Goal: Information Seeking & Learning: Check status

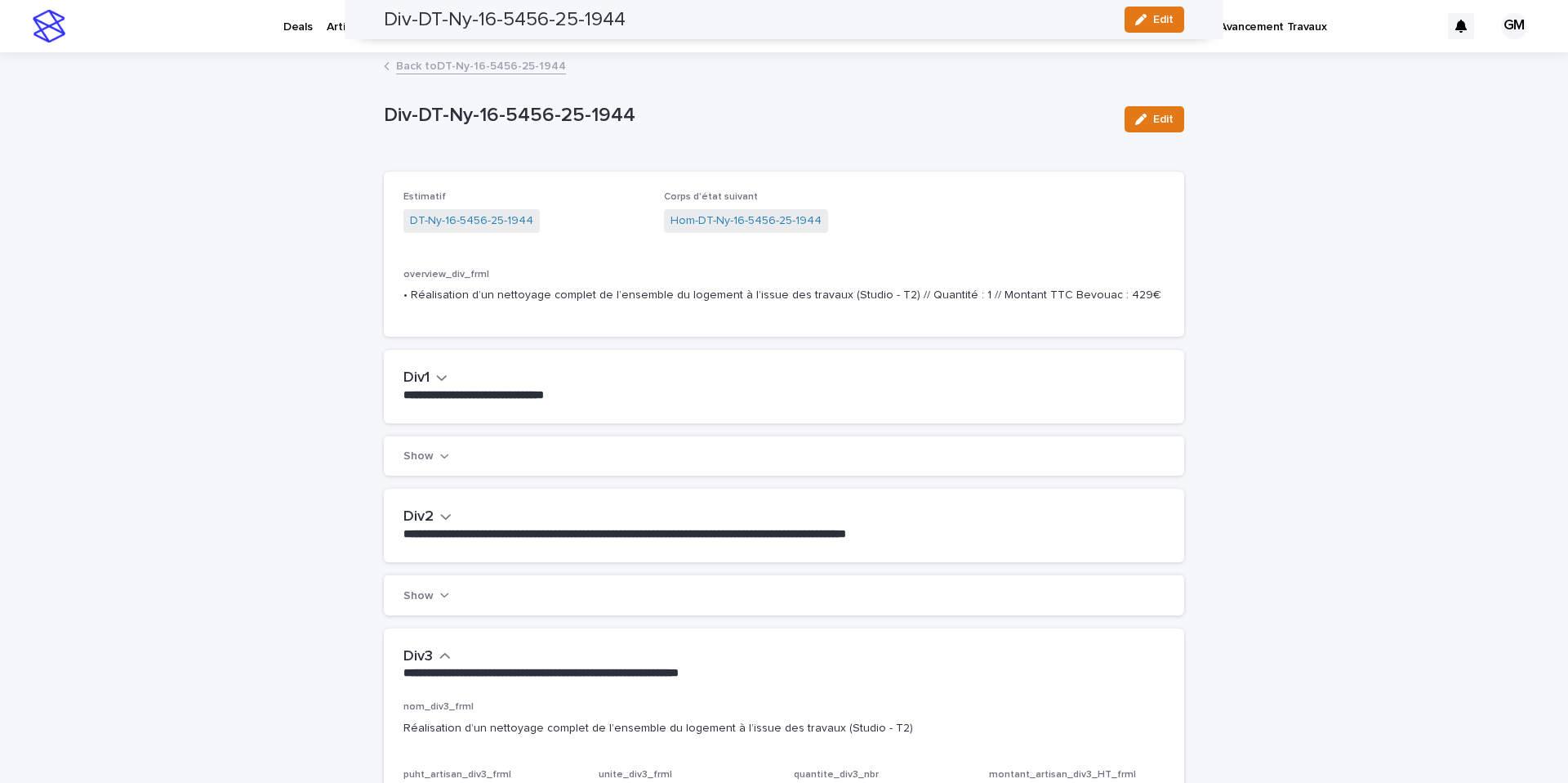
scroll to position [1261, 0]
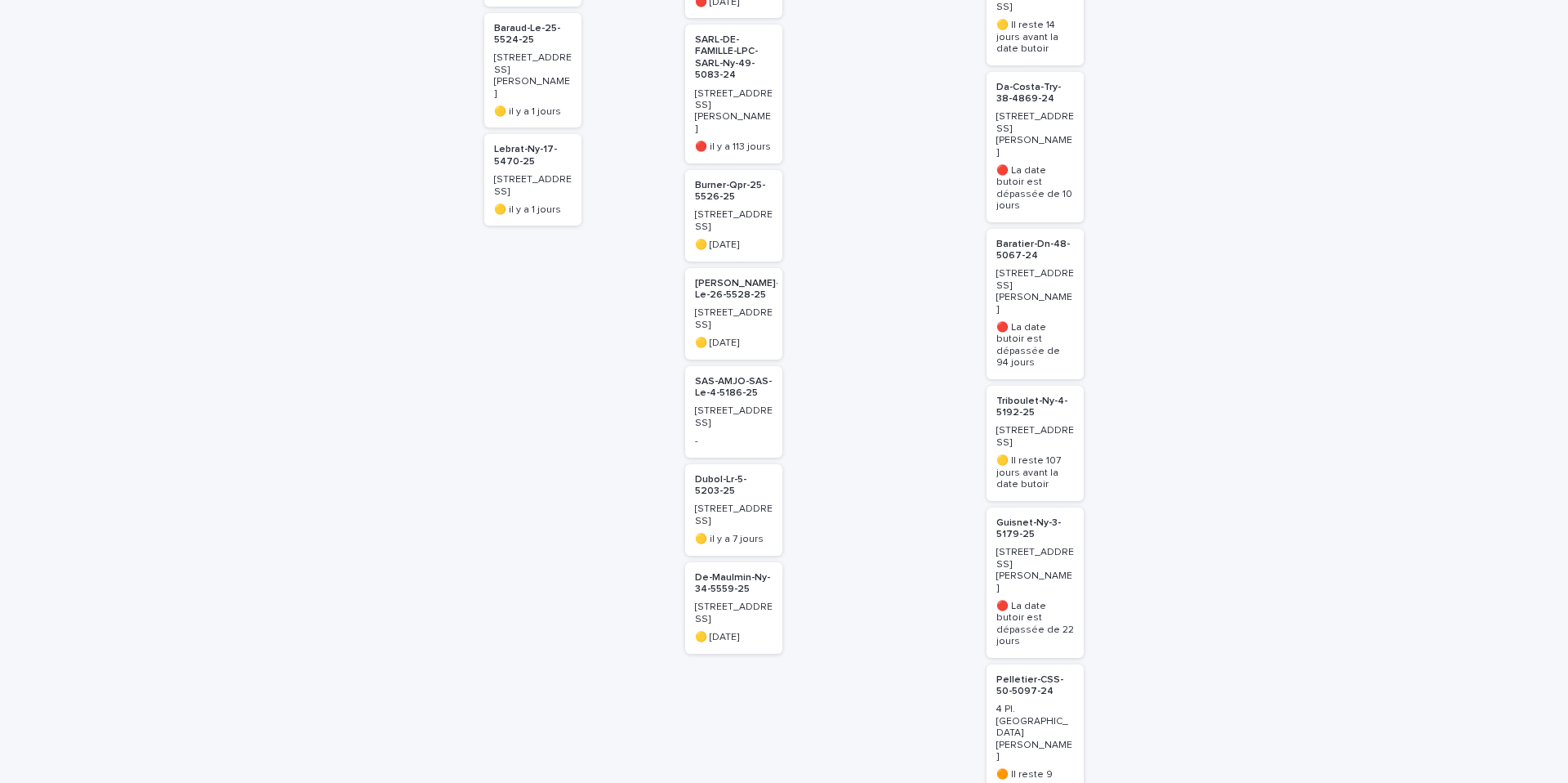
scroll to position [853, 0]
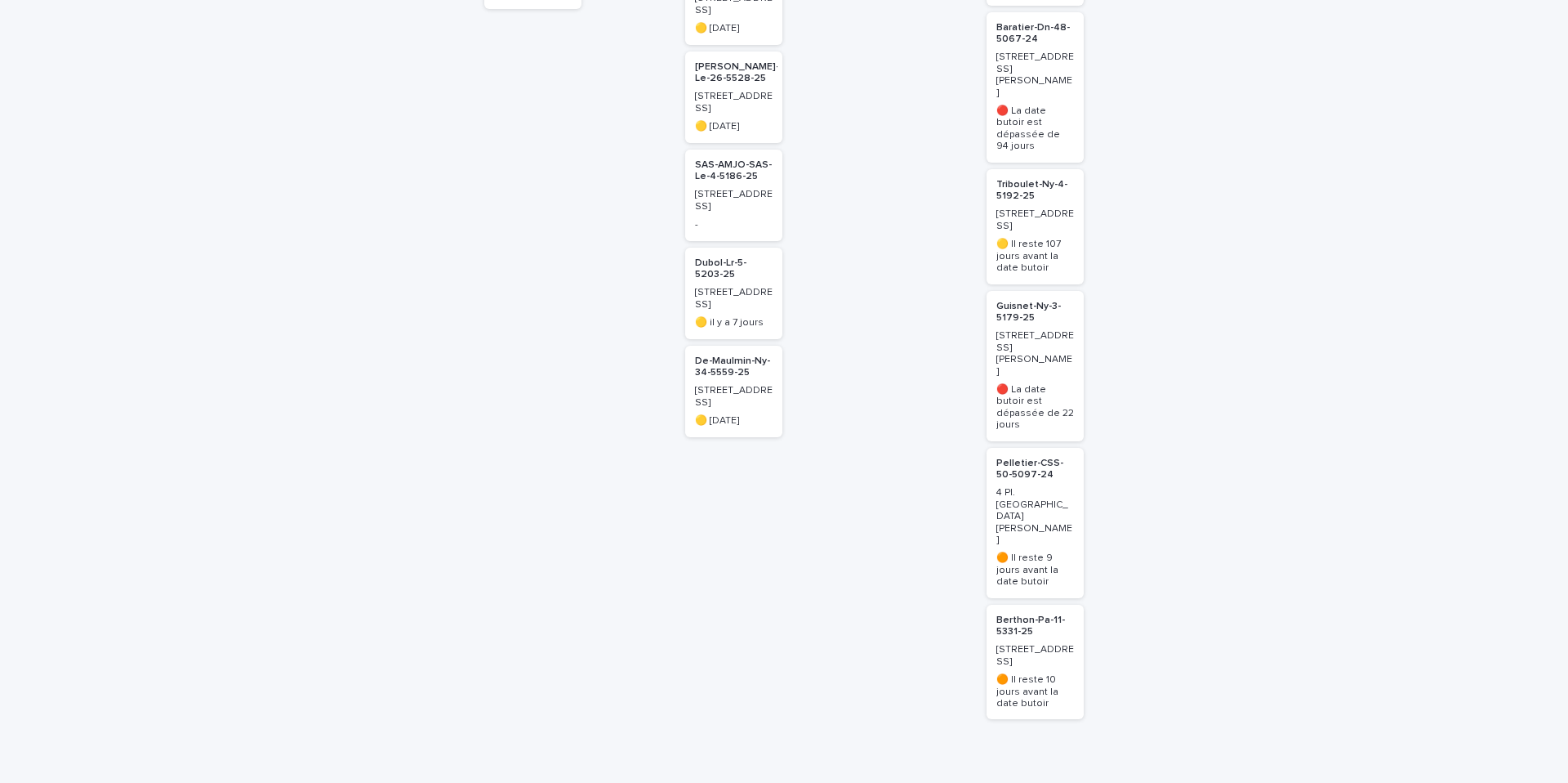
click at [1015, 301] on p "Guisnet-Ny-3-5179-25" at bounding box center [1035, 312] width 77 height 23
click at [1015, 304] on p "Guisnet-Ny-3-5179-25" at bounding box center [1035, 316] width 77 height 23
click at [1015, 301] on p "Guisnet-Ny-3-5179-25" at bounding box center [1035, 312] width 77 height 23
click at [1002, 301] on p "Guisnet-Ny-3-5179-25" at bounding box center [1035, 312] width 77 height 23
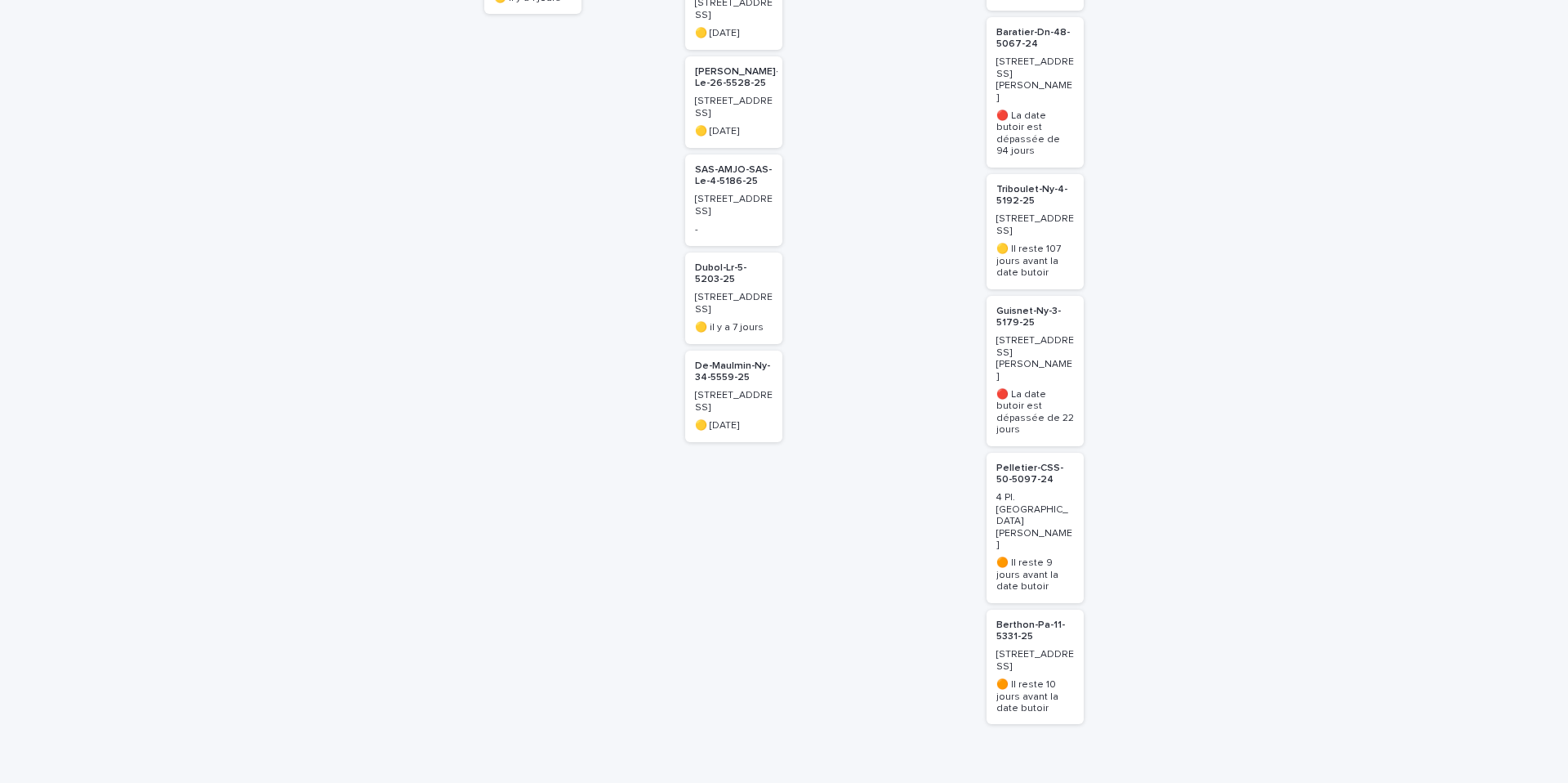
click at [1010, 305] on p "Guisnet-Ny-3-5179-25" at bounding box center [1035, 317] width 77 height 23
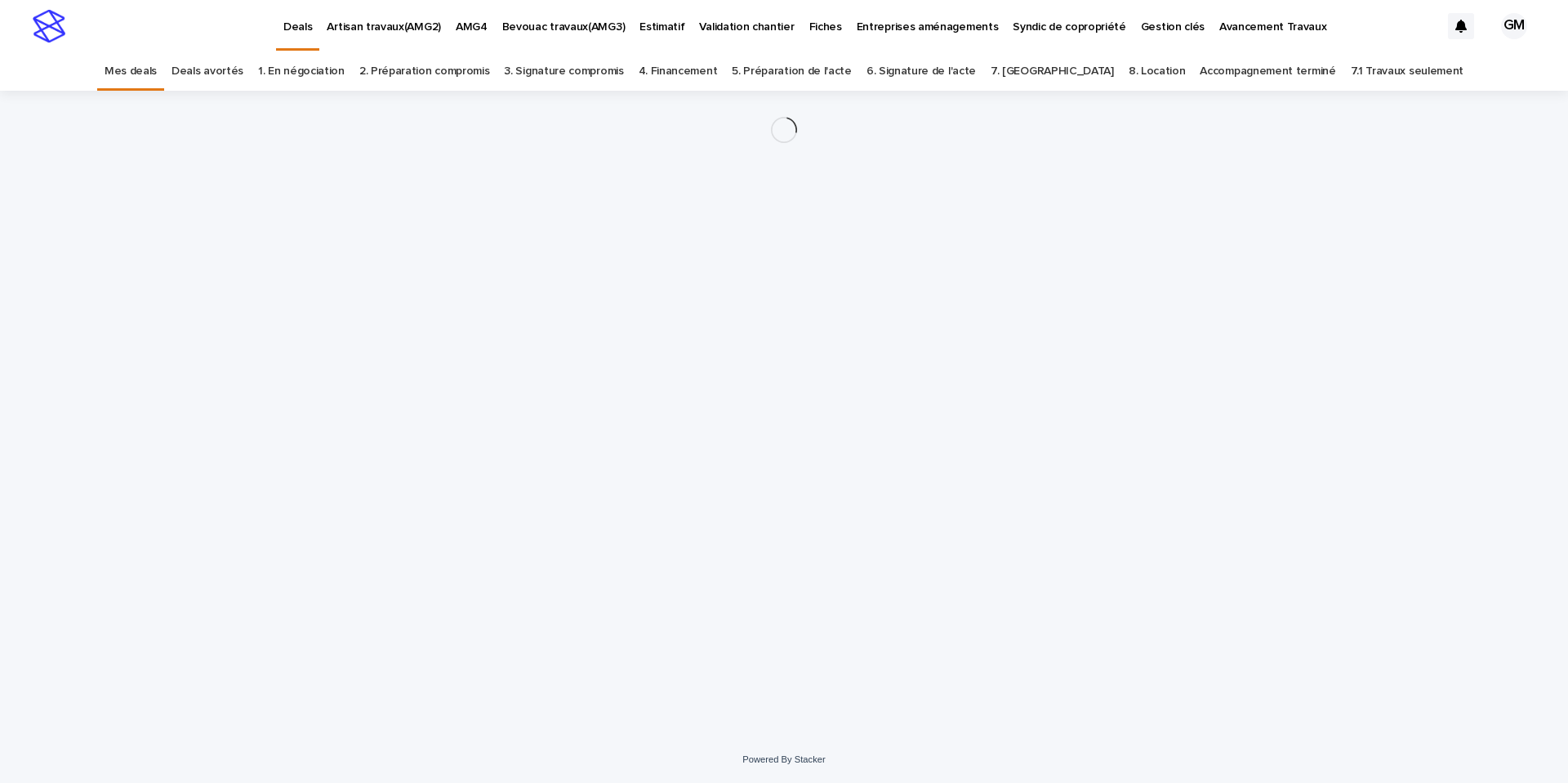
click at [1016, 232] on div "Loading... Saving… Loading... Saving…" at bounding box center [784, 392] width 817 height 605
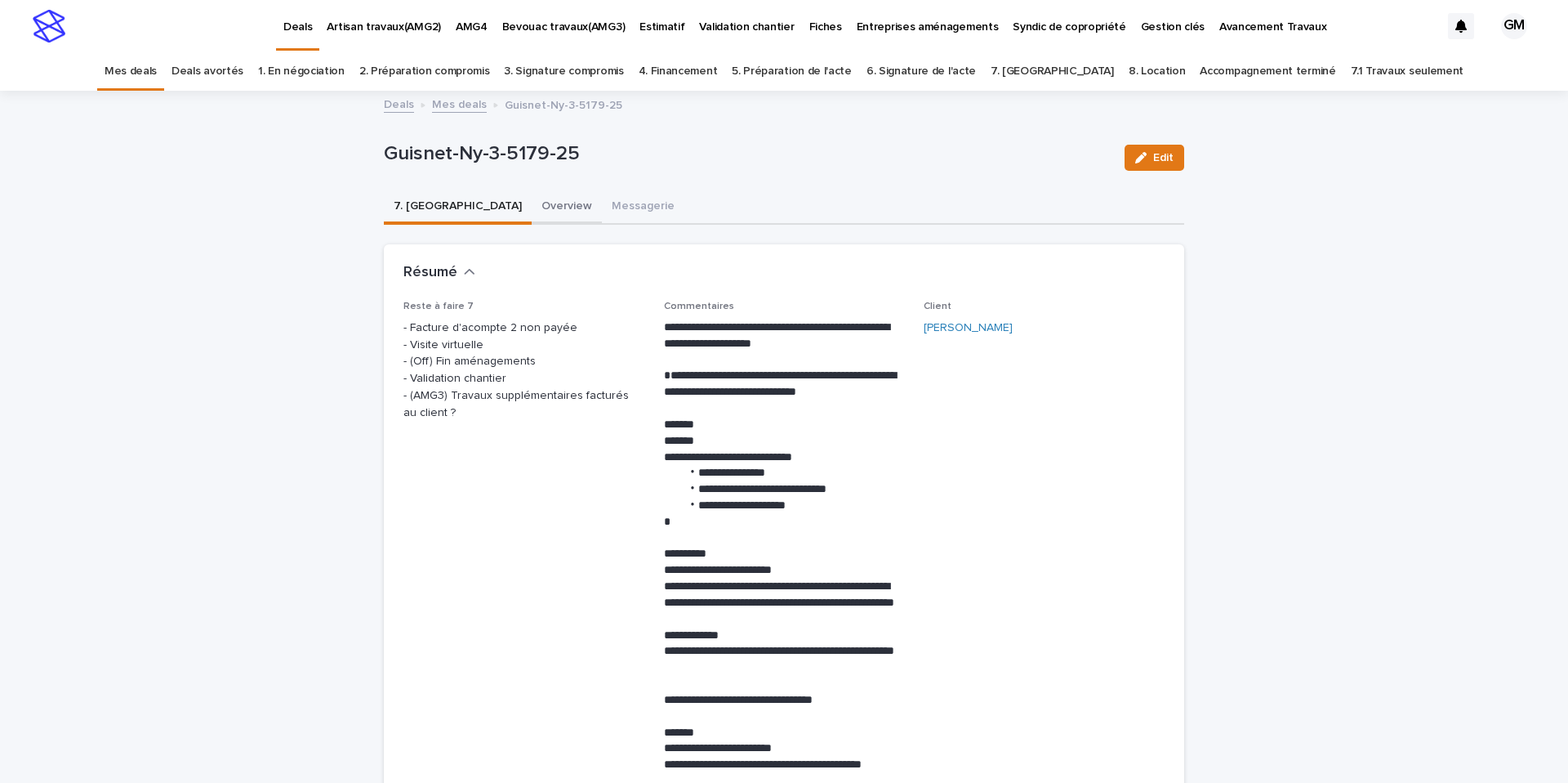
click at [531, 201] on button "Overview" at bounding box center [566, 207] width 70 height 34
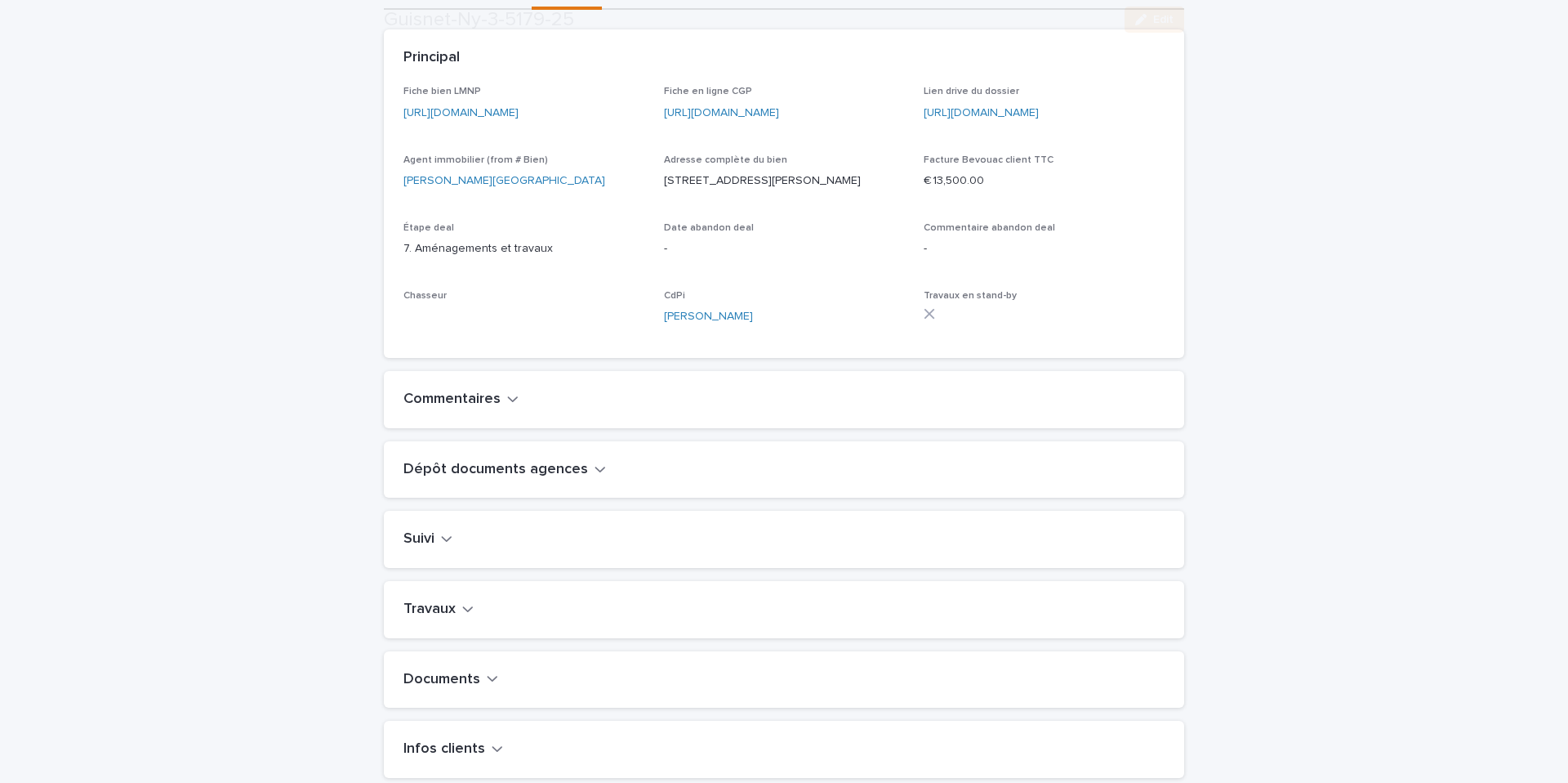
scroll to position [735, 0]
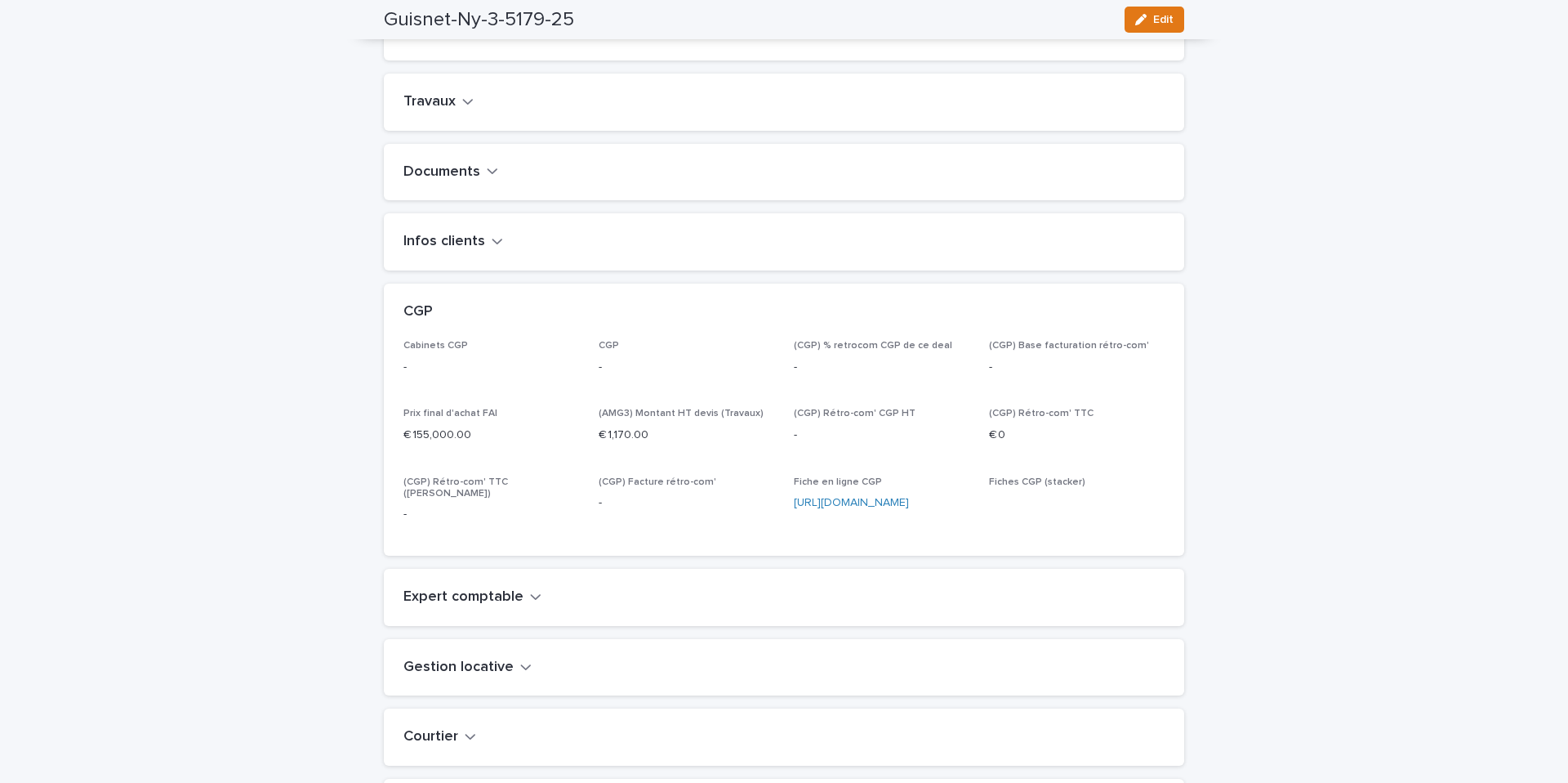
click at [433, 195] on div "Documents" at bounding box center [784, 172] width 800 height 57
click at [444, 108] on h2 "Travaux" at bounding box center [430, 98] width 52 height 18
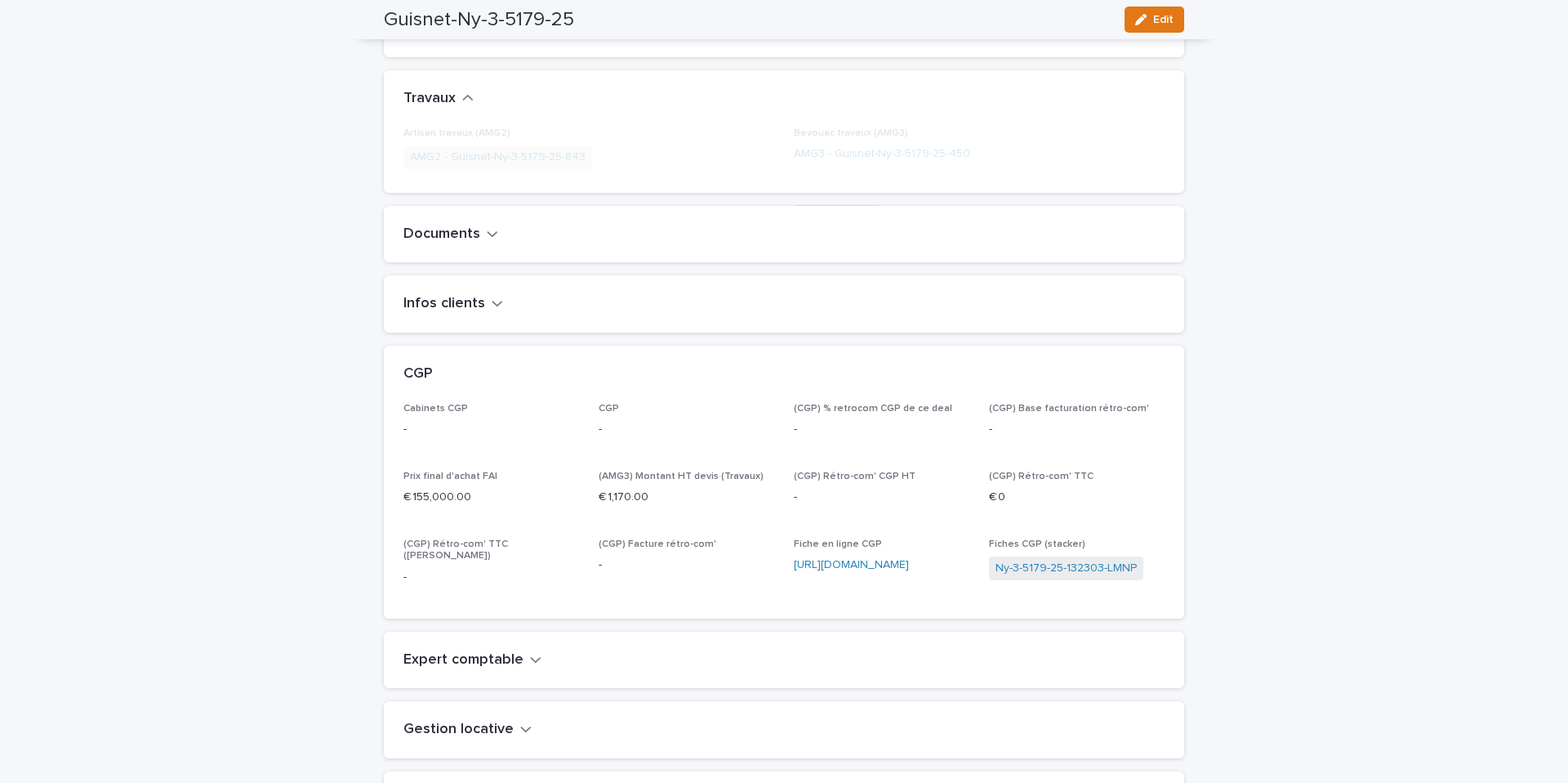
scroll to position [736, 0]
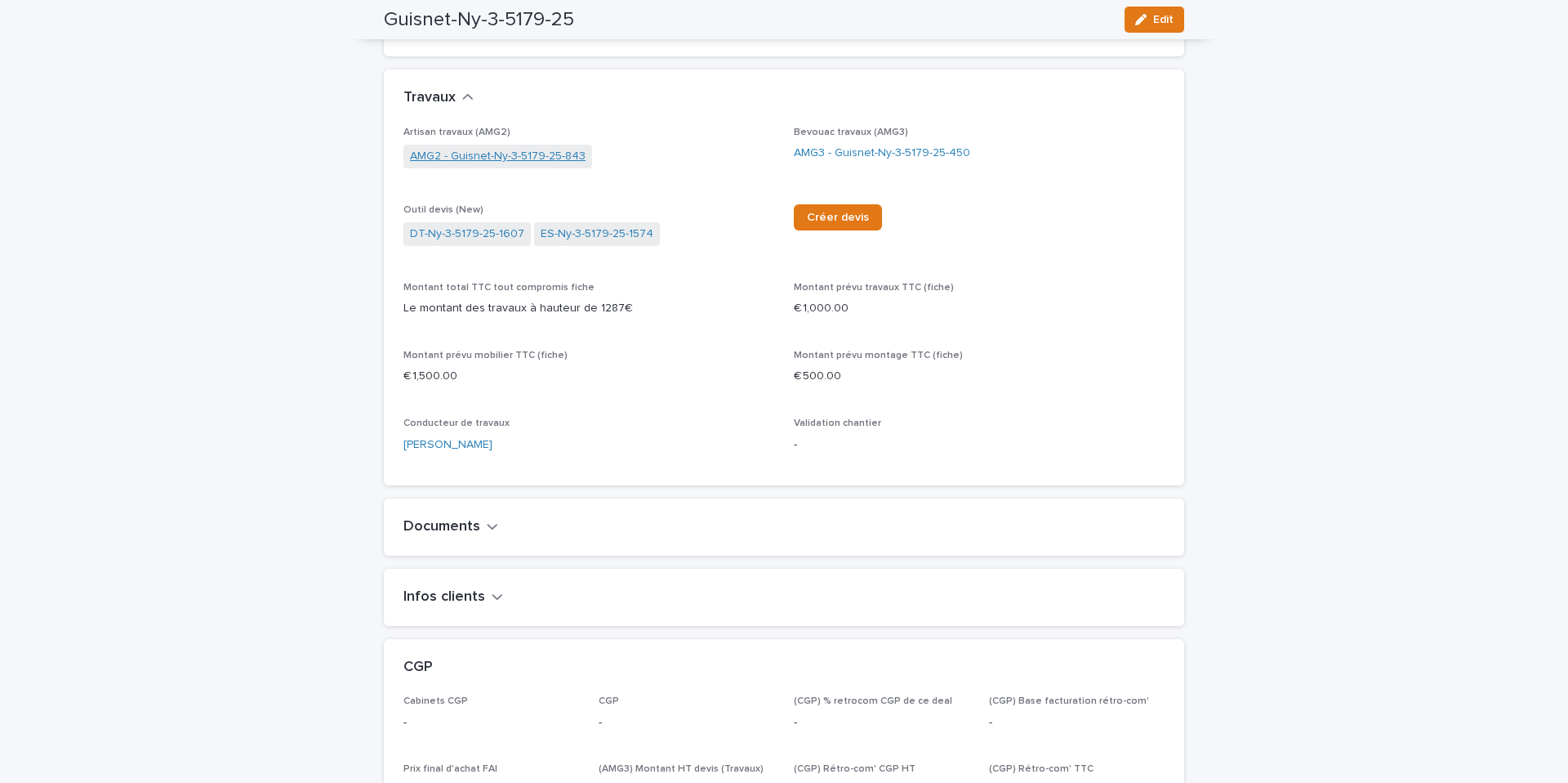
click at [450, 165] on link "AMG2 - Guisnet-Ny-3-5179-25-843" at bounding box center [497, 157] width 176 height 17
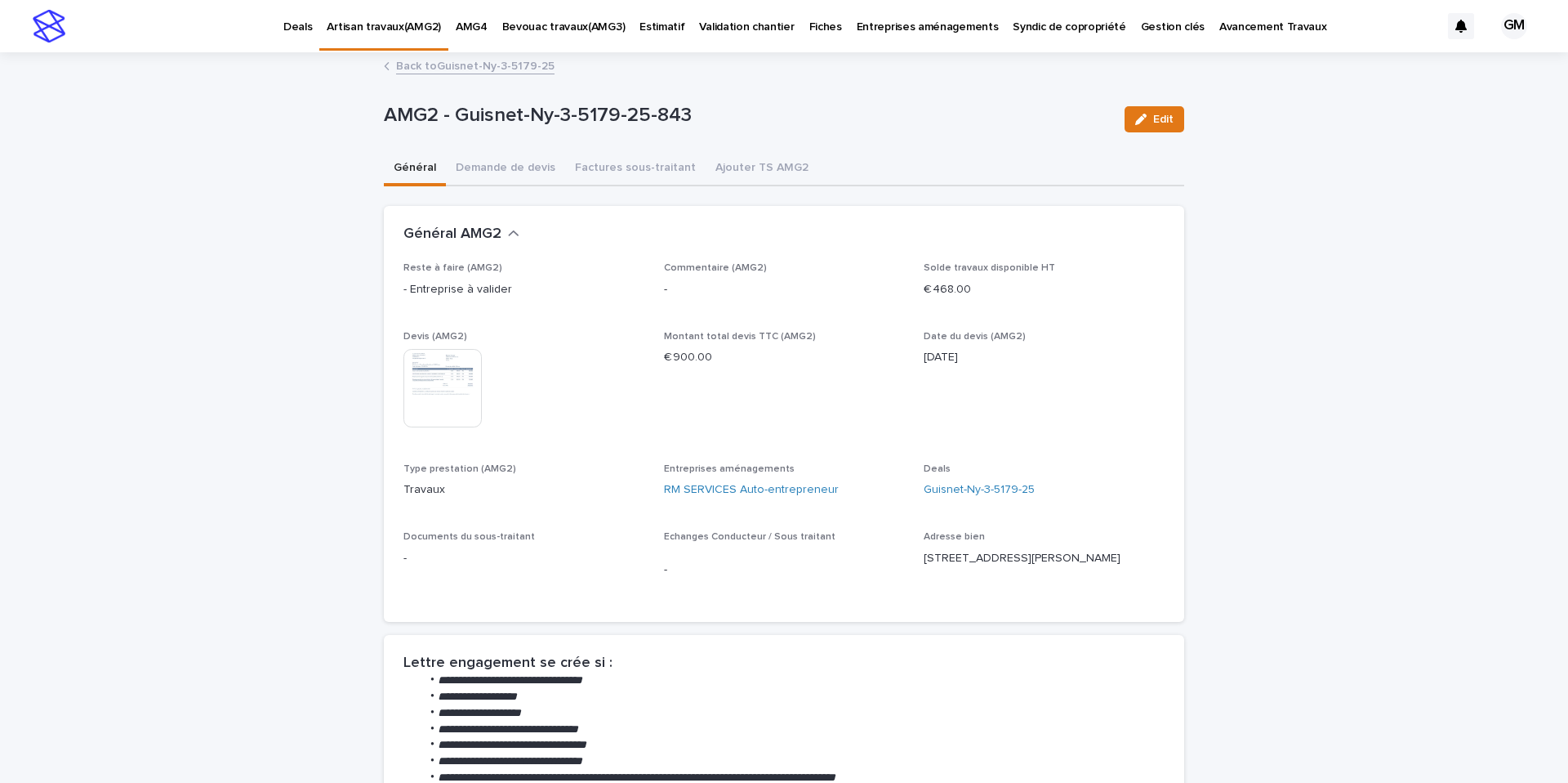
click at [462, 392] on img at bounding box center [443, 388] width 78 height 78
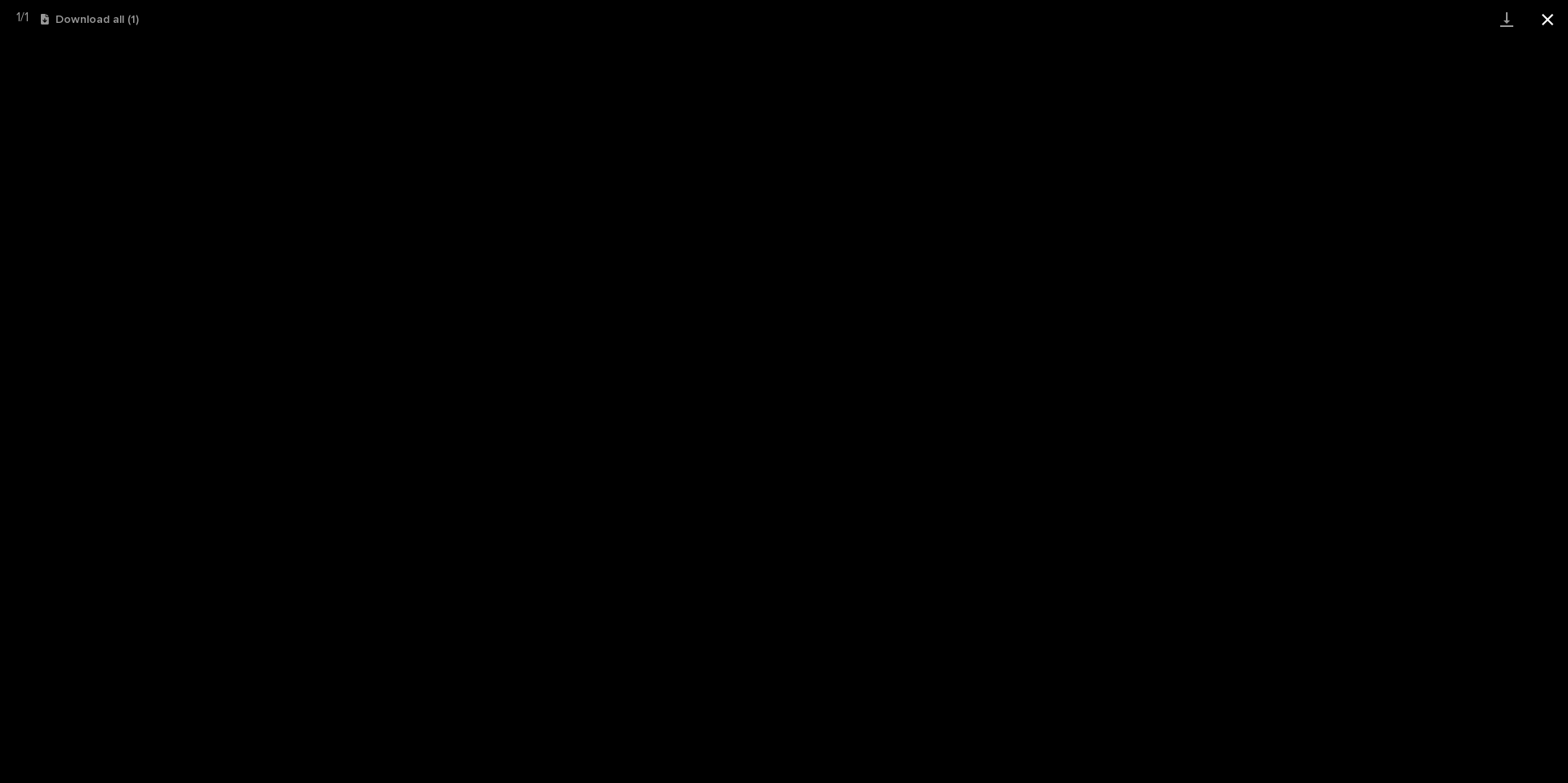
click at [1551, 16] on button "Close gallery" at bounding box center [1547, 19] width 41 height 38
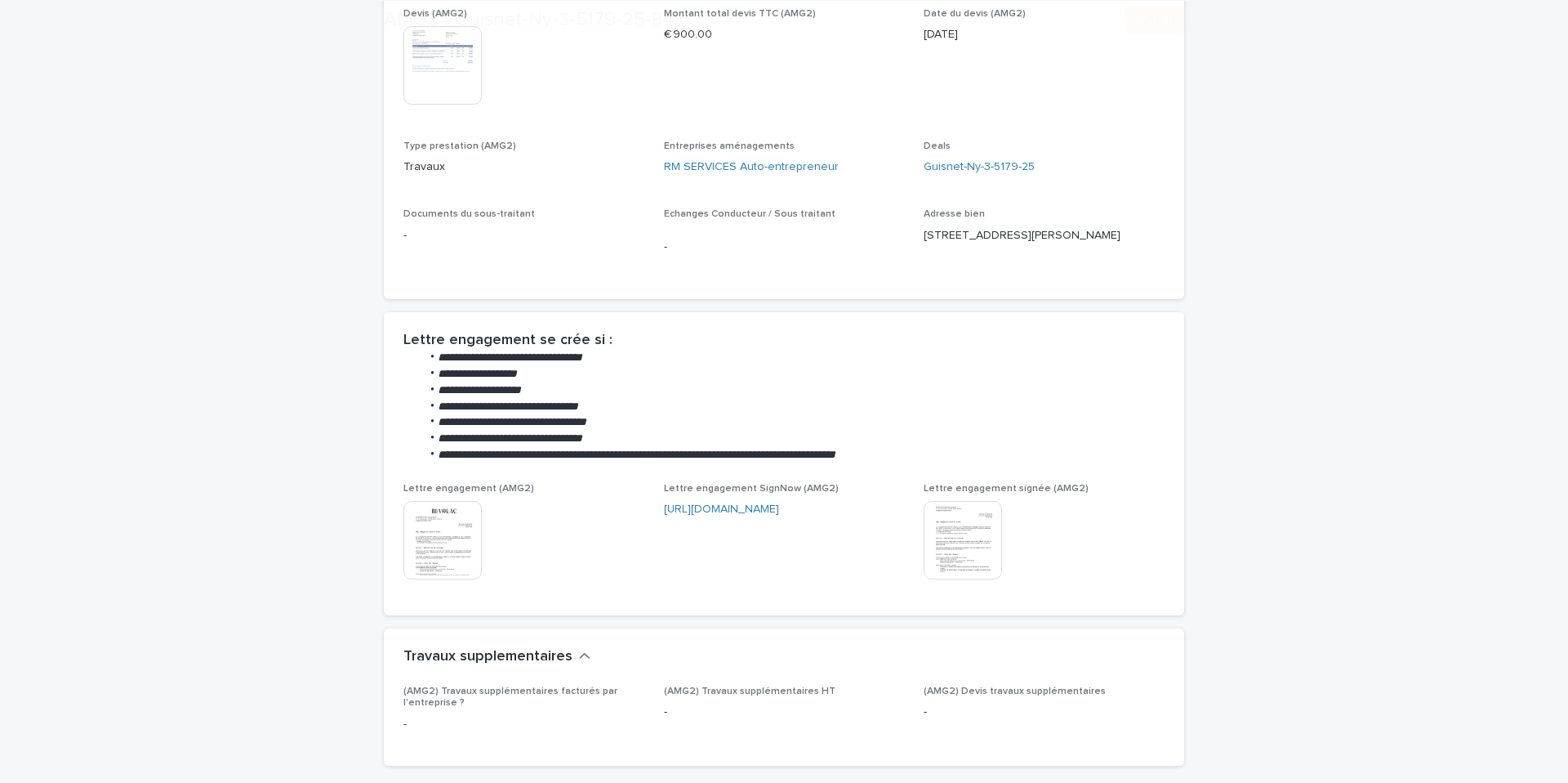
scroll to position [446, 0]
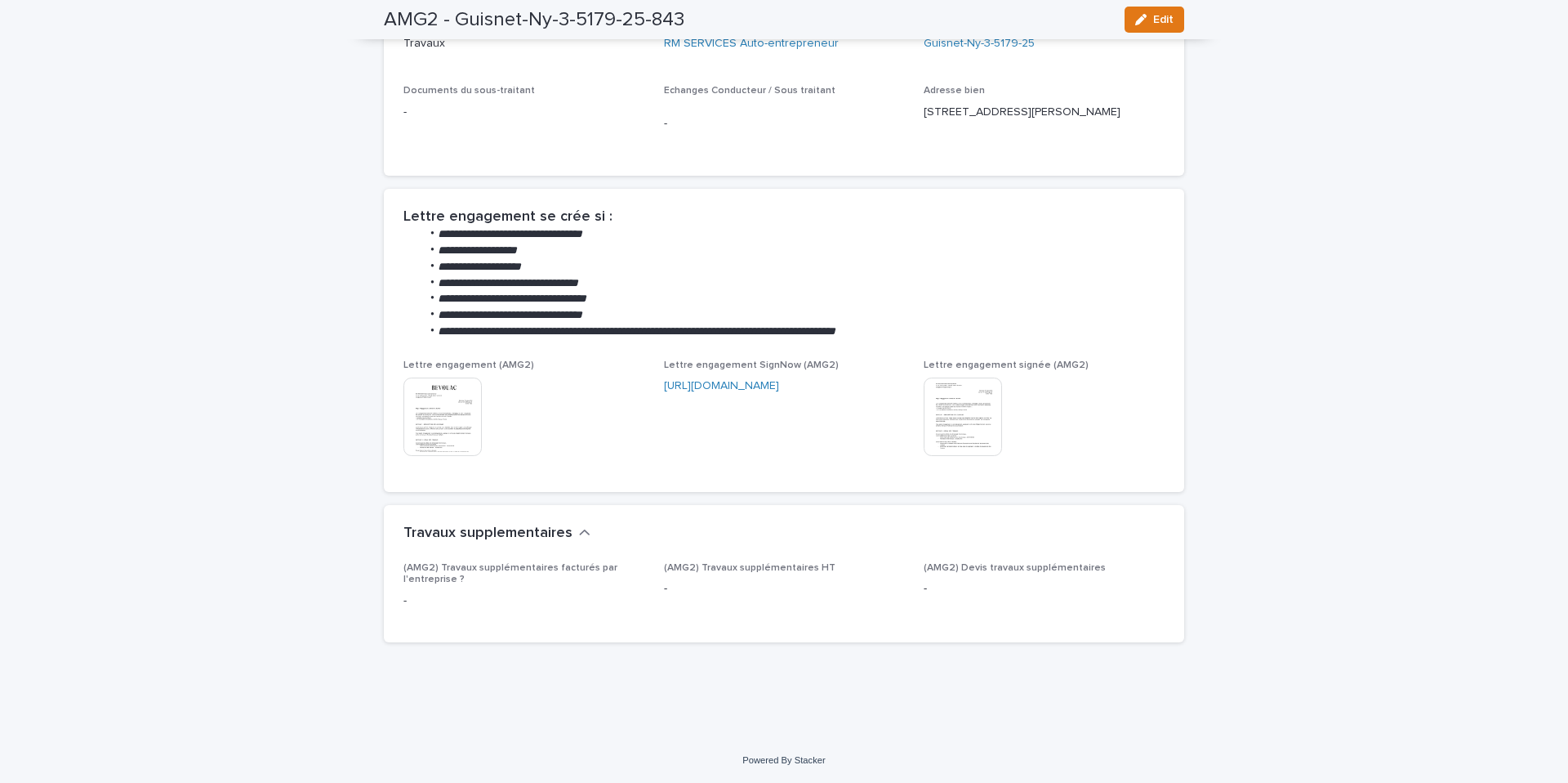
click at [997, 414] on img at bounding box center [963, 417] width 78 height 78
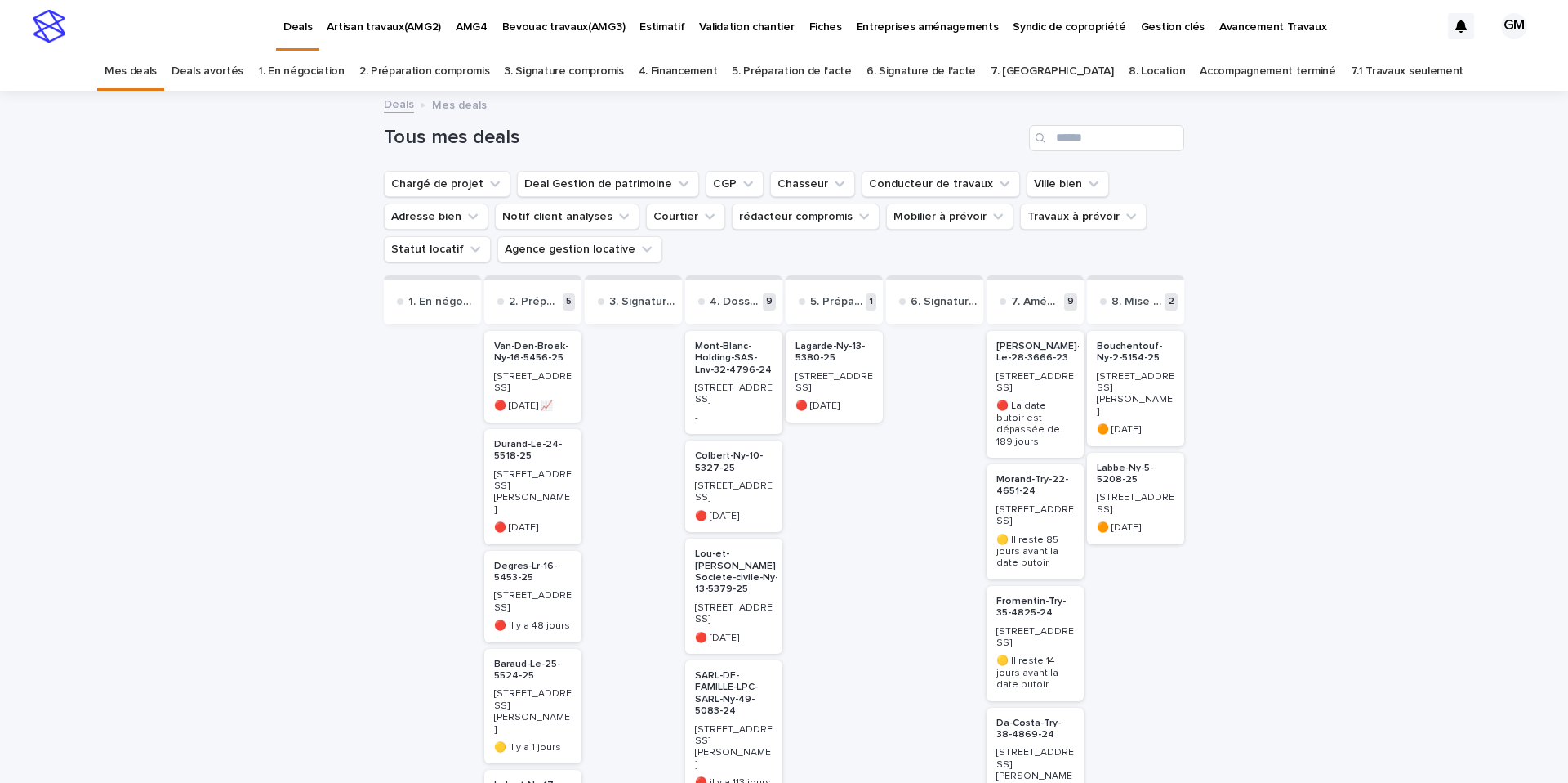
click at [1200, 73] on link "Accompagnement terminé" at bounding box center [1268, 71] width 136 height 38
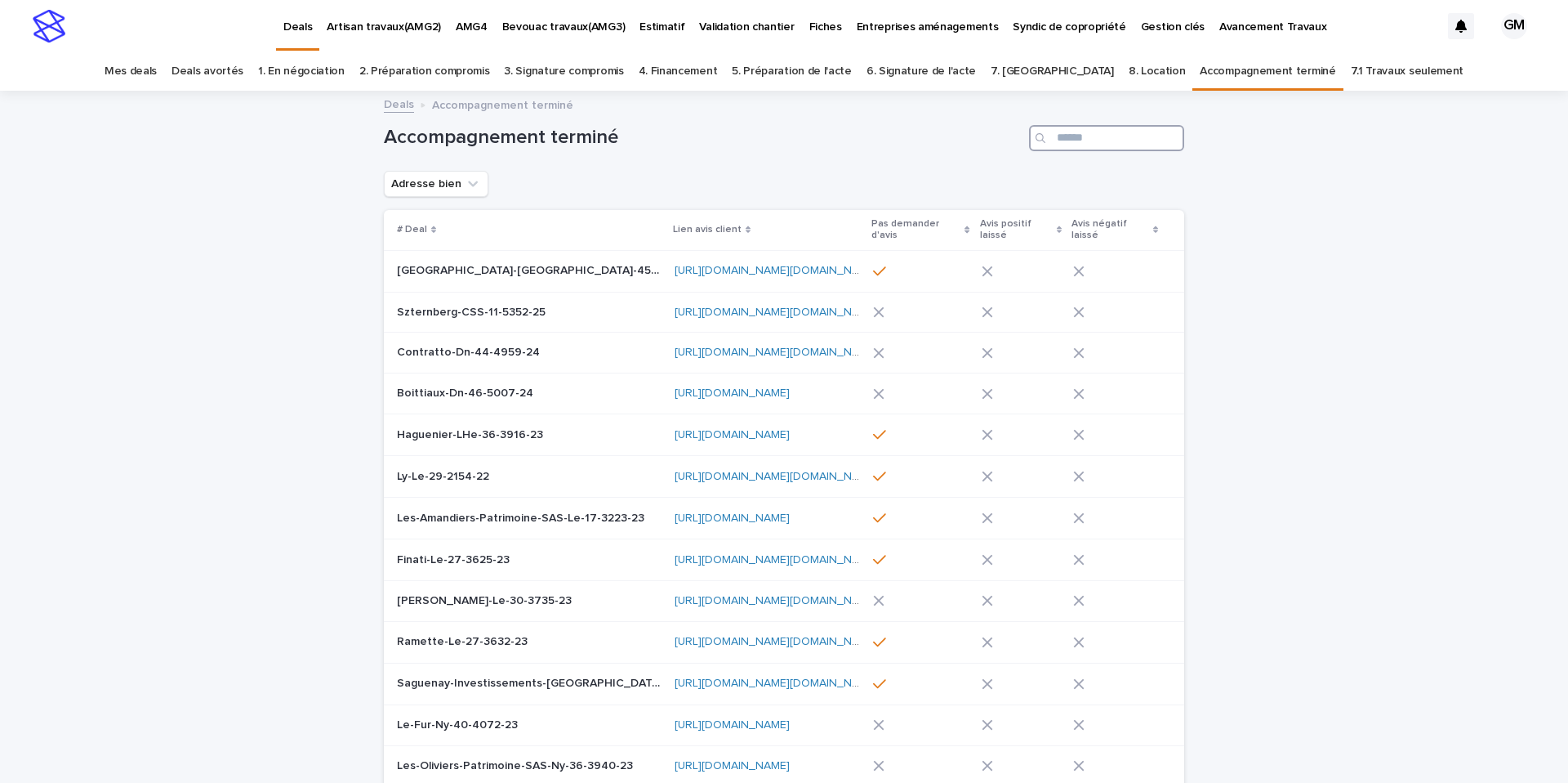
click at [1111, 143] on input "Search" at bounding box center [1106, 138] width 155 height 26
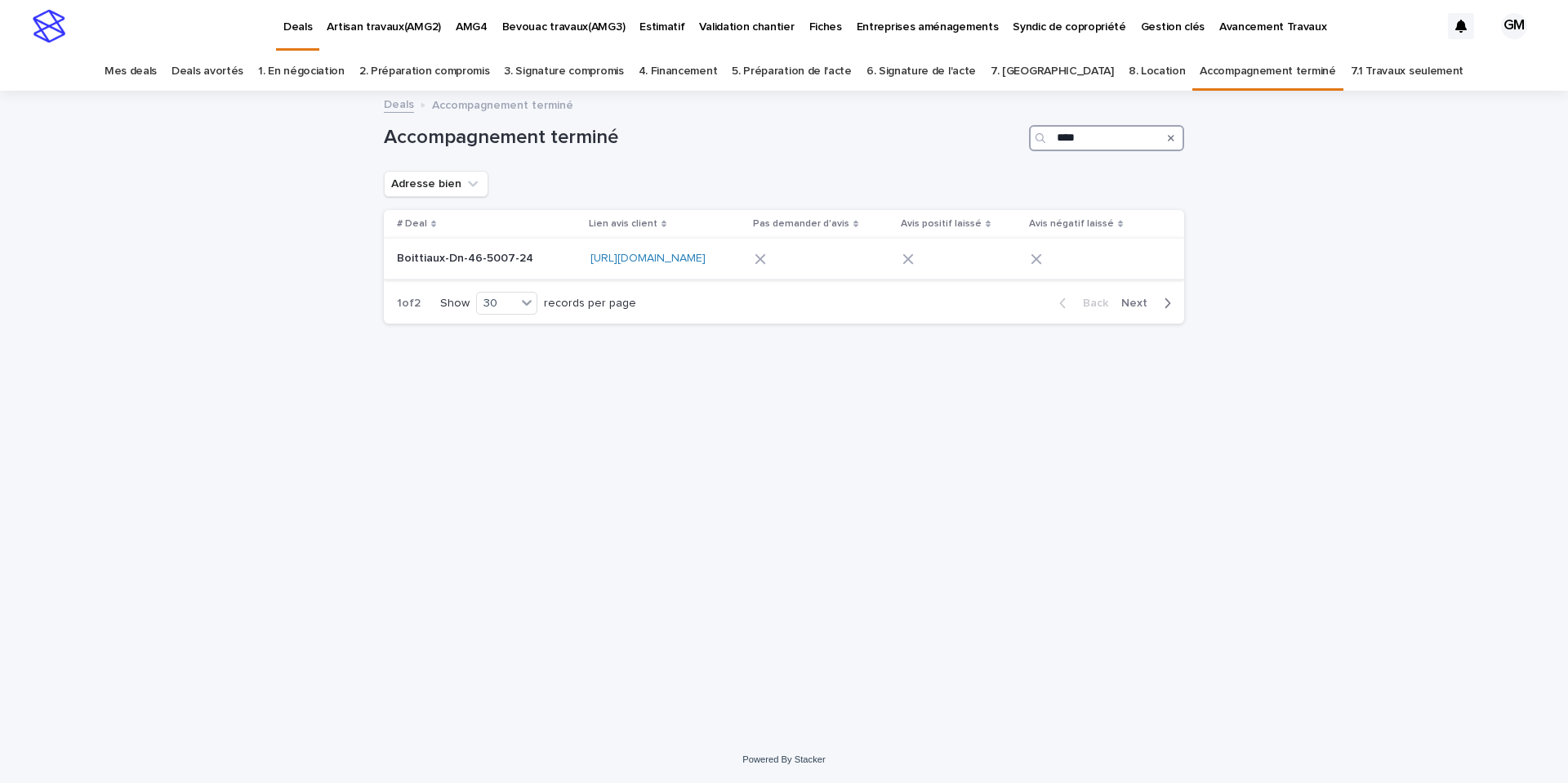
type input "****"
click at [469, 263] on p "Boittiaux-Dn-46-5007-24" at bounding box center [466, 258] width 140 height 17
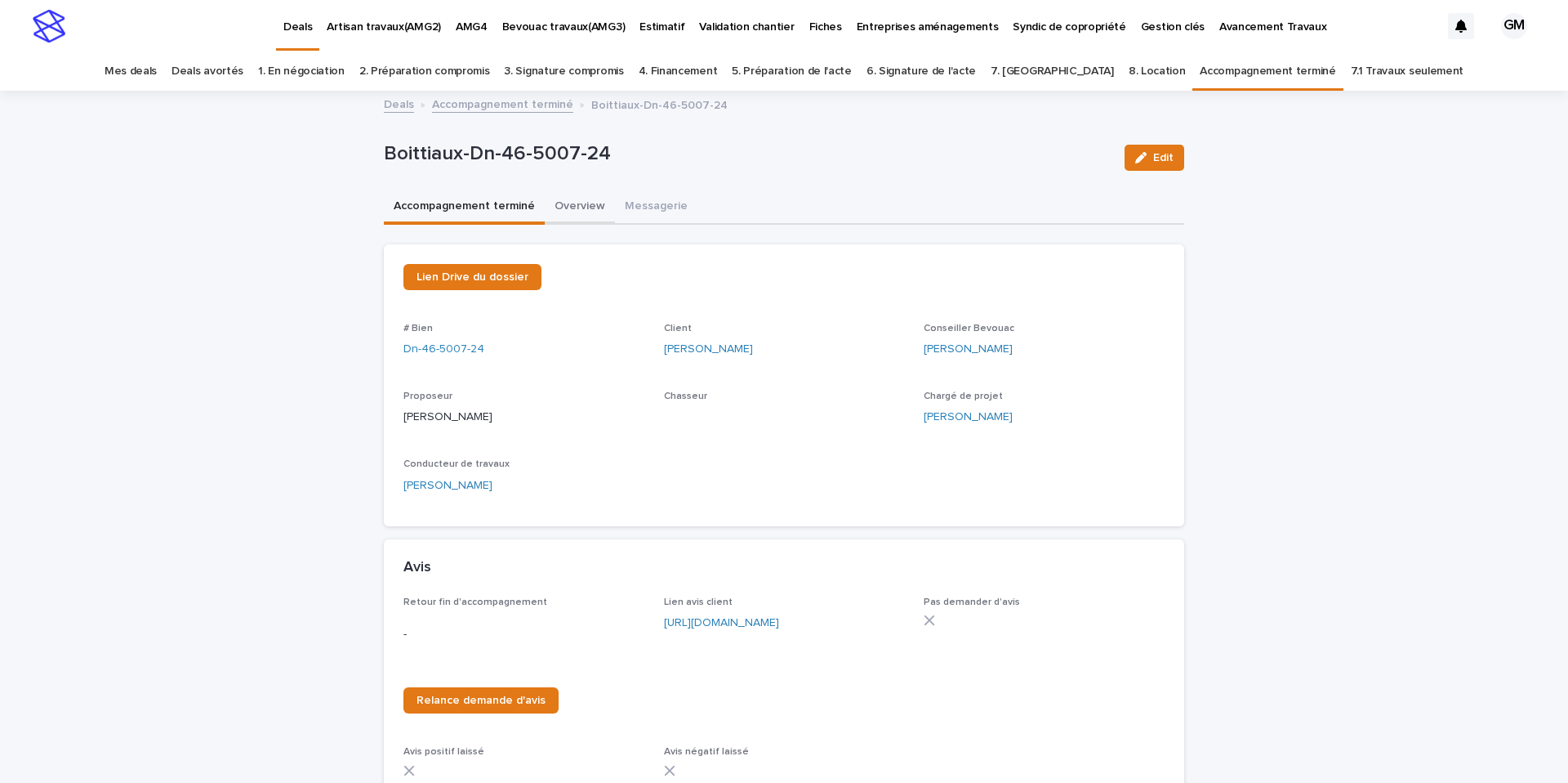
click at [574, 207] on button "Overview" at bounding box center [579, 207] width 70 height 34
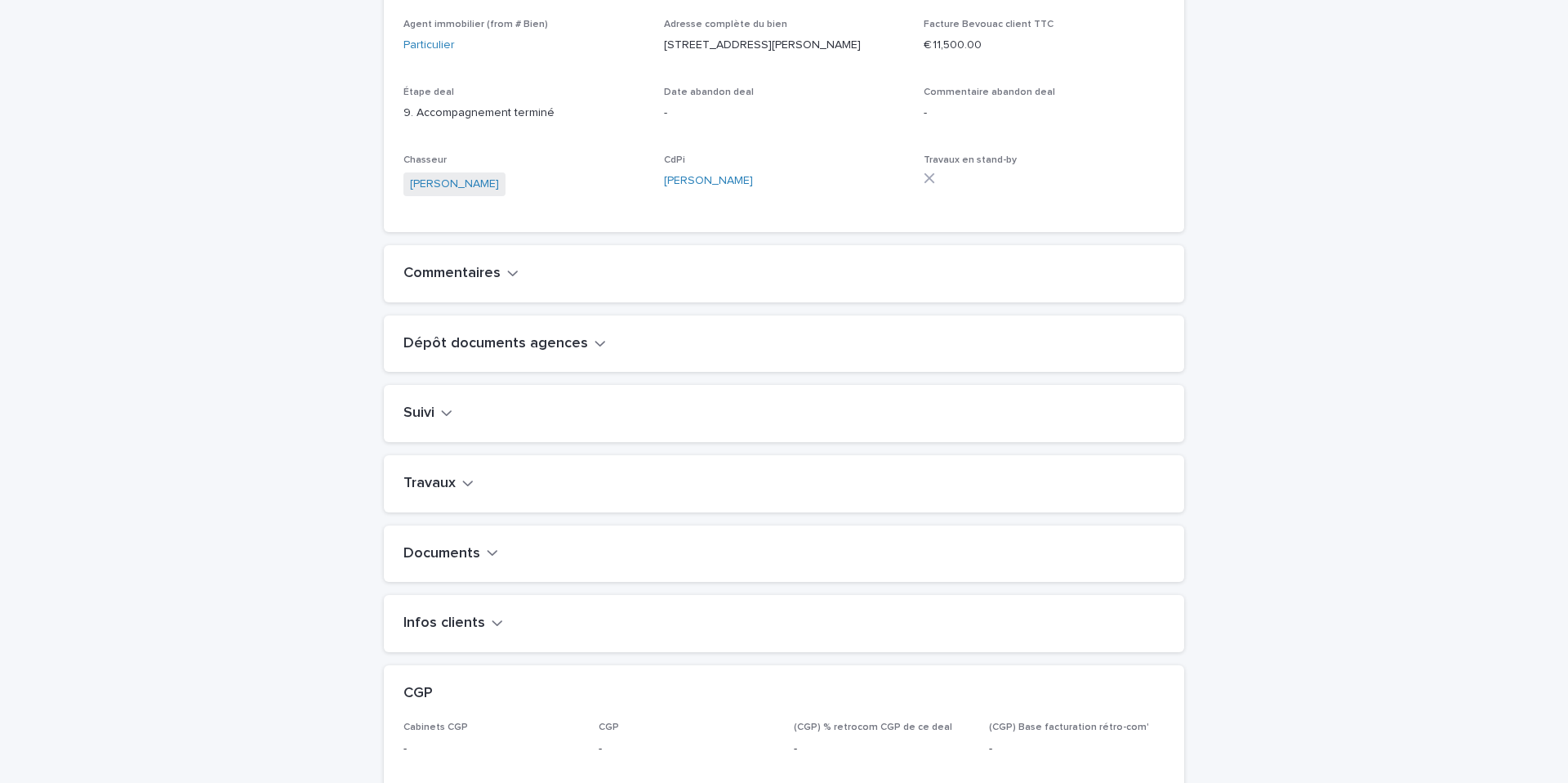
scroll to position [397, 0]
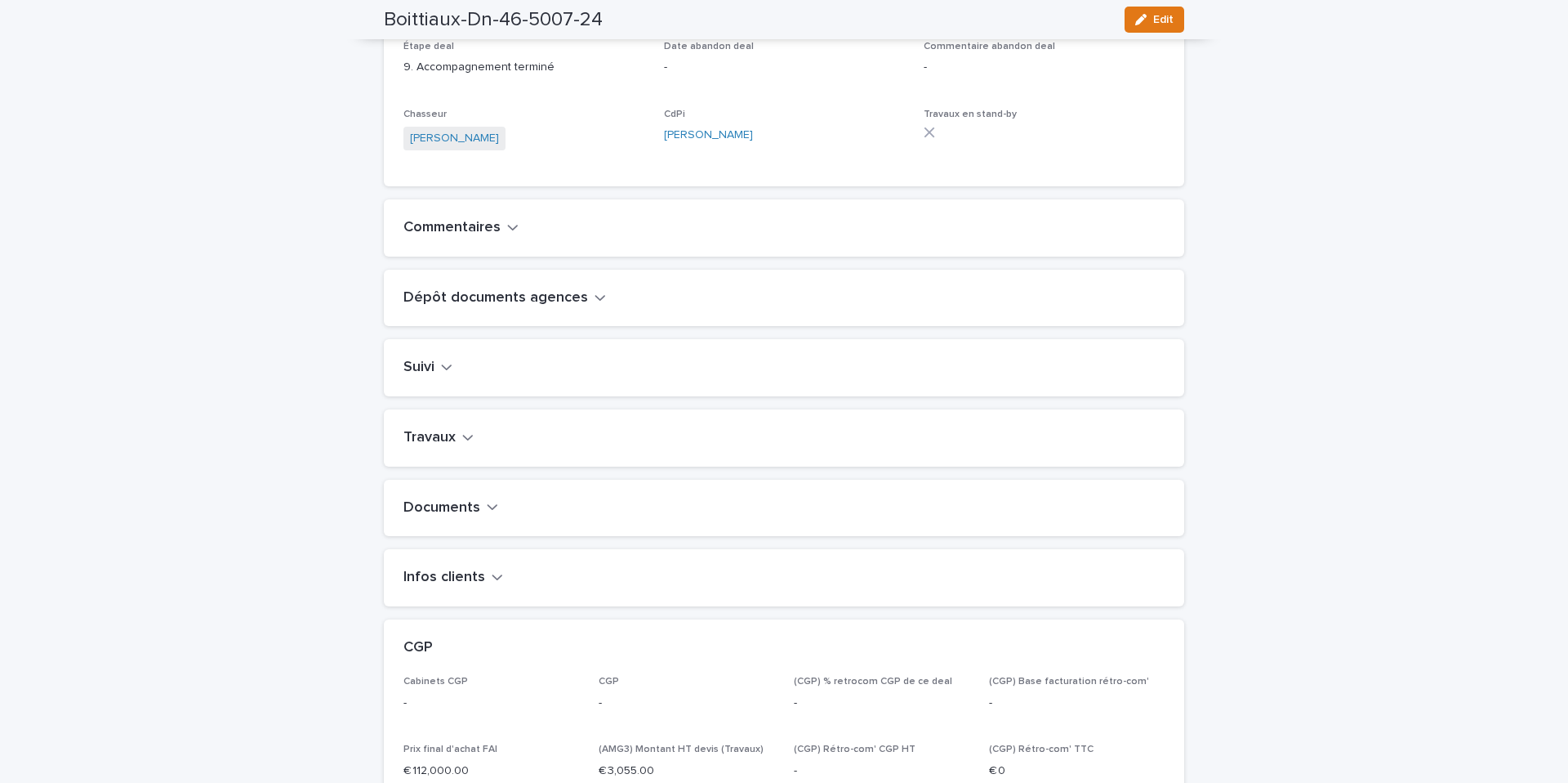
click at [464, 445] on icon "button" at bounding box center [468, 437] width 11 height 15
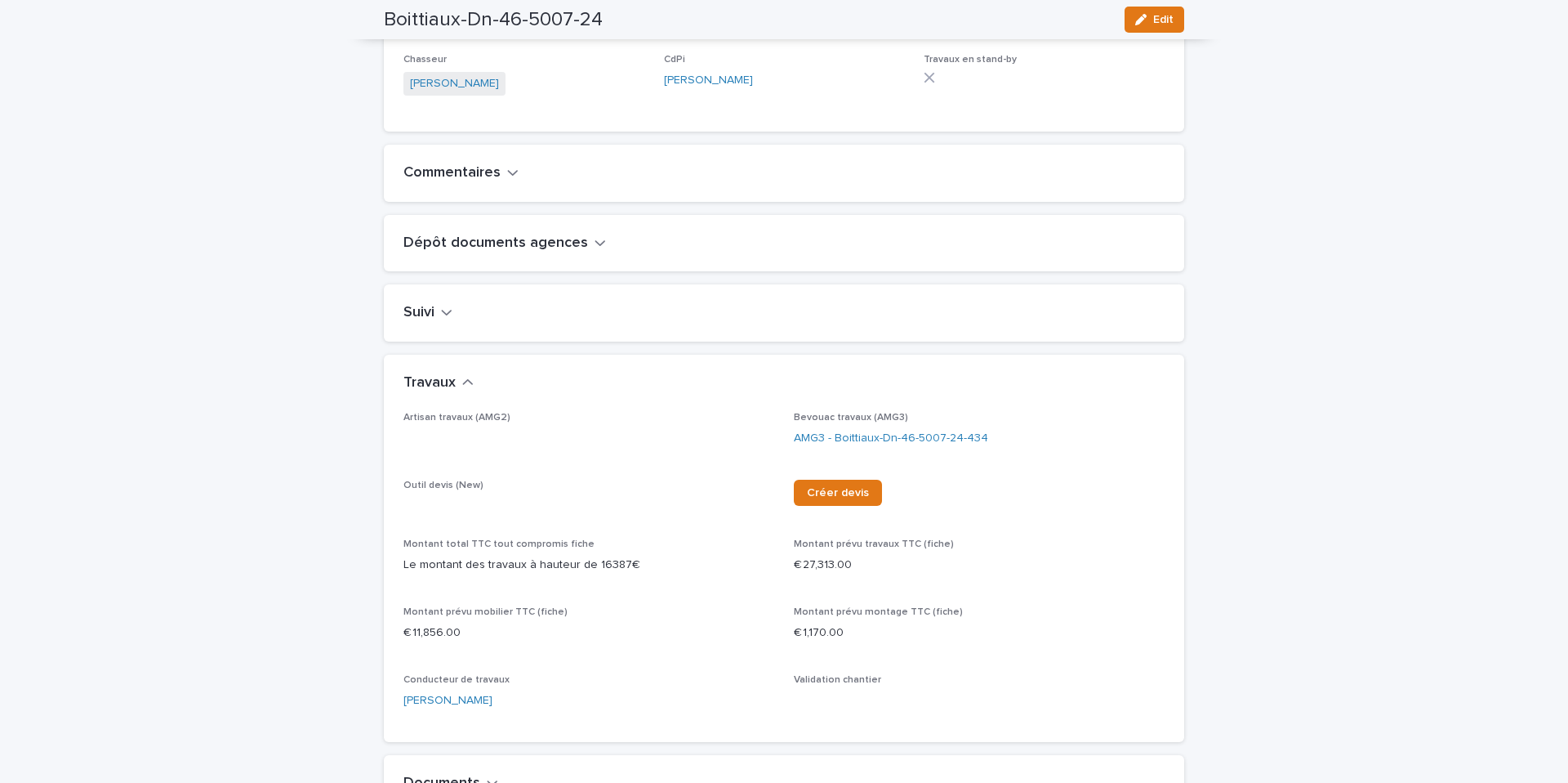
scroll to position [464, 0]
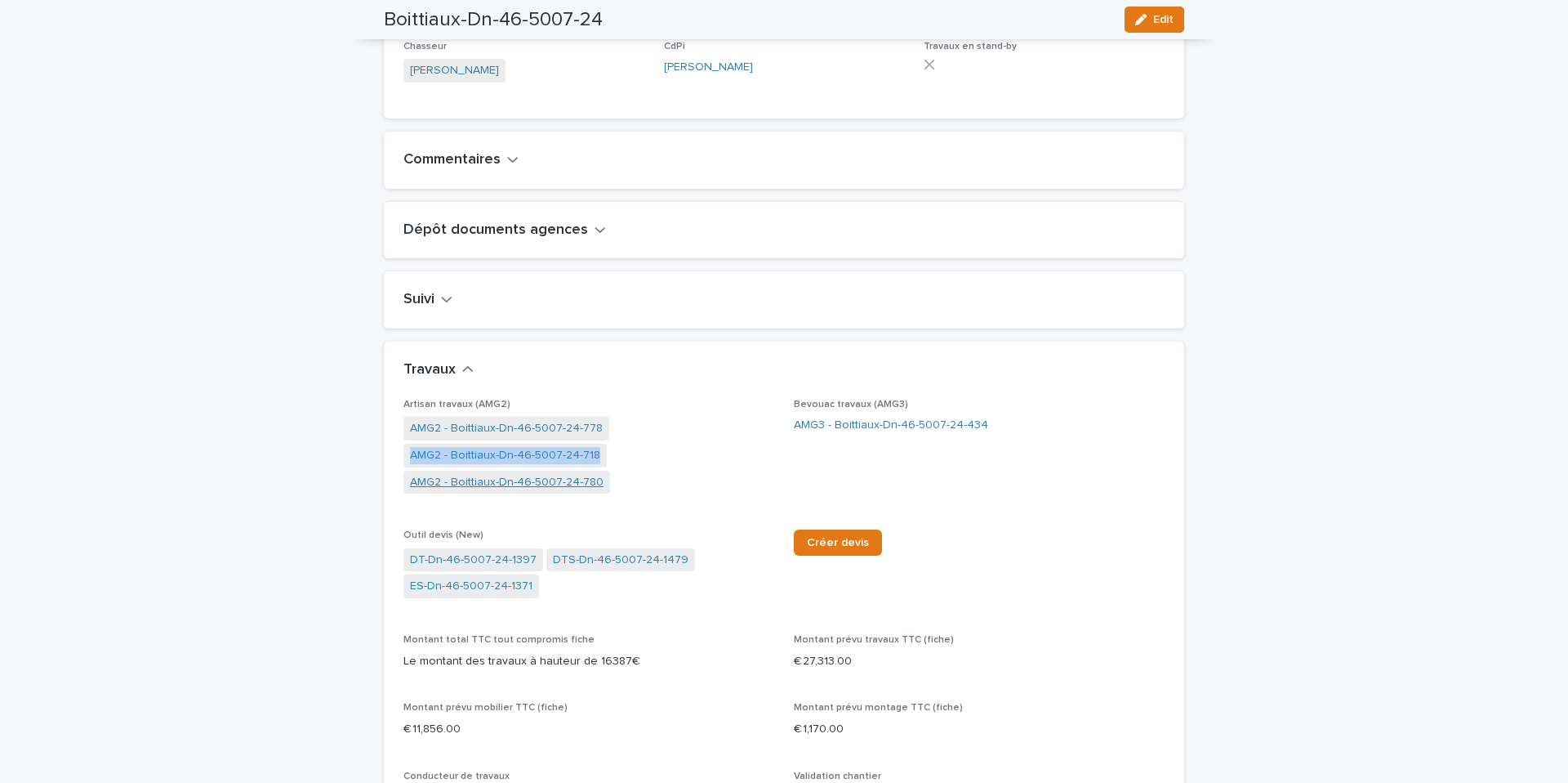
click at [497, 491] on link "AMG2 - Boittiaux-Dn-46-5007-24-780" at bounding box center [506, 483] width 194 height 17
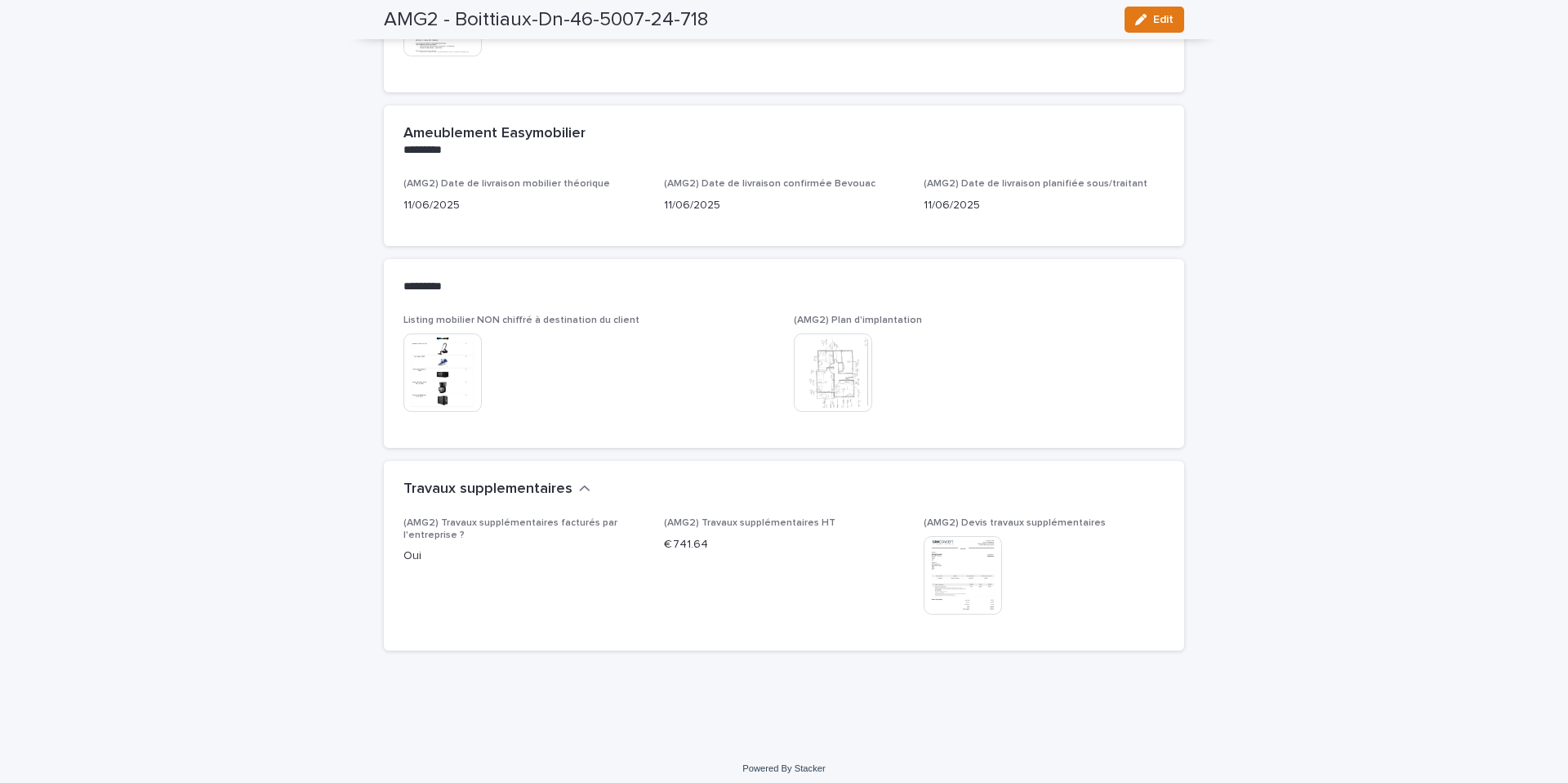
scroll to position [1027, 0]
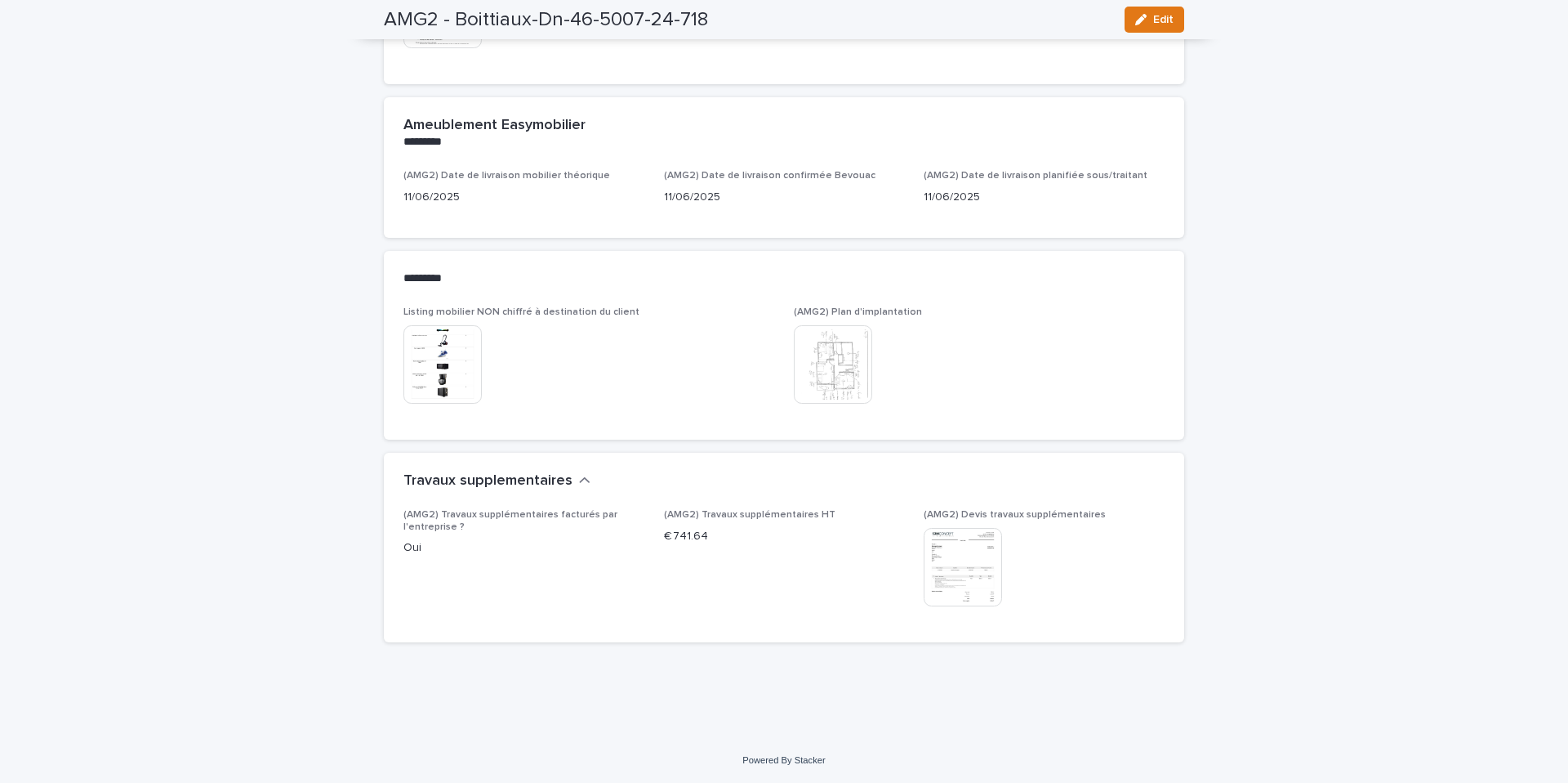
click at [960, 551] on img at bounding box center [963, 567] width 78 height 78
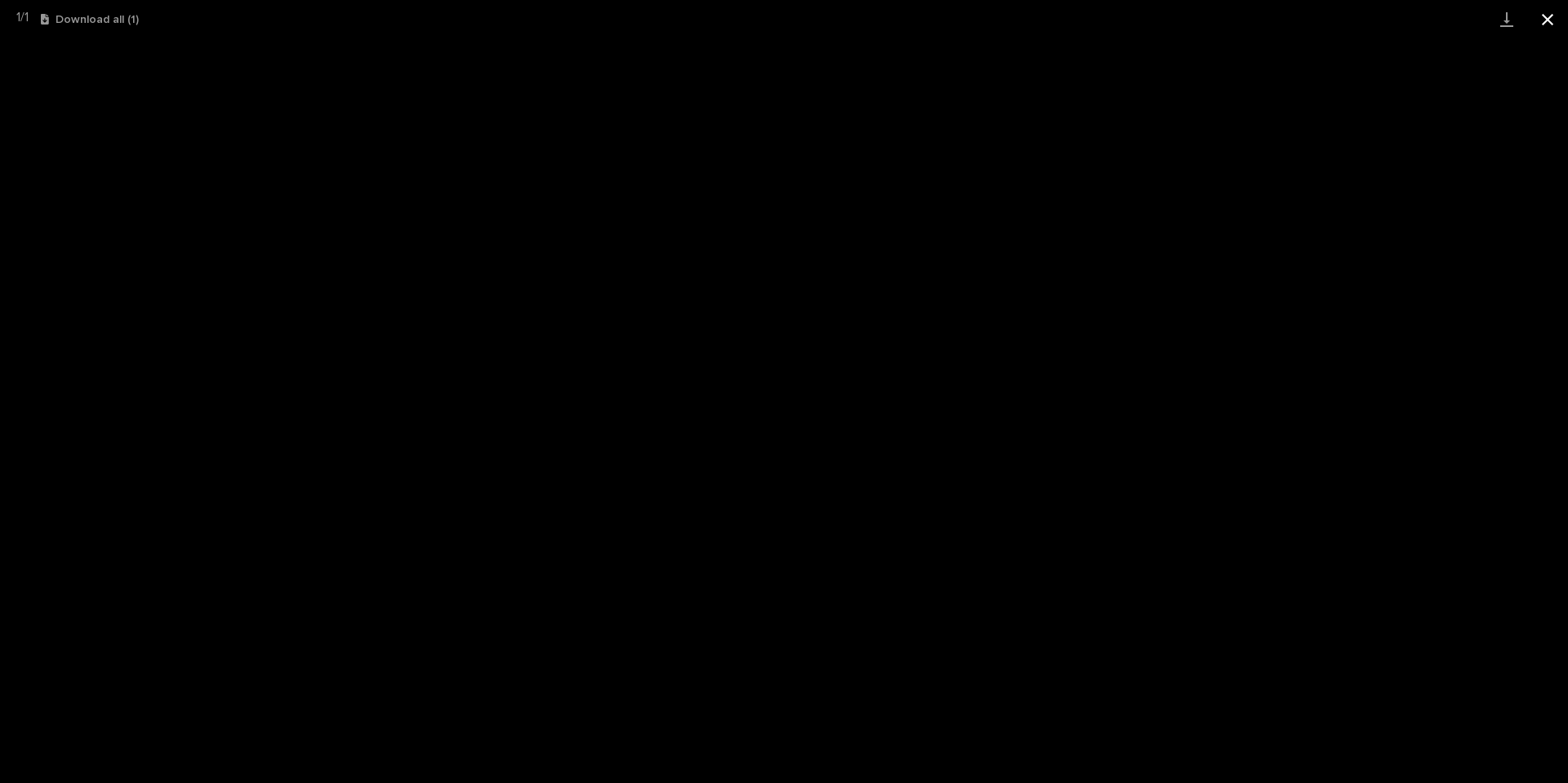
click at [1538, 21] on button "Close gallery" at bounding box center [1547, 19] width 41 height 38
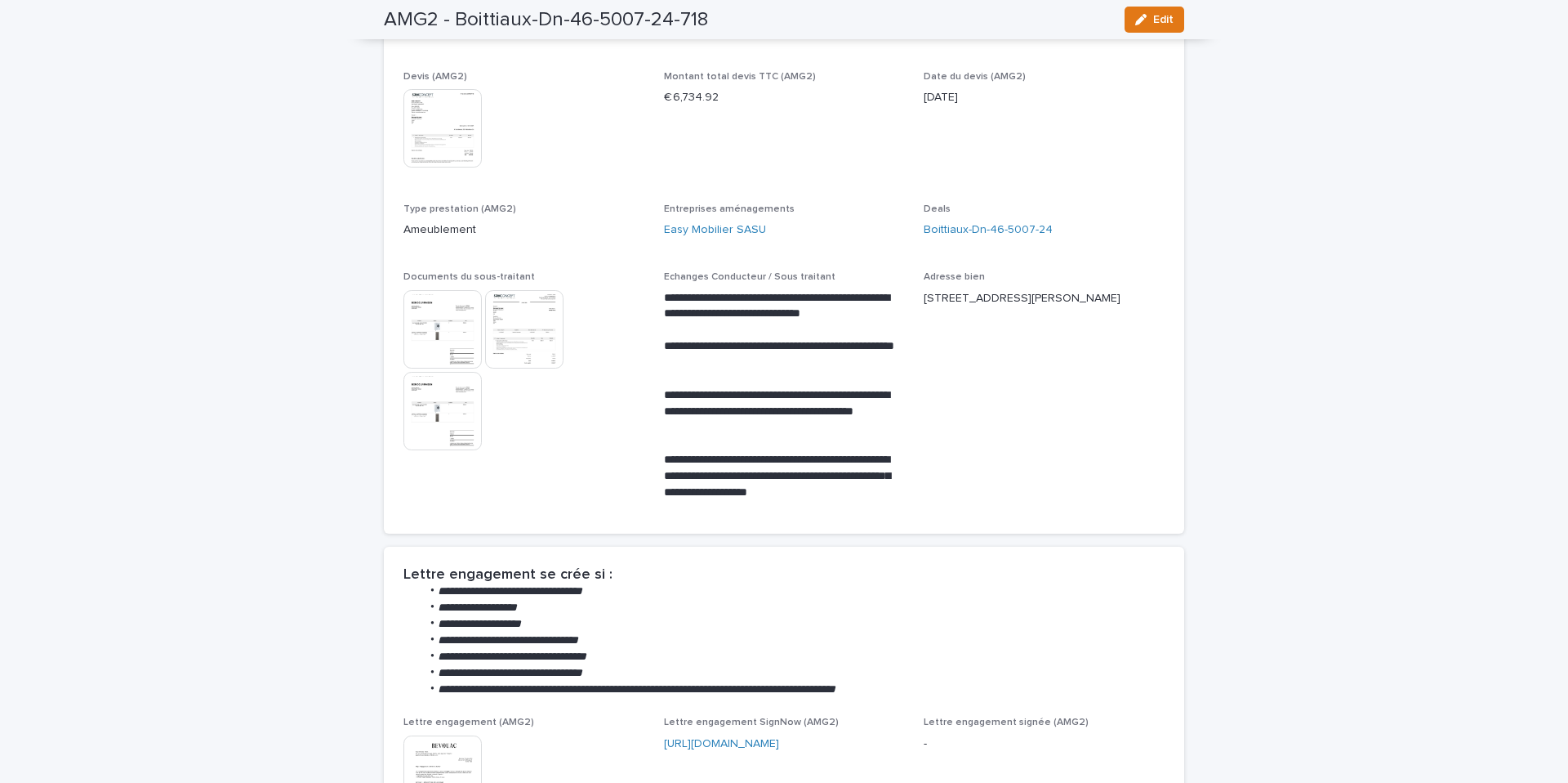
scroll to position [59, 0]
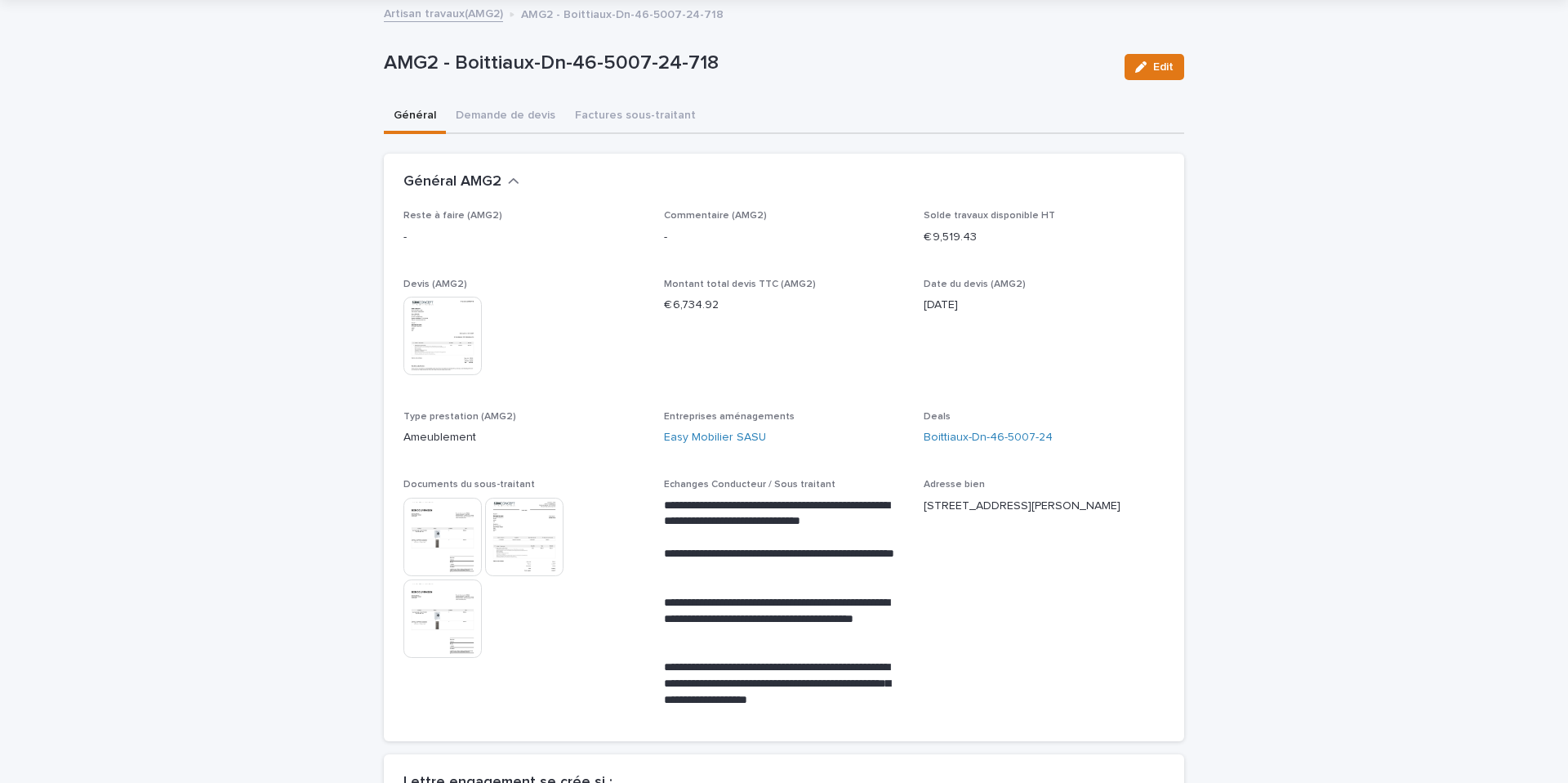
click at [464, 347] on img at bounding box center [443, 336] width 78 height 78
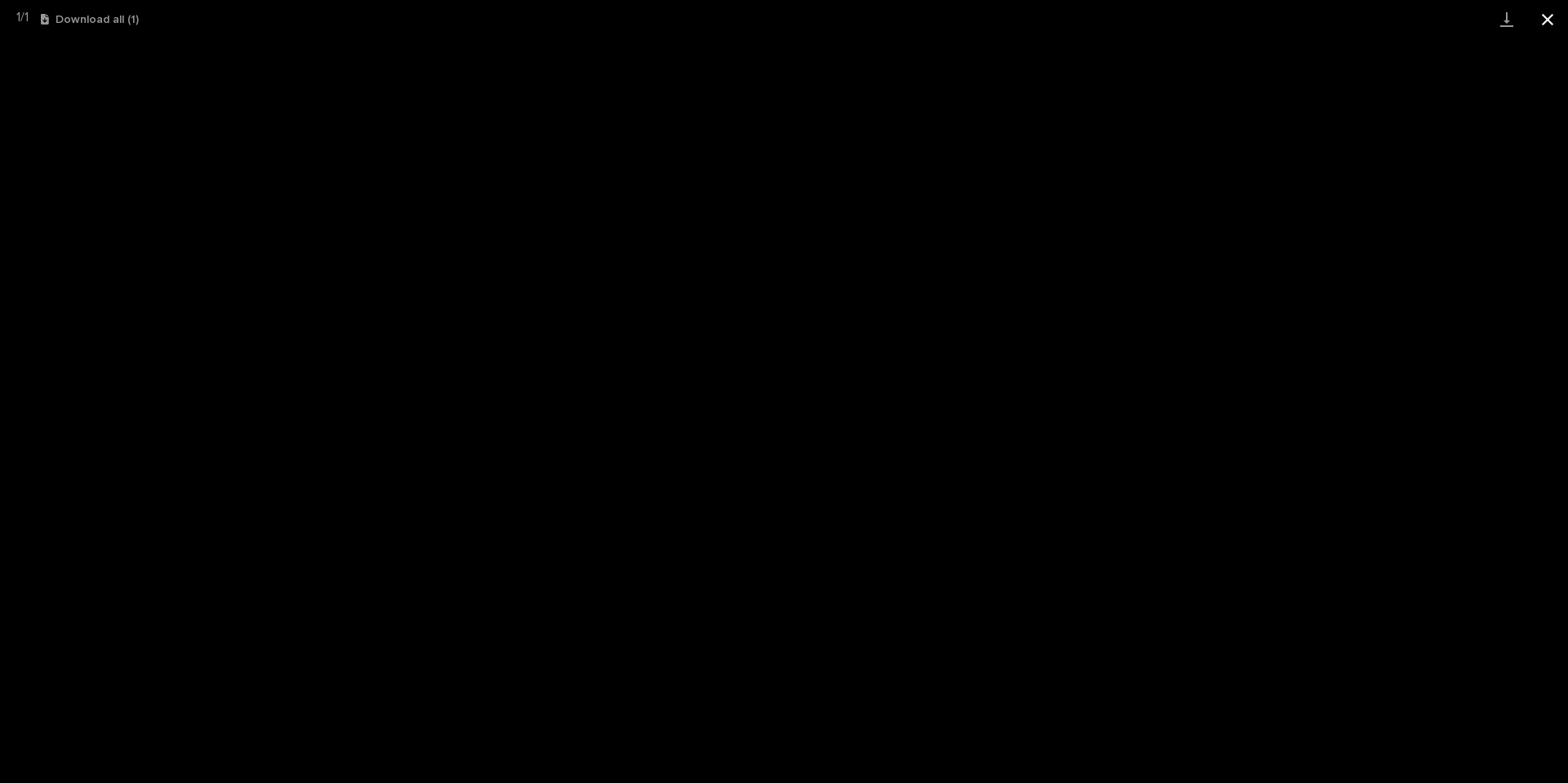
click at [1543, 21] on button "Close gallery" at bounding box center [1547, 19] width 41 height 38
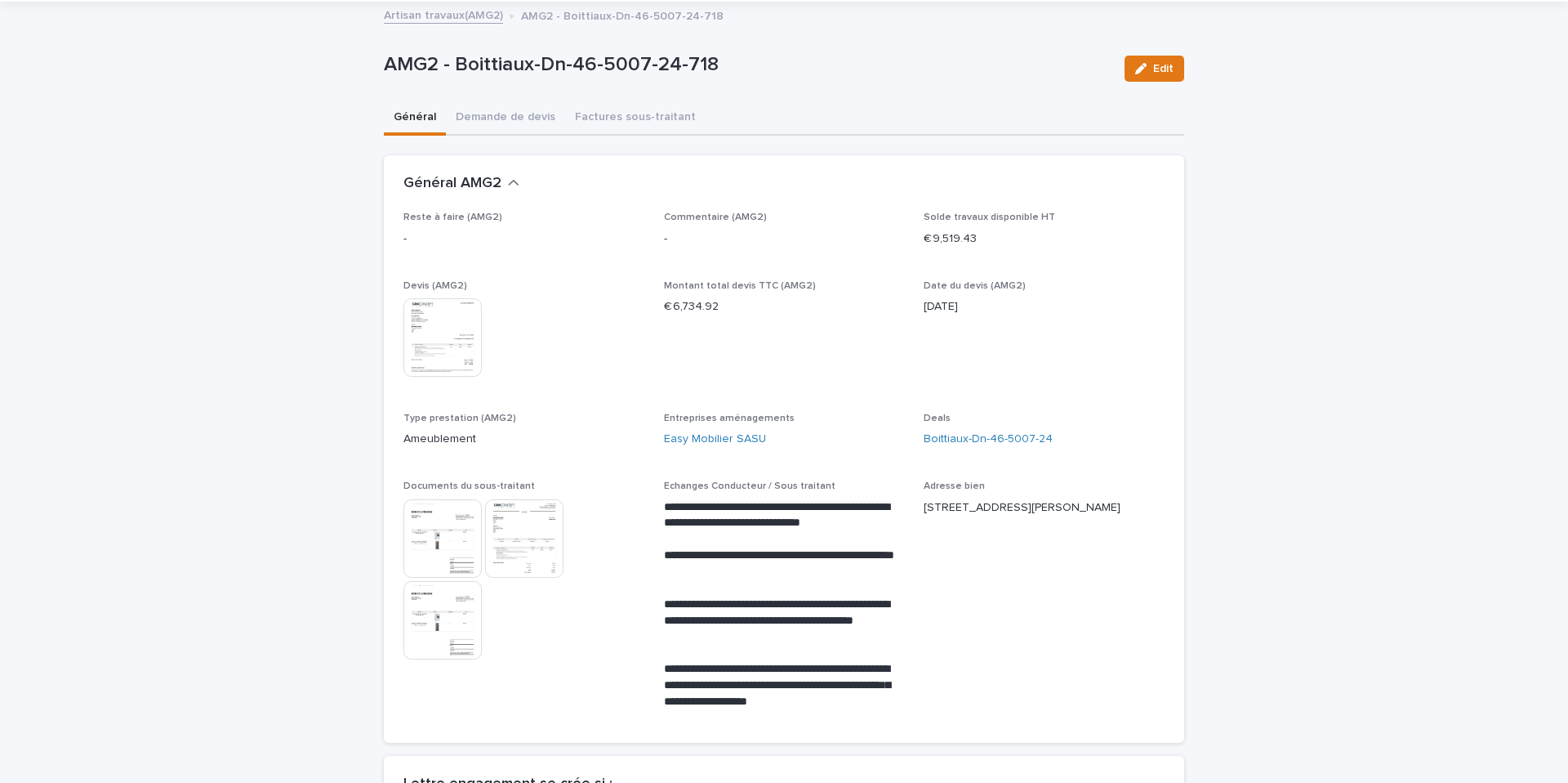
click at [428, 549] on img at bounding box center [443, 539] width 78 height 78
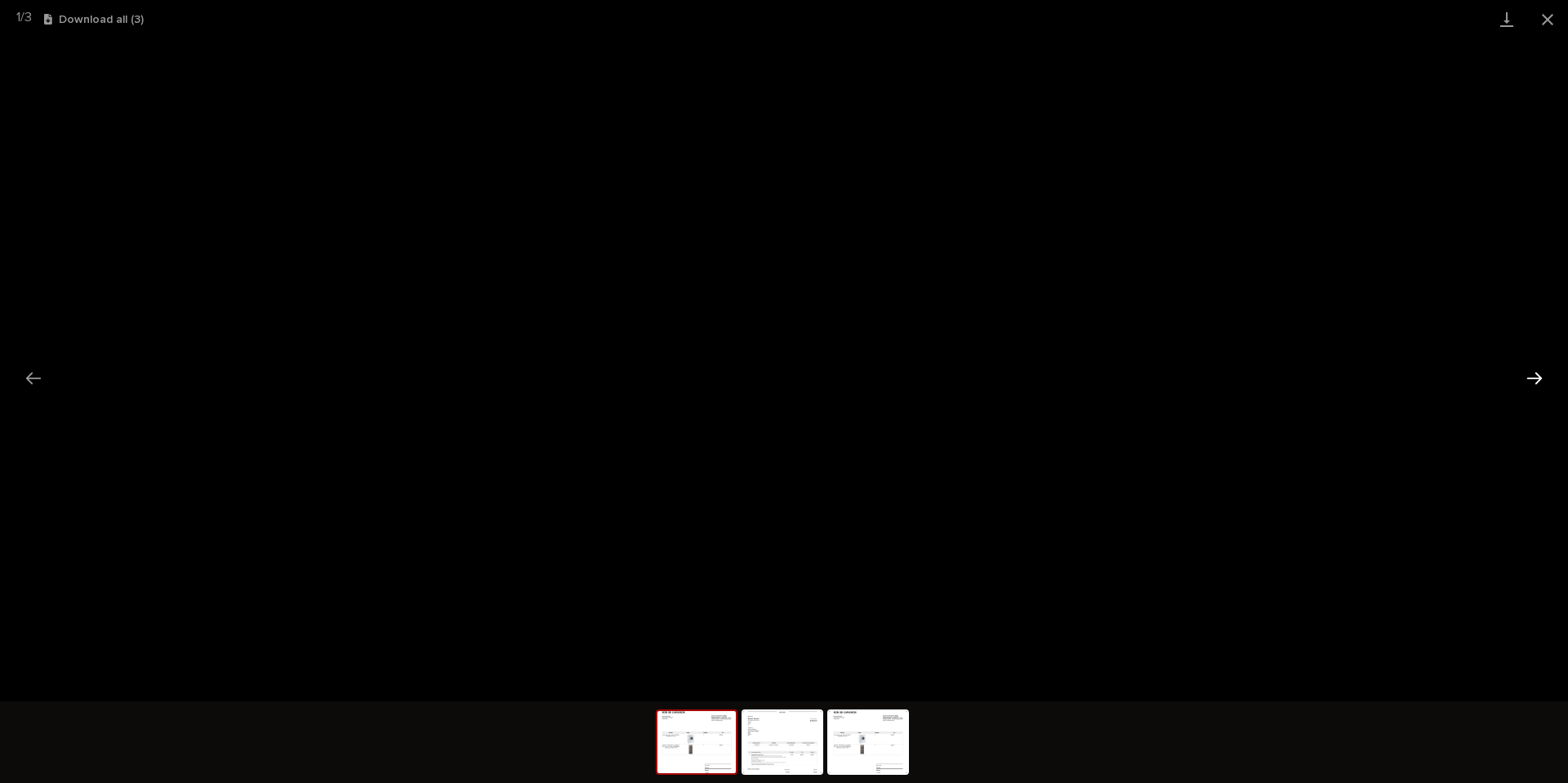
click at [1535, 376] on button "Next slide" at bounding box center [1534, 378] width 34 height 32
click at [1541, 384] on button "Next slide" at bounding box center [1534, 378] width 34 height 32
click at [1551, 22] on button "Close gallery" at bounding box center [1547, 19] width 41 height 38
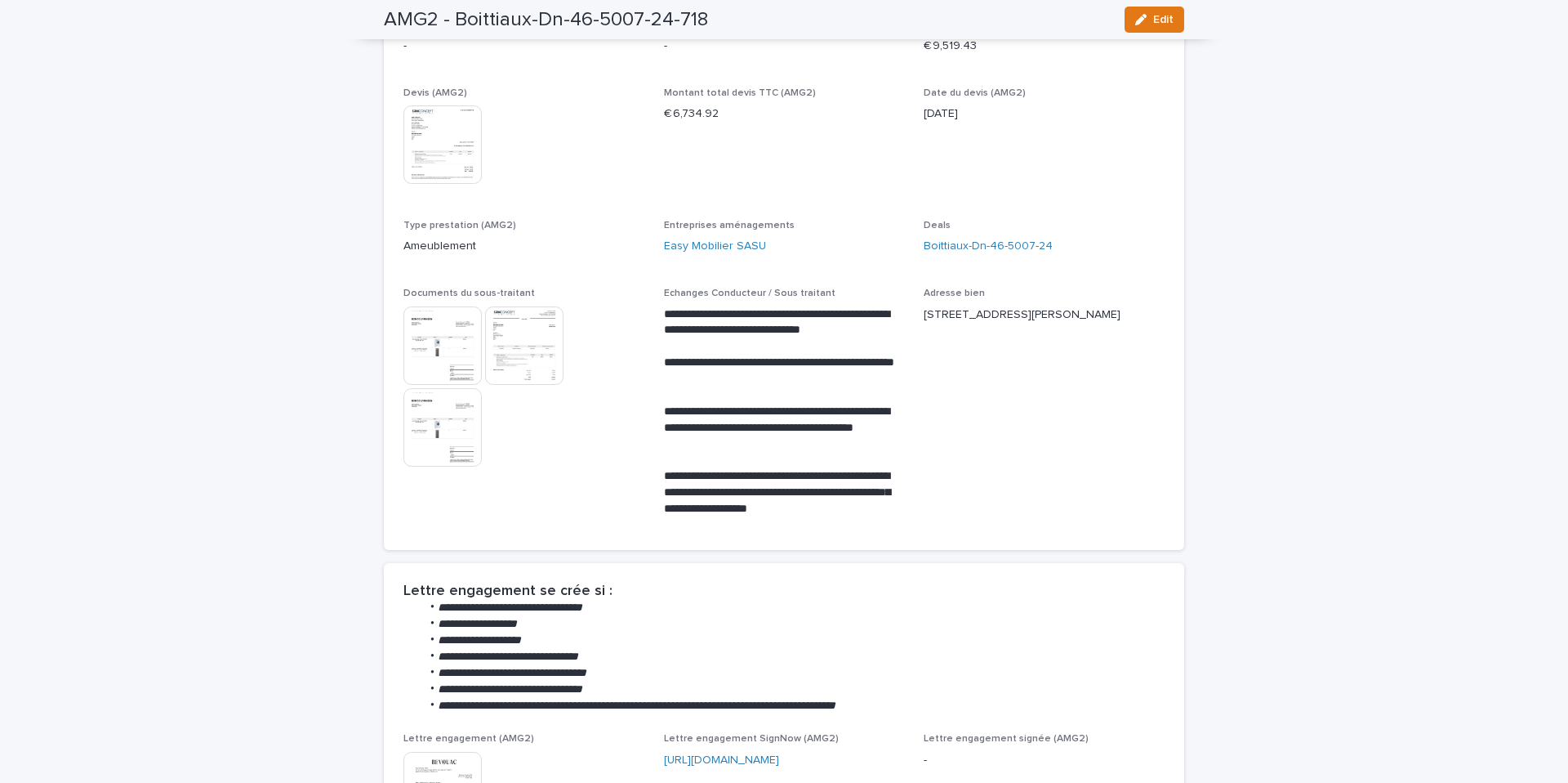
scroll to position [67, 0]
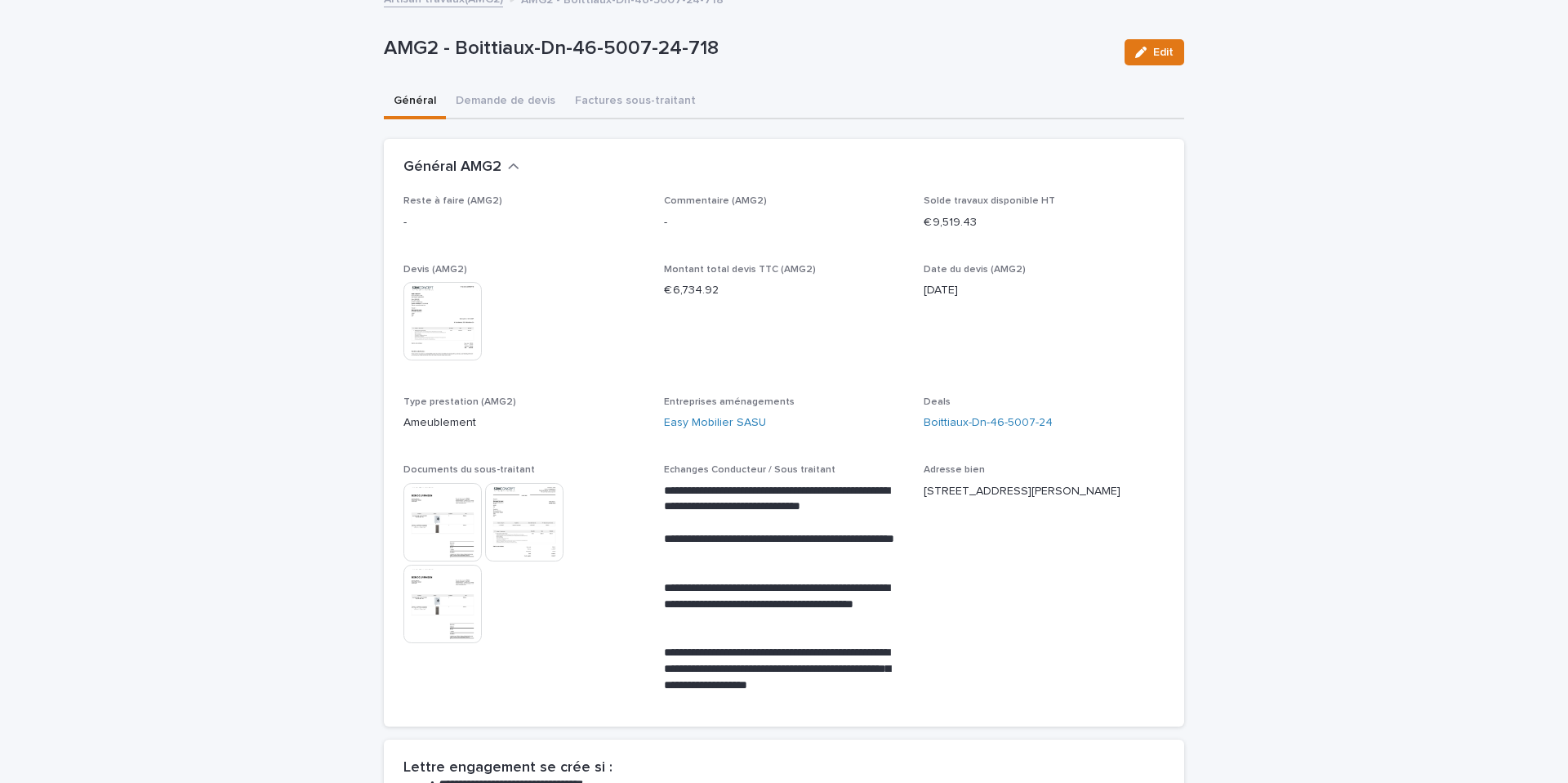
click at [446, 608] on img at bounding box center [443, 604] width 78 height 78
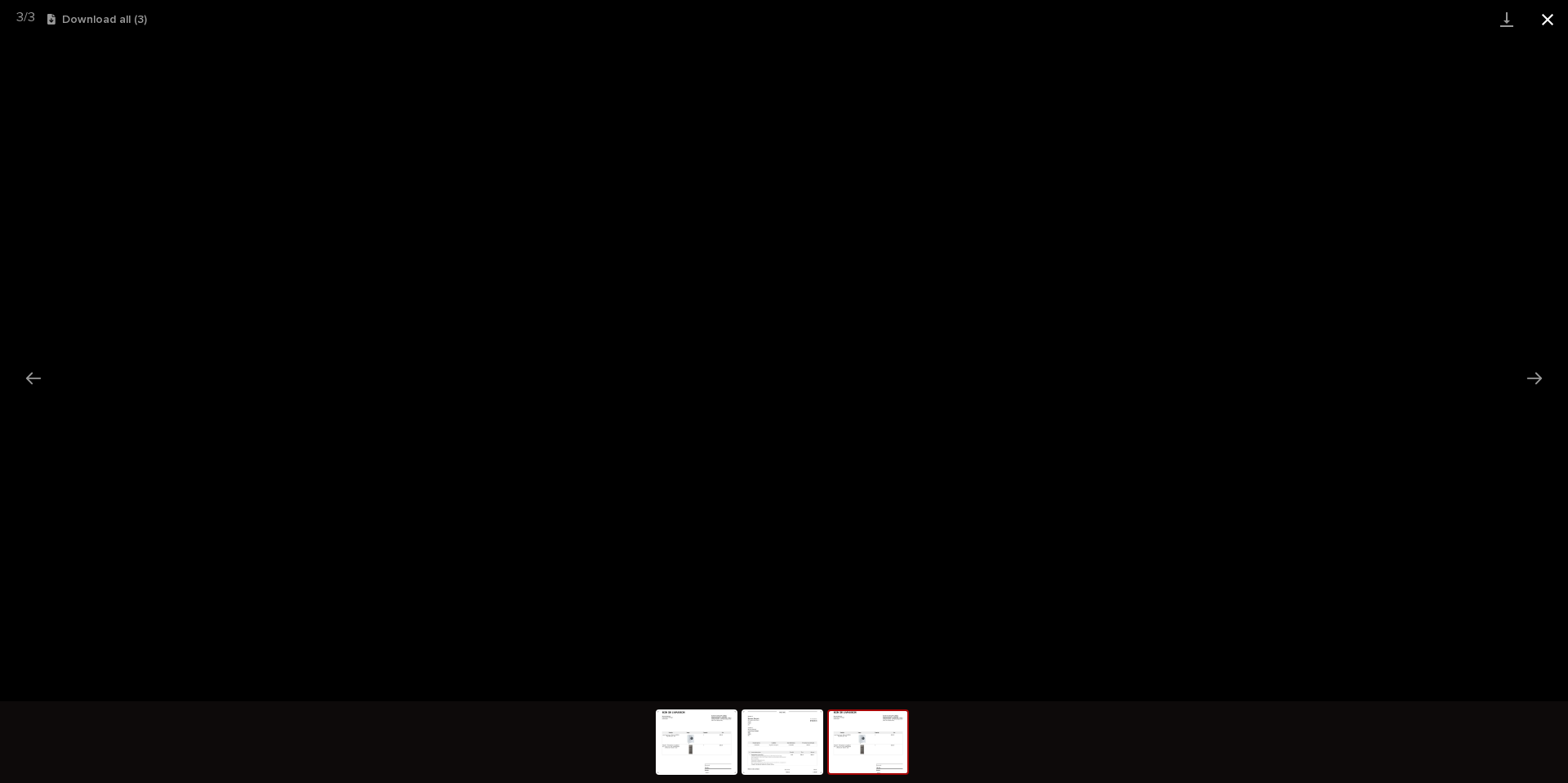
click at [1551, 23] on button "Close gallery" at bounding box center [1547, 19] width 41 height 38
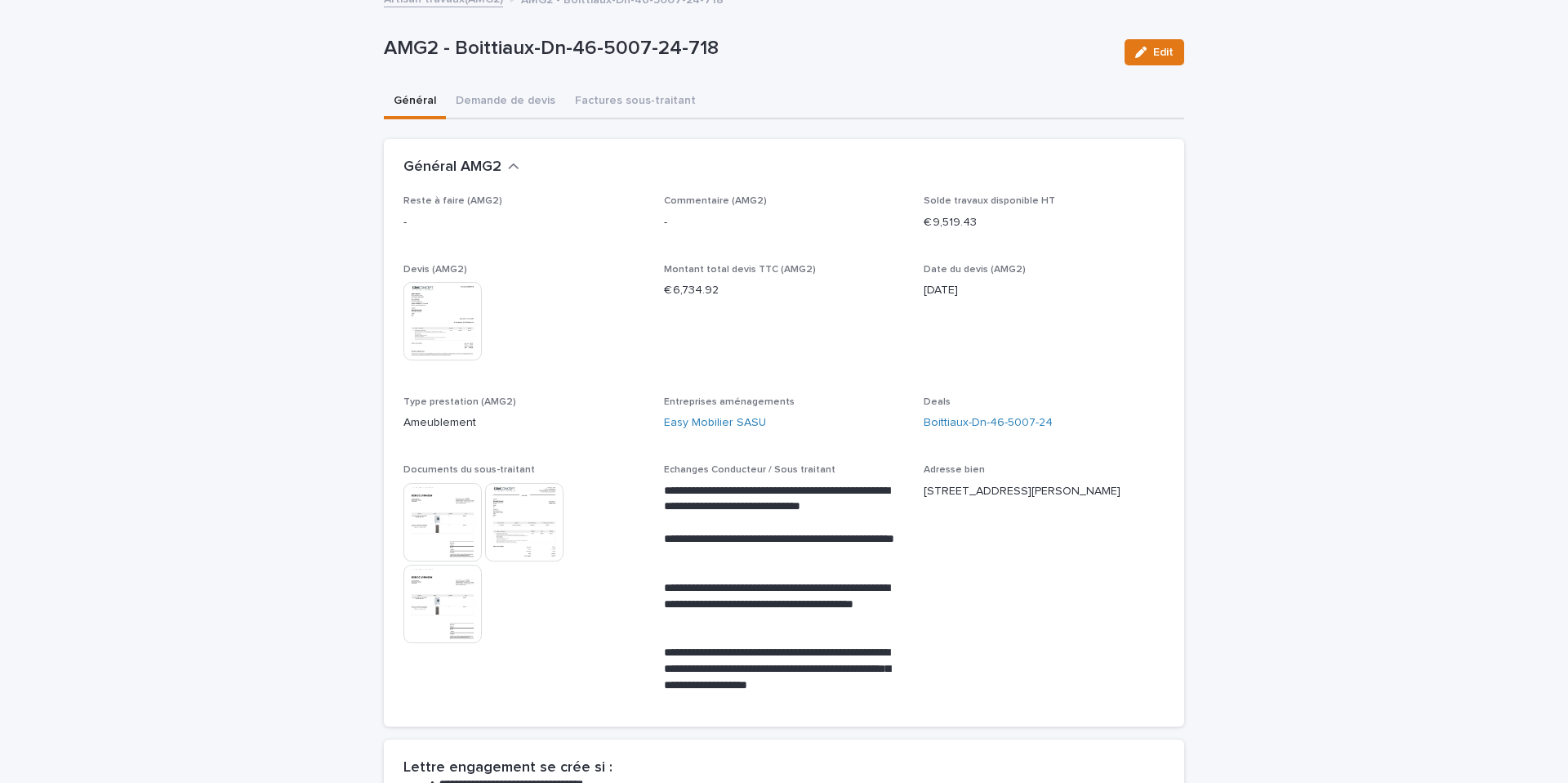
drag, startPoint x: 1356, startPoint y: 257, endPoint x: 1323, endPoint y: 255, distance: 33.1
click at [1147, 58] on button "Edit" at bounding box center [1154, 52] width 60 height 26
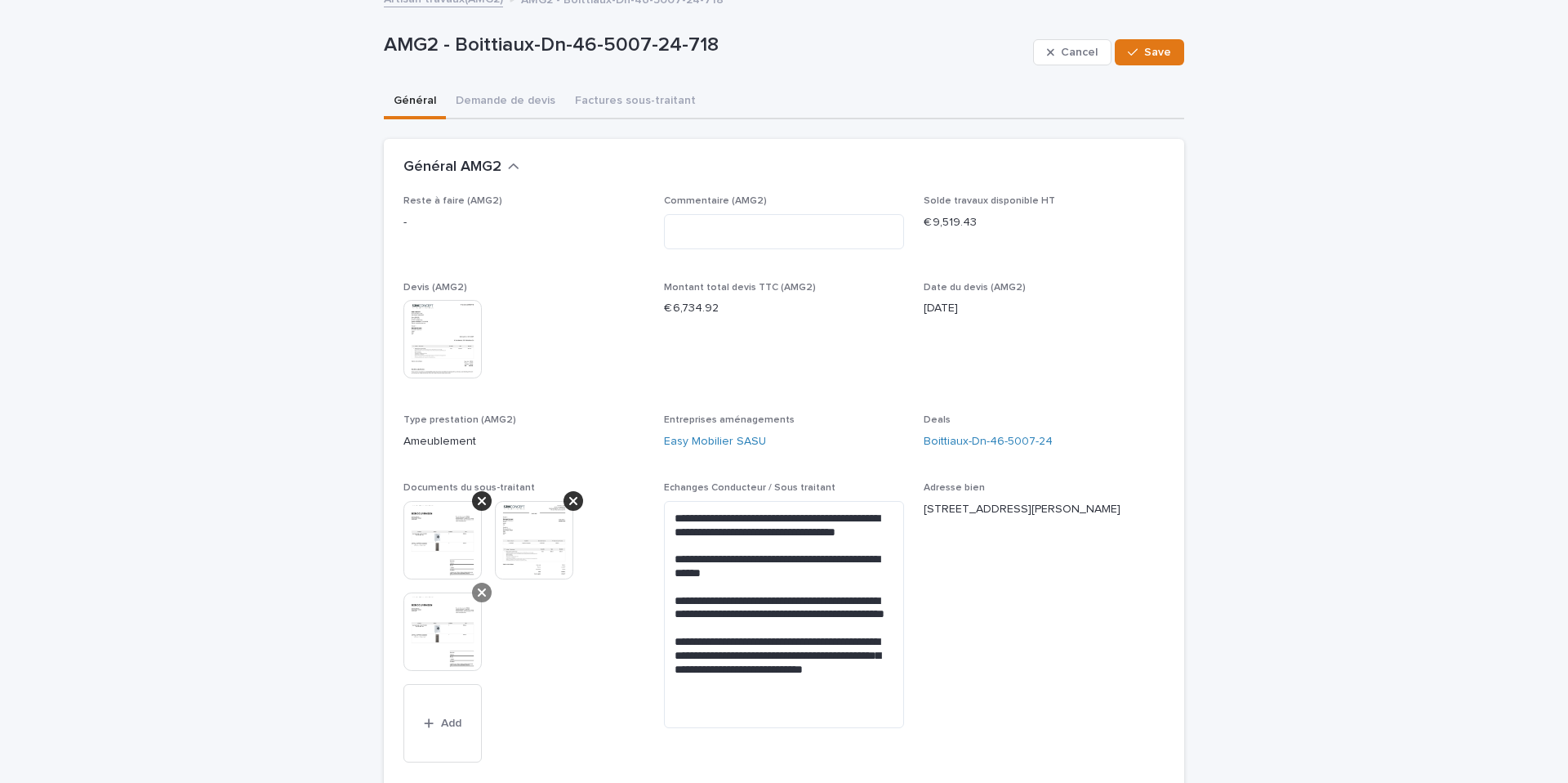
drag, startPoint x: 479, startPoint y: 598, endPoint x: 477, endPoint y: 555, distance: 43.0
click at [479, 598] on icon at bounding box center [481, 592] width 8 height 13
click at [478, 509] on div at bounding box center [482, 500] width 20 height 20
click at [478, 508] on div at bounding box center [482, 500] width 20 height 20
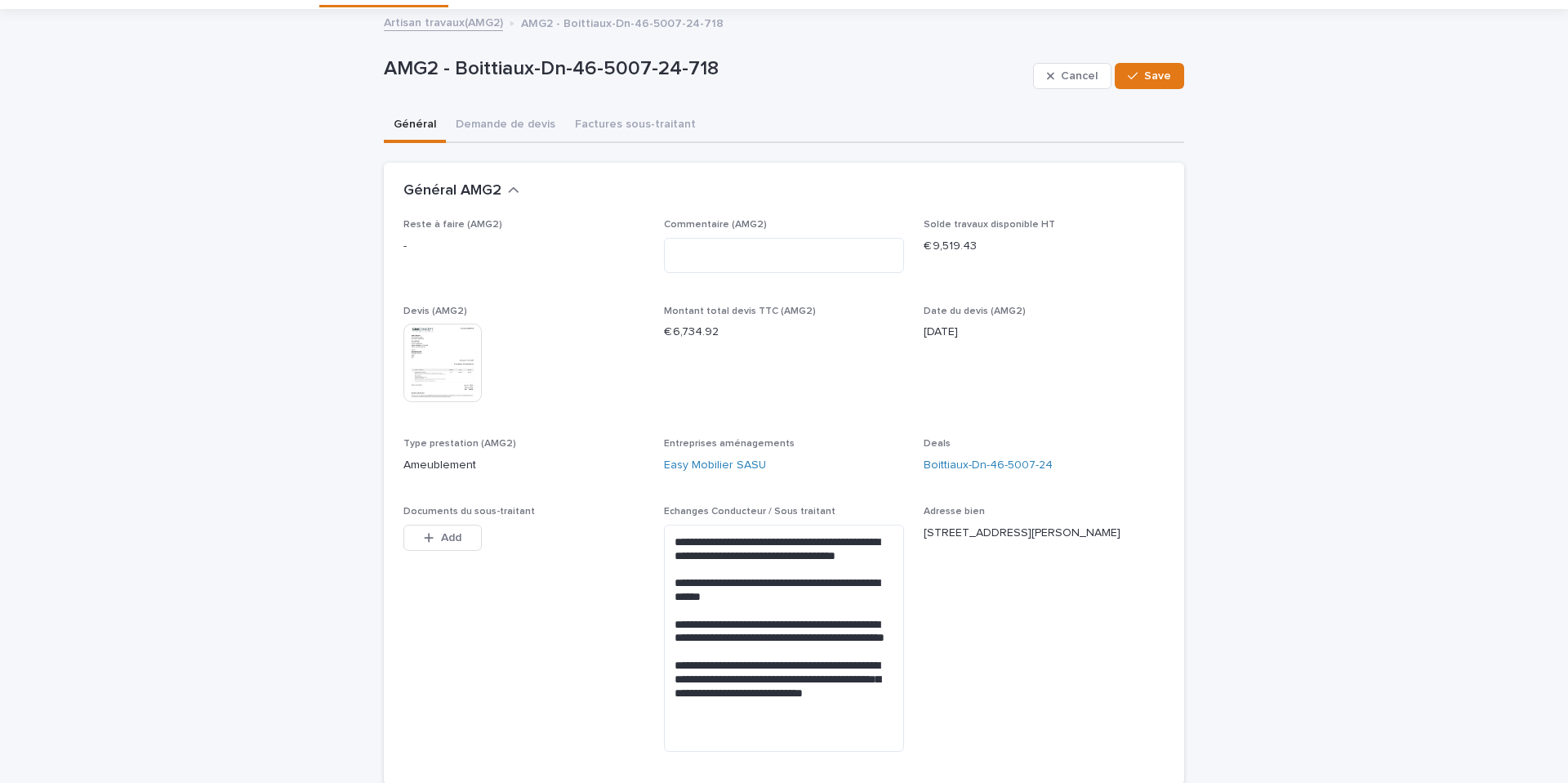
scroll to position [40, 0]
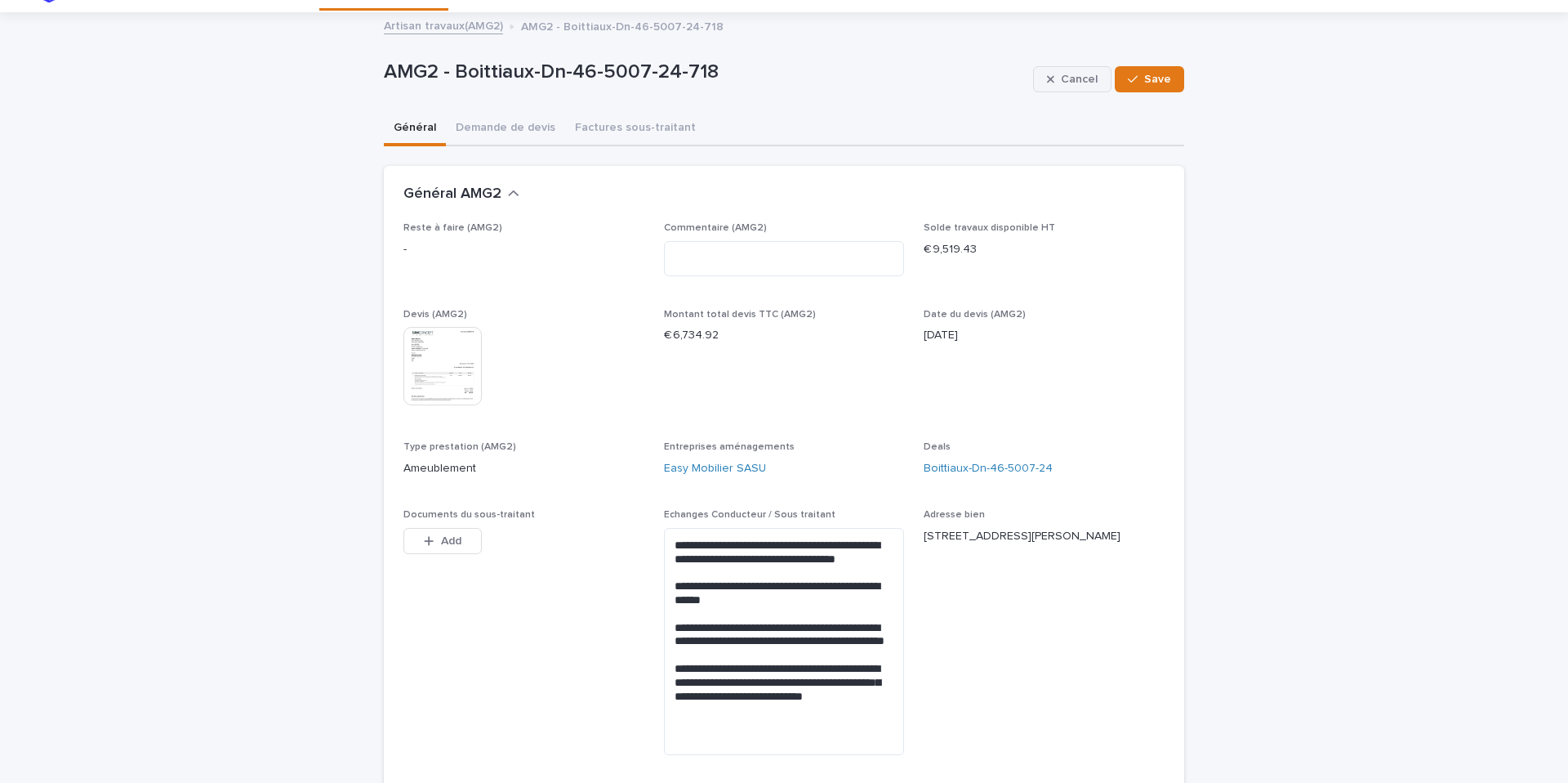
click at [1069, 78] on span "Cancel" at bounding box center [1079, 79] width 37 height 11
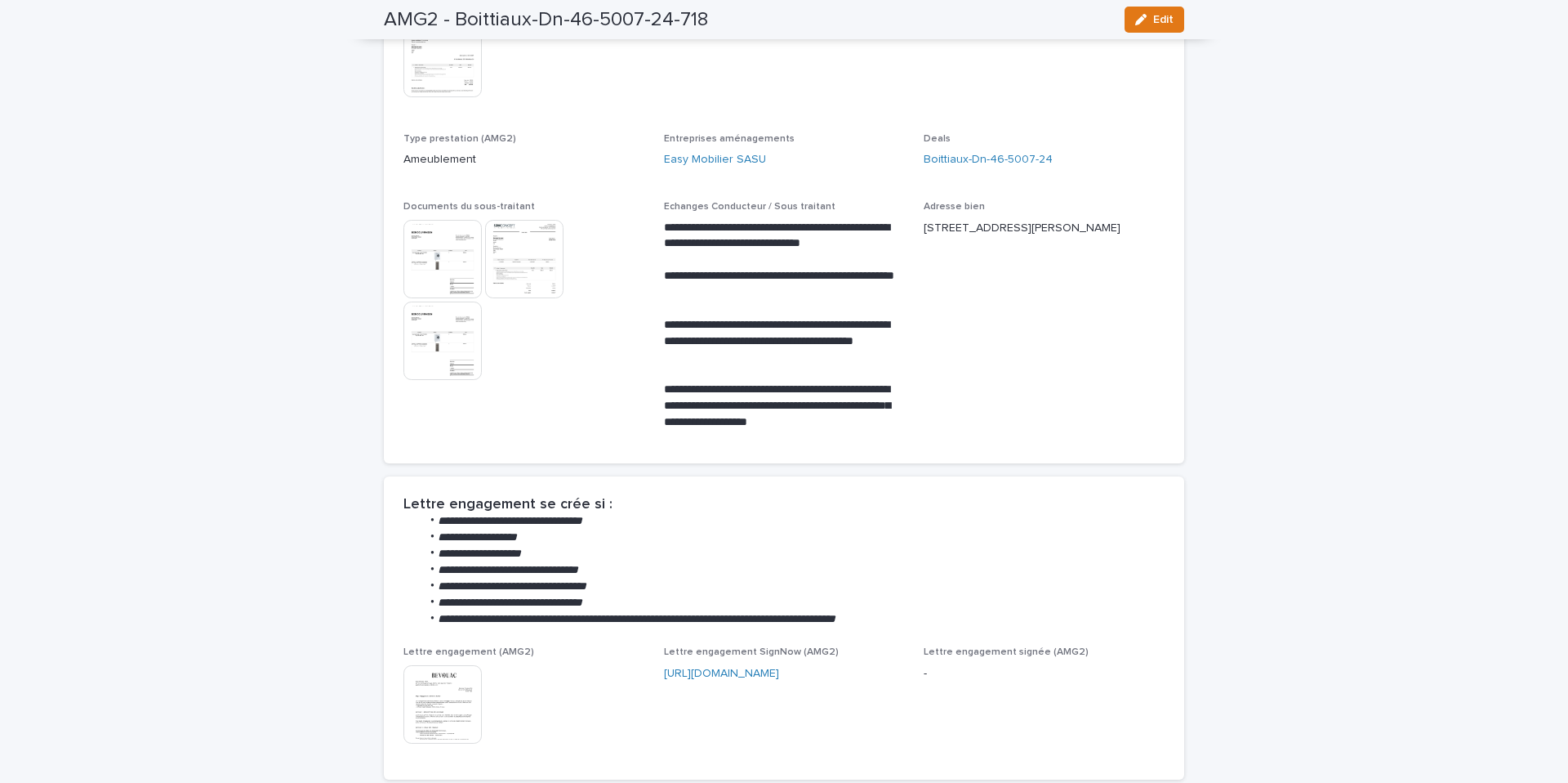
scroll to position [137, 0]
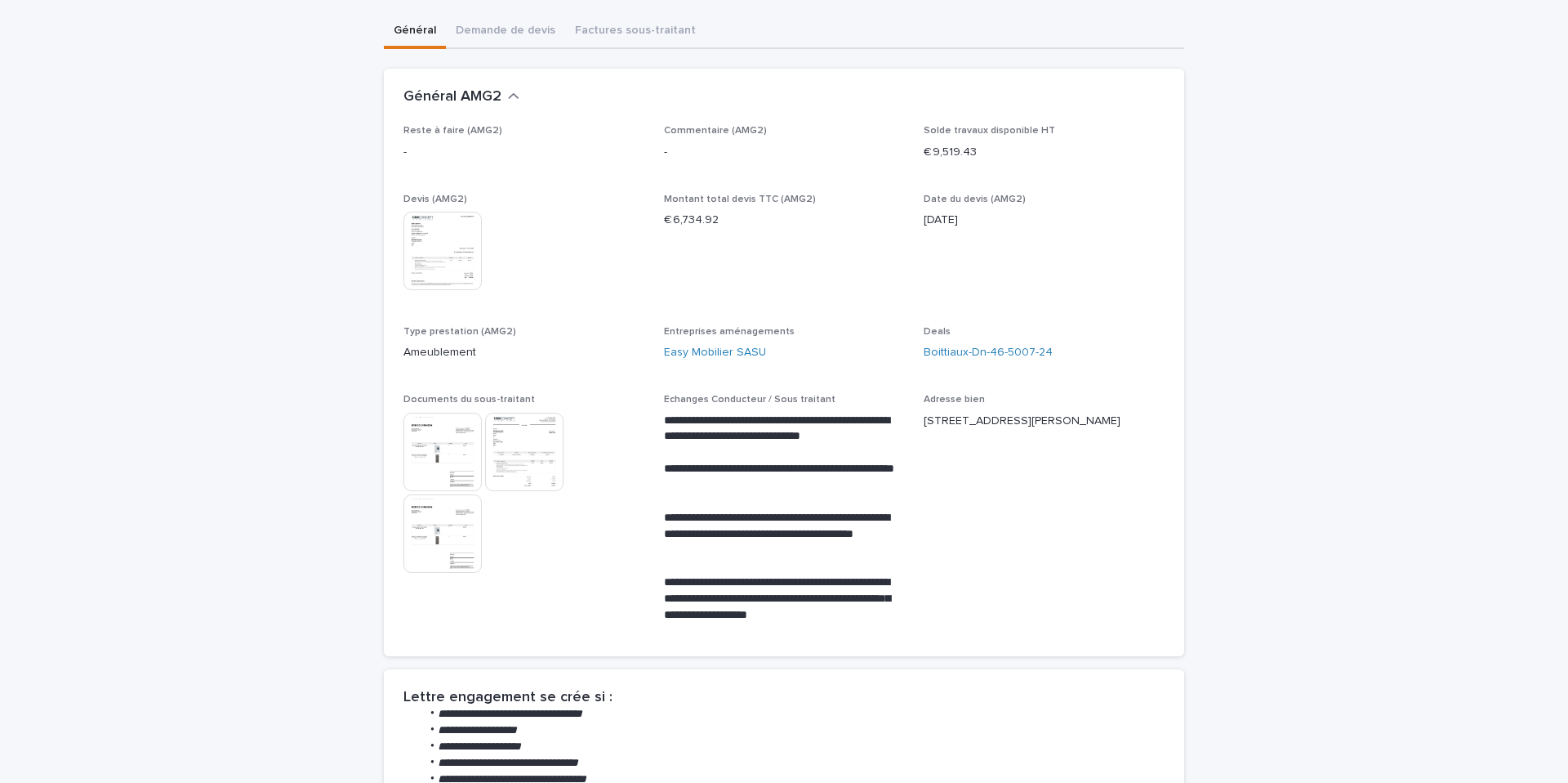
click at [540, 457] on img at bounding box center [524, 452] width 78 height 78
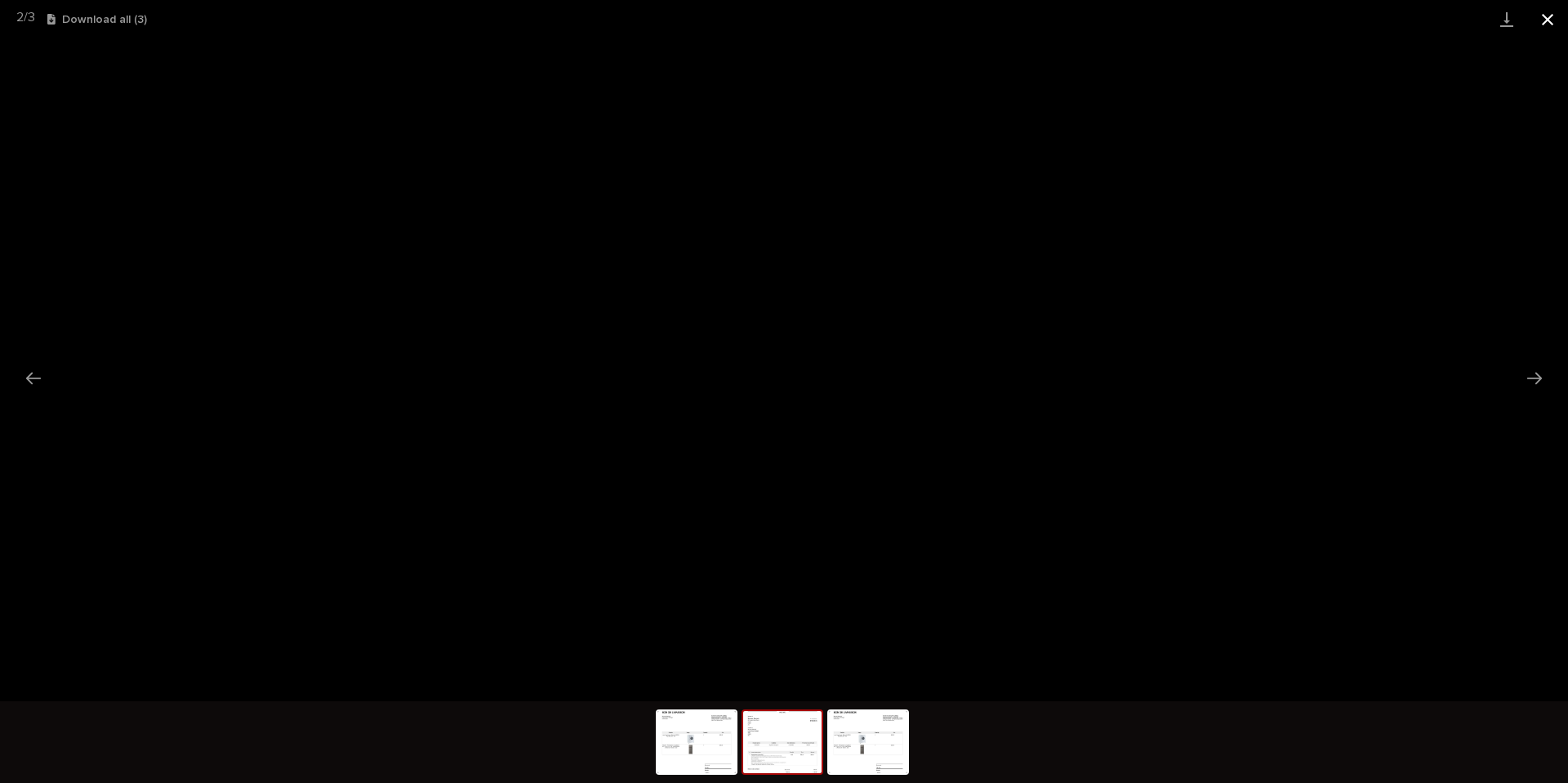
click at [1552, 18] on button "Close gallery" at bounding box center [1547, 19] width 41 height 38
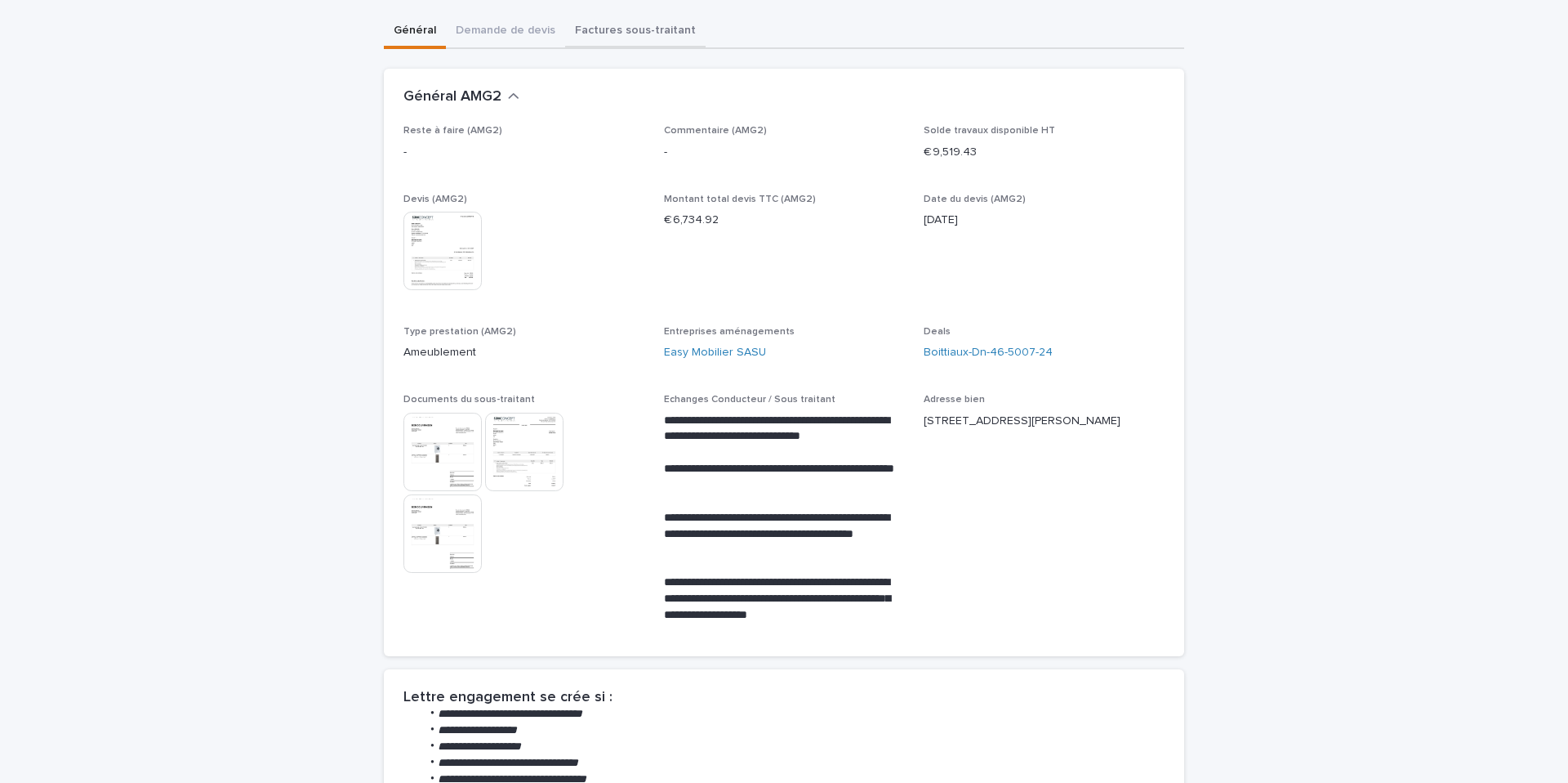
click at [600, 37] on div "Deals Artisan travaux(AMG2) AMG4 Bevouac travaux(AMG3) Estimatif Validation cha…" at bounding box center [784, 766] width 1568 height 1808
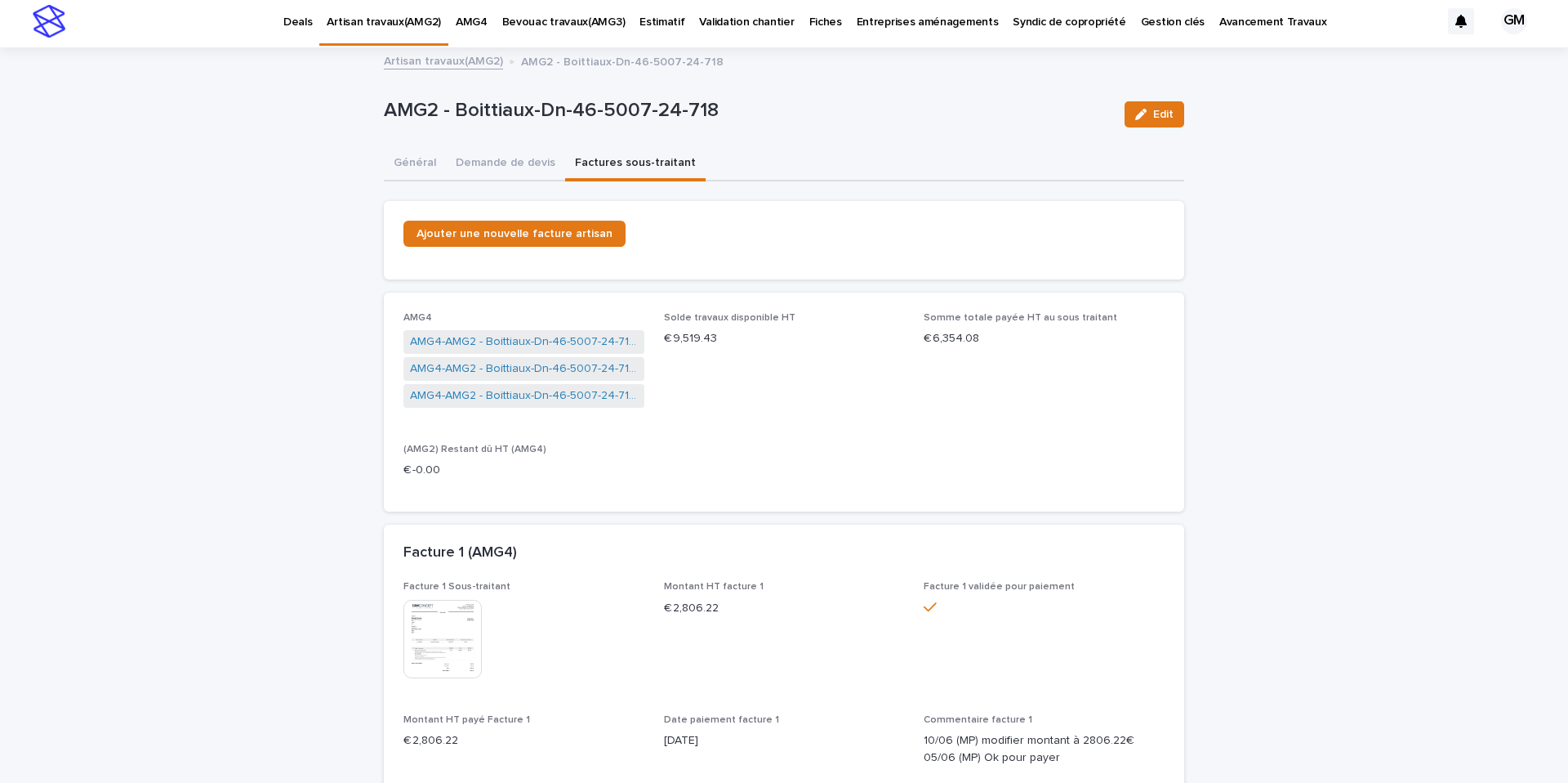
scroll to position [6, 0]
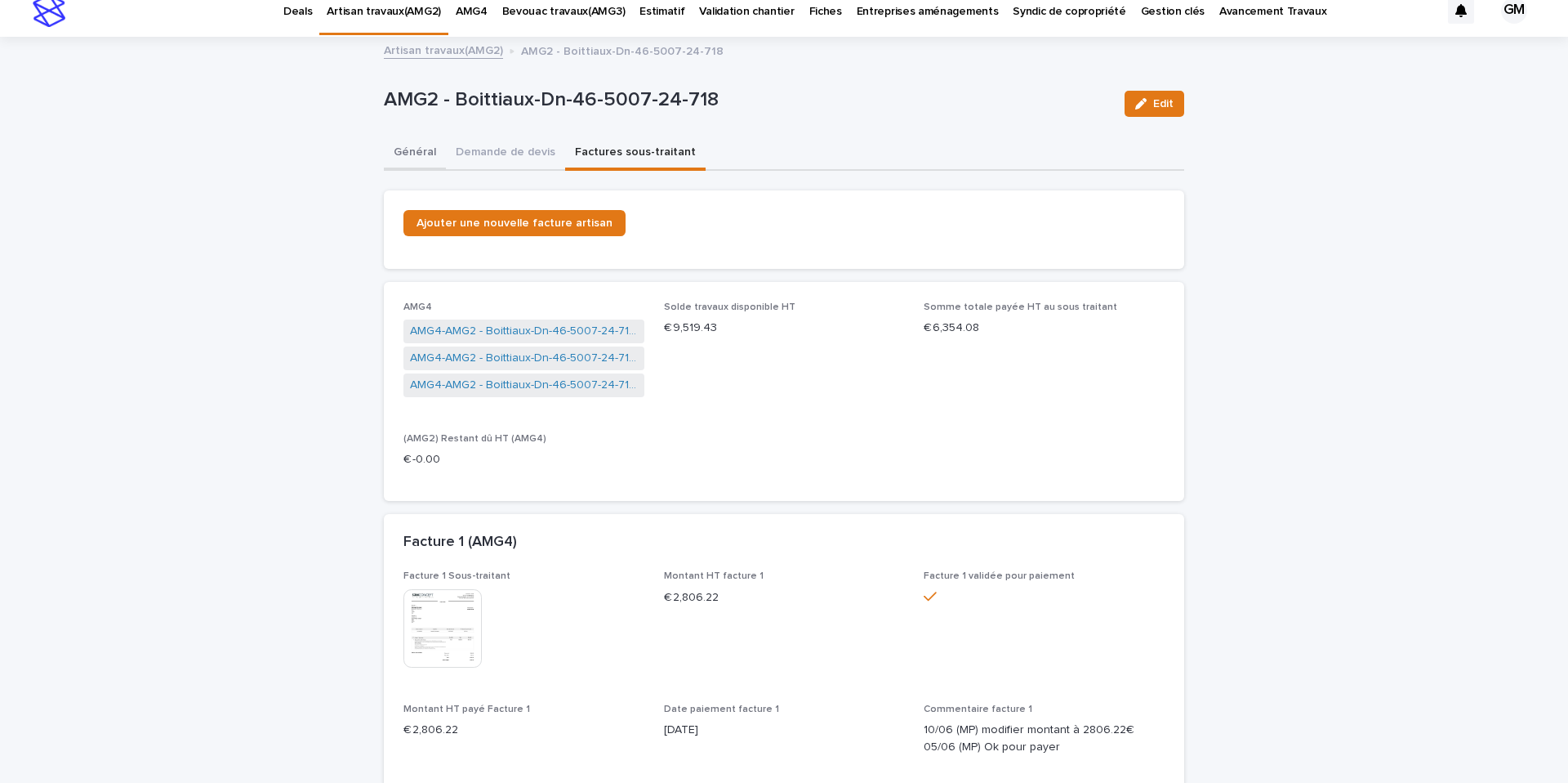
click at [423, 157] on button "Général" at bounding box center [414, 153] width 62 height 34
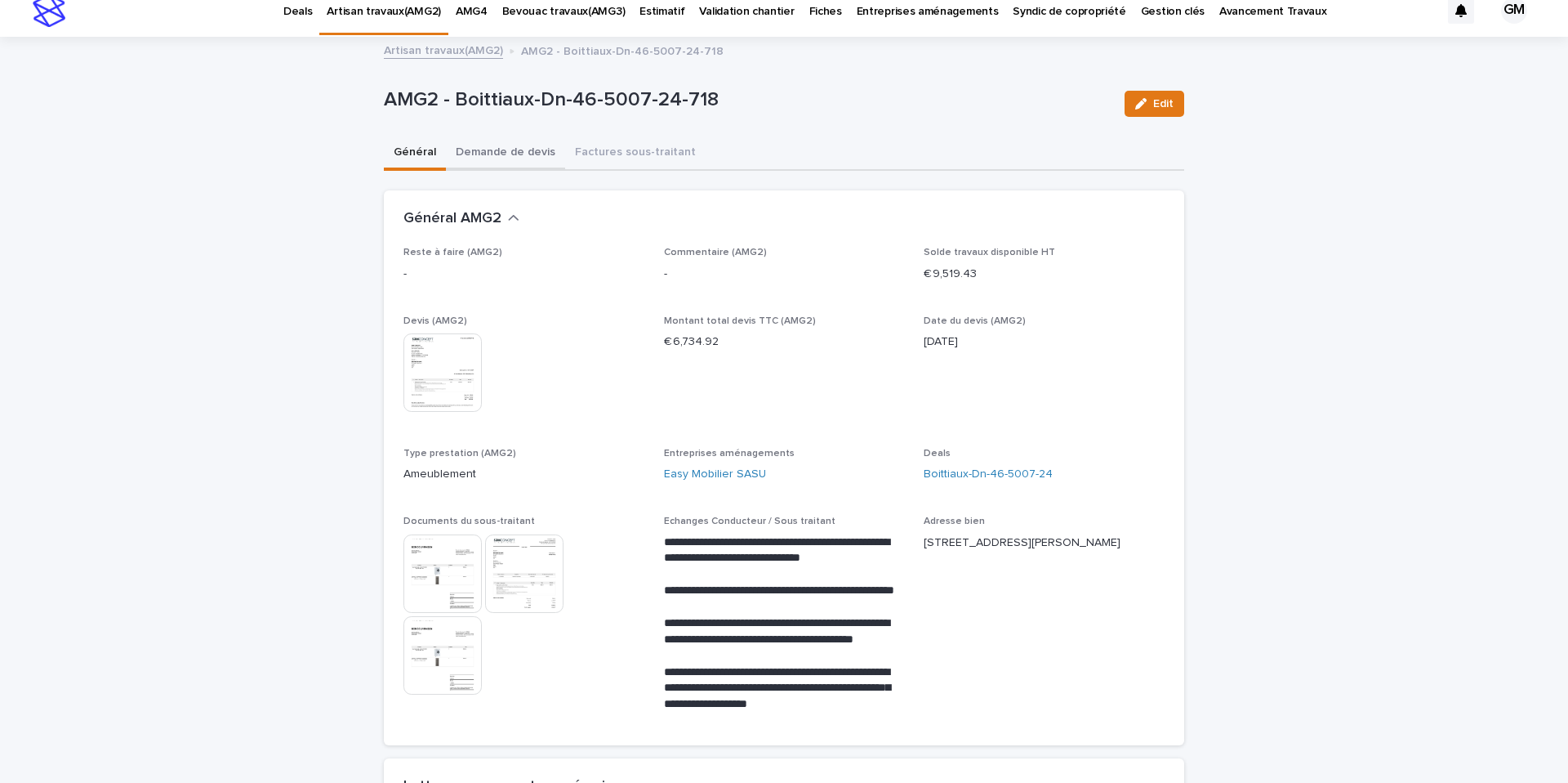
scroll to position [17, 0]
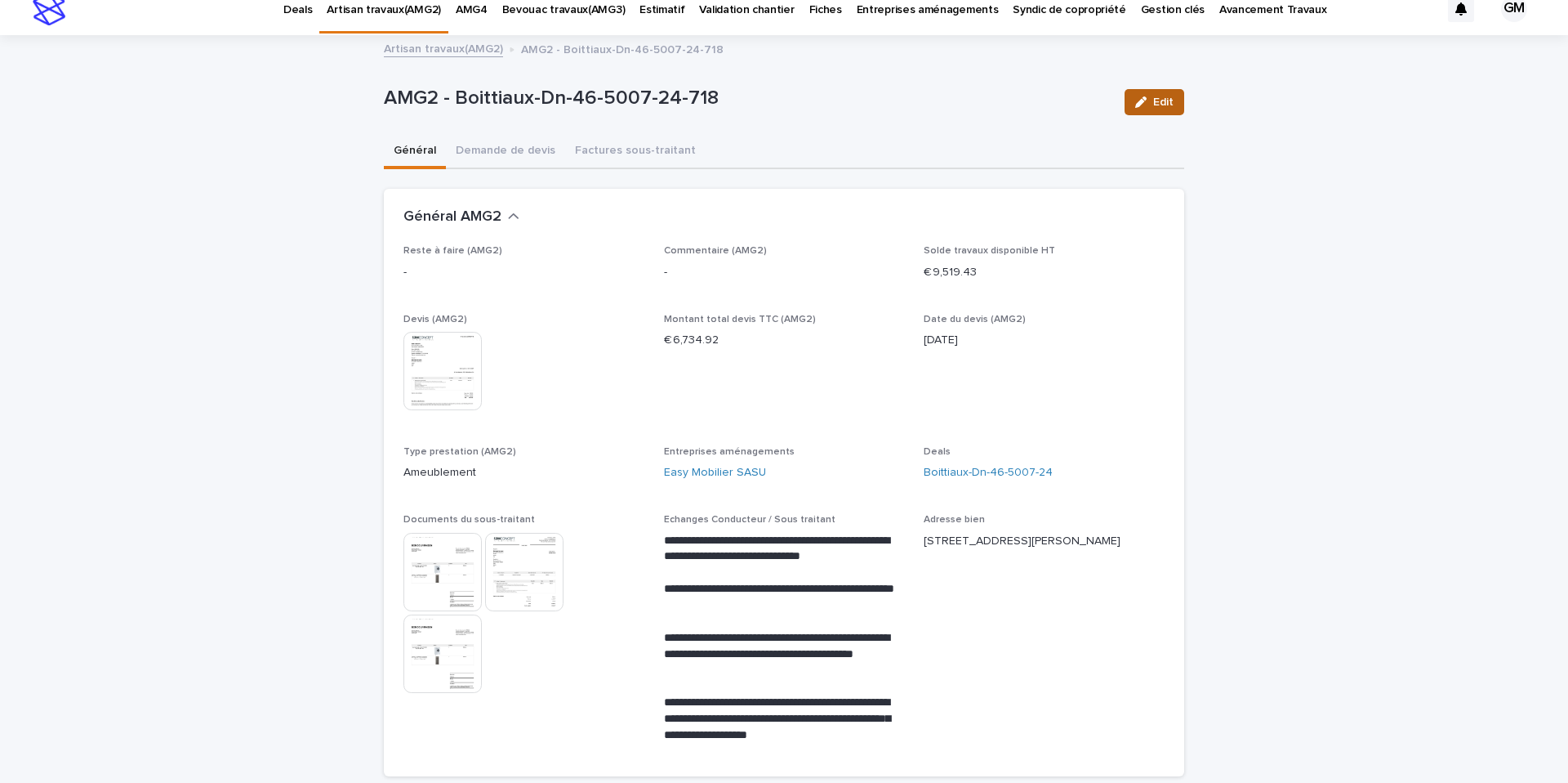
click at [1152, 108] on button "Edit" at bounding box center [1154, 102] width 60 height 26
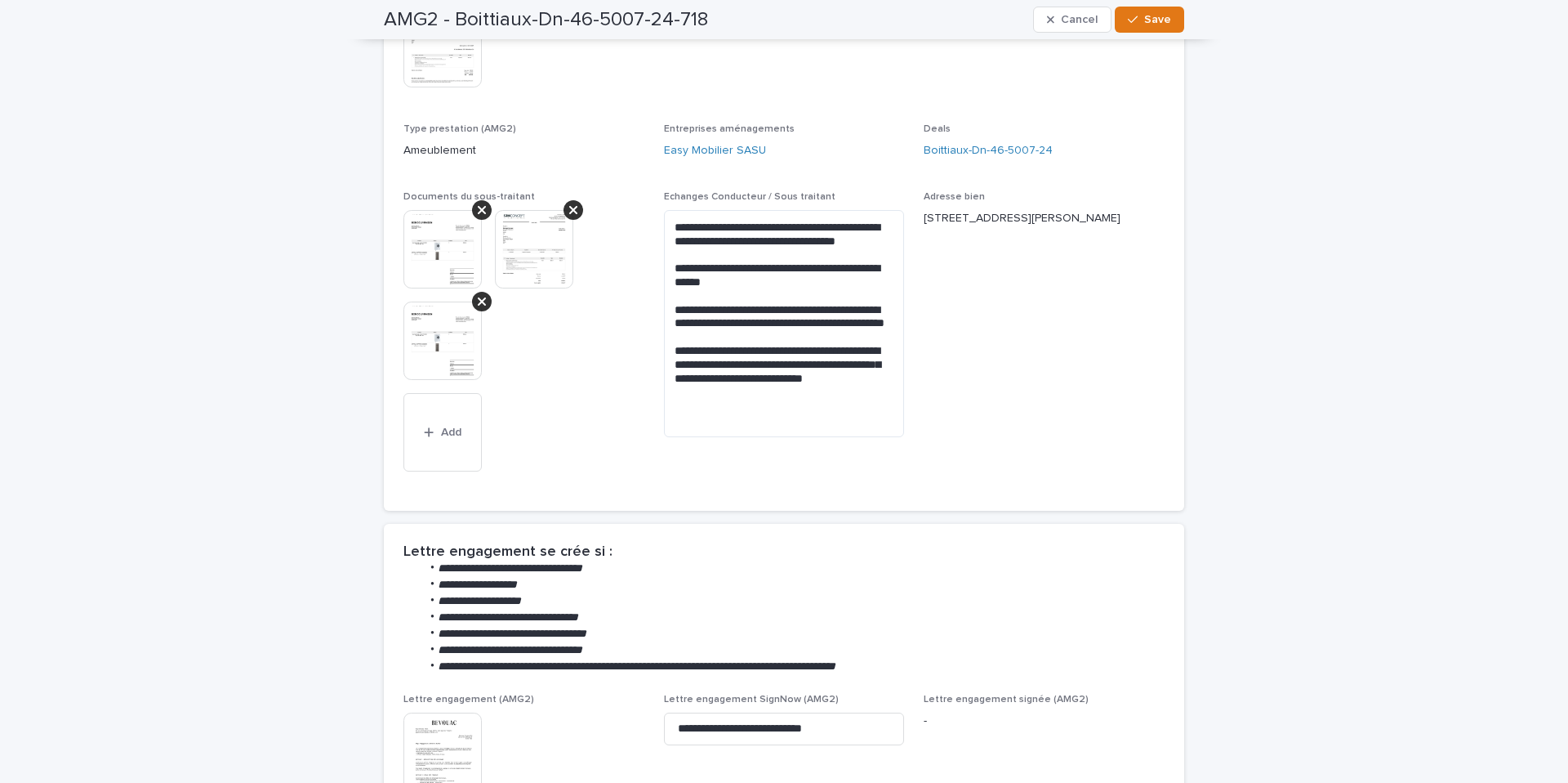
scroll to position [356, 0]
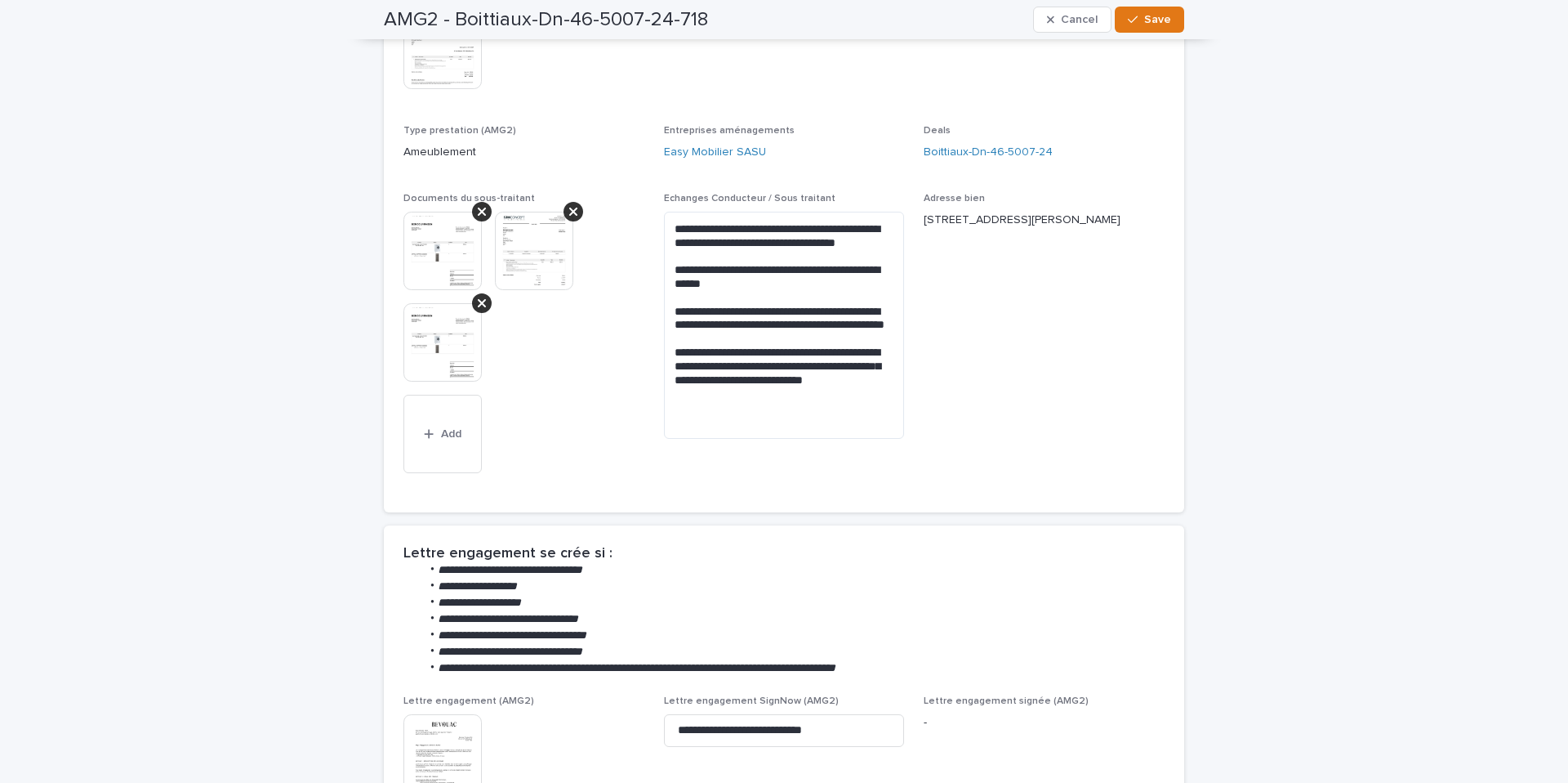
click at [483, 311] on div at bounding box center [482, 303] width 20 height 20
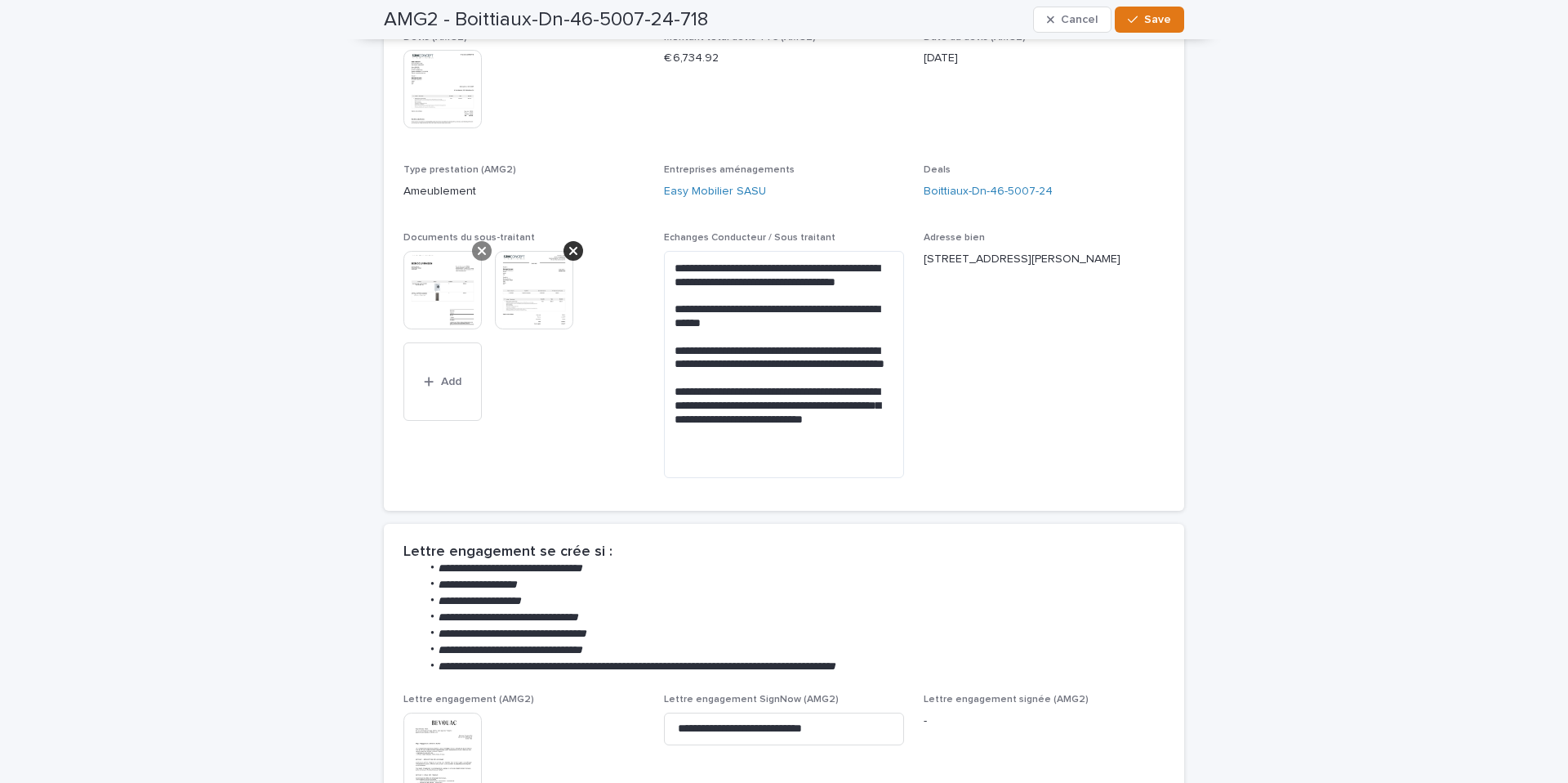
click at [479, 240] on span "Documents du sous-traitant" at bounding box center [469, 238] width 131 height 10
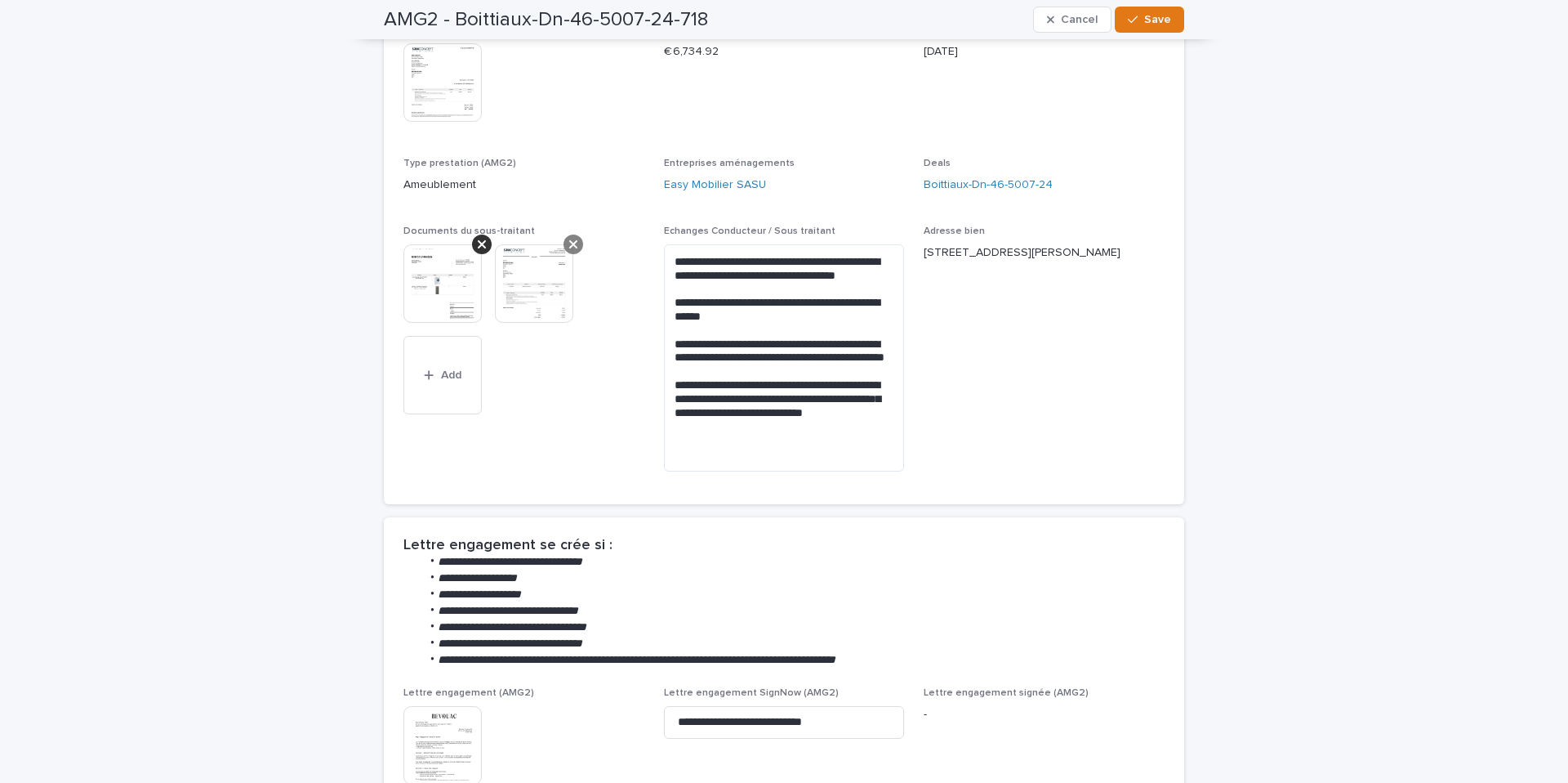
click at [479, 242] on icon at bounding box center [481, 244] width 8 height 13
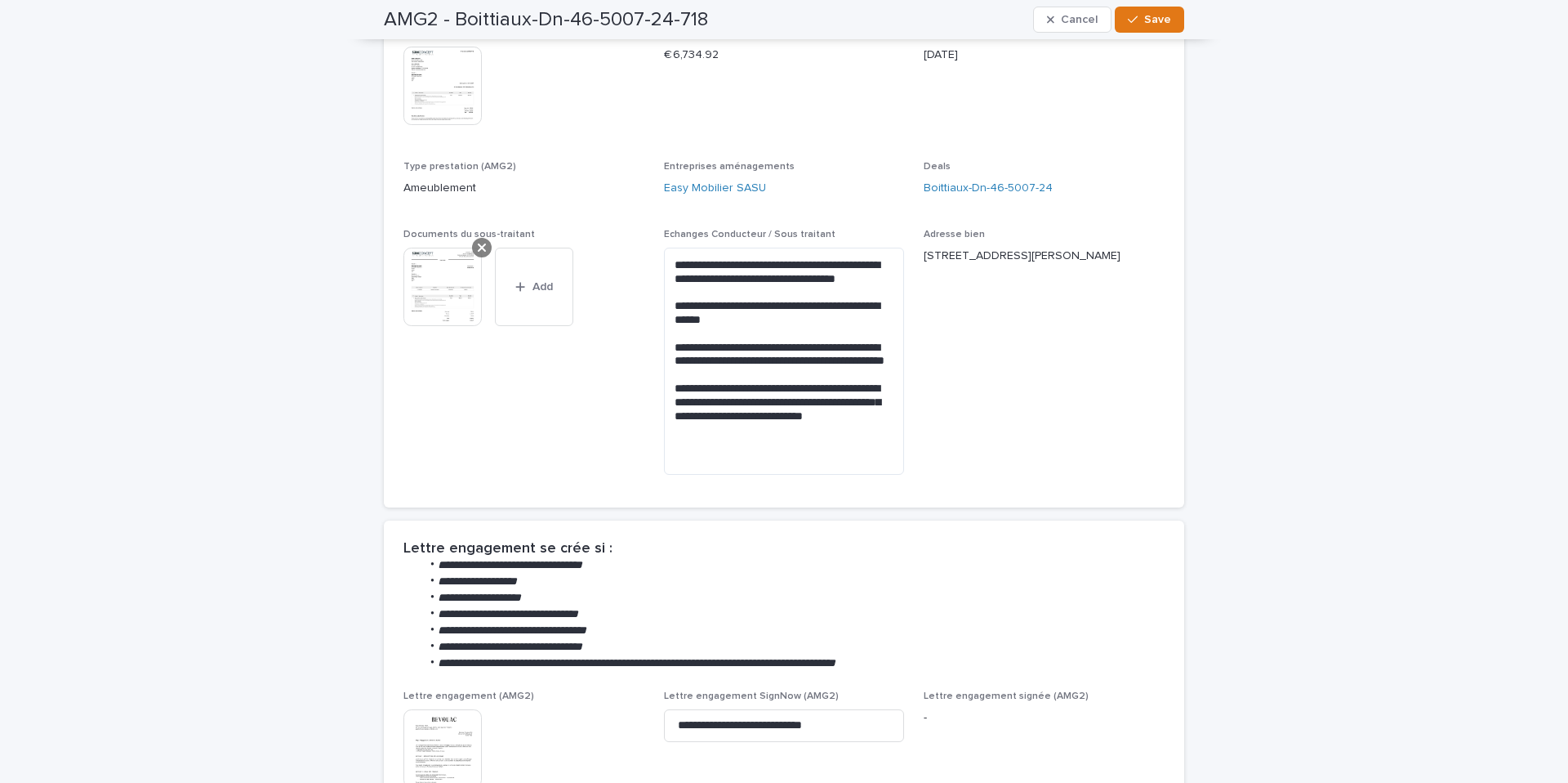
scroll to position [324, 0]
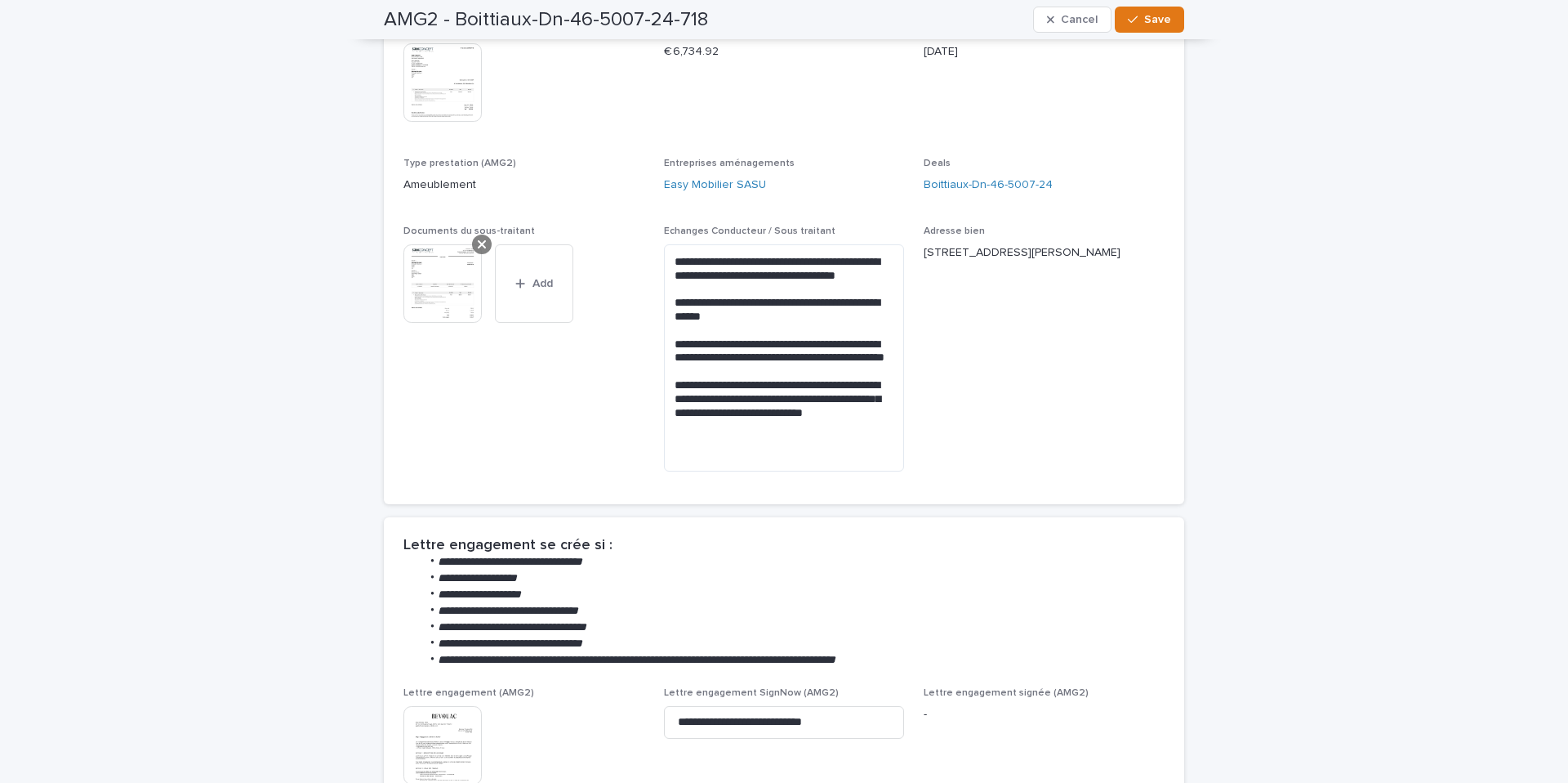
click at [478, 244] on icon at bounding box center [481, 244] width 8 height 13
click at [1144, 25] on button "Save" at bounding box center [1150, 20] width 70 height 26
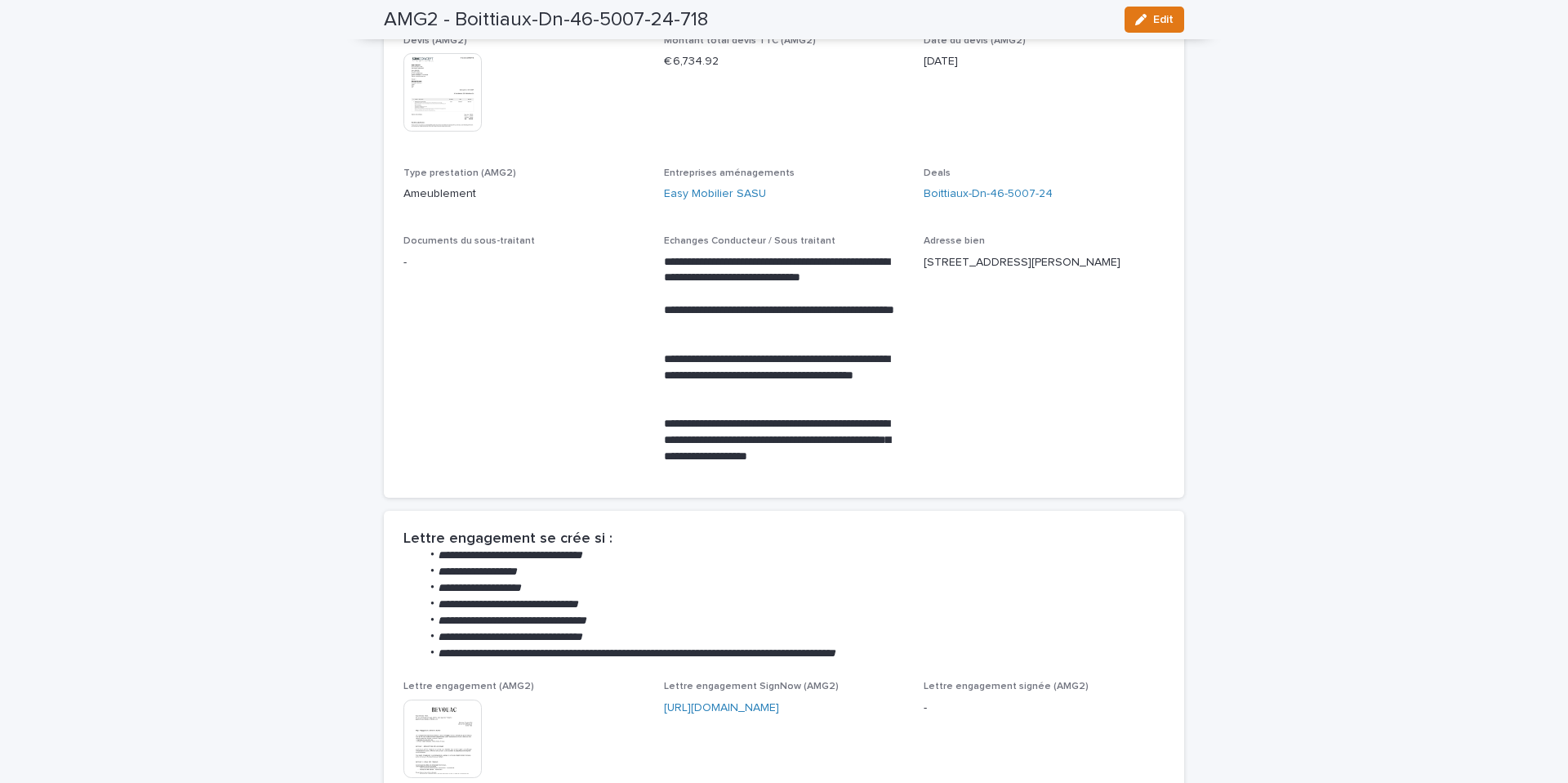
scroll to position [0, 0]
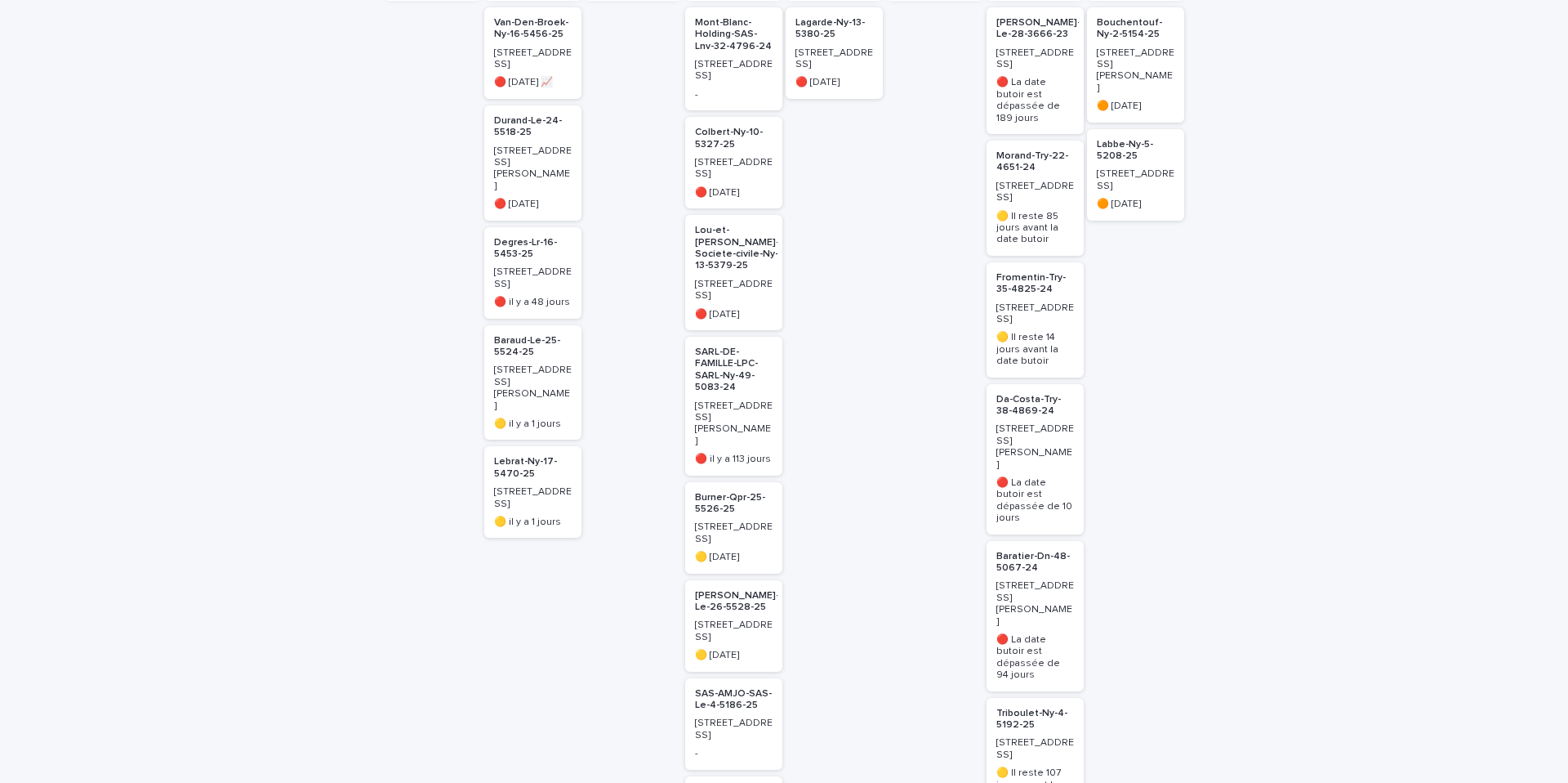
scroll to position [1, 0]
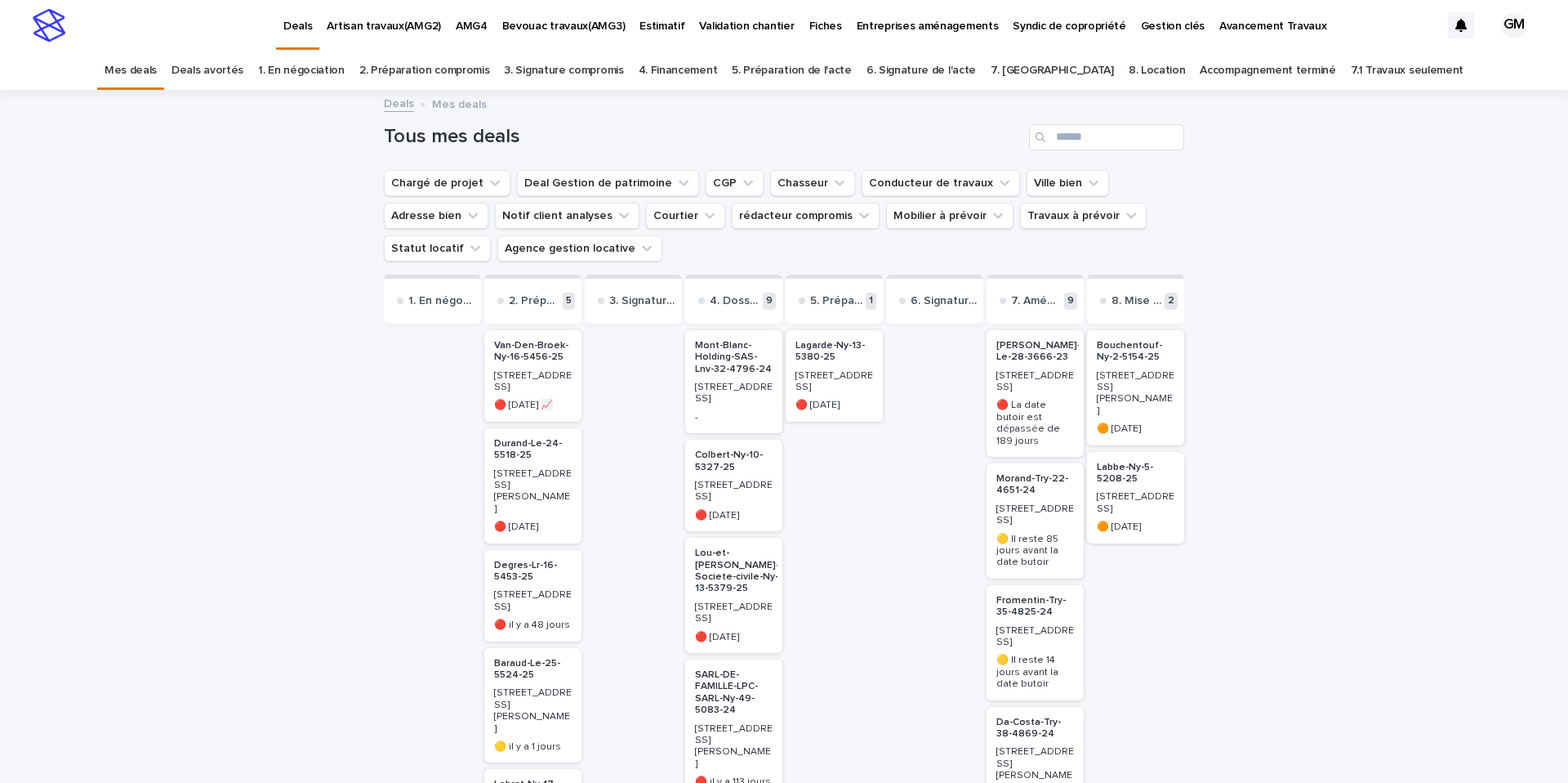
click at [1115, 351] on p "Bouchentouf-Ny-2-5154-25" at bounding box center [1135, 351] width 77 height 23
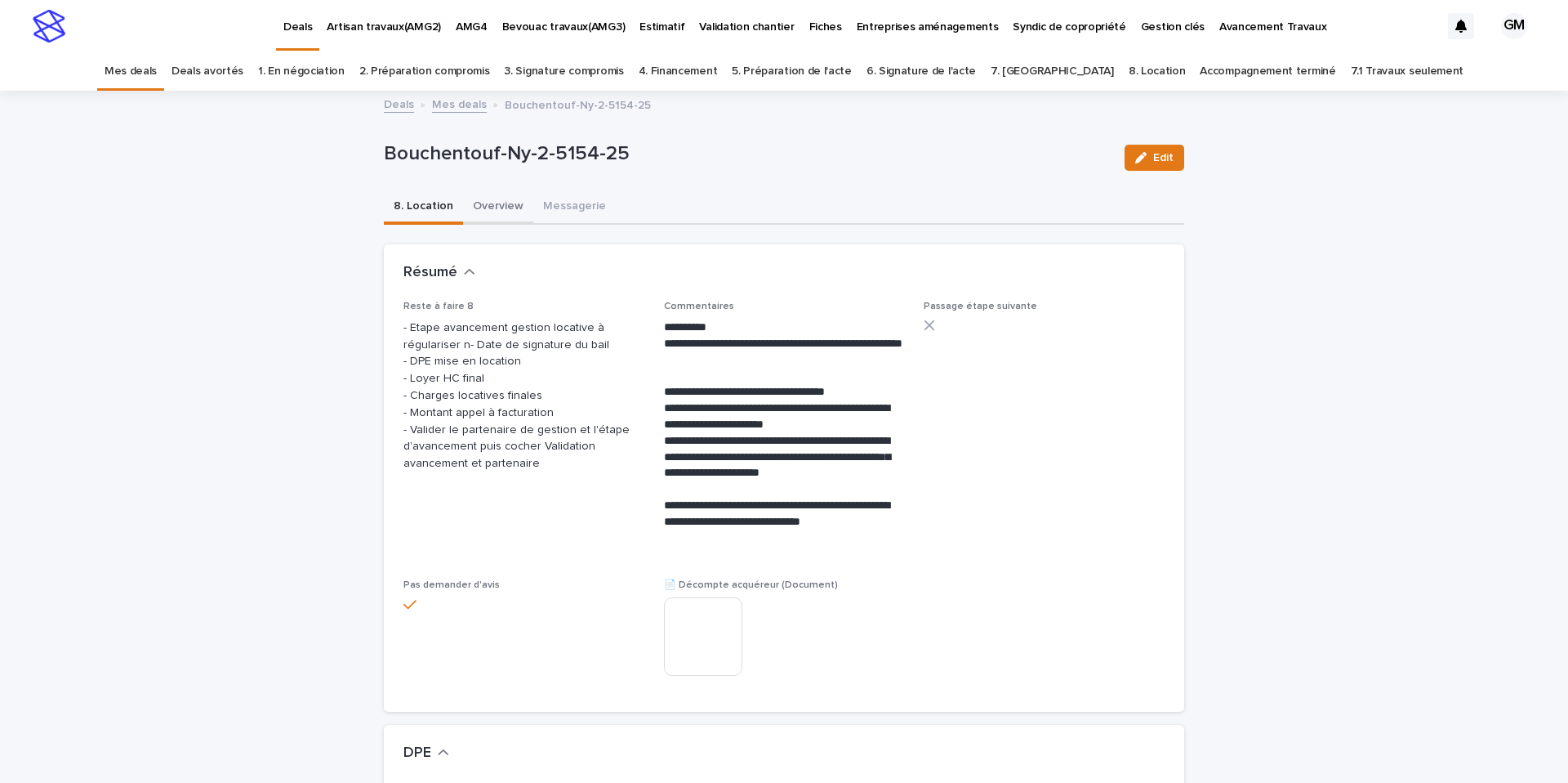
click at [502, 211] on button "Overview" at bounding box center [498, 207] width 70 height 34
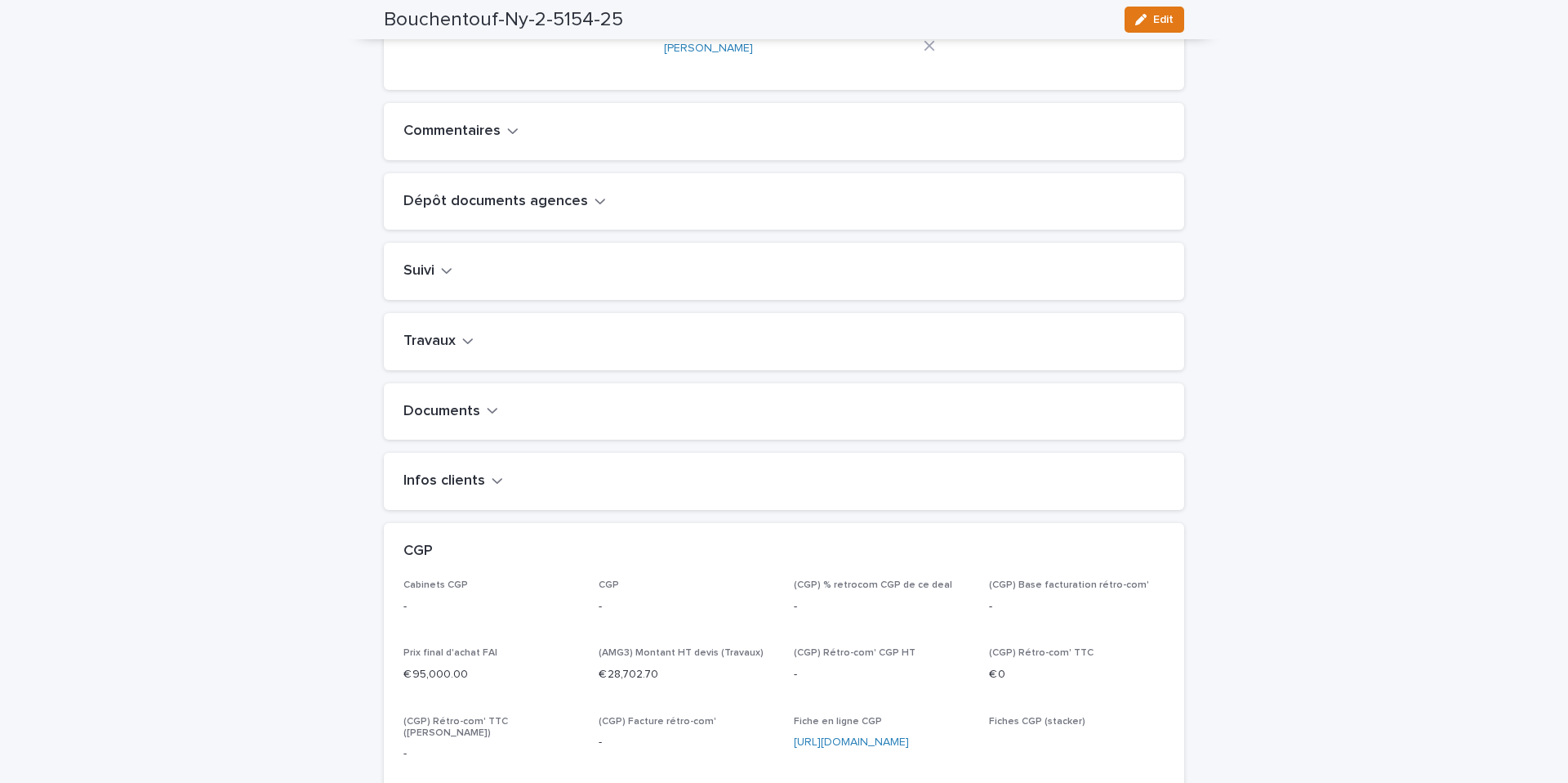
click at [454, 370] on div "Travaux" at bounding box center [784, 342] width 800 height 57
click at [455, 351] on button "Travaux" at bounding box center [438, 342] width 70 height 18
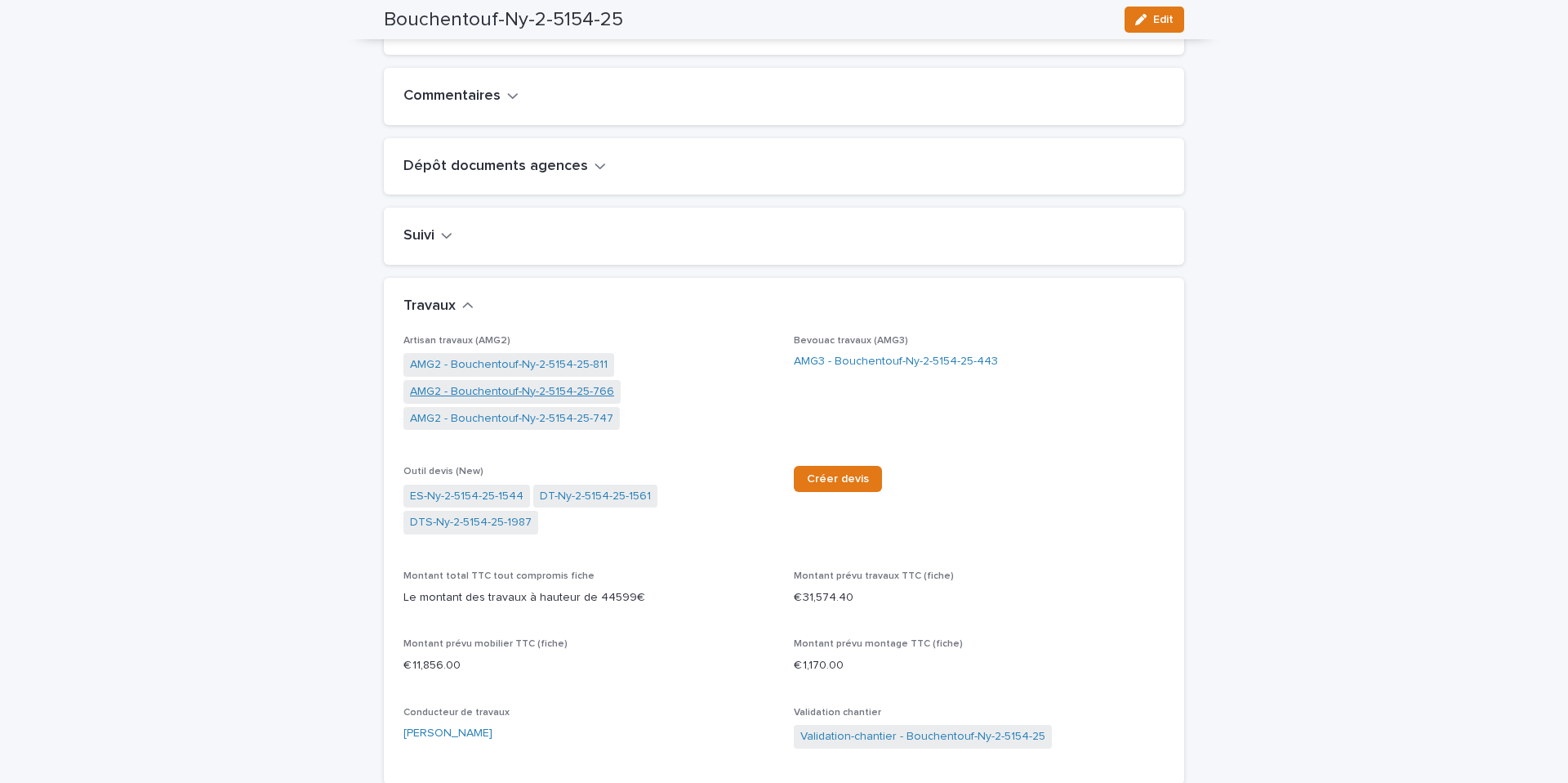
scroll to position [545, 0]
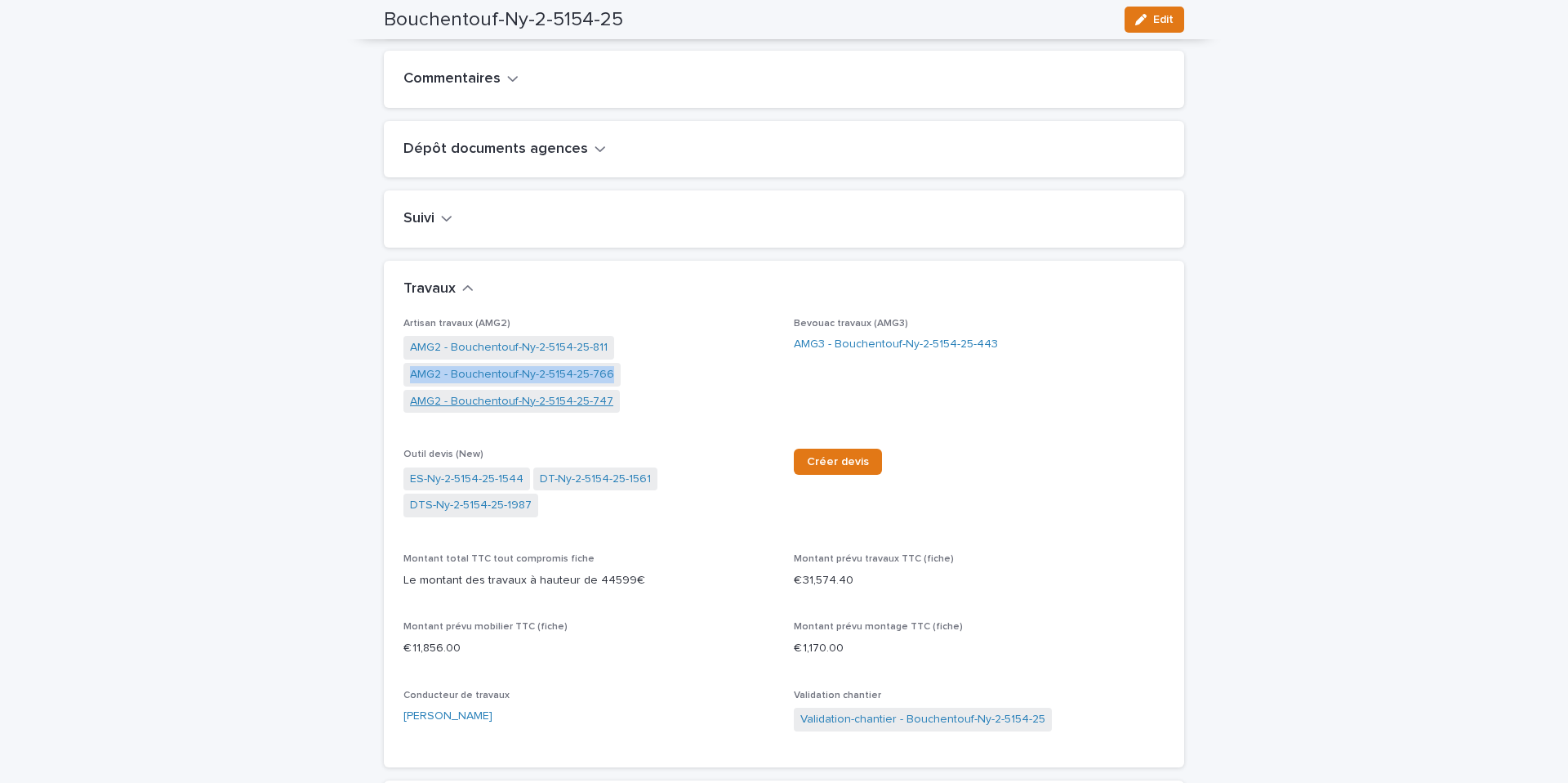
click at [491, 410] on link "AMG2 - Bouchentouf-Ny-2-5154-25-747" at bounding box center [511, 402] width 204 height 17
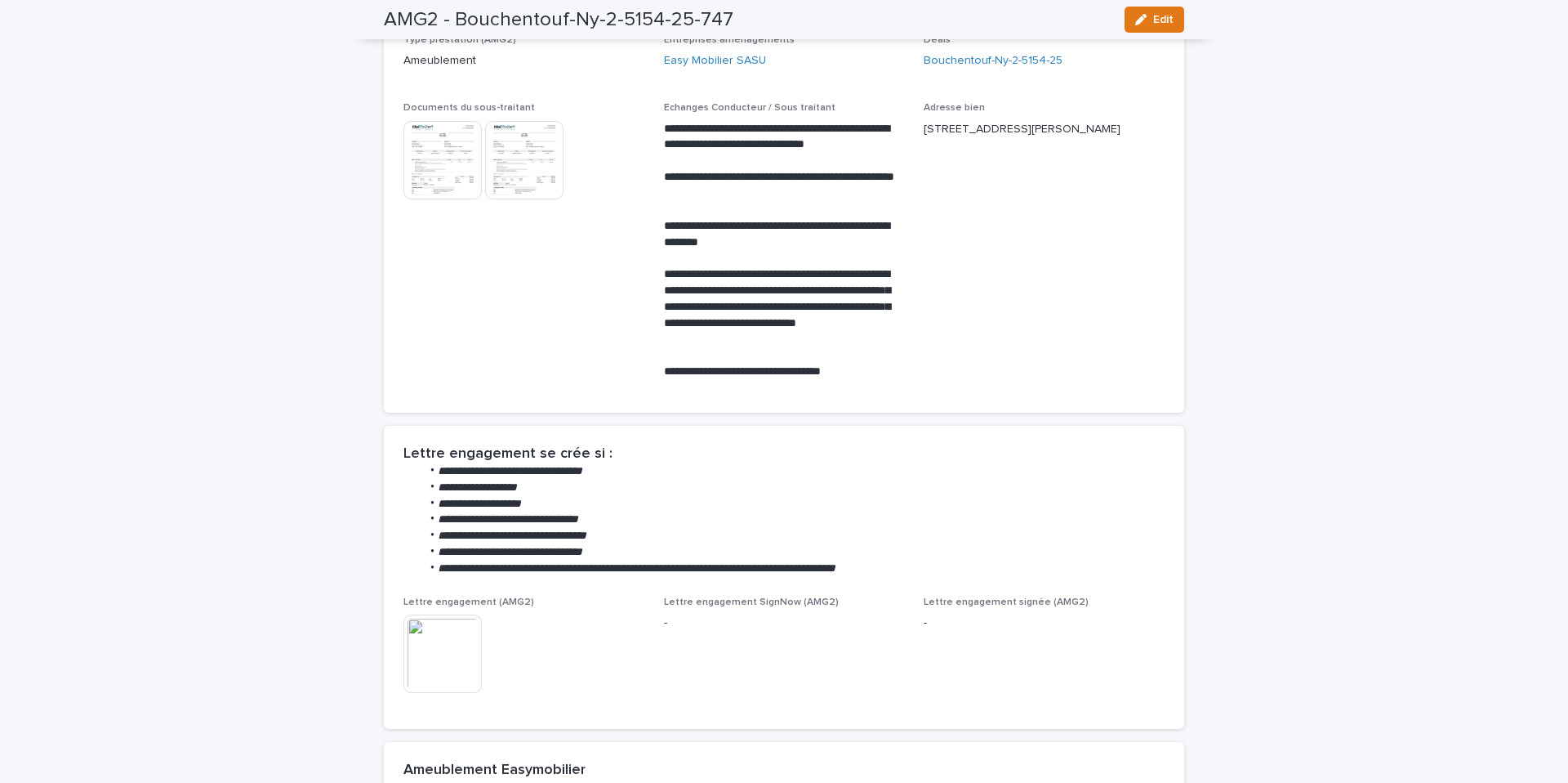
scroll to position [302, 0]
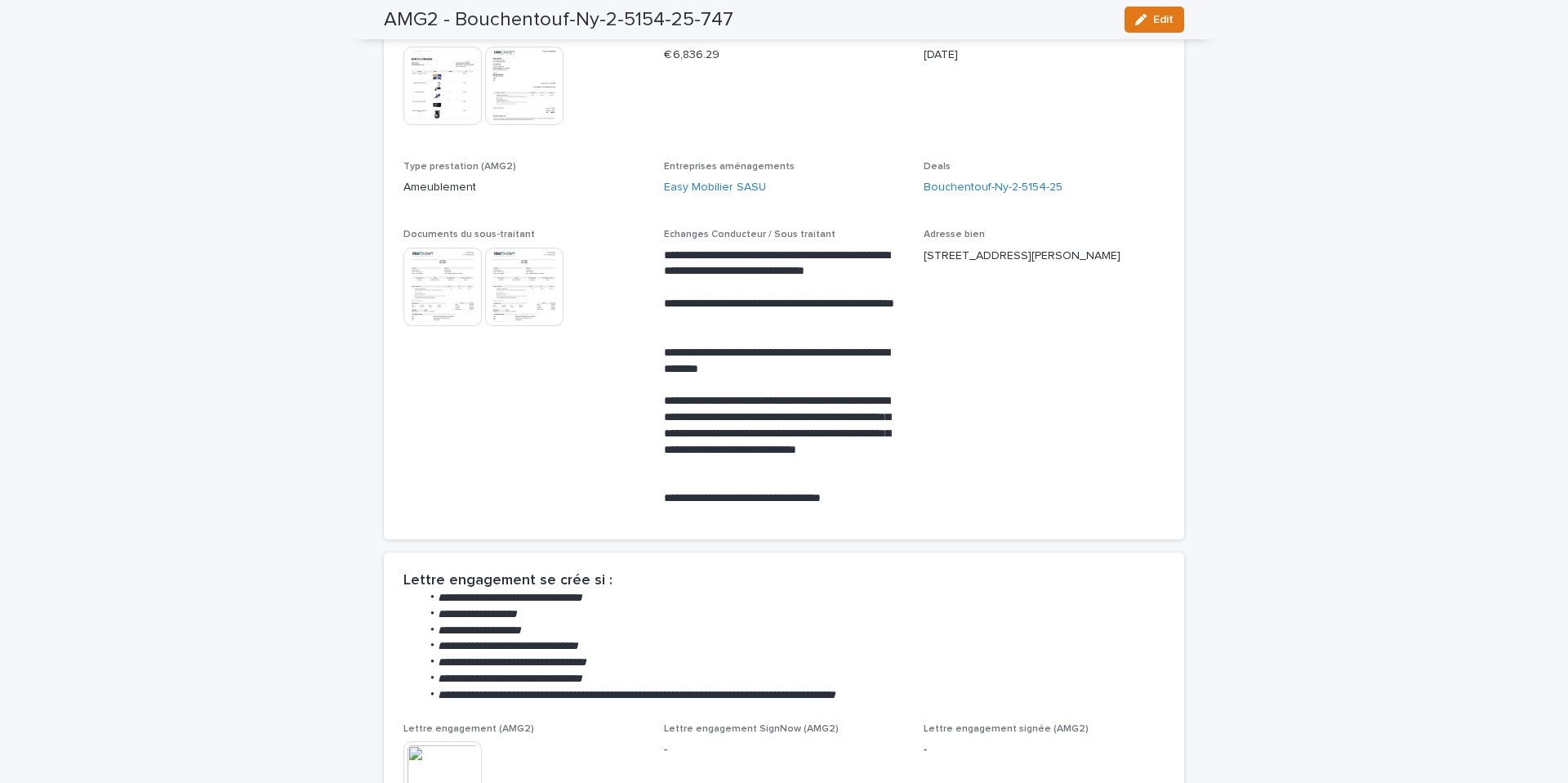
click at [459, 284] on img at bounding box center [443, 287] width 78 height 78
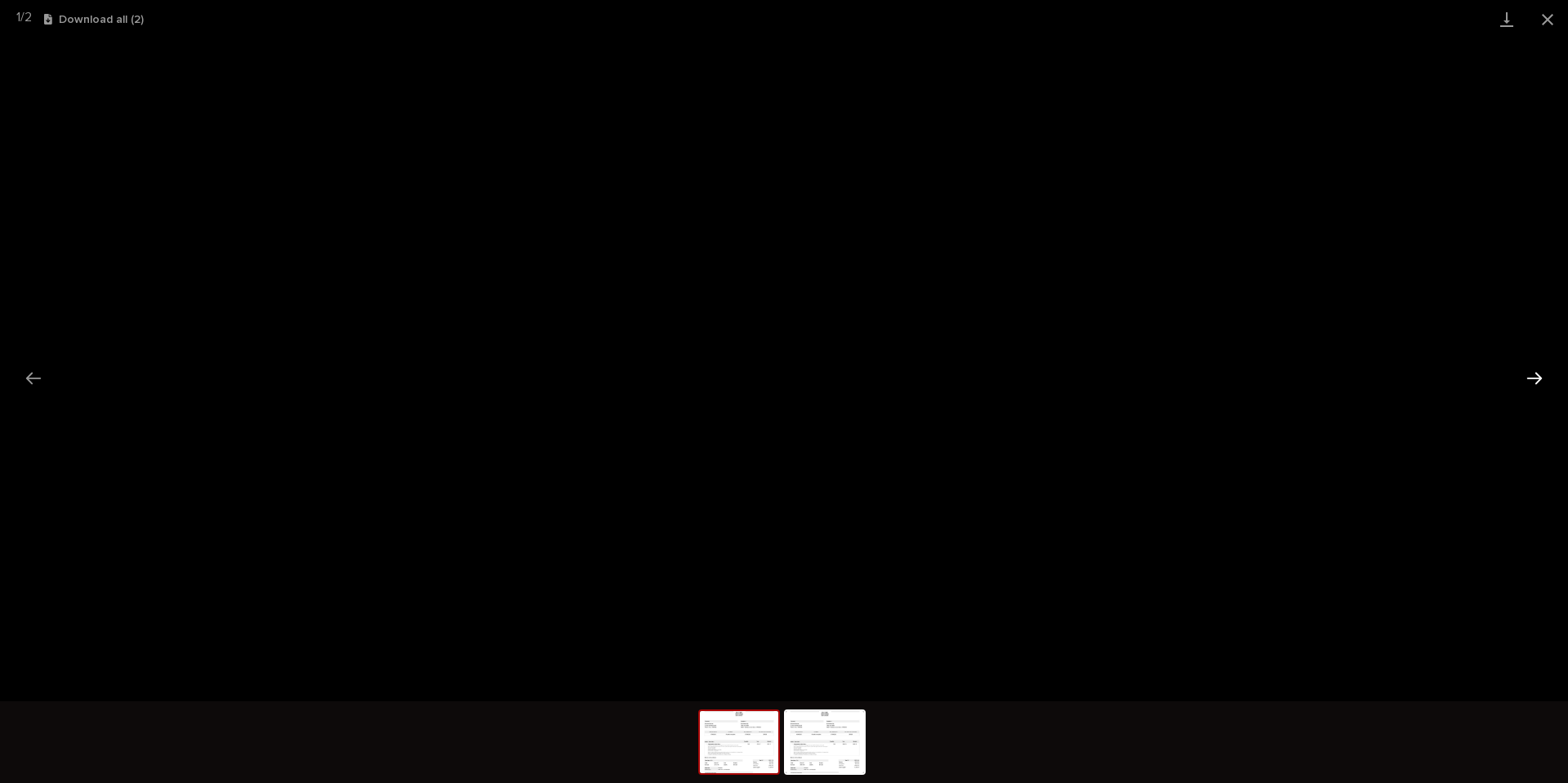
click at [1551, 383] on button "Next slide" at bounding box center [1534, 378] width 34 height 32
click at [1553, 20] on button "Close gallery" at bounding box center [1547, 19] width 41 height 38
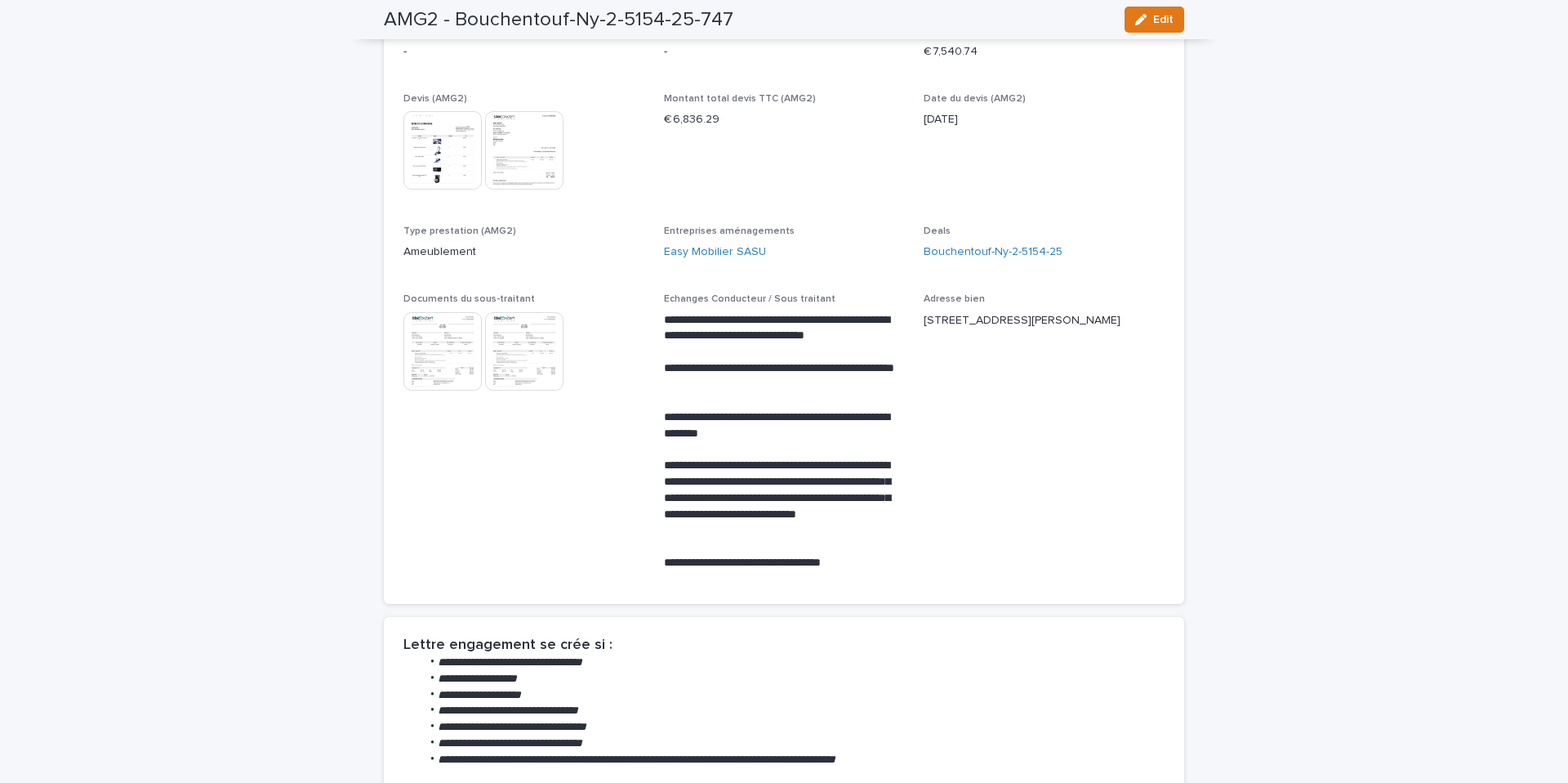
scroll to position [0, 0]
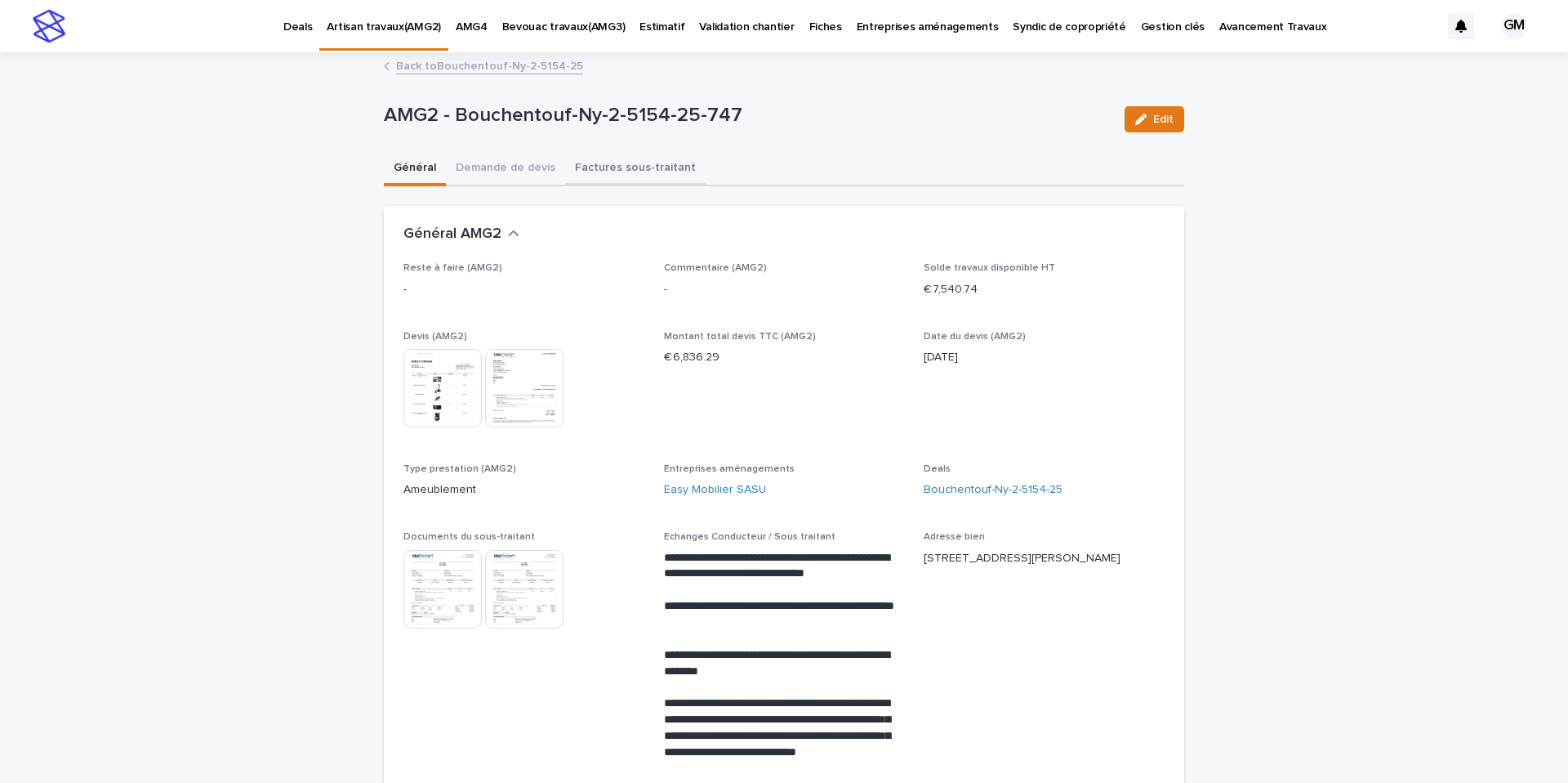
click at [612, 174] on button "Factures sous-traitant" at bounding box center [636, 169] width 141 height 34
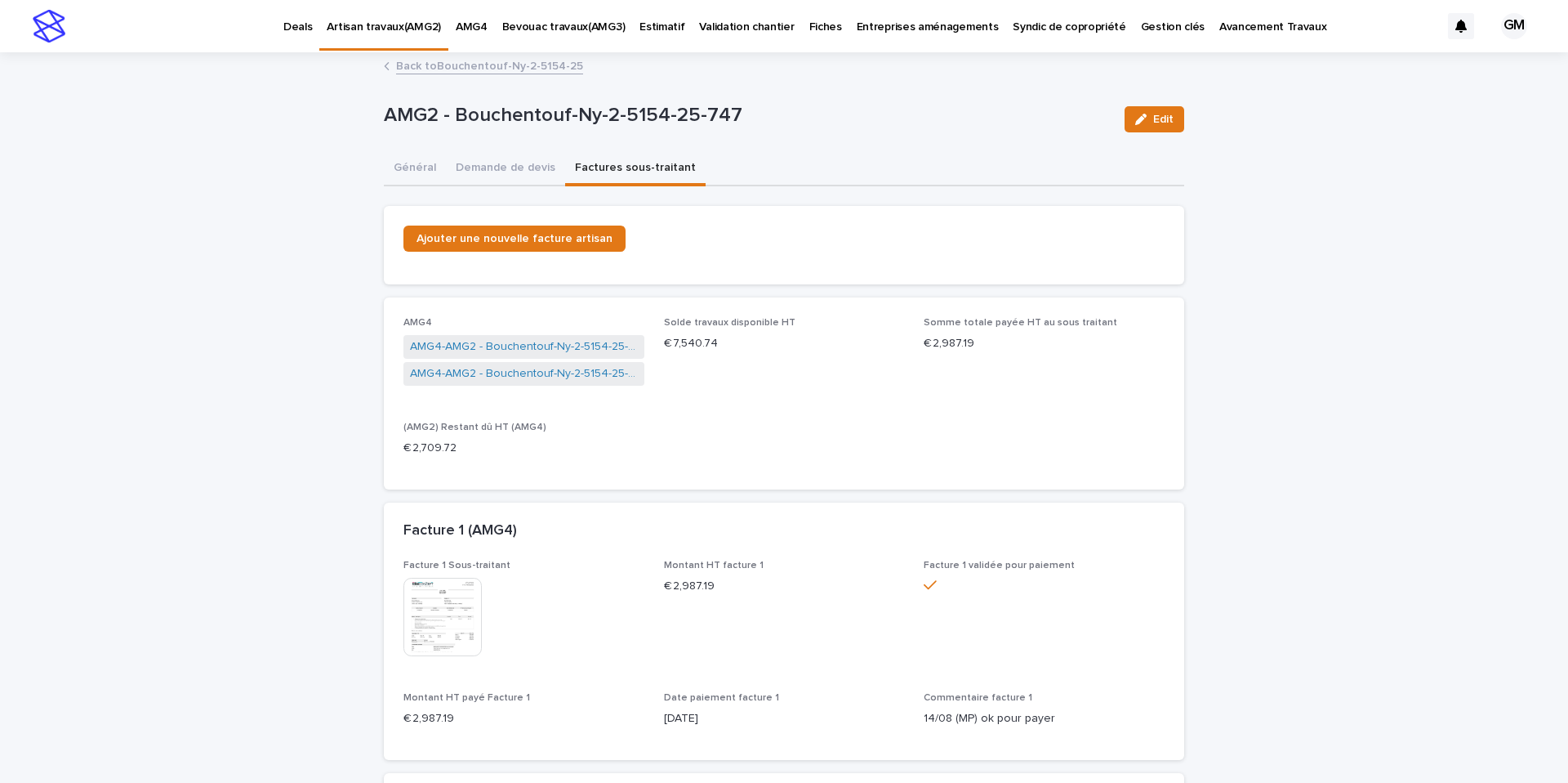
click at [442, 625] on img at bounding box center [443, 617] width 78 height 78
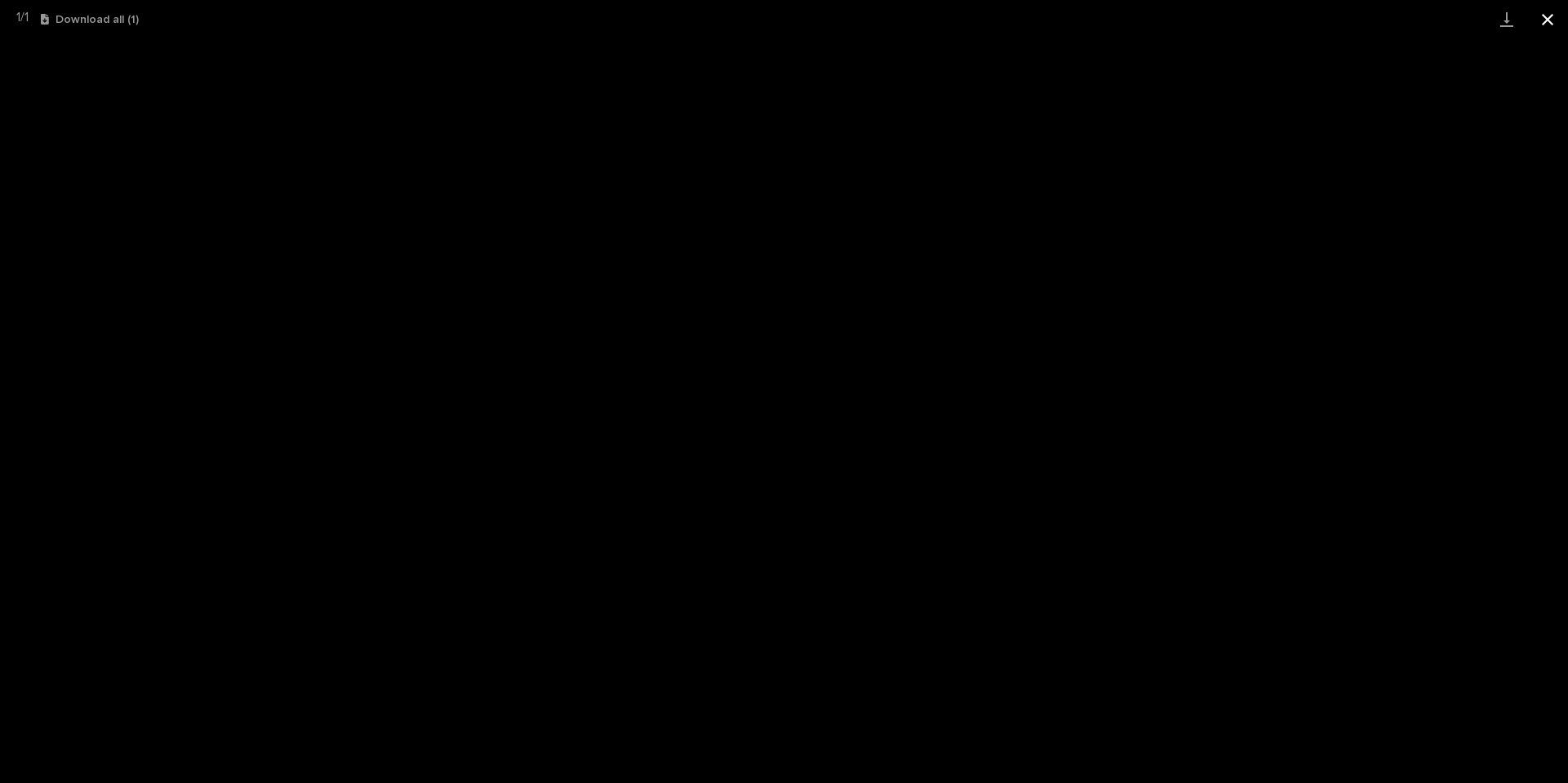
click at [1551, 28] on button "Close gallery" at bounding box center [1547, 19] width 41 height 38
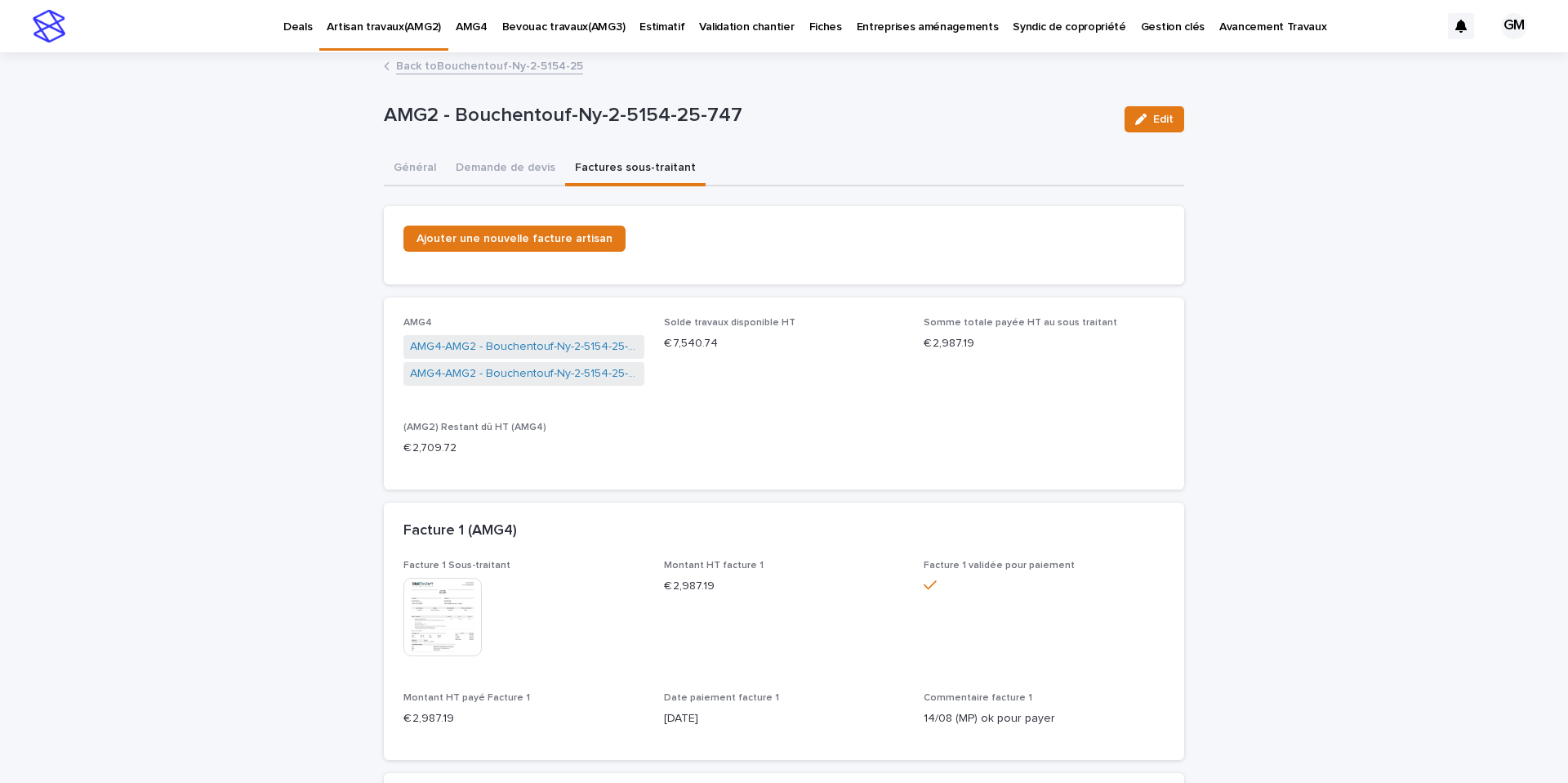
scroll to position [389, 0]
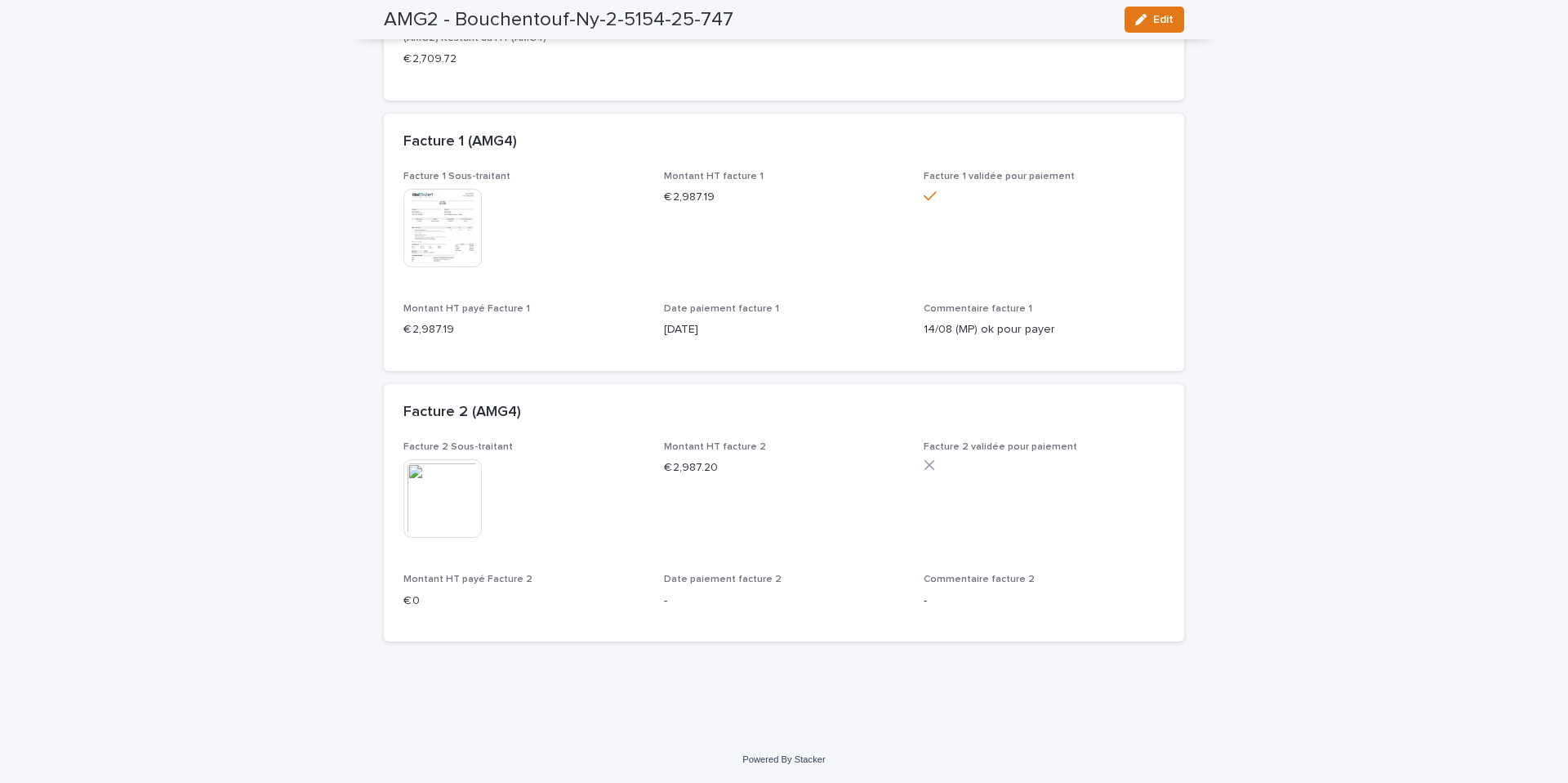
click at [450, 493] on img at bounding box center [443, 499] width 78 height 78
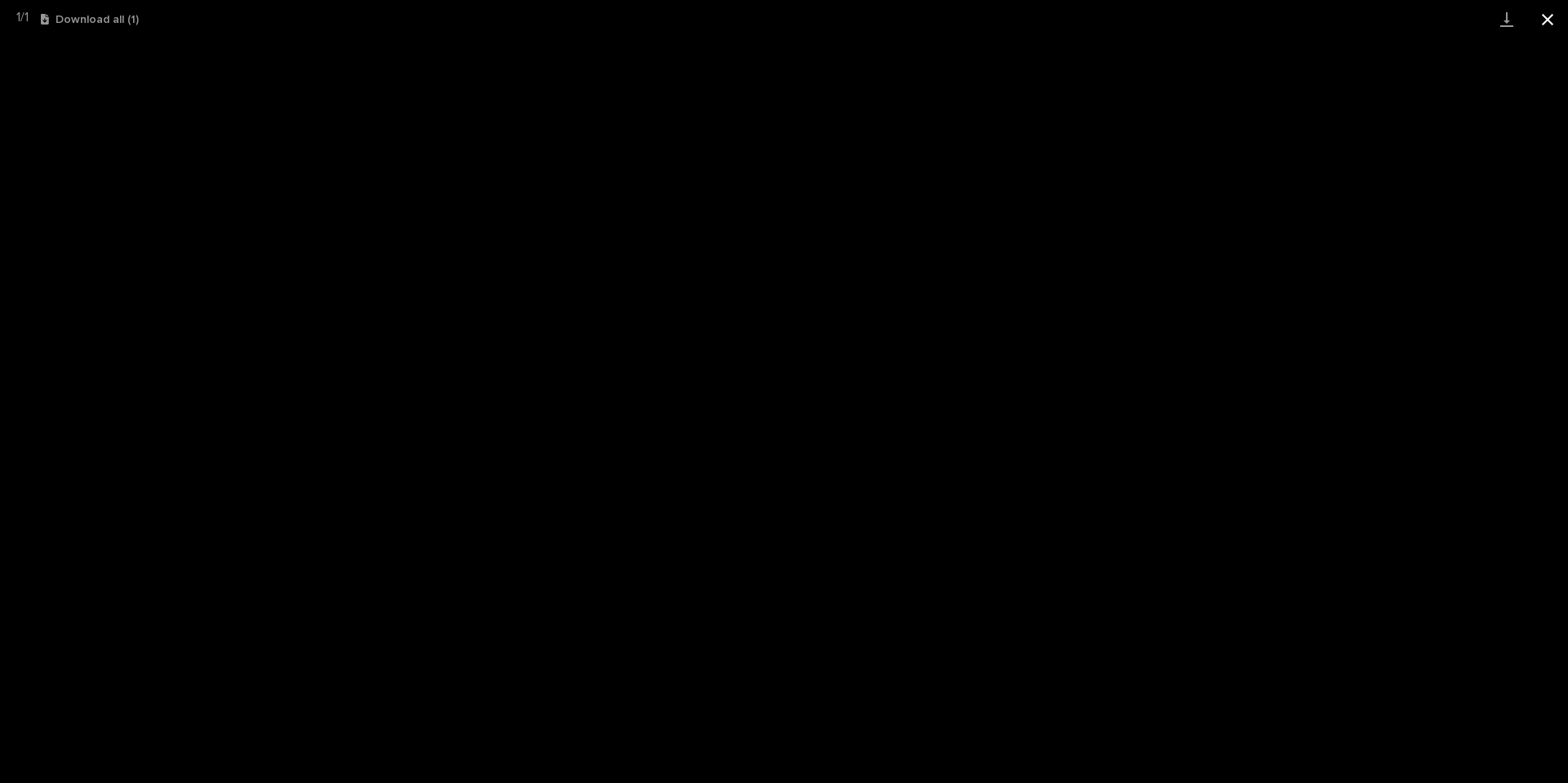
click at [1546, 29] on button "Close gallery" at bounding box center [1547, 19] width 41 height 38
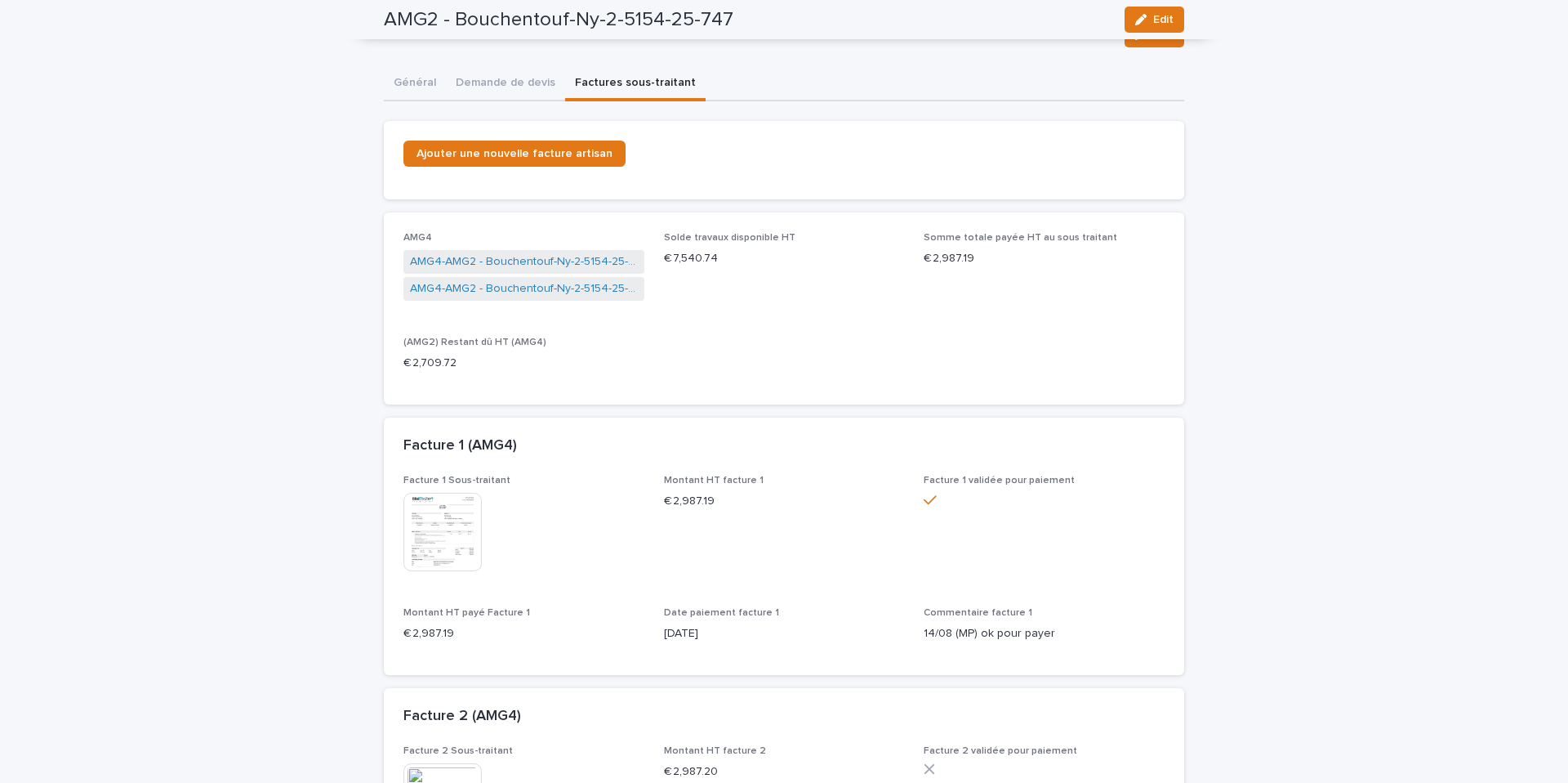
scroll to position [0, 0]
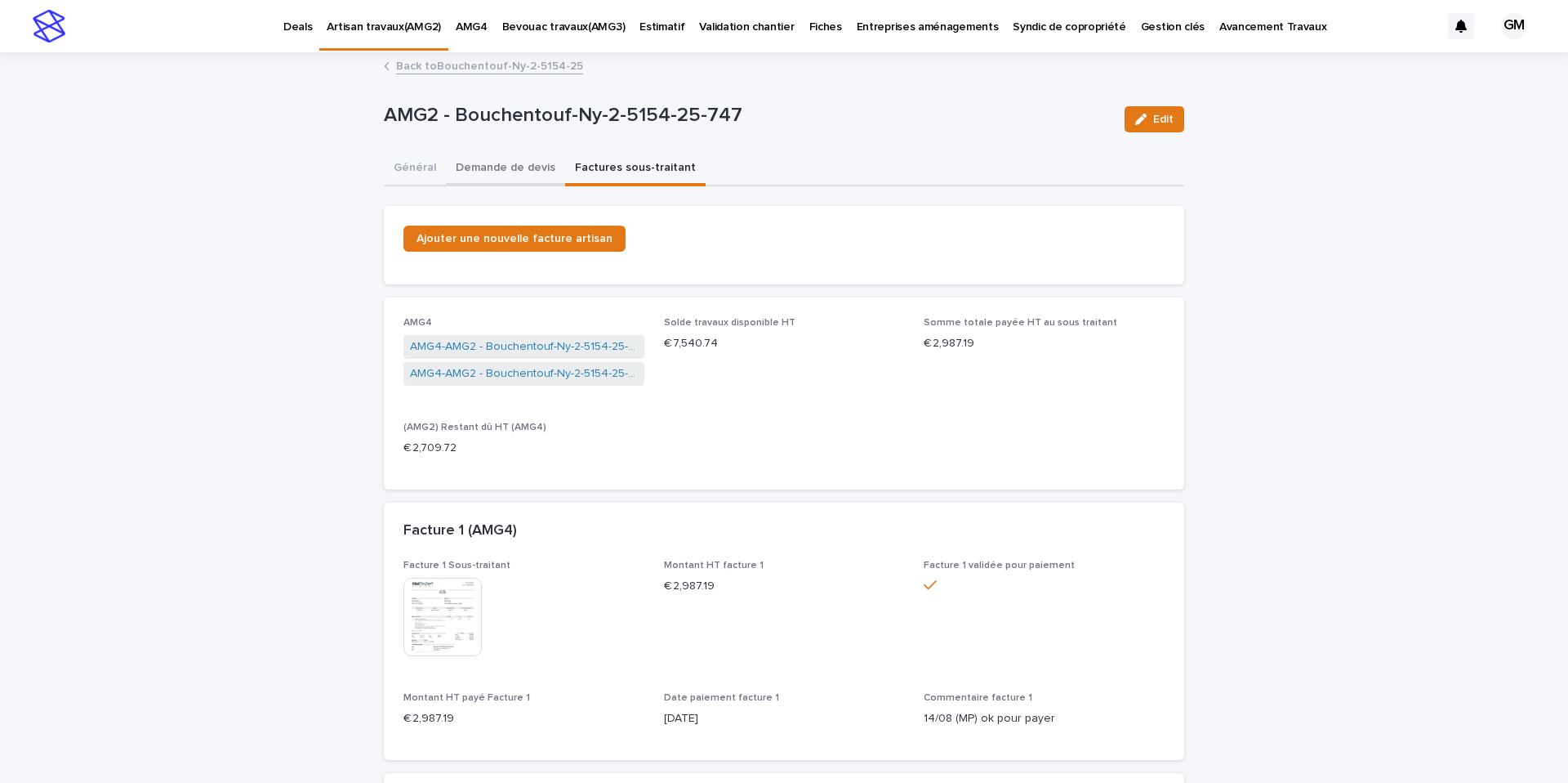
drag, startPoint x: 506, startPoint y: 168, endPoint x: 478, endPoint y: 168, distance: 28.0
click at [506, 168] on button "Demande de devis" at bounding box center [505, 169] width 119 height 34
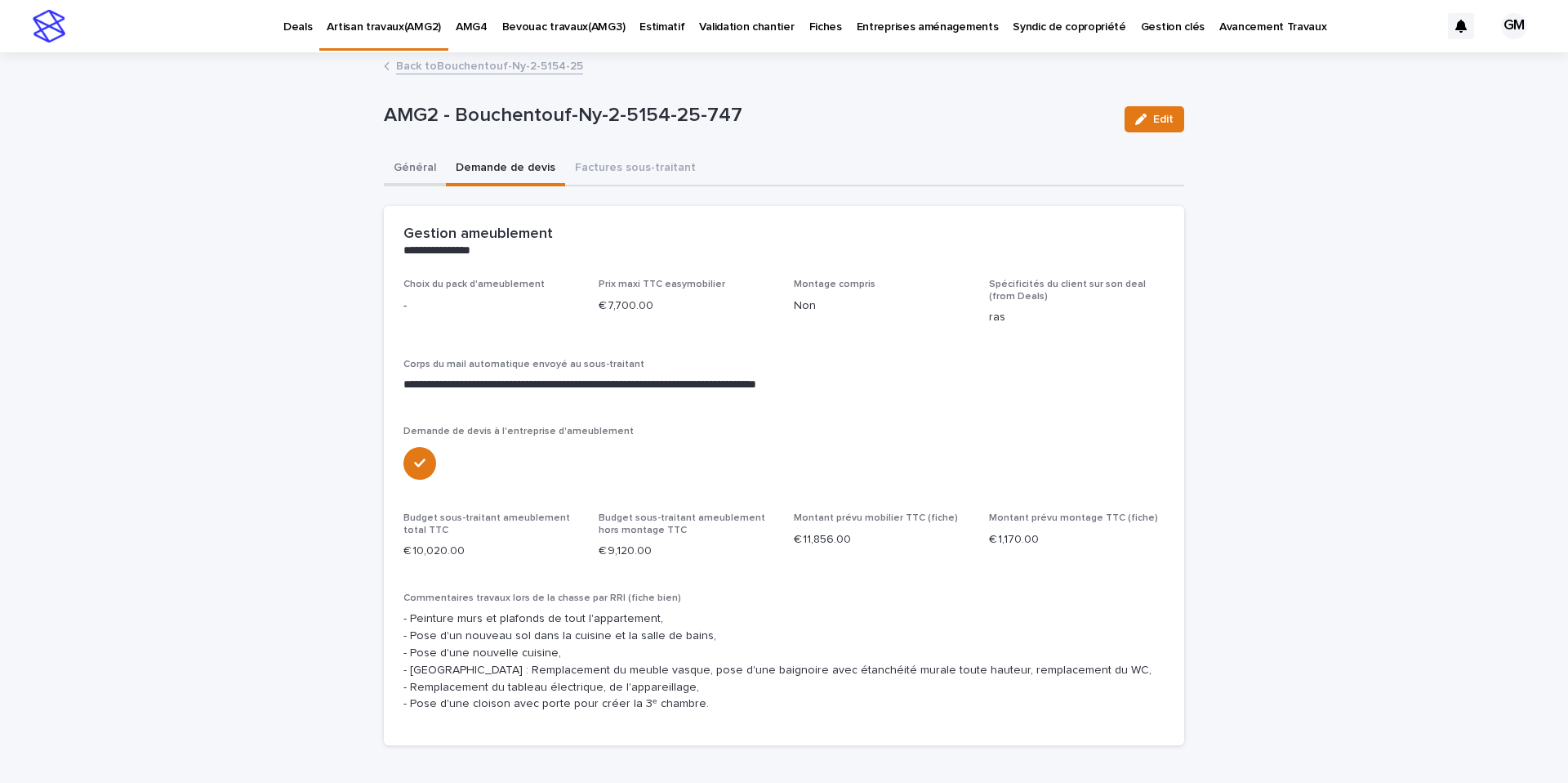
click at [416, 168] on button "Général" at bounding box center [414, 169] width 62 height 34
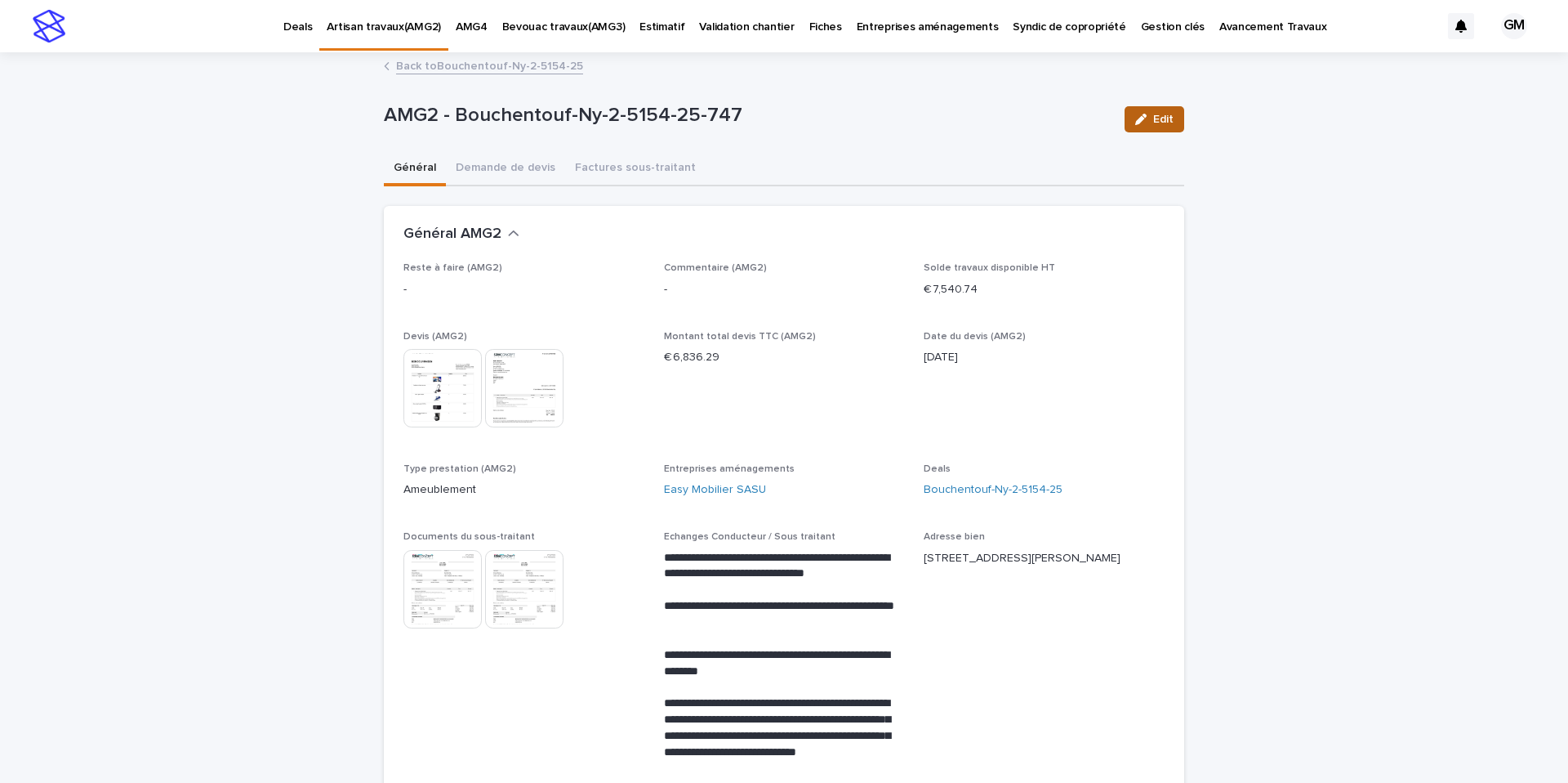
click at [1169, 126] on button "Edit" at bounding box center [1154, 119] width 60 height 26
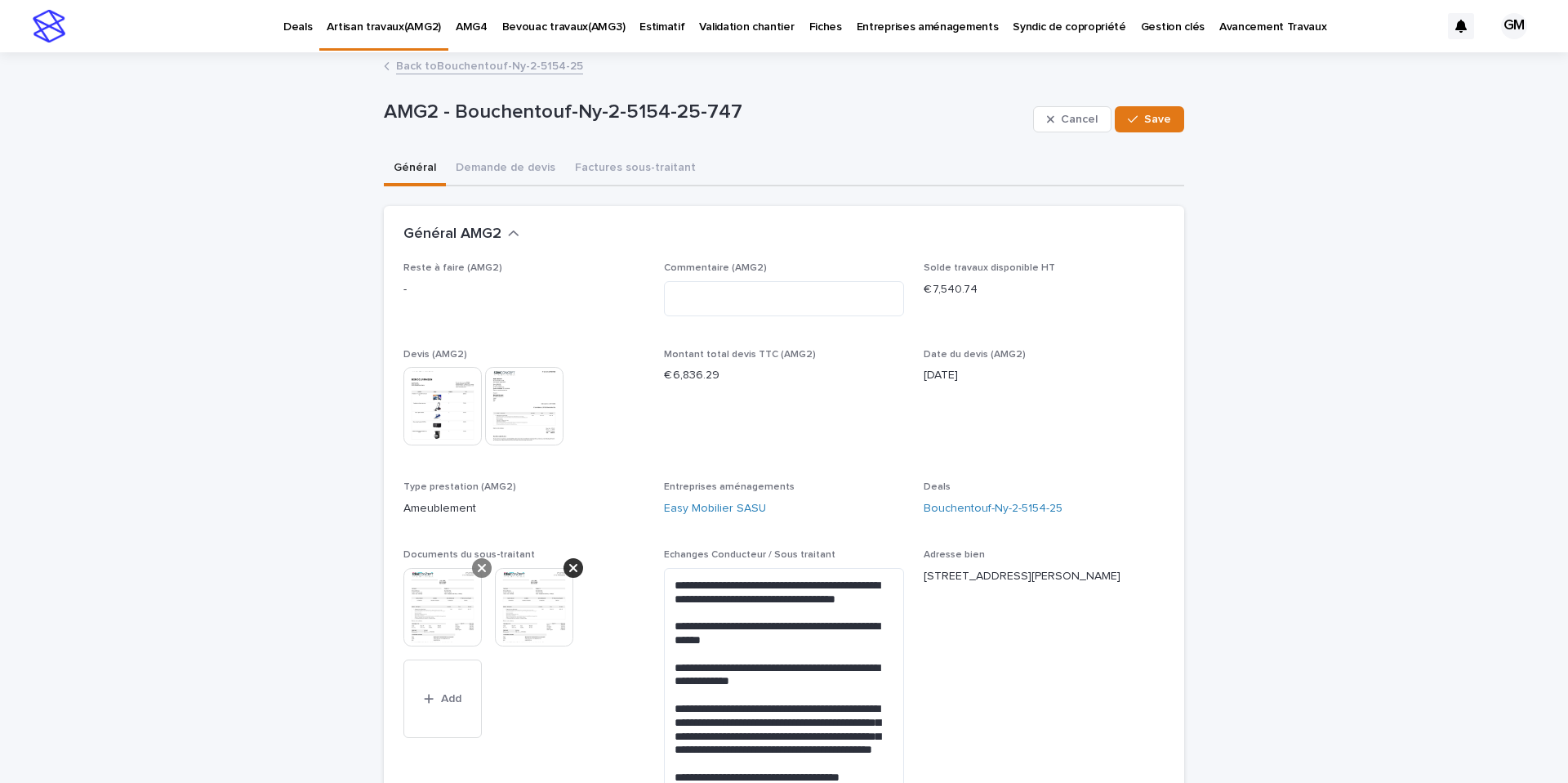
click at [480, 568] on icon at bounding box center [481, 567] width 8 height 13
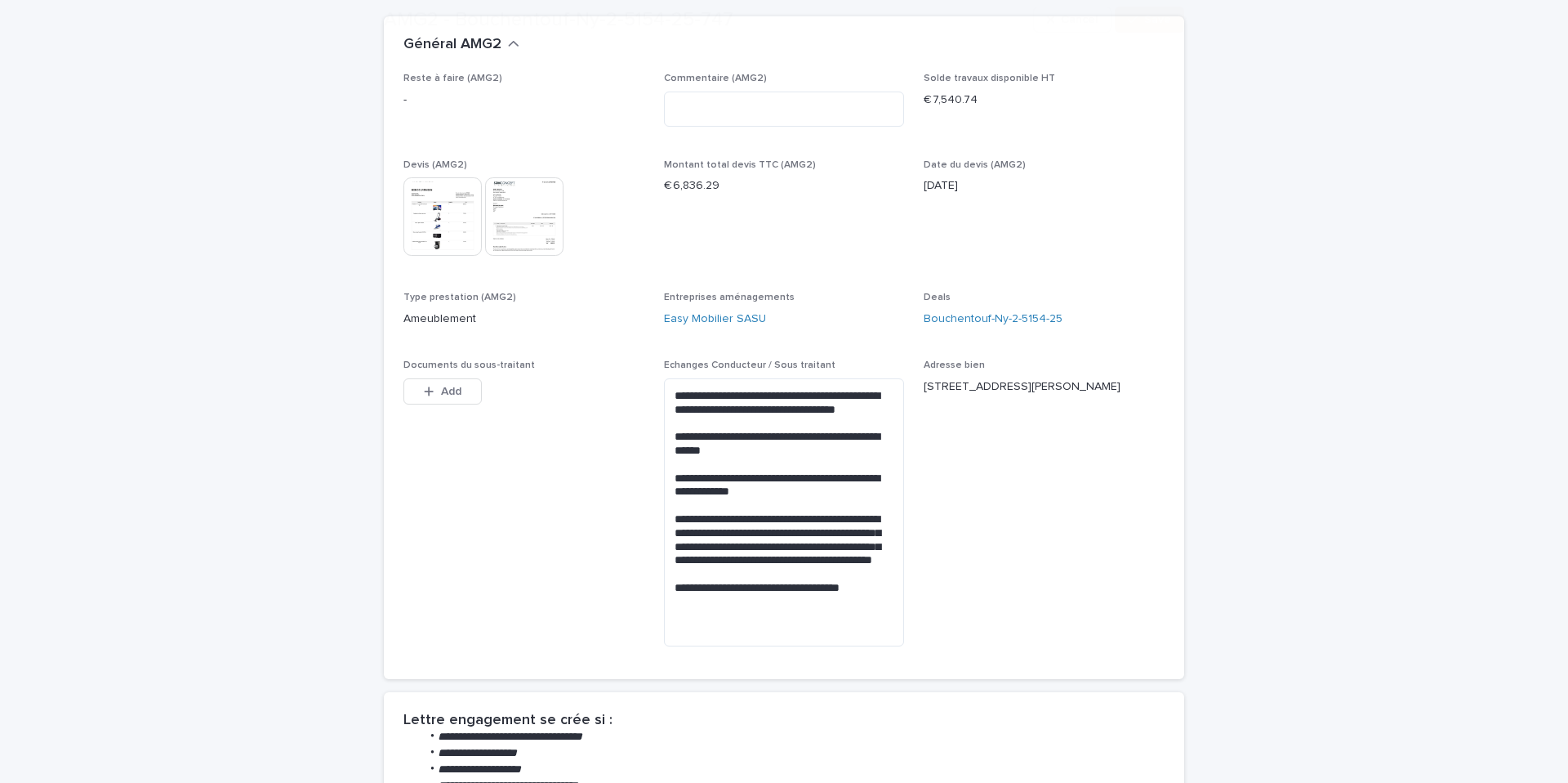
scroll to position [249, 0]
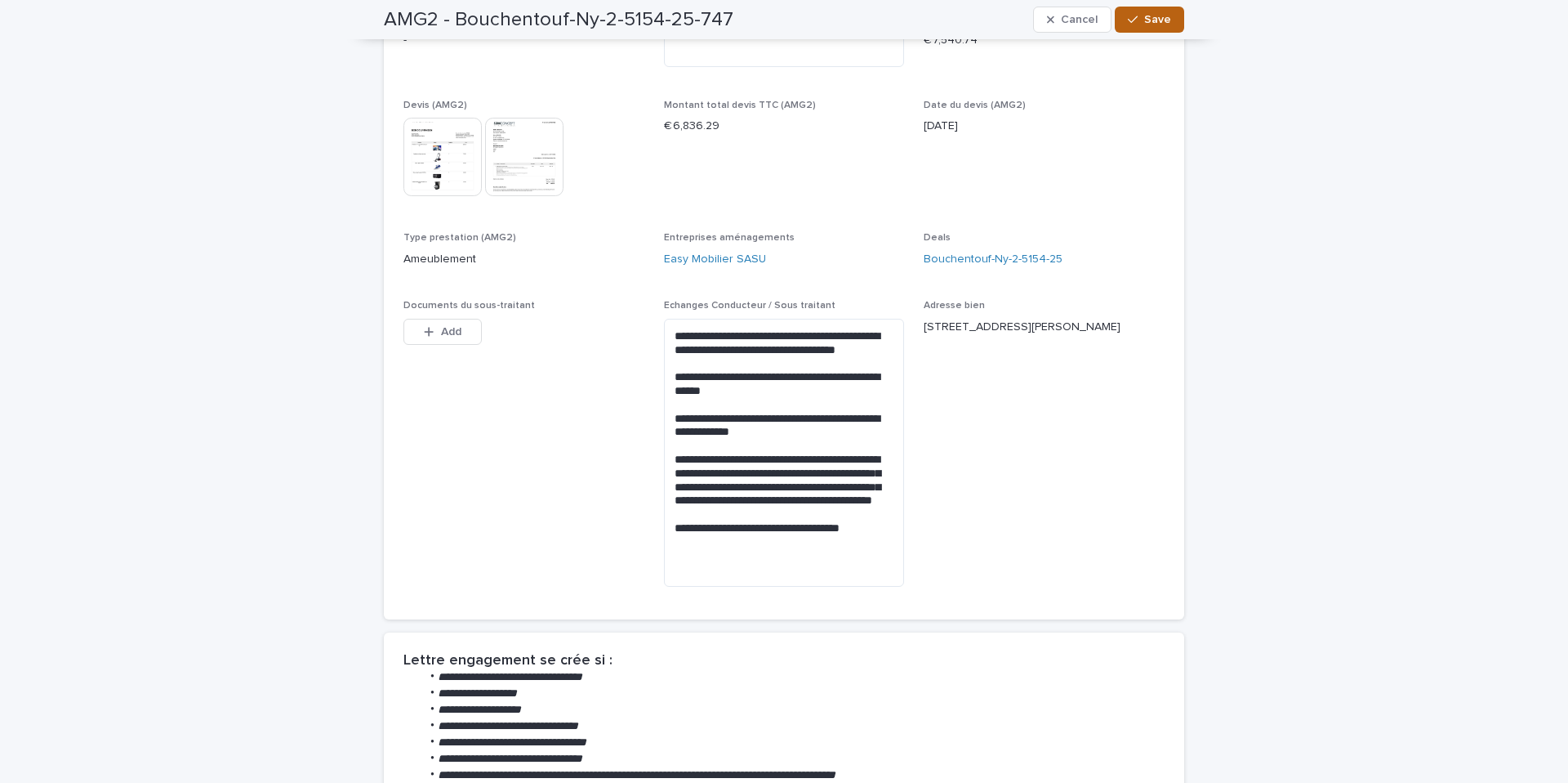
click at [1175, 20] on button "Save" at bounding box center [1150, 20] width 70 height 26
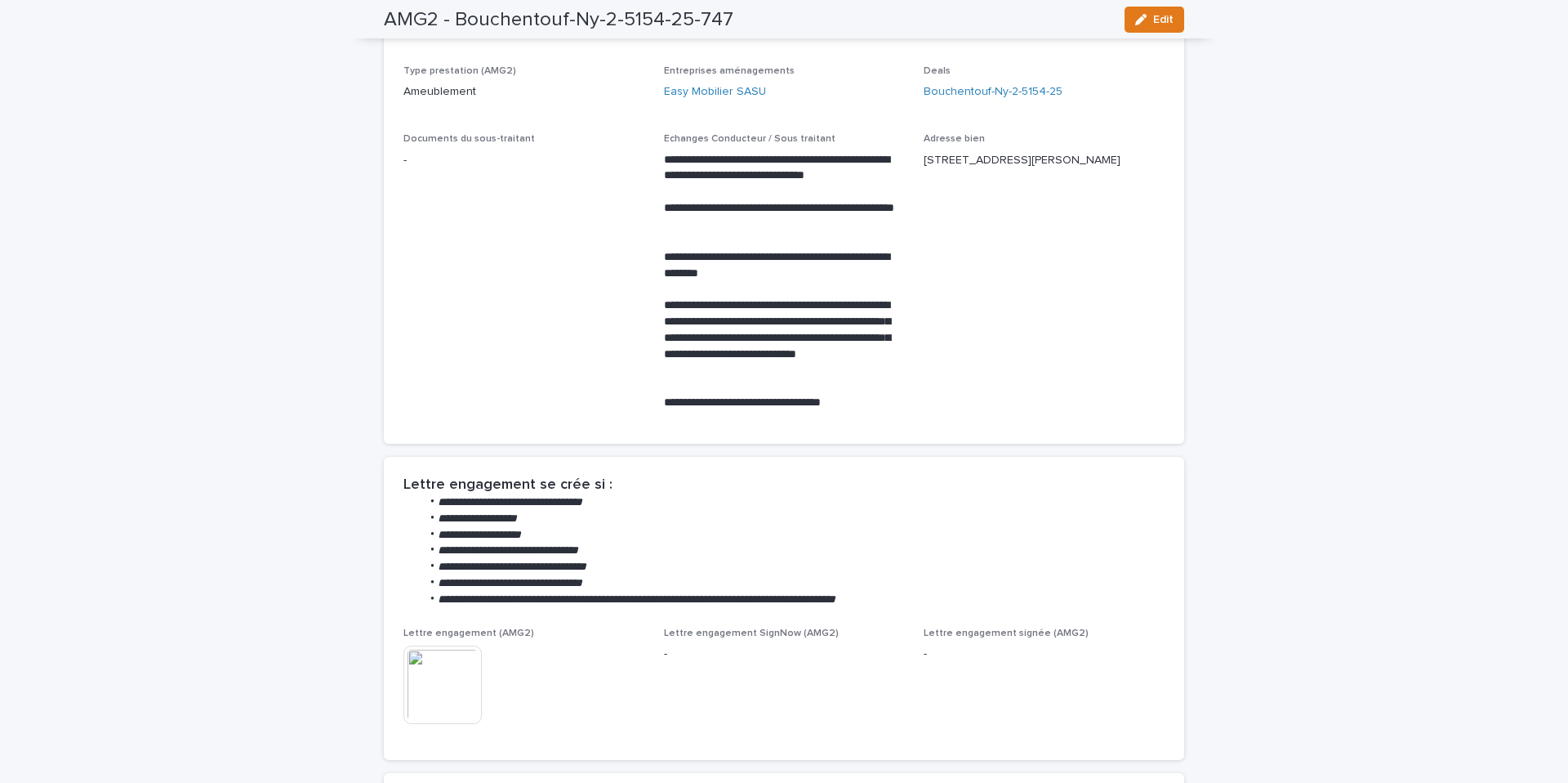
scroll to position [0, 0]
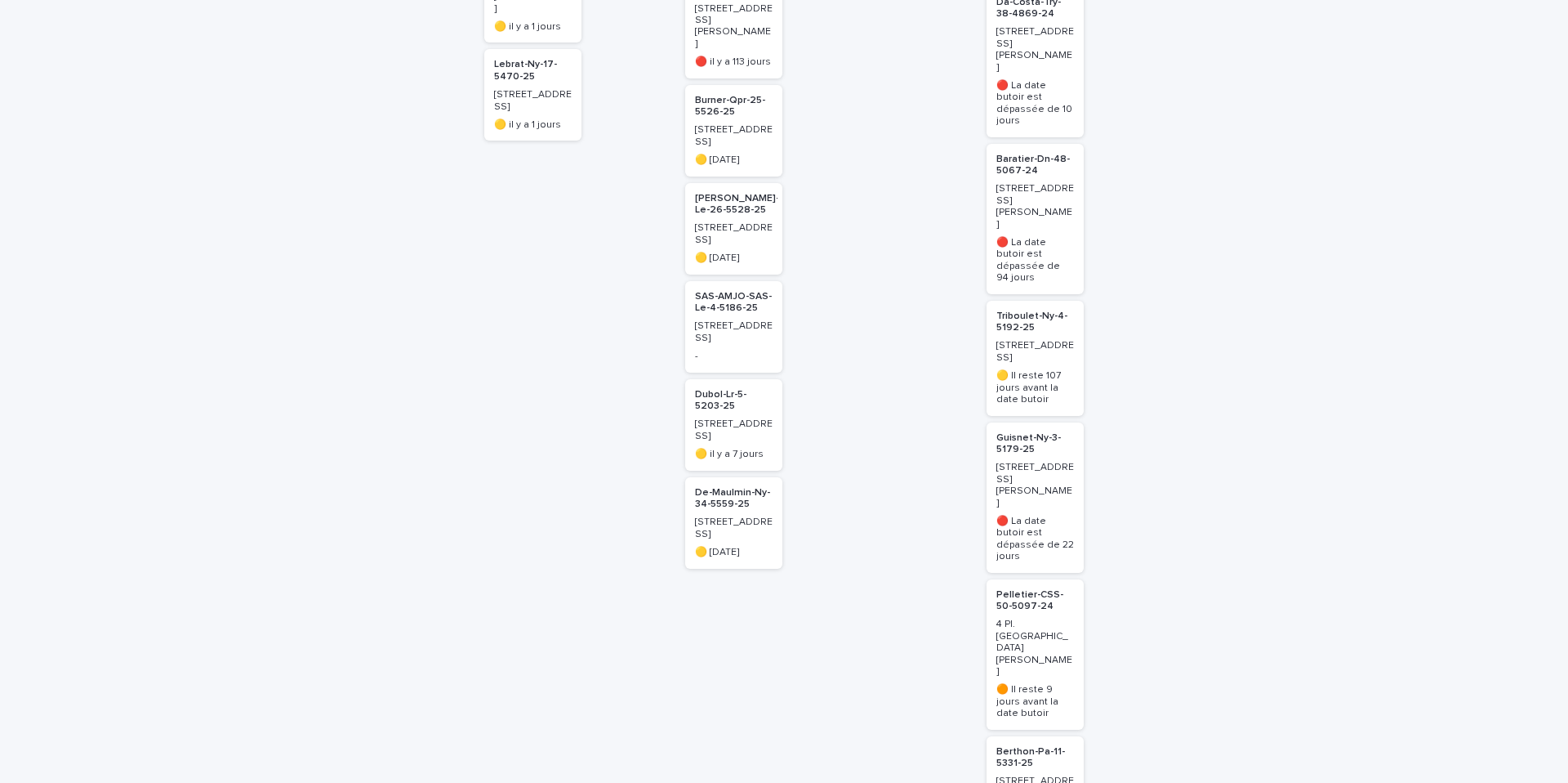
scroll to position [732, 0]
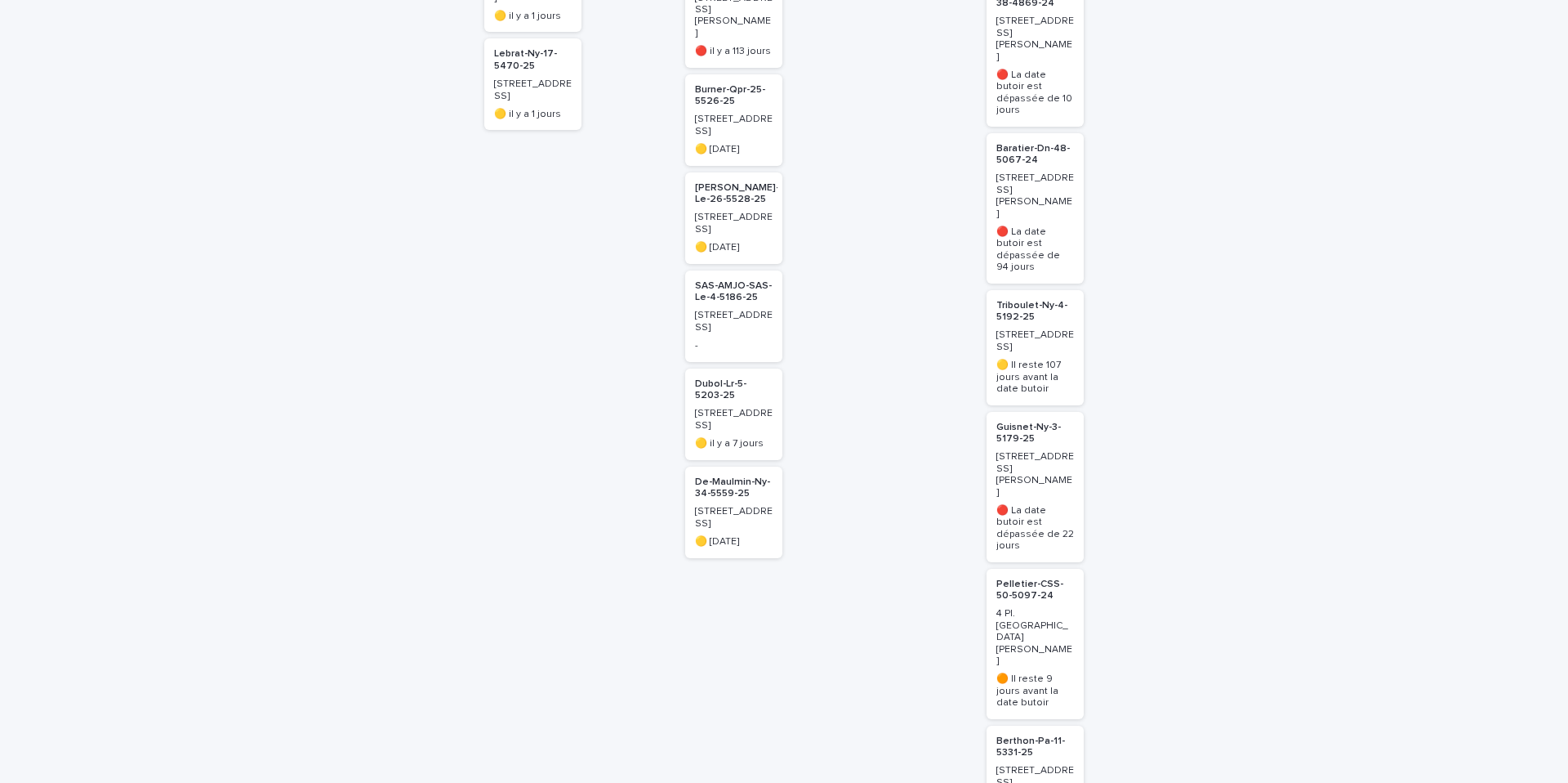
click at [1026, 735] on p "Berthon-Pa-11-5331-25" at bounding box center [1035, 746] width 77 height 23
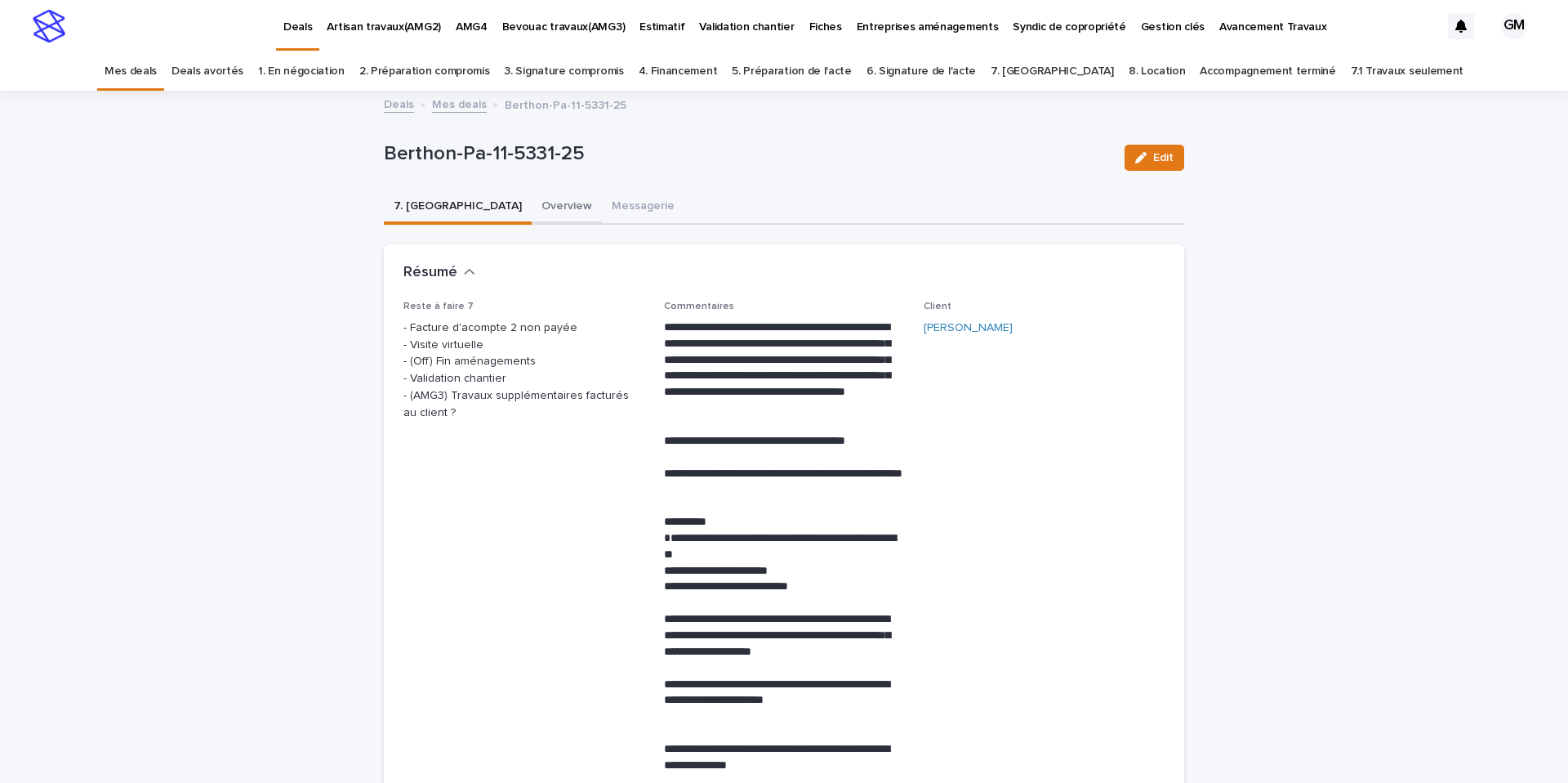
click at [531, 202] on button "Overview" at bounding box center [566, 207] width 70 height 34
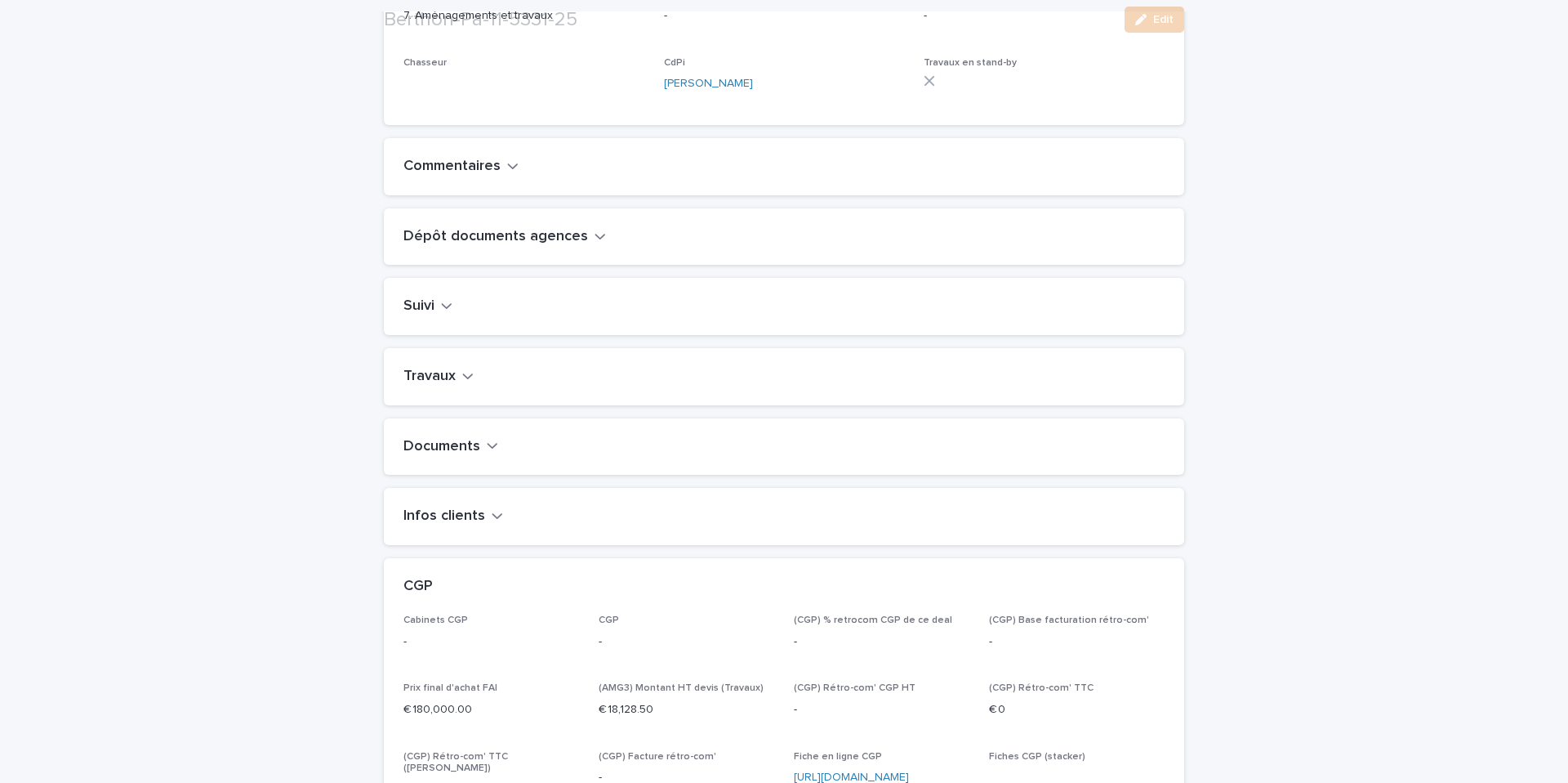
scroll to position [525, 0]
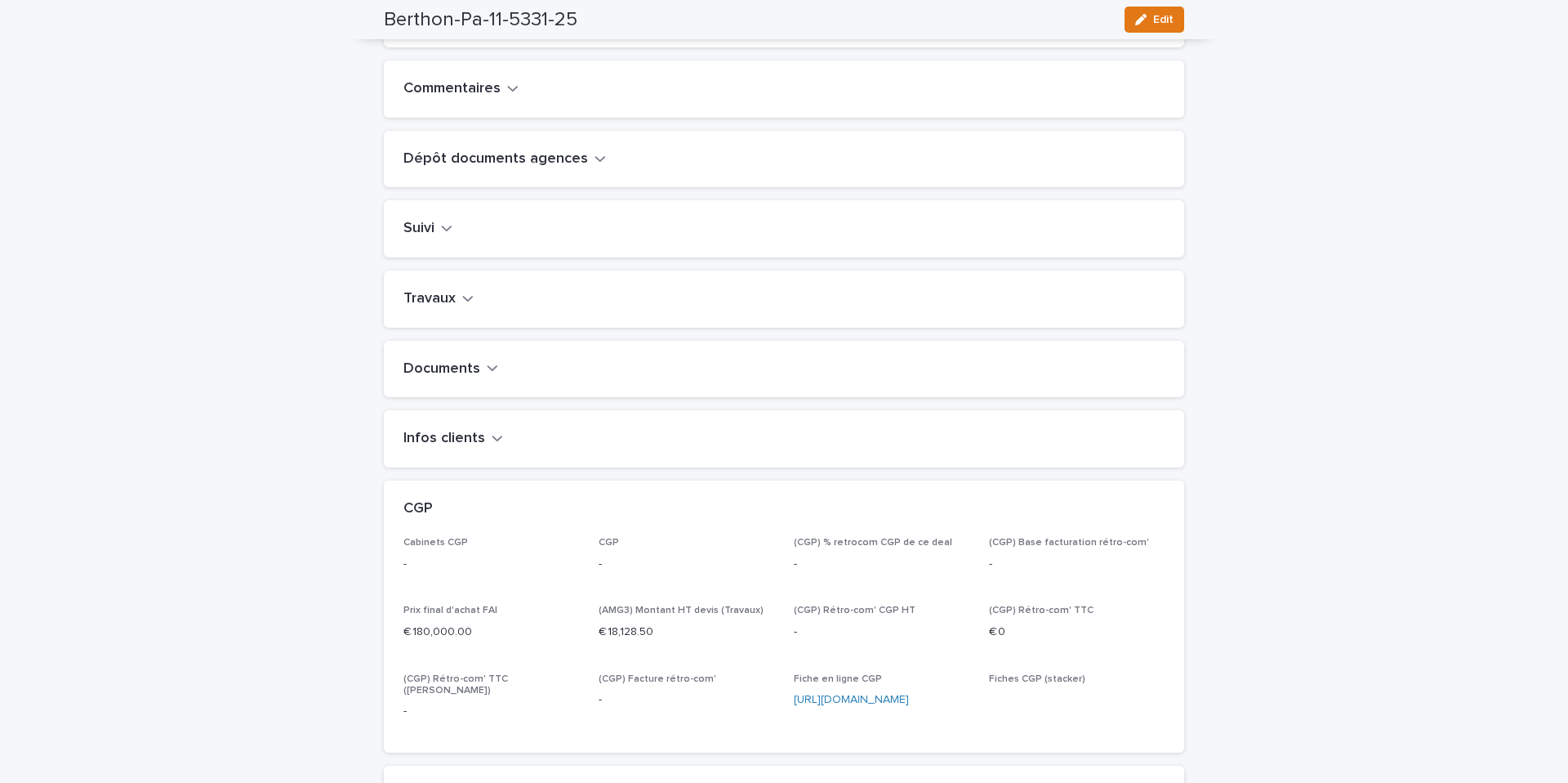
click at [450, 308] on h2 "Travaux" at bounding box center [430, 298] width 52 height 18
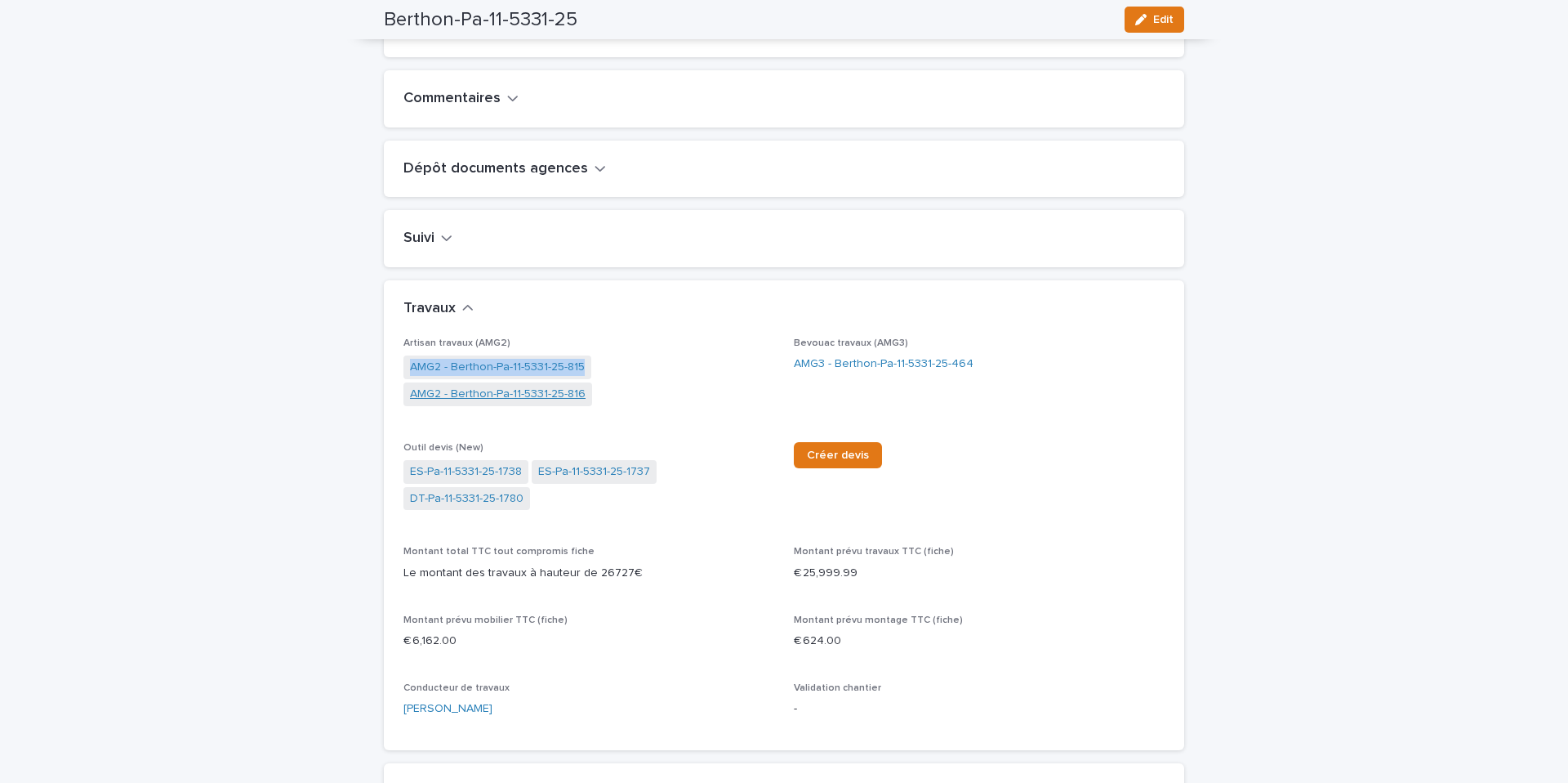
click at [471, 403] on link "AMG2 - Berthon-Pa-11-5331-25-816" at bounding box center [497, 394] width 176 height 17
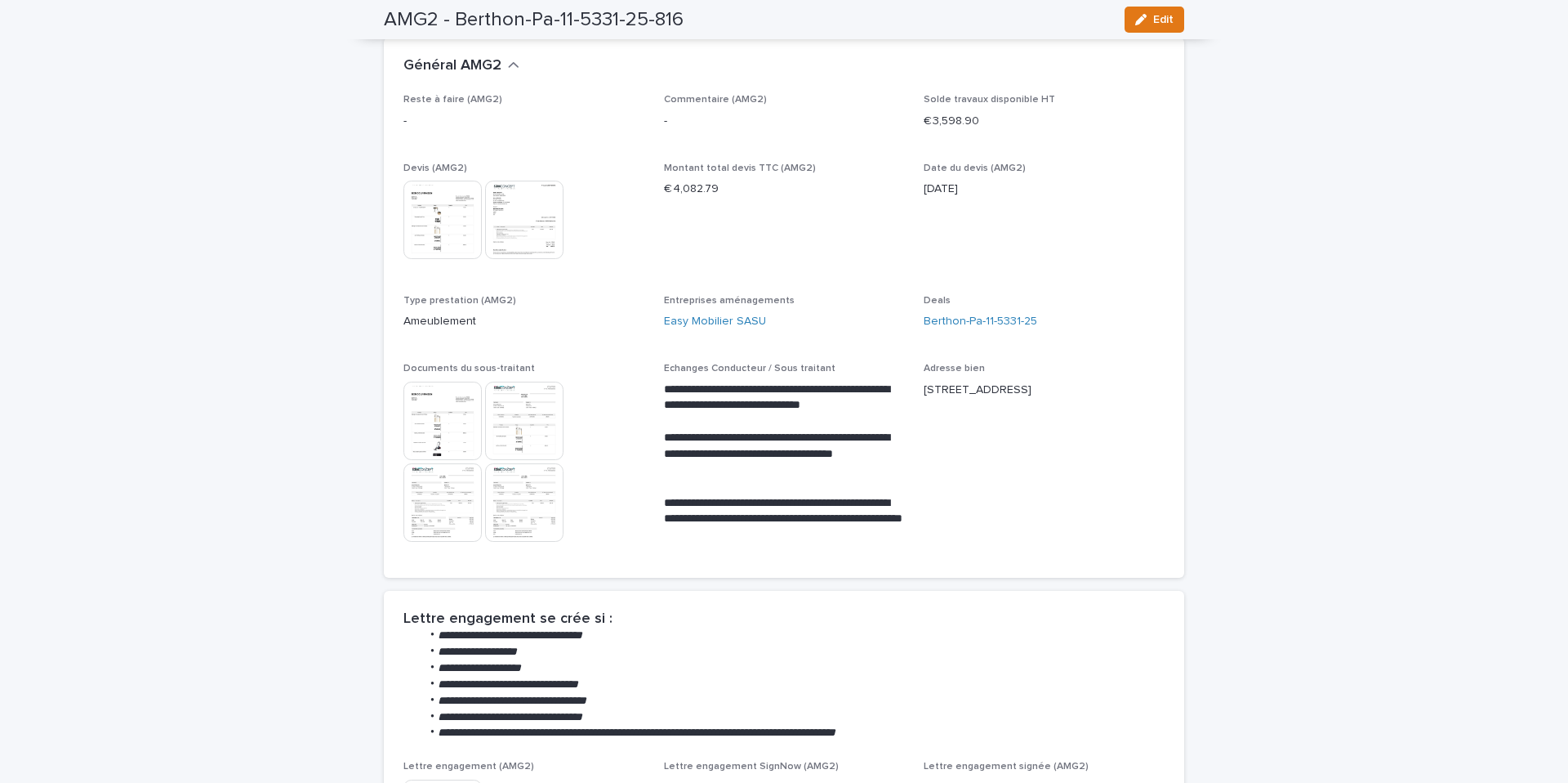
scroll to position [171, 0]
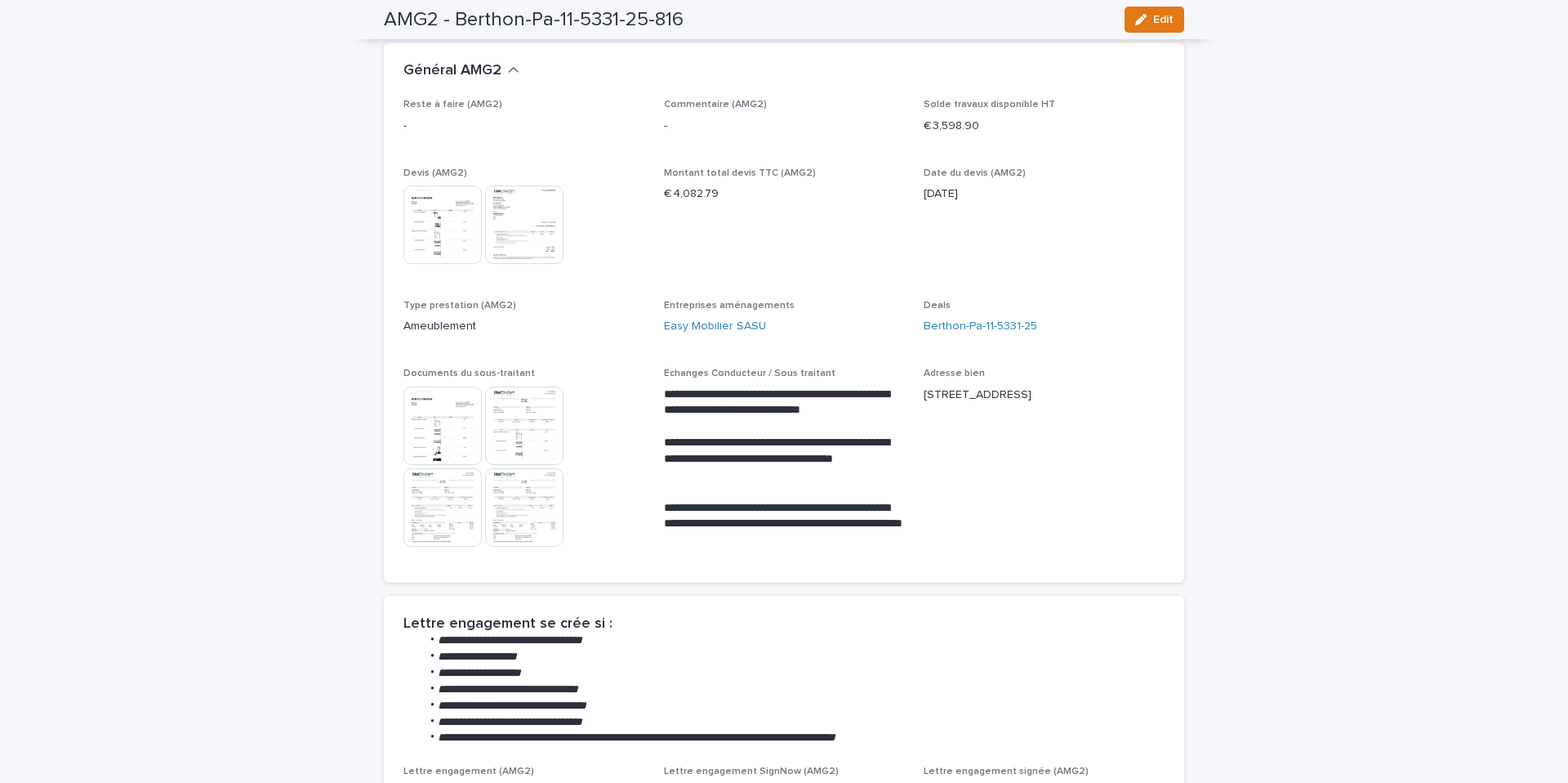
click at [461, 245] on img at bounding box center [443, 224] width 78 height 78
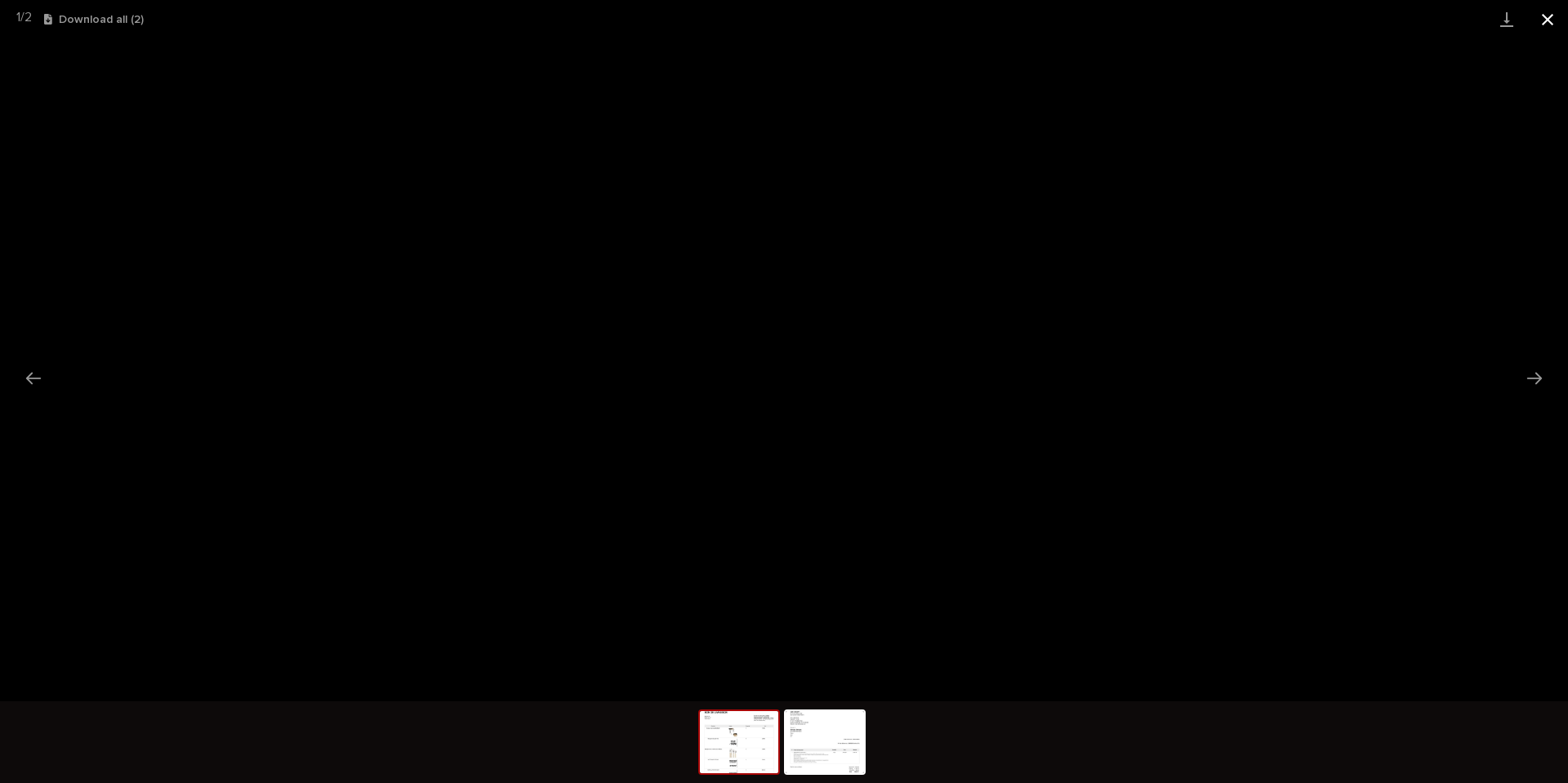
click at [1543, 26] on button "Close gallery" at bounding box center [1547, 19] width 41 height 38
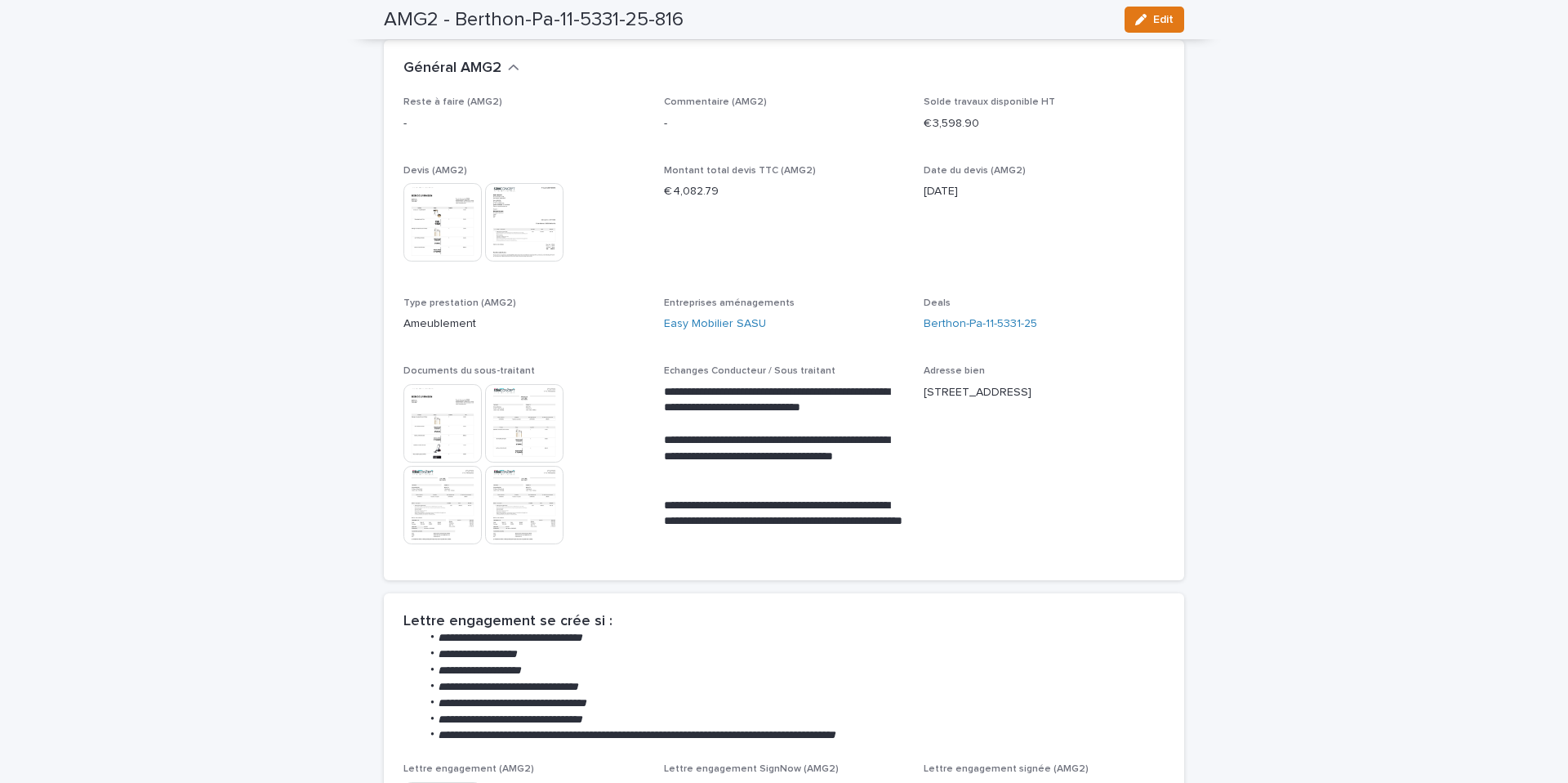
click at [447, 437] on img at bounding box center [443, 423] width 78 height 78
click at [437, 435] on img at bounding box center [443, 423] width 78 height 78
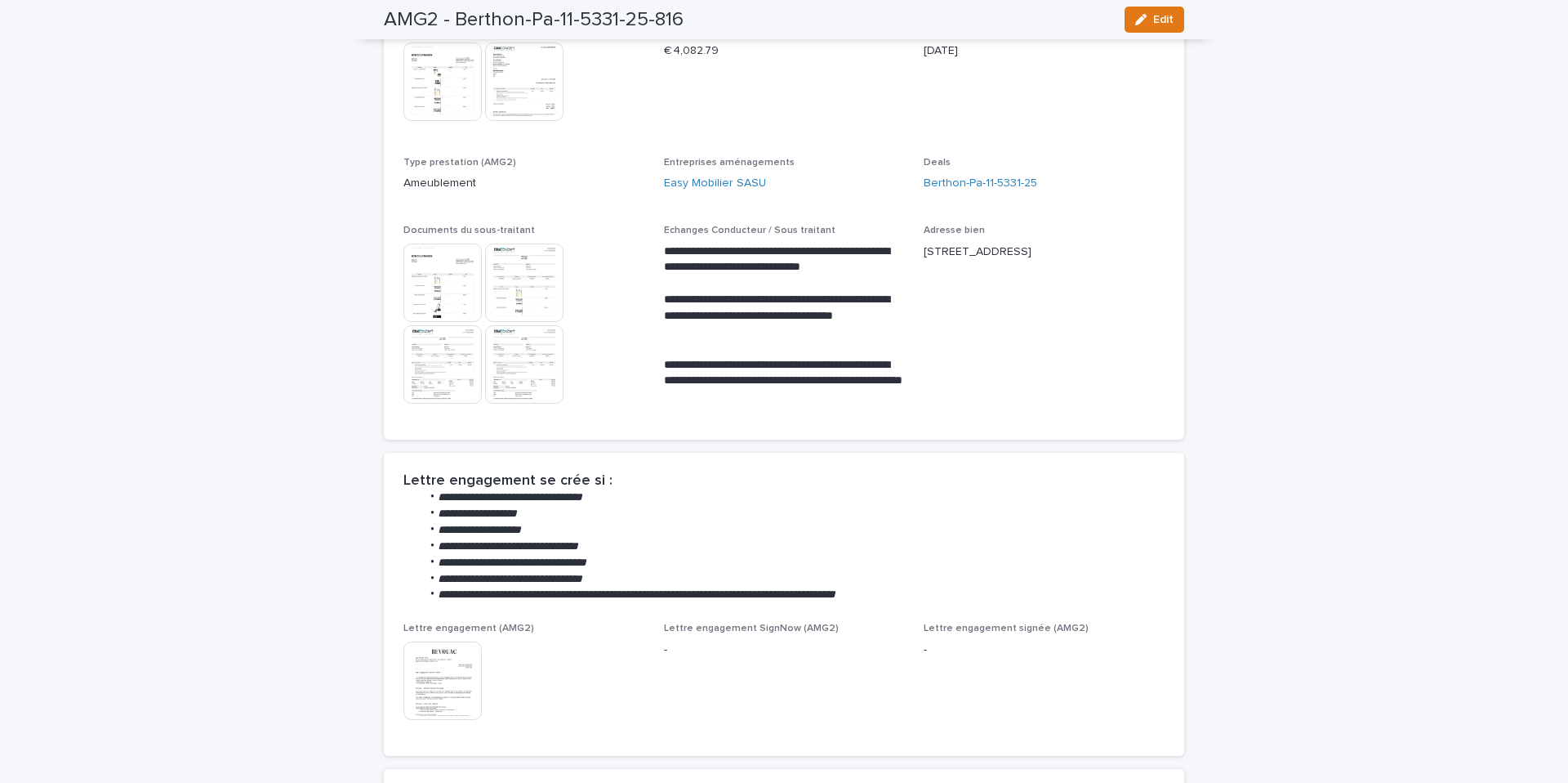
scroll to position [348, 0]
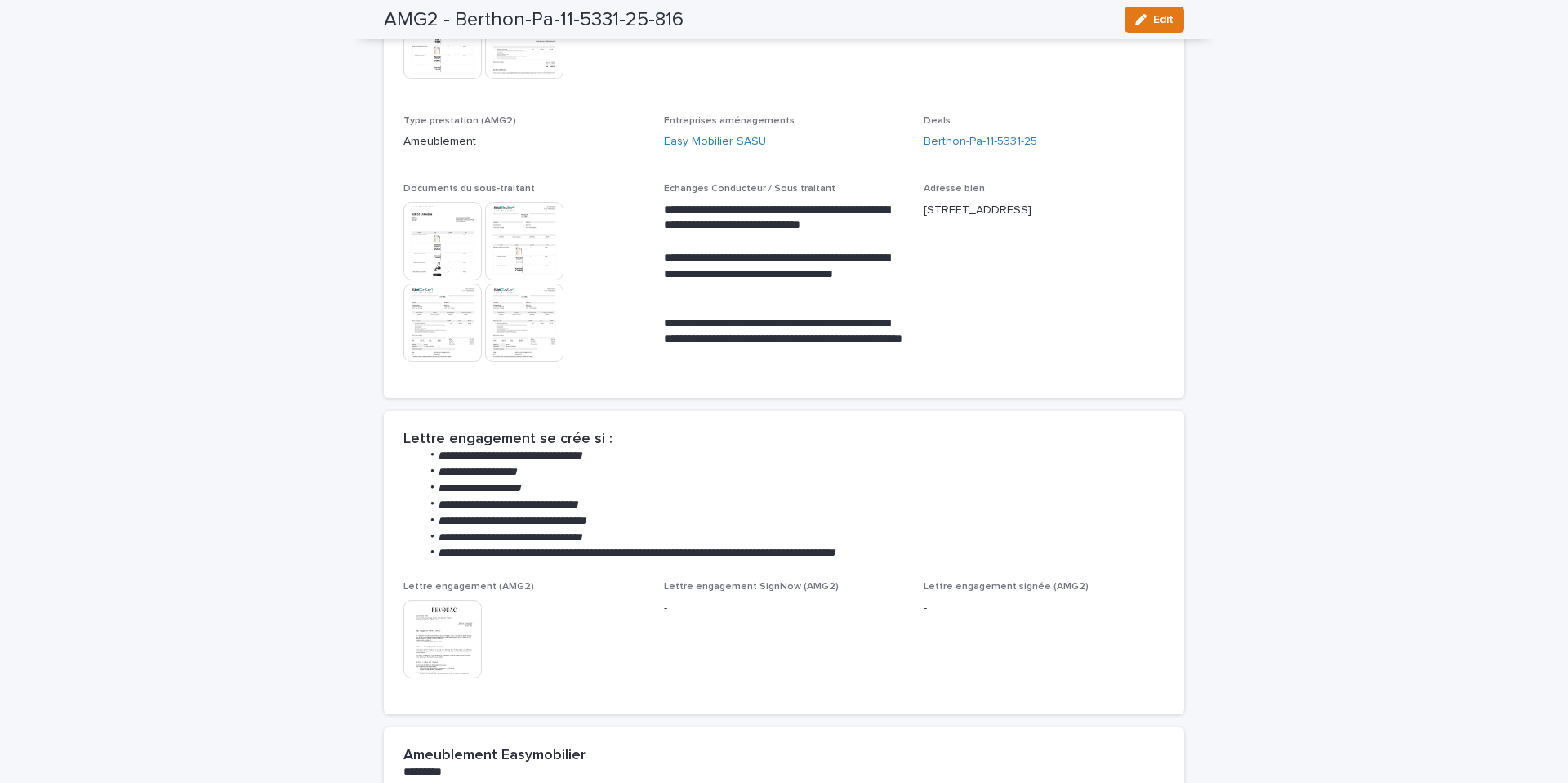
click at [460, 255] on img at bounding box center [443, 241] width 78 height 78
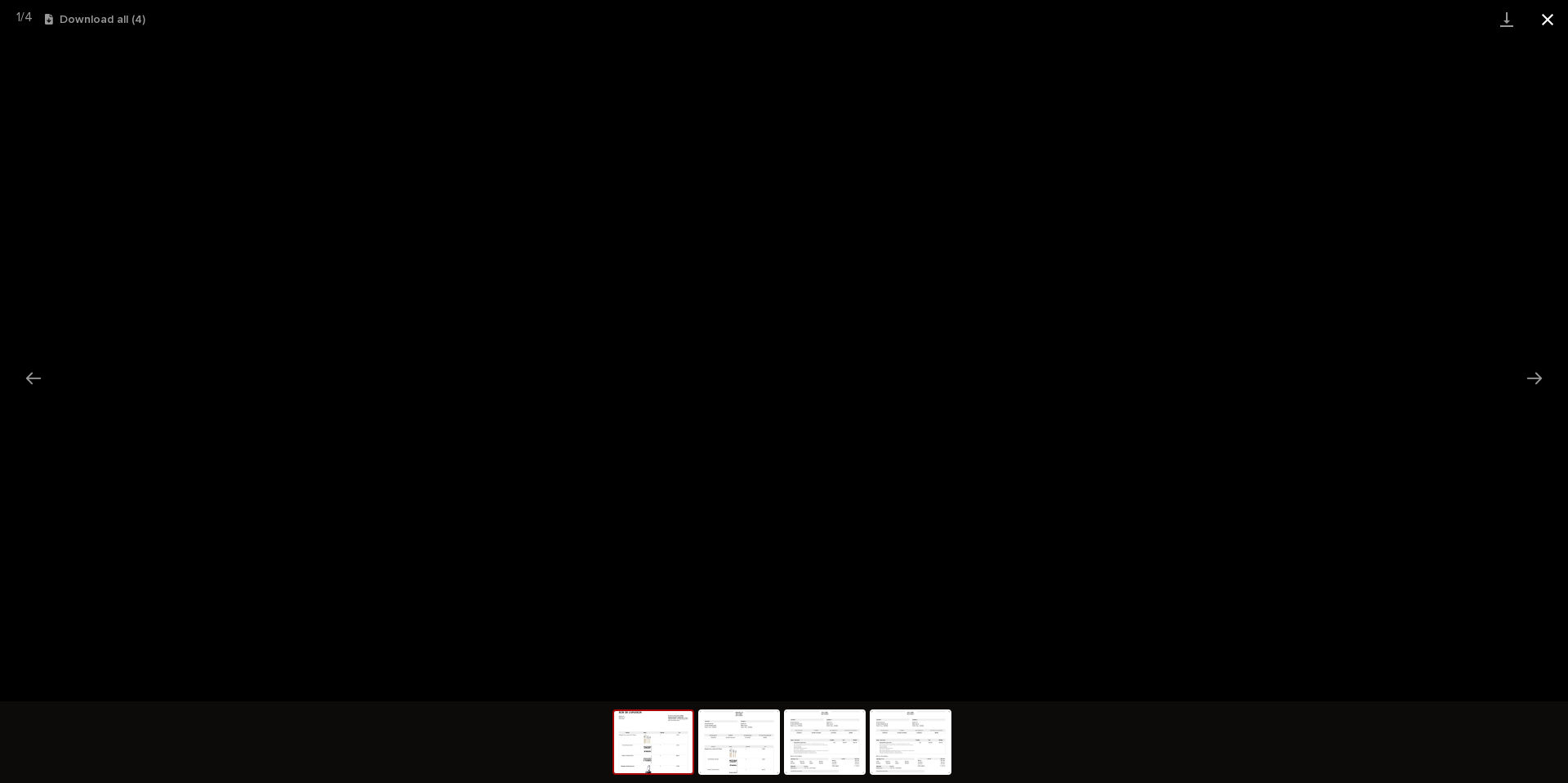
click at [1550, 15] on button "Close gallery" at bounding box center [1547, 19] width 41 height 38
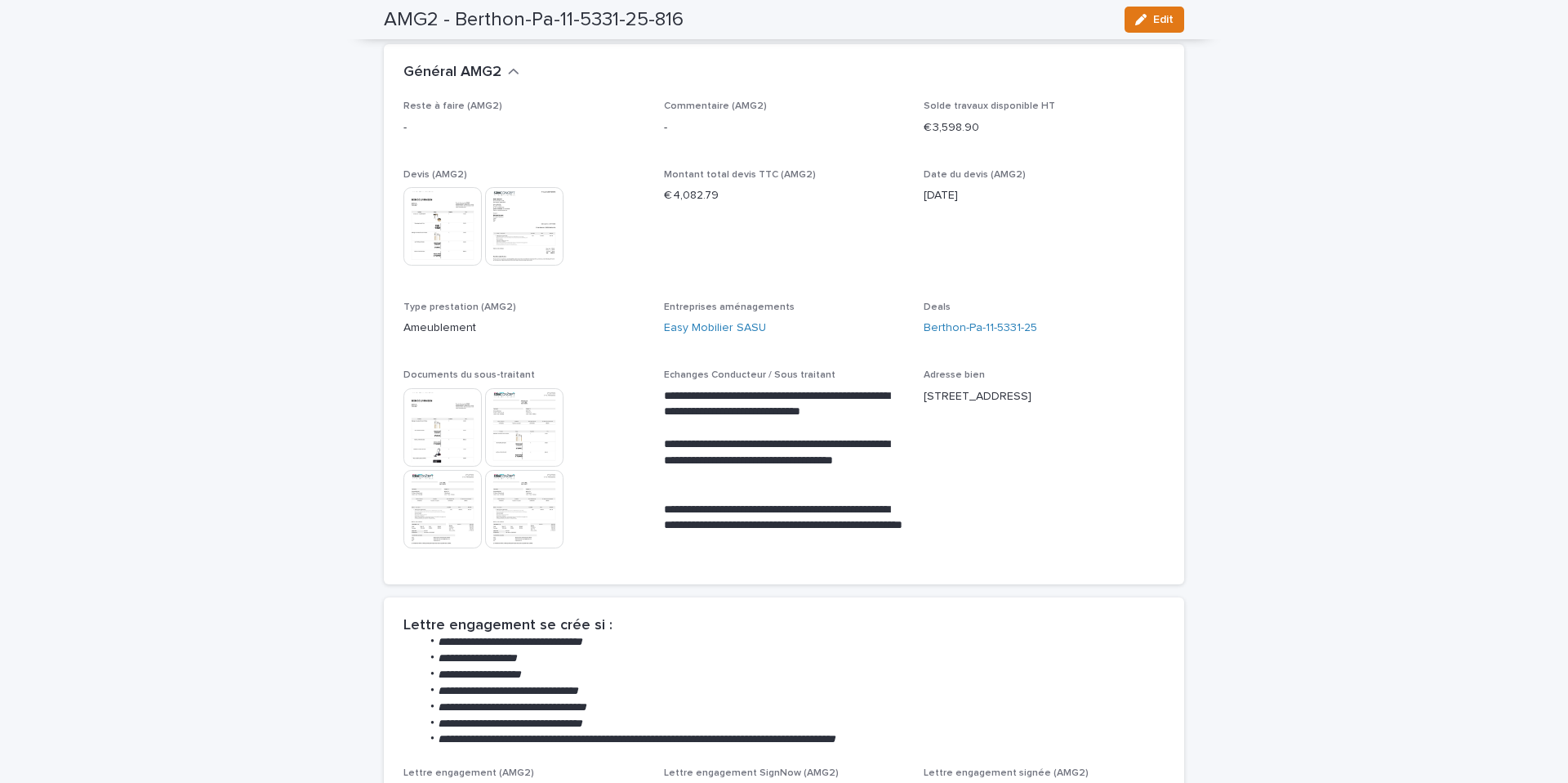
scroll to position [160, 0]
click at [465, 237] on img at bounding box center [443, 228] width 78 height 78
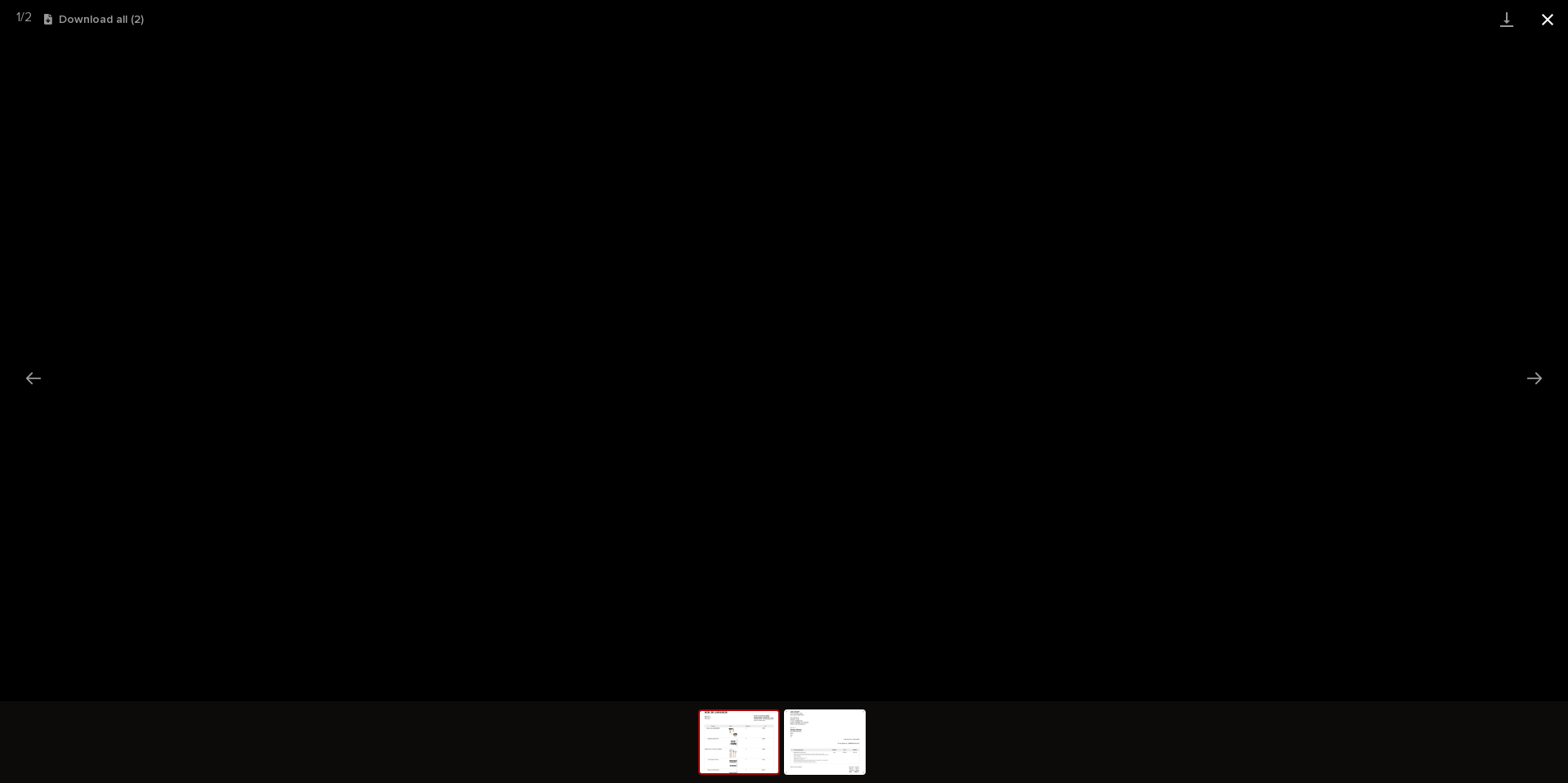
click at [1546, 22] on button "Close gallery" at bounding box center [1547, 19] width 41 height 38
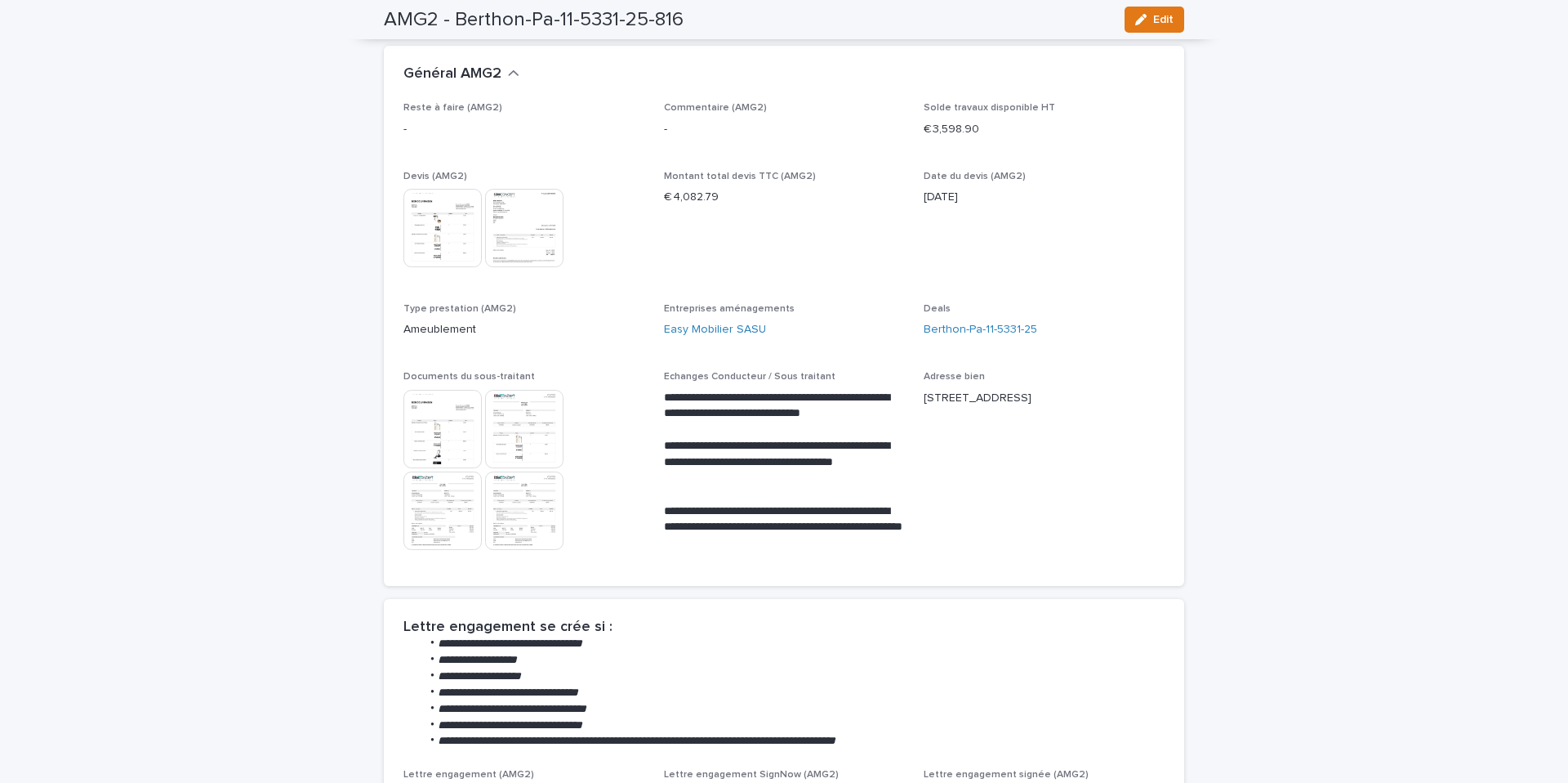
scroll to position [0, 0]
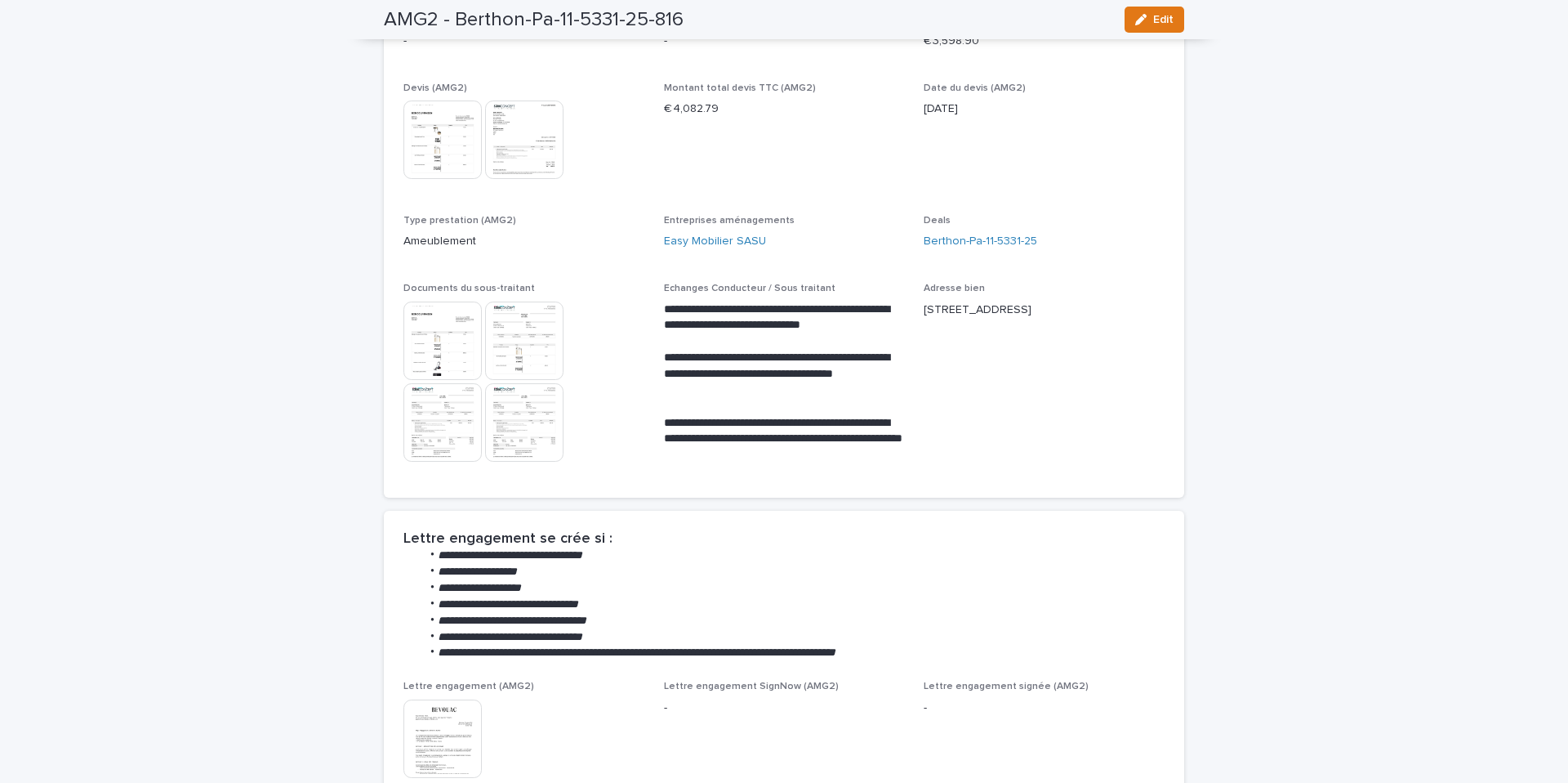
click at [456, 338] on img at bounding box center [443, 341] width 78 height 78
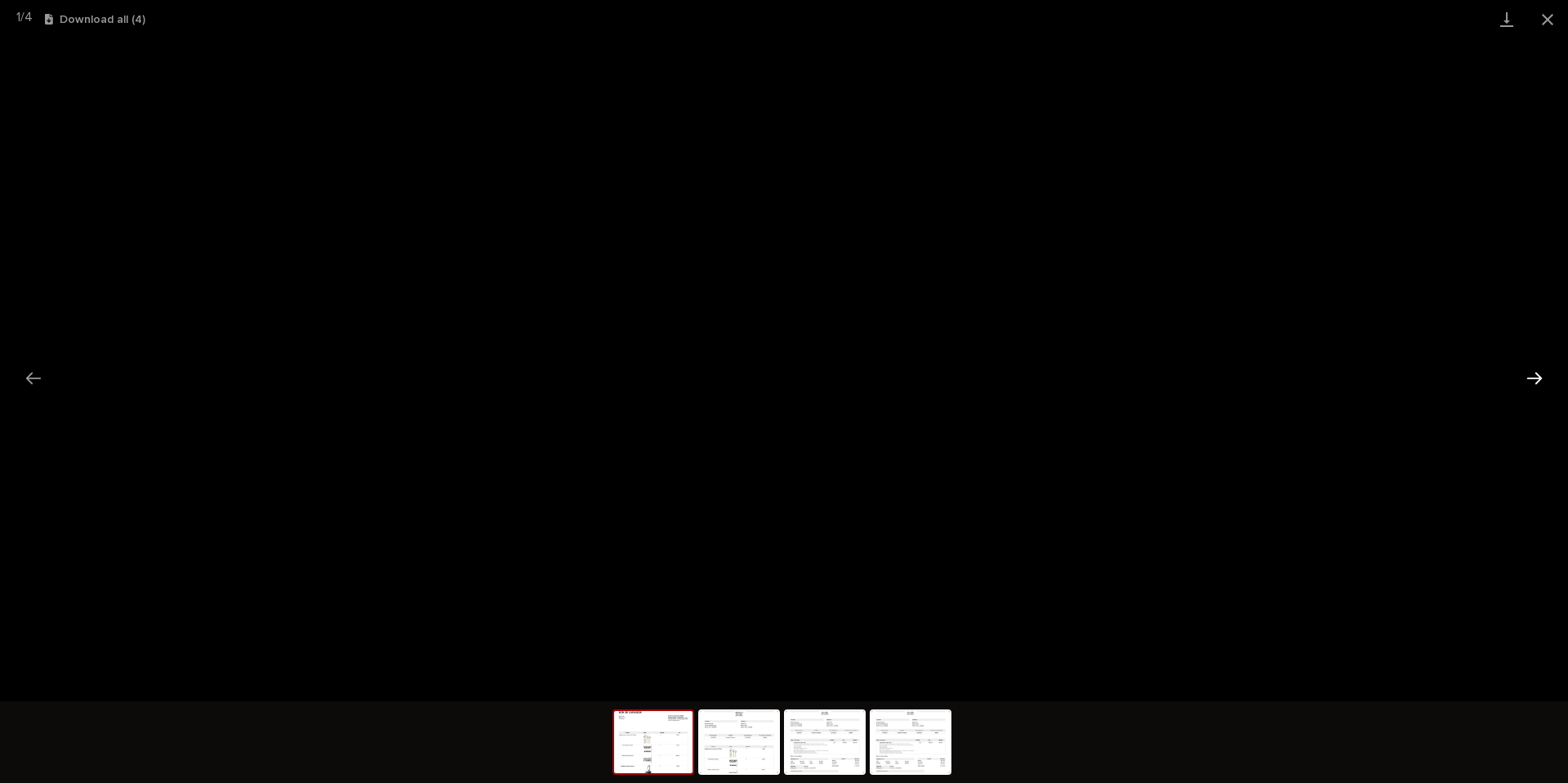
click at [1521, 384] on button "Next slide" at bounding box center [1534, 378] width 34 height 32
click at [1545, 14] on button "Close gallery" at bounding box center [1547, 19] width 41 height 38
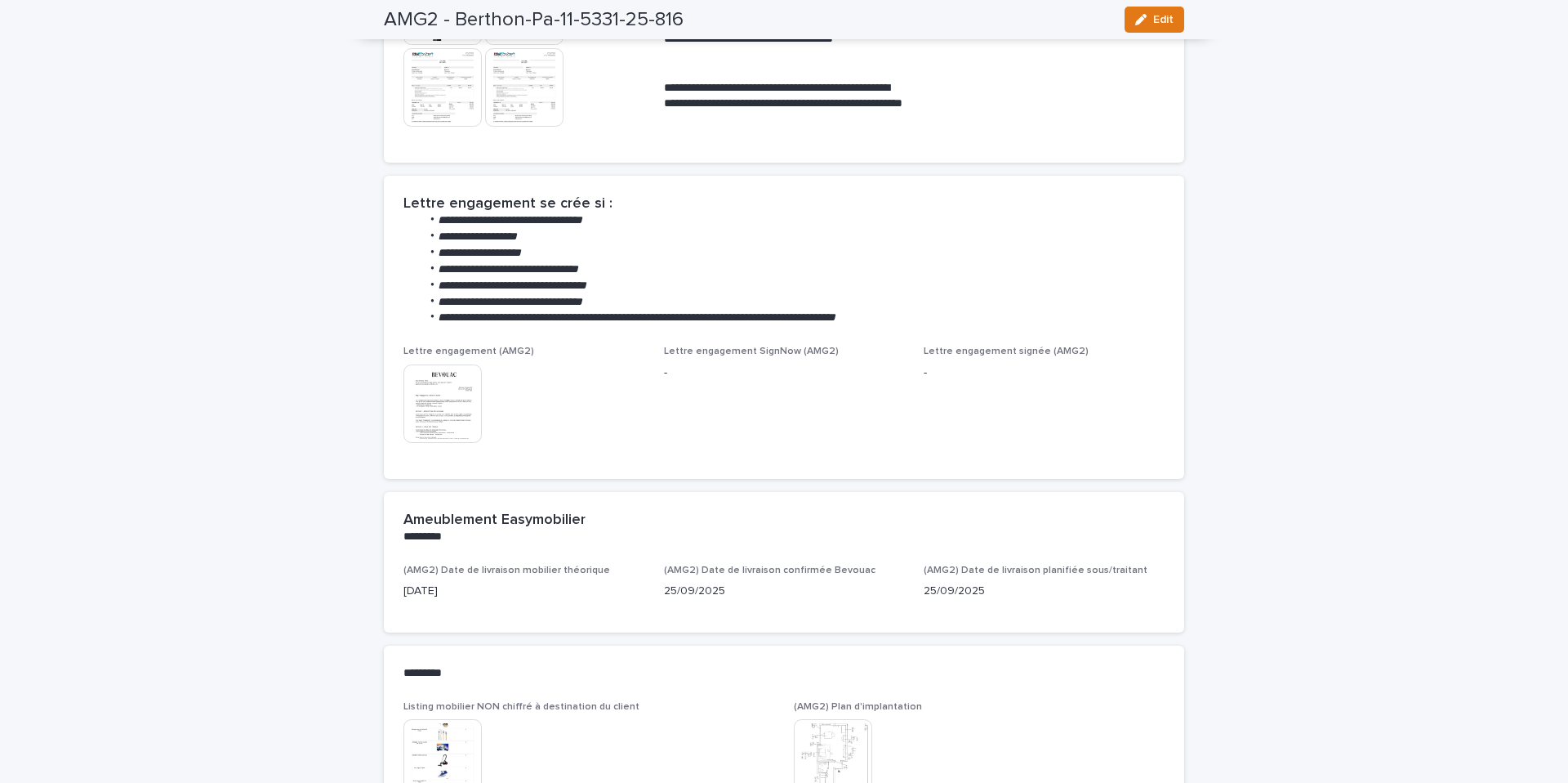
scroll to position [0, 0]
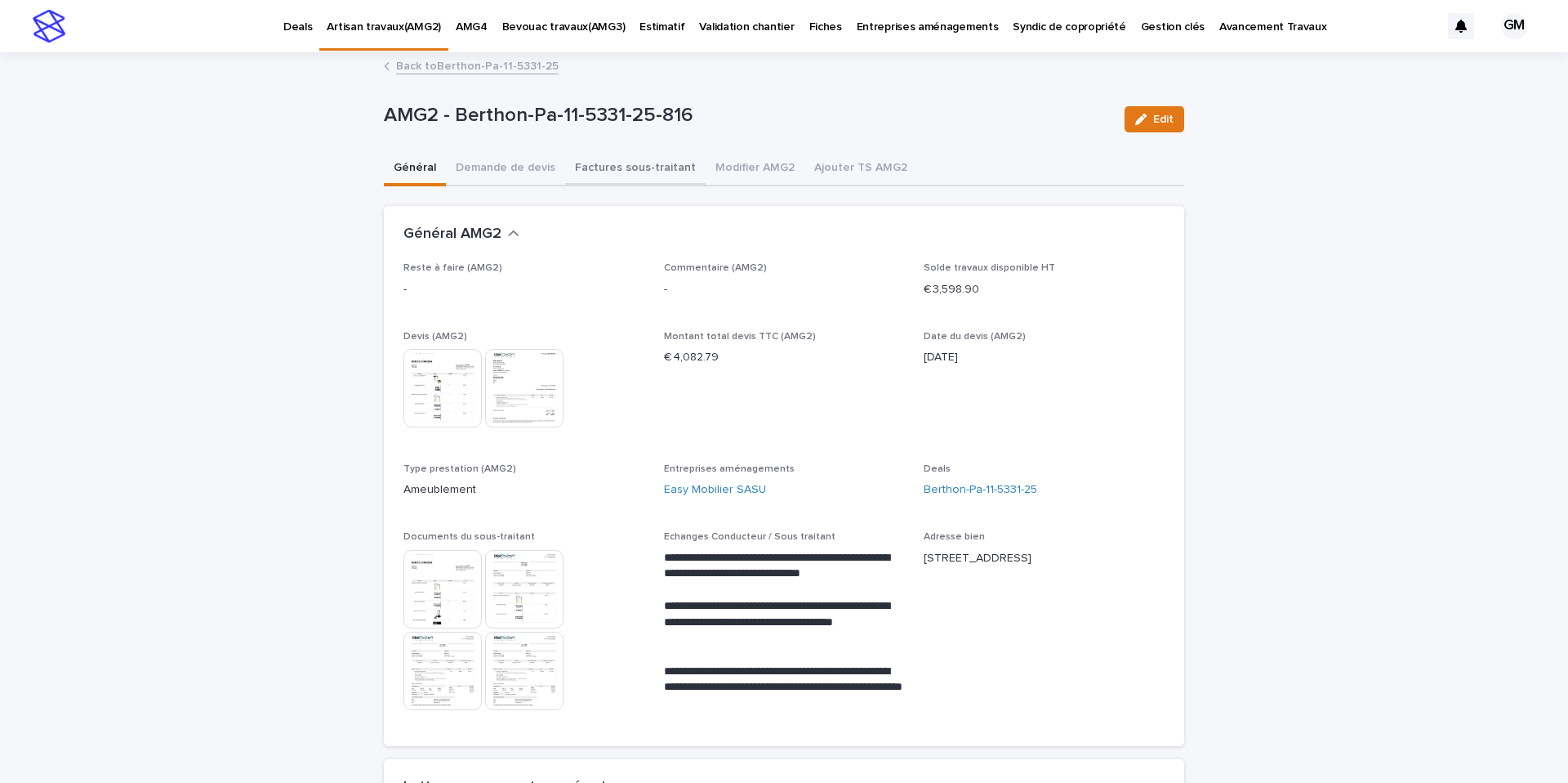
click at [729, 171] on button "Modifier AMG2" at bounding box center [755, 169] width 99 height 34
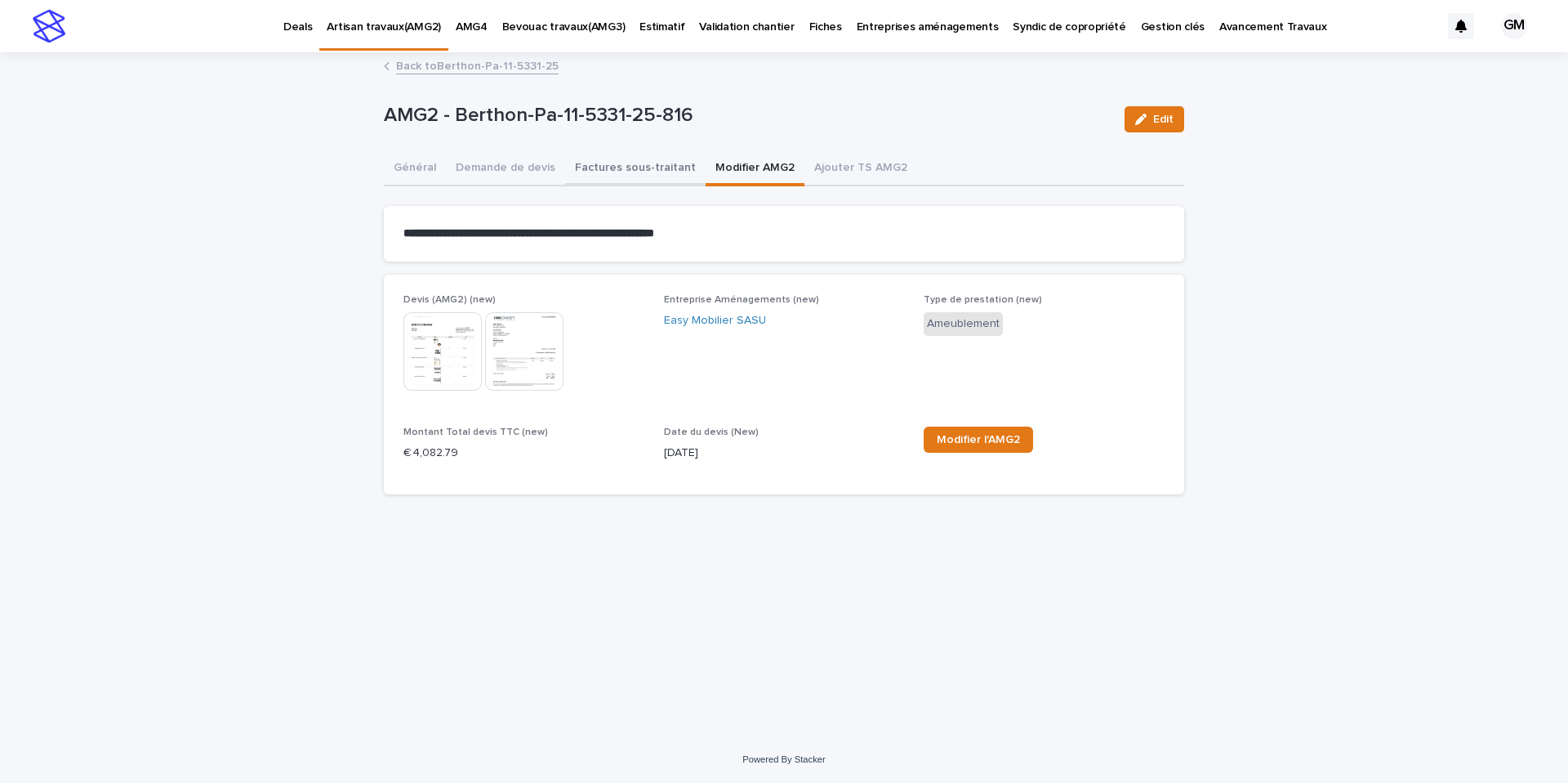
click at [638, 167] on button "Factures sous-traitant" at bounding box center [636, 169] width 141 height 34
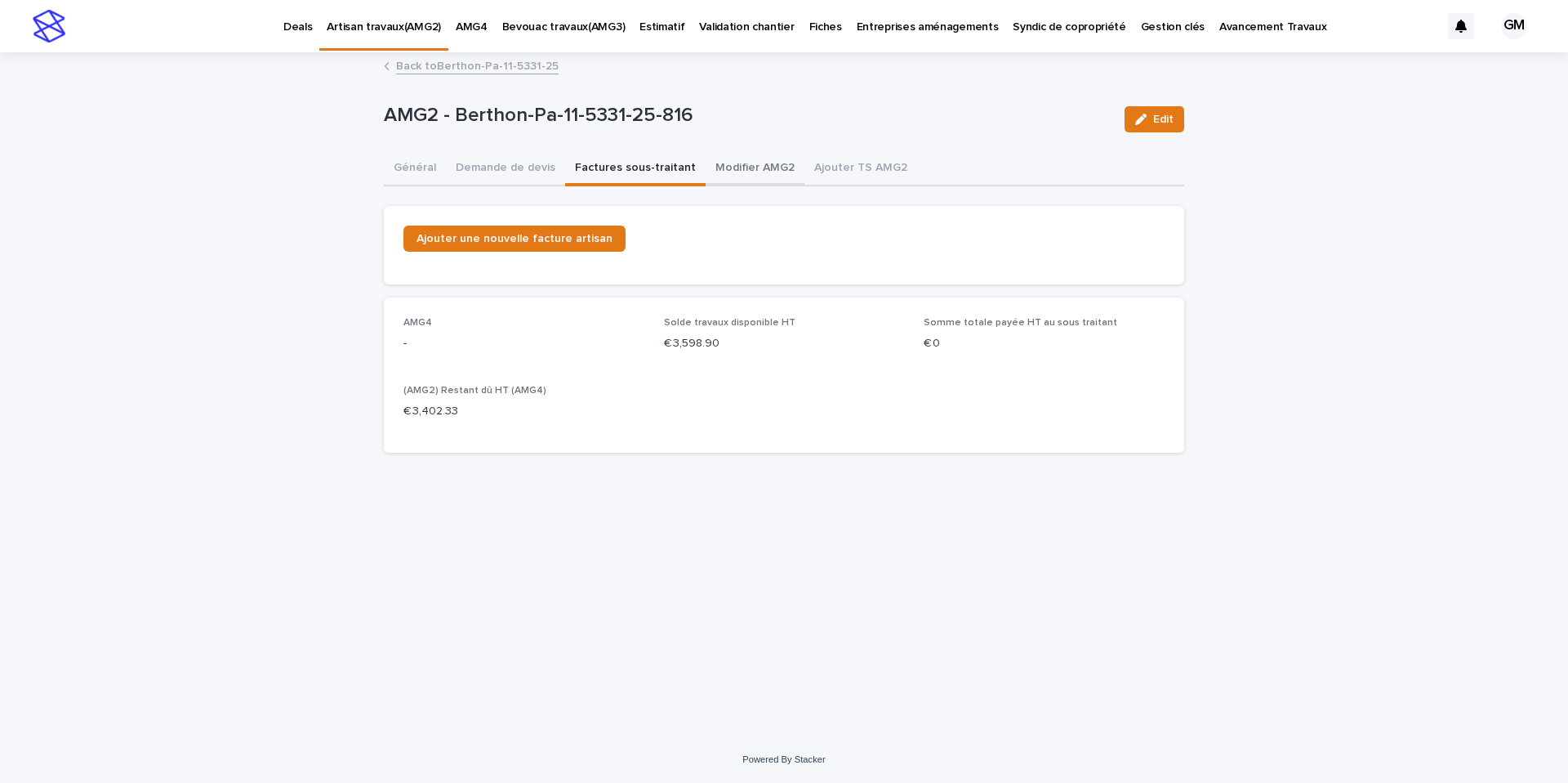
click at [732, 164] on button "Modifier AMG2" at bounding box center [755, 169] width 99 height 34
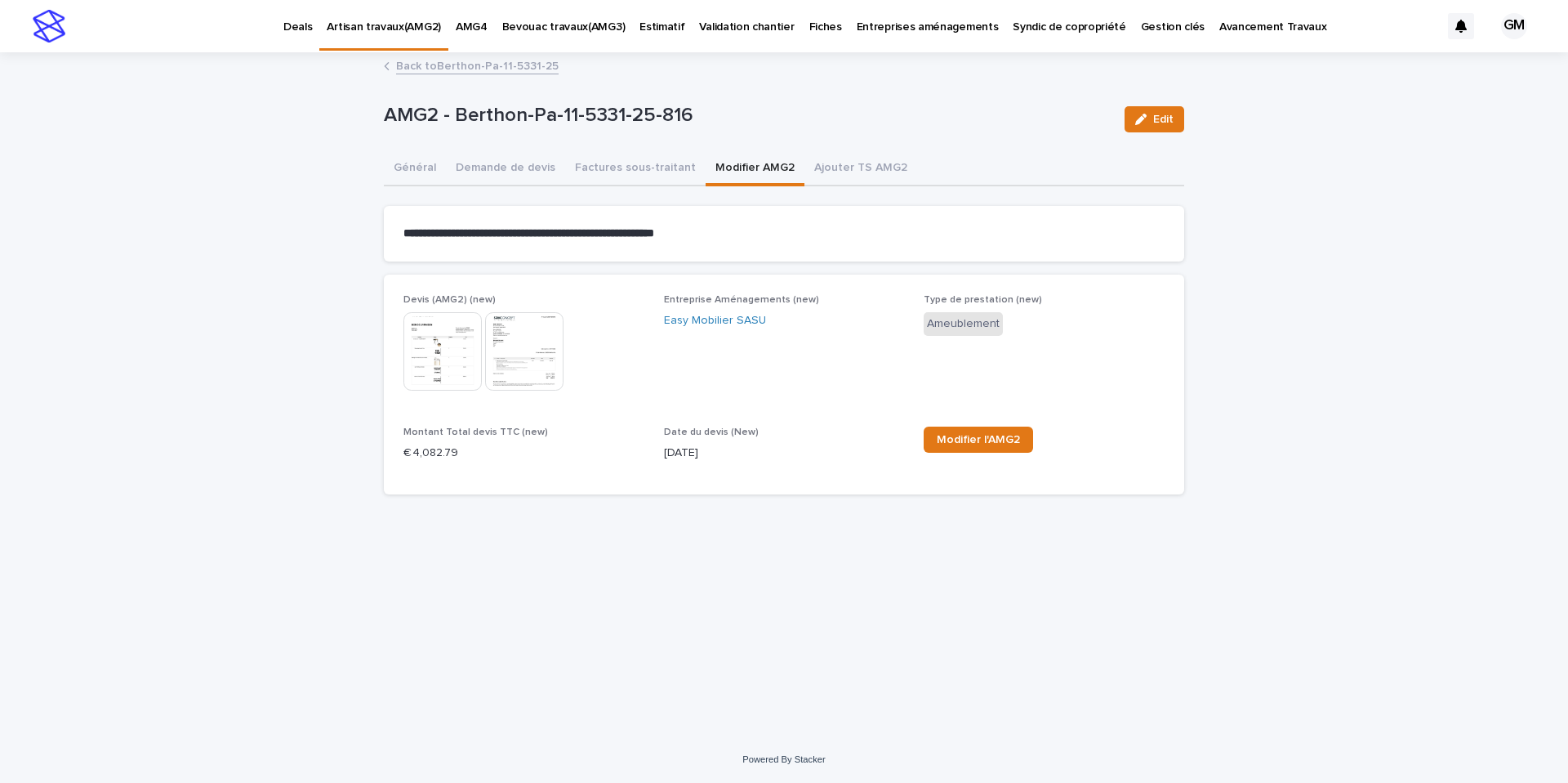
click at [454, 352] on img at bounding box center [443, 351] width 78 height 78
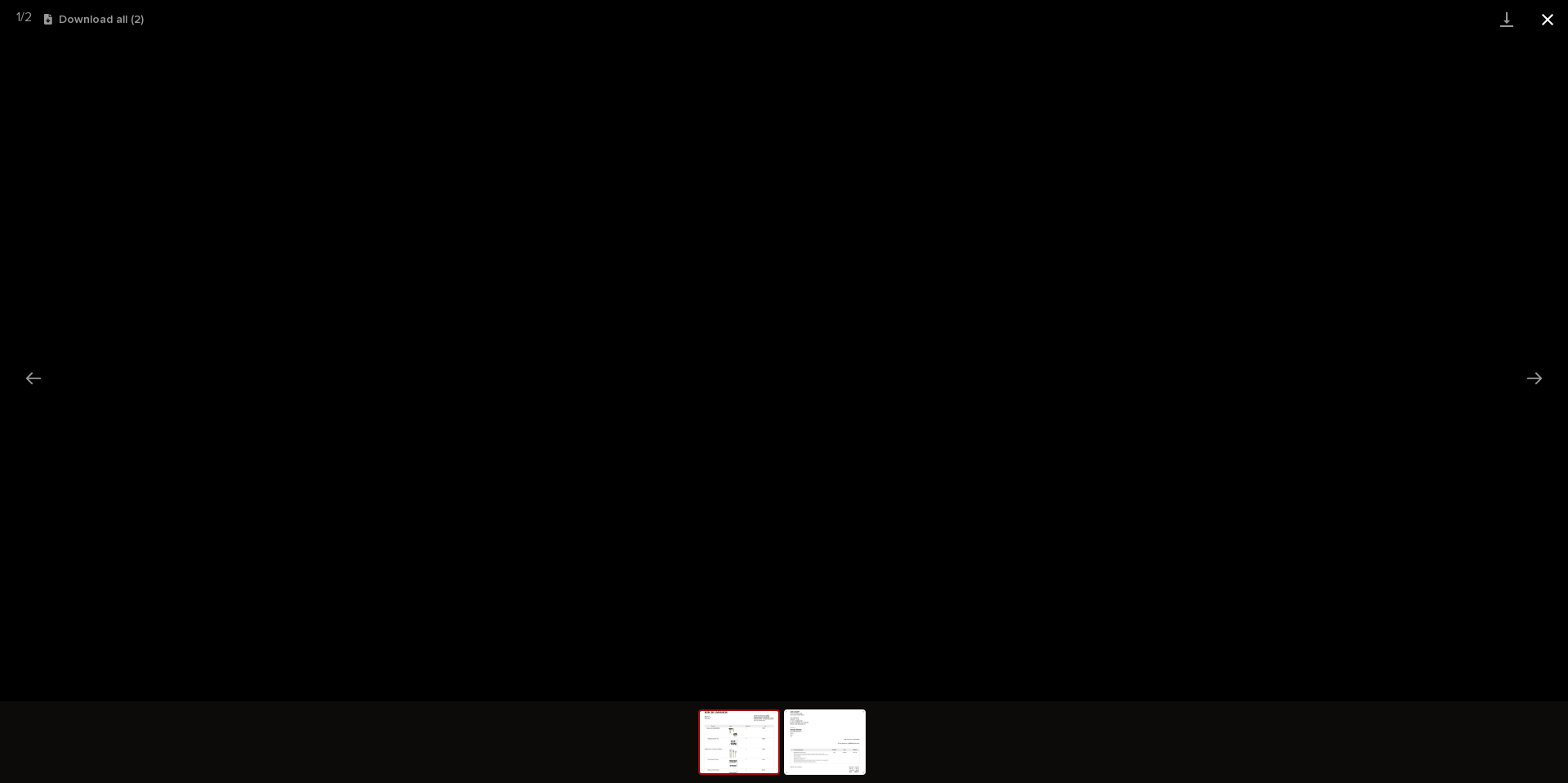
click at [1549, 20] on button "Close gallery" at bounding box center [1547, 19] width 41 height 38
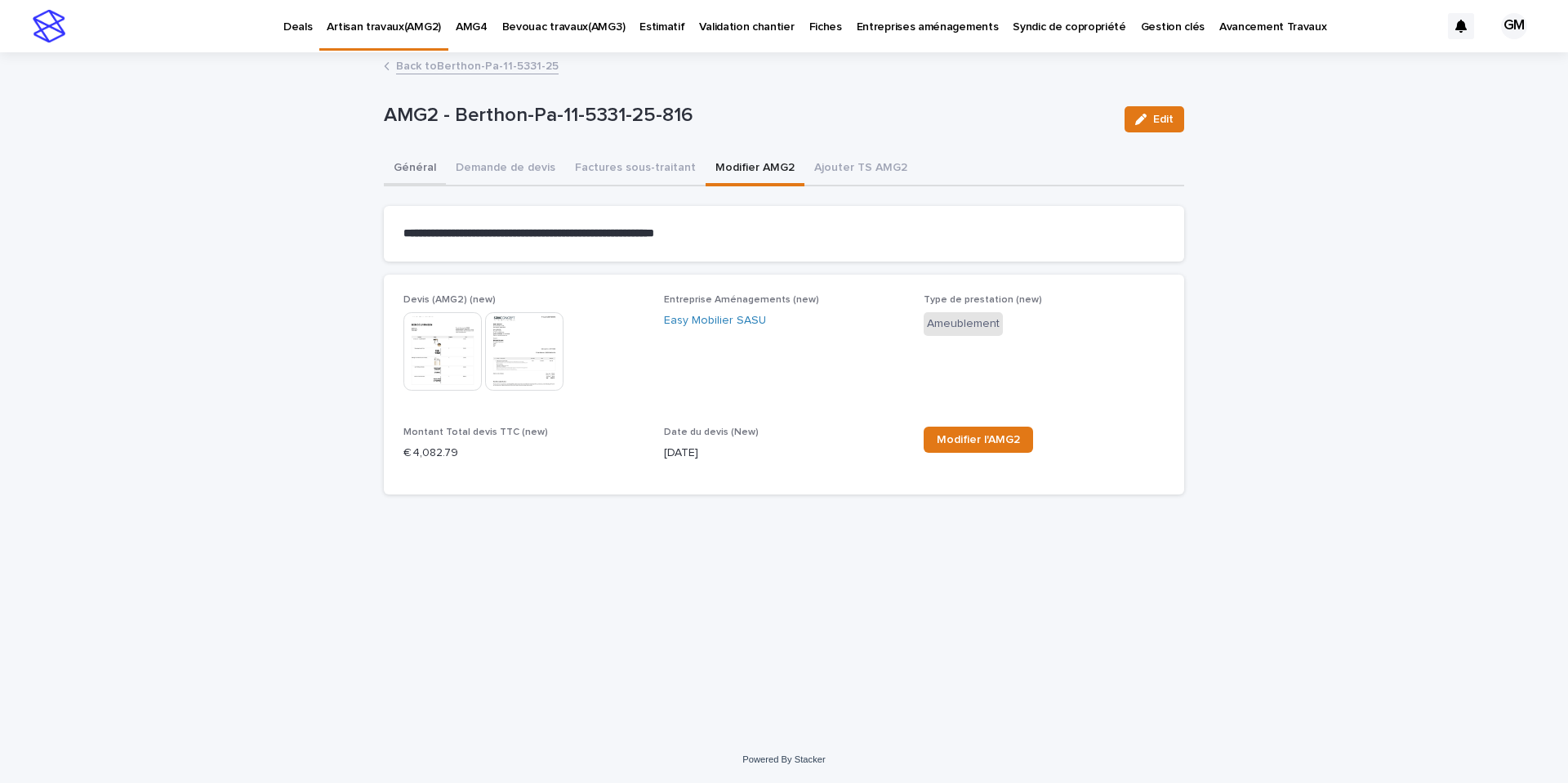
click at [411, 174] on button "Général" at bounding box center [414, 169] width 62 height 34
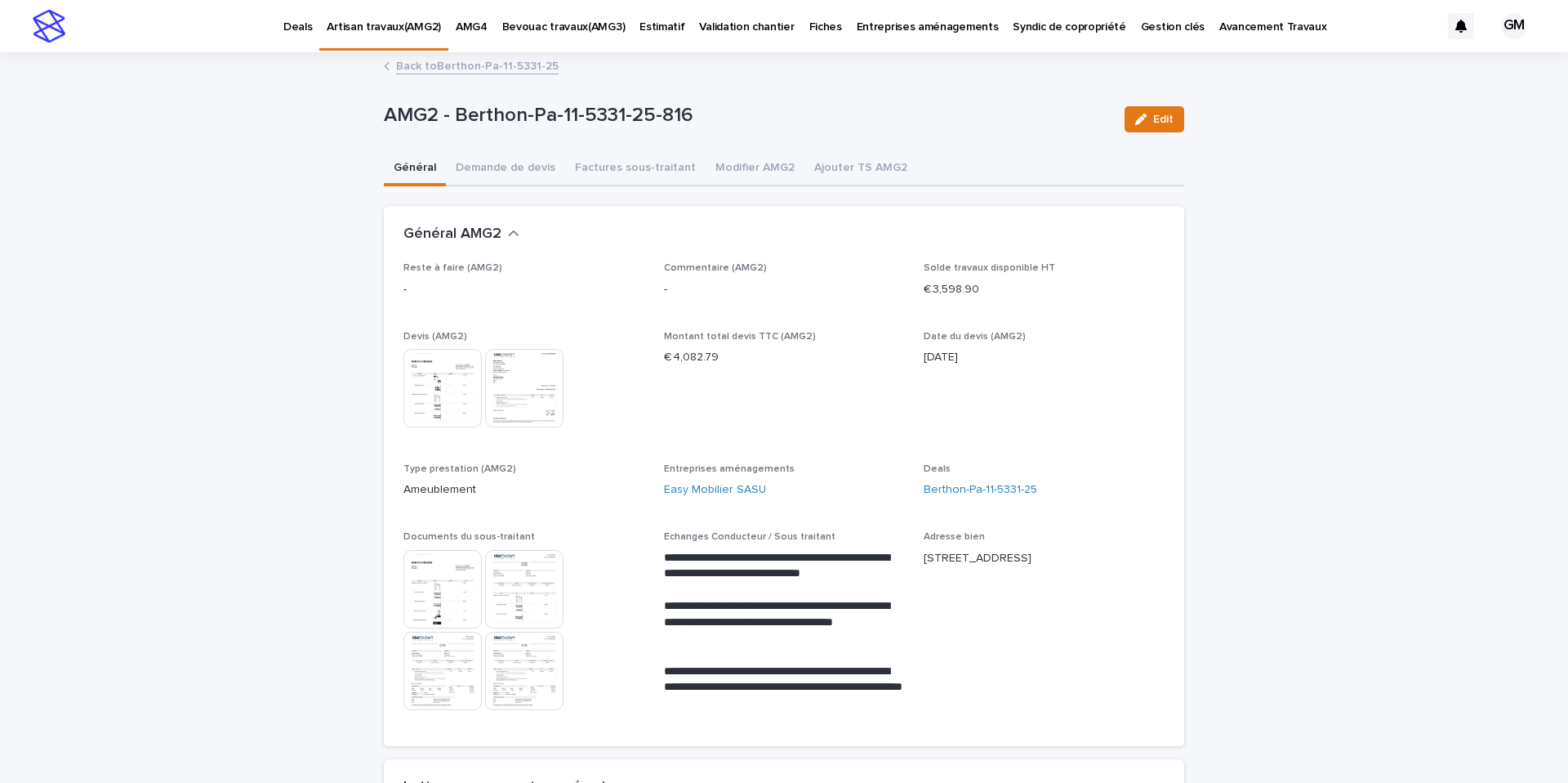
click at [444, 653] on img at bounding box center [443, 671] width 78 height 78
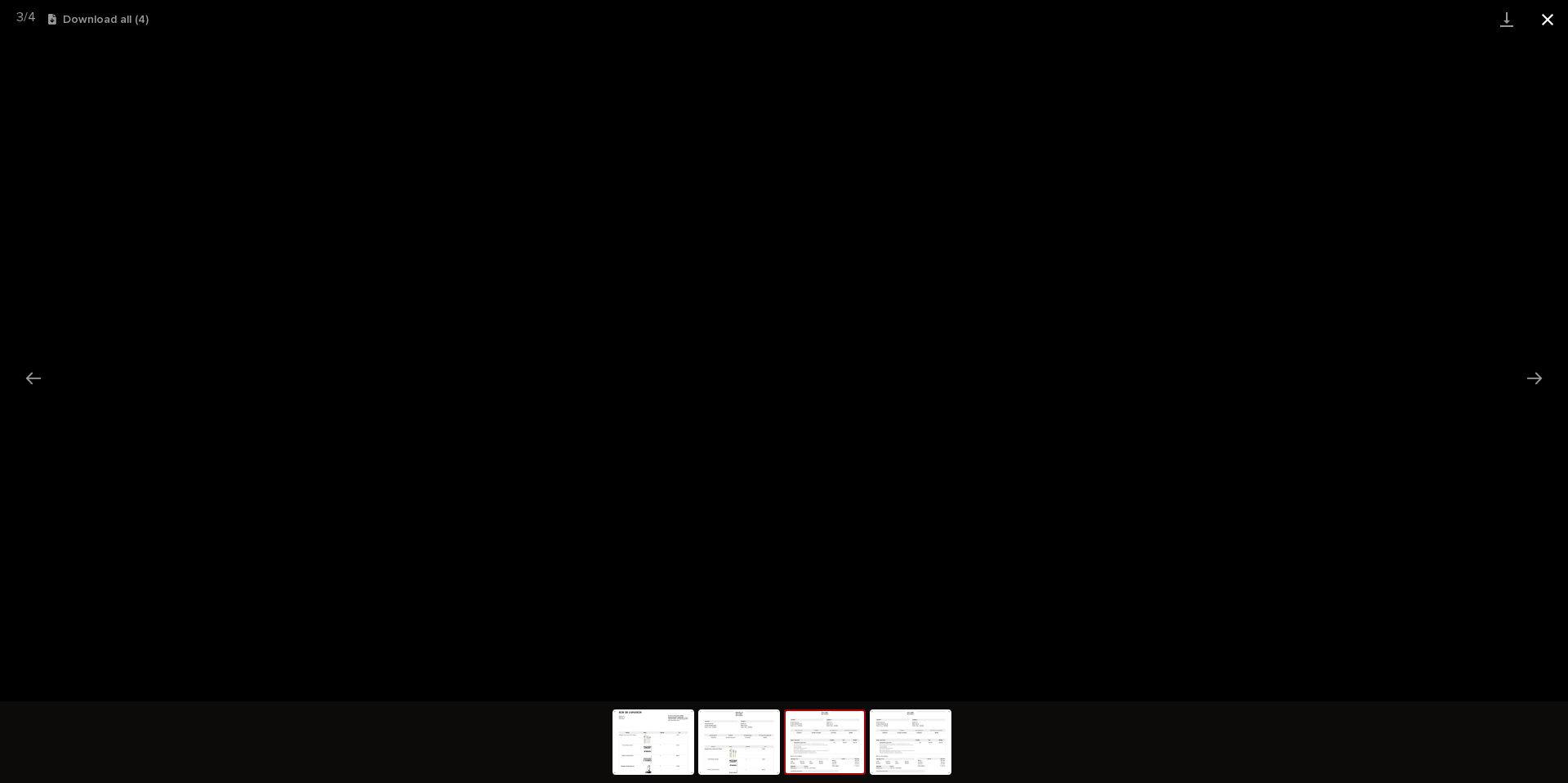
click at [1546, 24] on button "Close gallery" at bounding box center [1547, 19] width 41 height 38
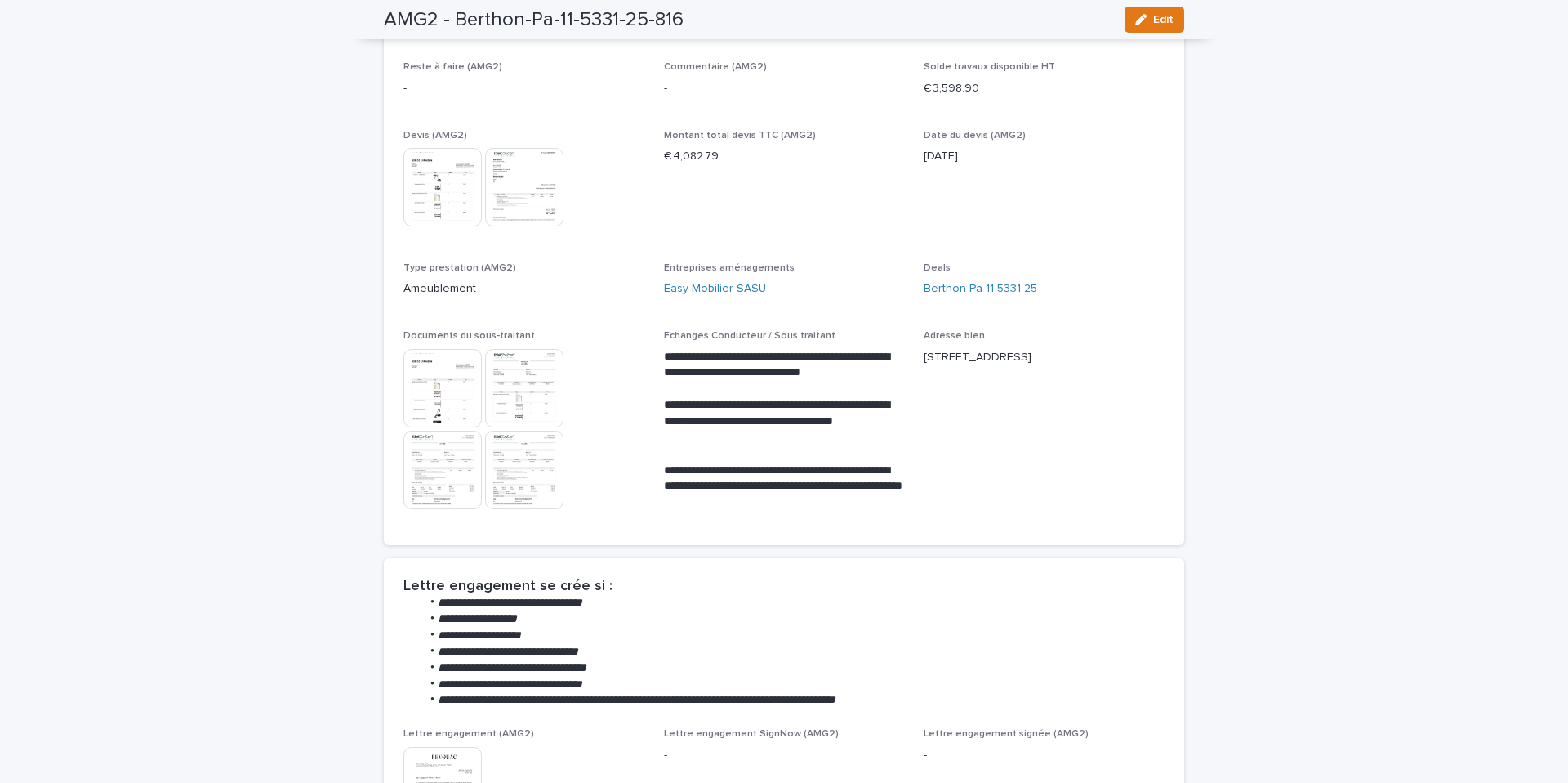
scroll to position [202, 0]
click at [510, 387] on img at bounding box center [524, 387] width 78 height 78
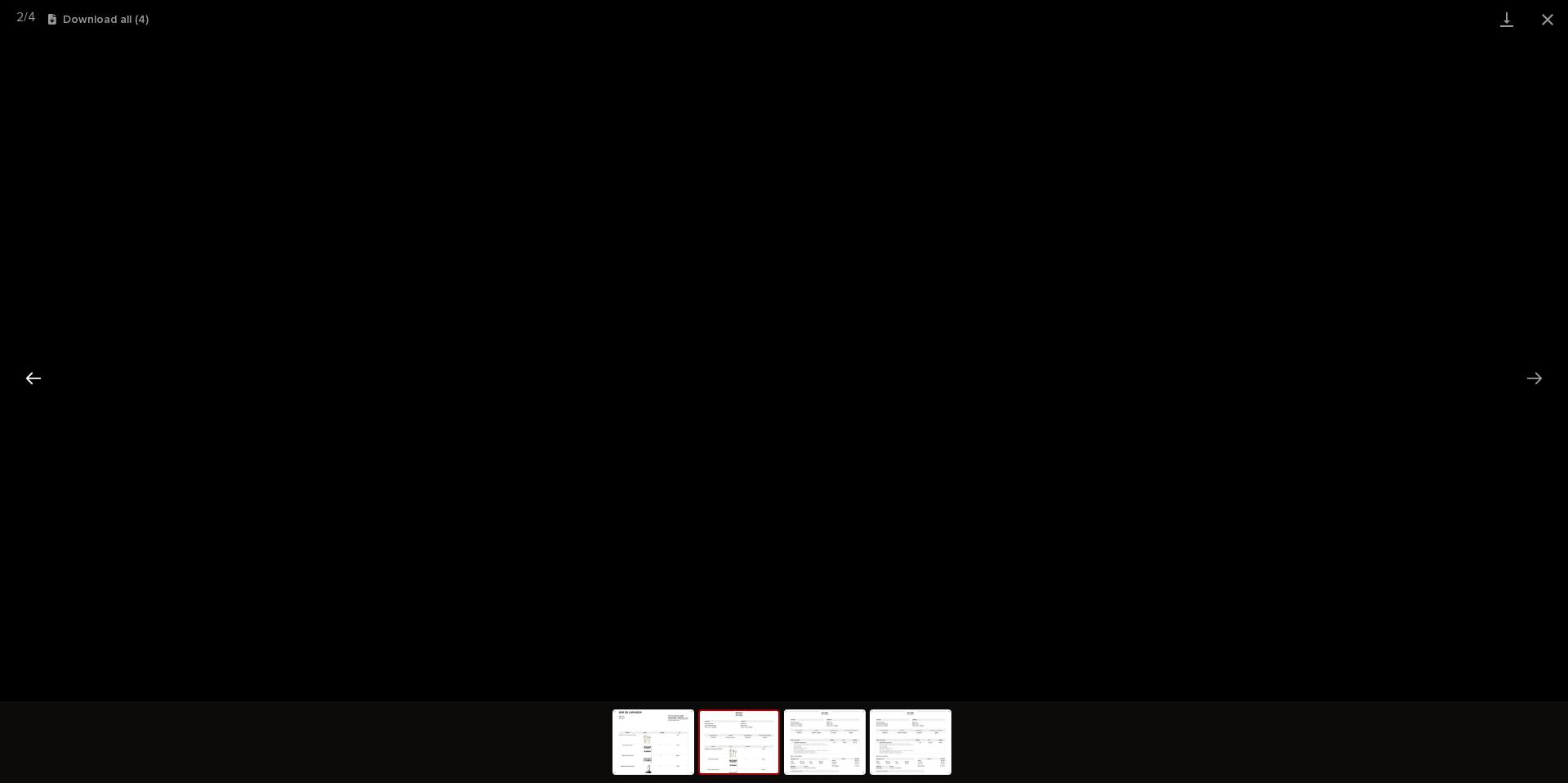
click at [40, 377] on button "Previous slide" at bounding box center [33, 378] width 34 height 32
click at [1557, 22] on button "Close gallery" at bounding box center [1547, 19] width 41 height 38
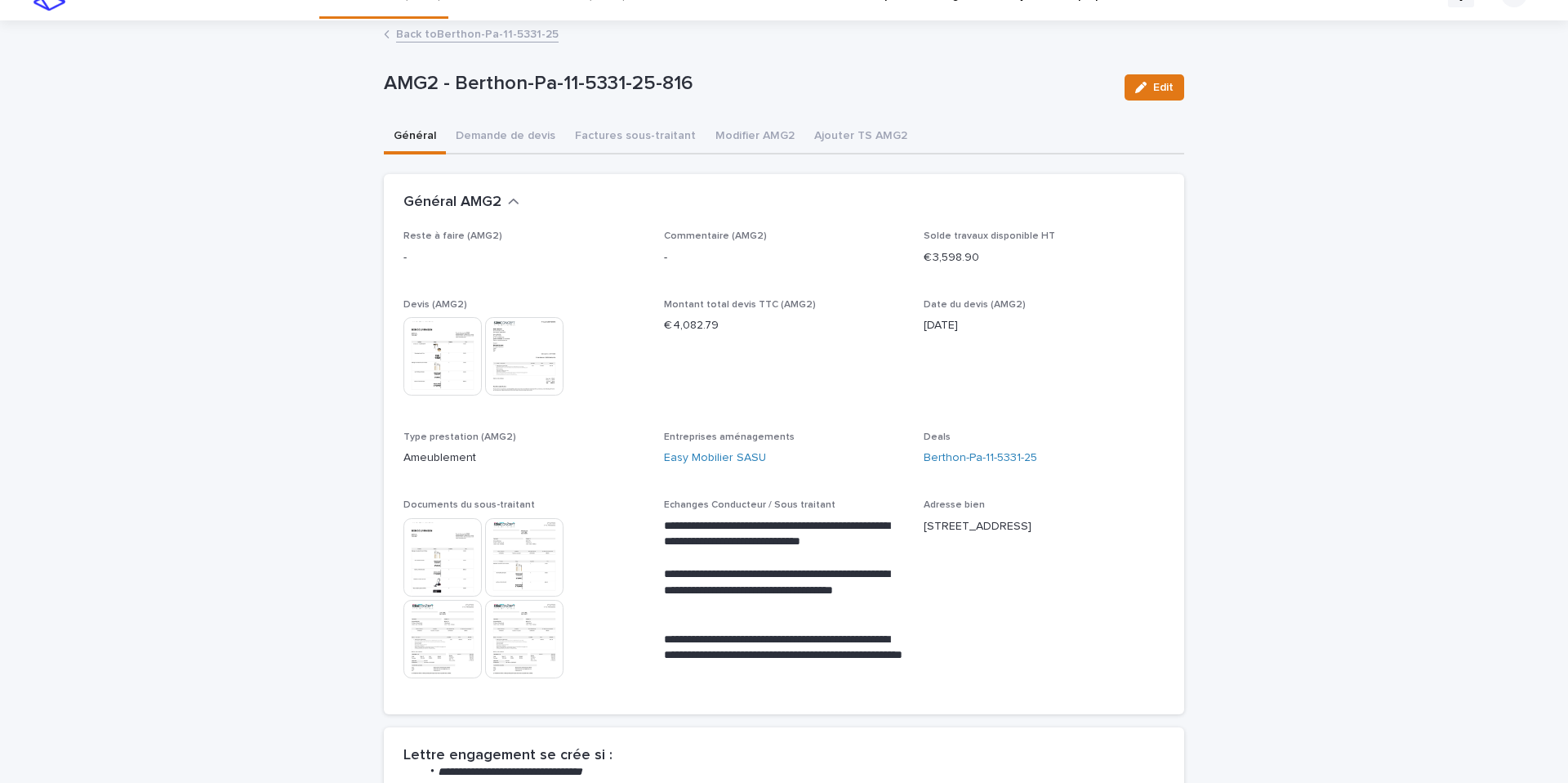
scroll to position [28, 0]
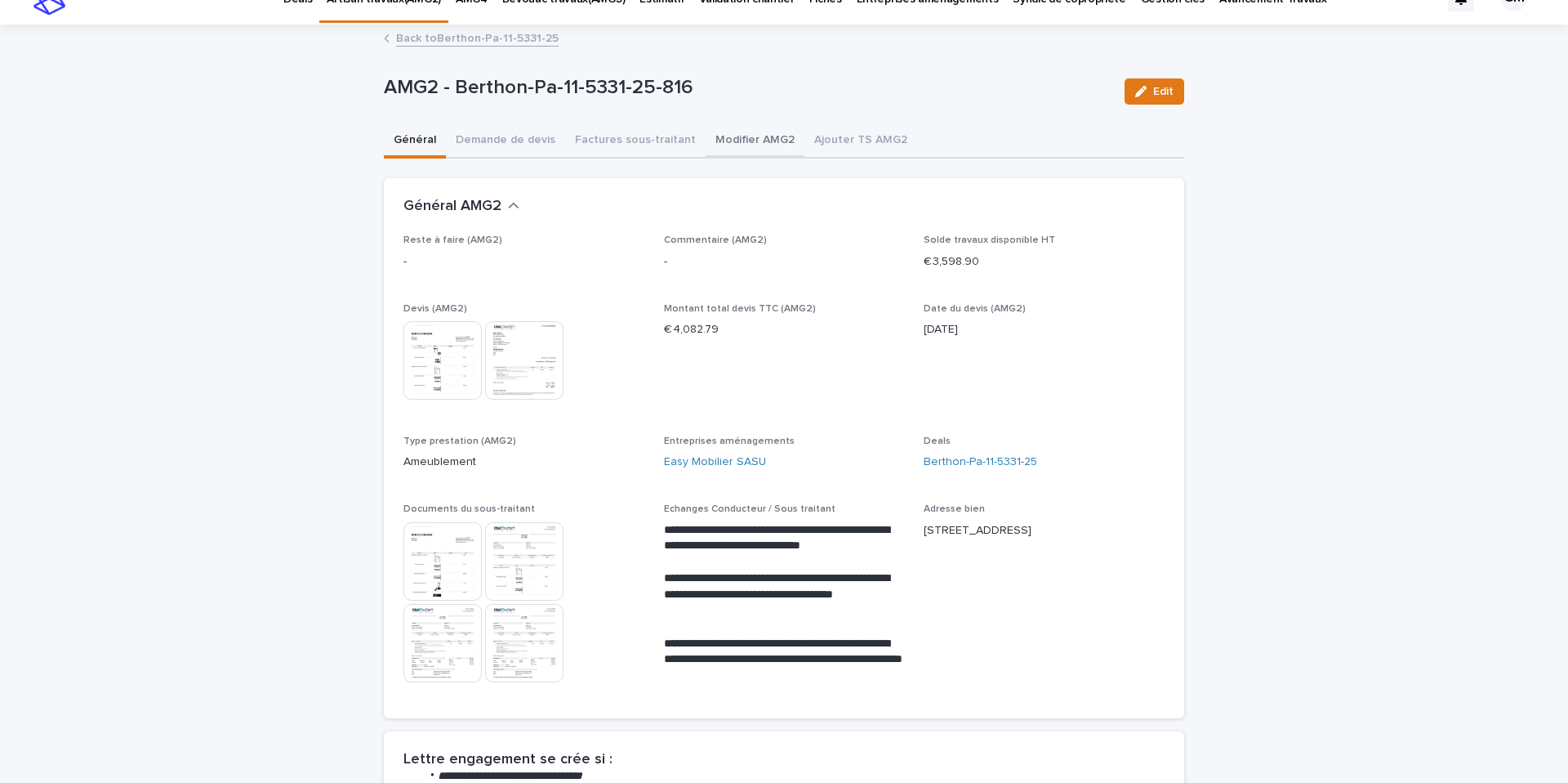
click at [725, 148] on div "**********" at bounding box center [784, 789] width 800 height 1526
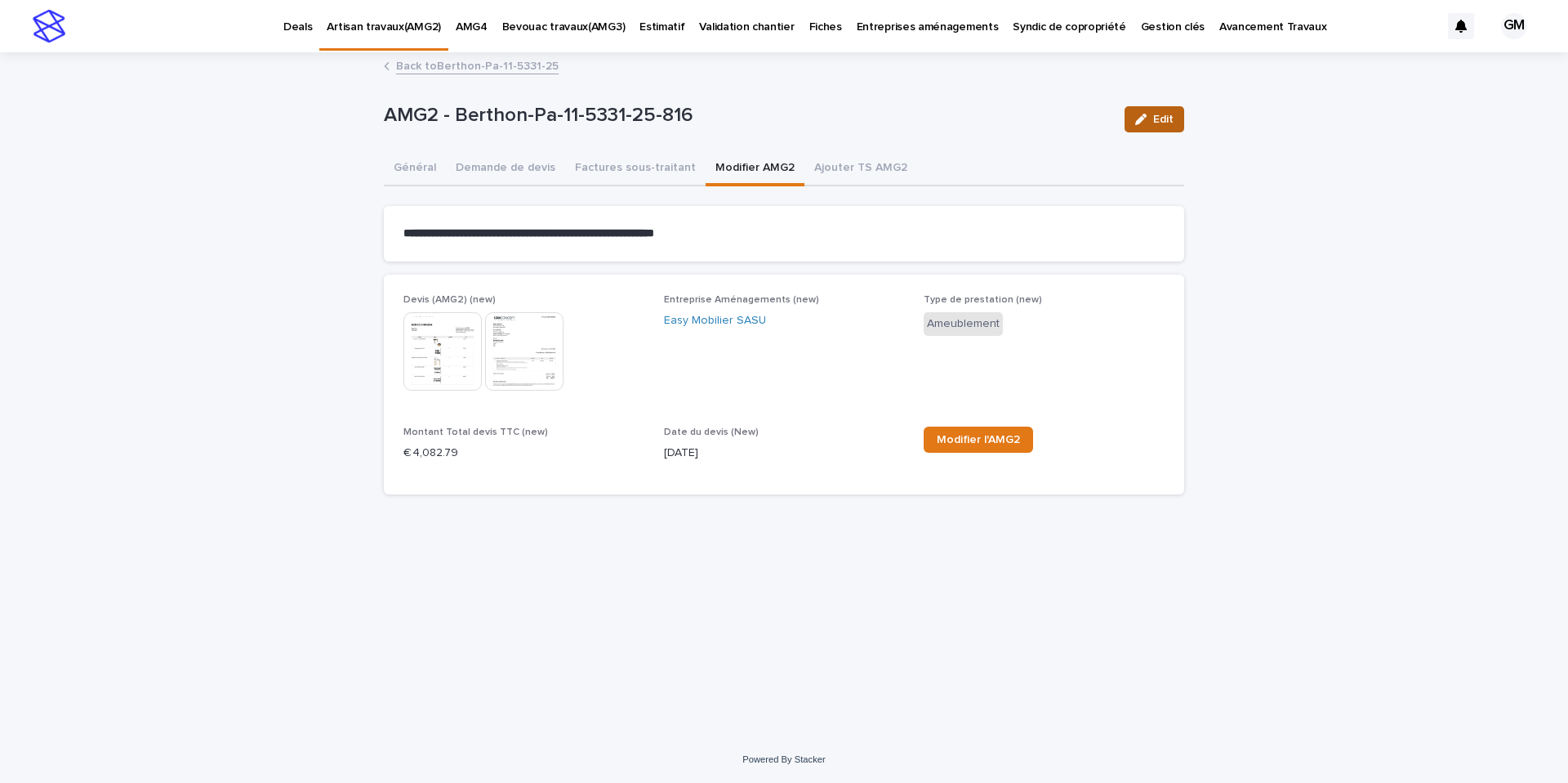
click at [1174, 117] on button "Edit" at bounding box center [1154, 119] width 60 height 26
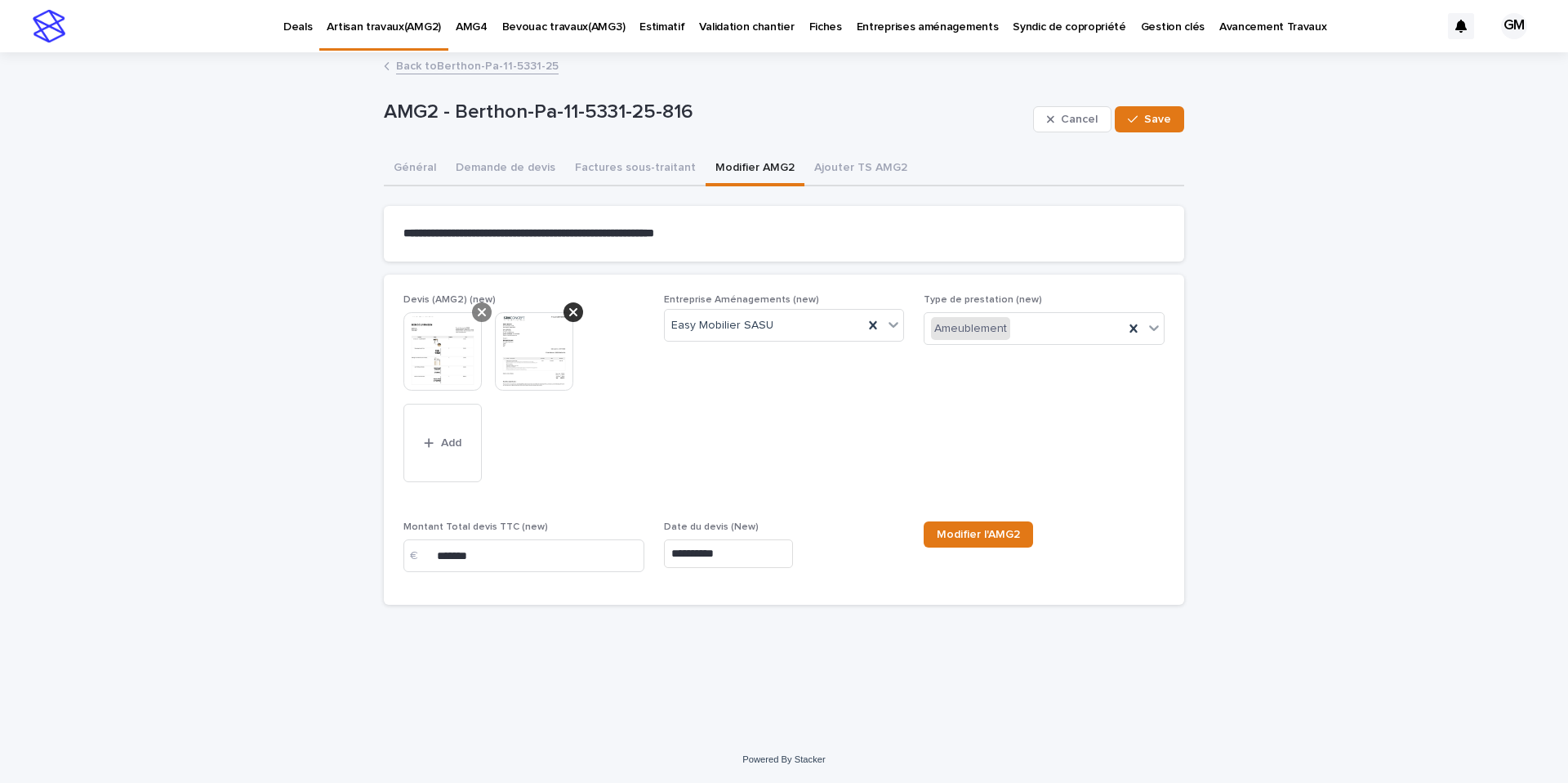
click at [489, 314] on div at bounding box center [482, 311] width 20 height 20
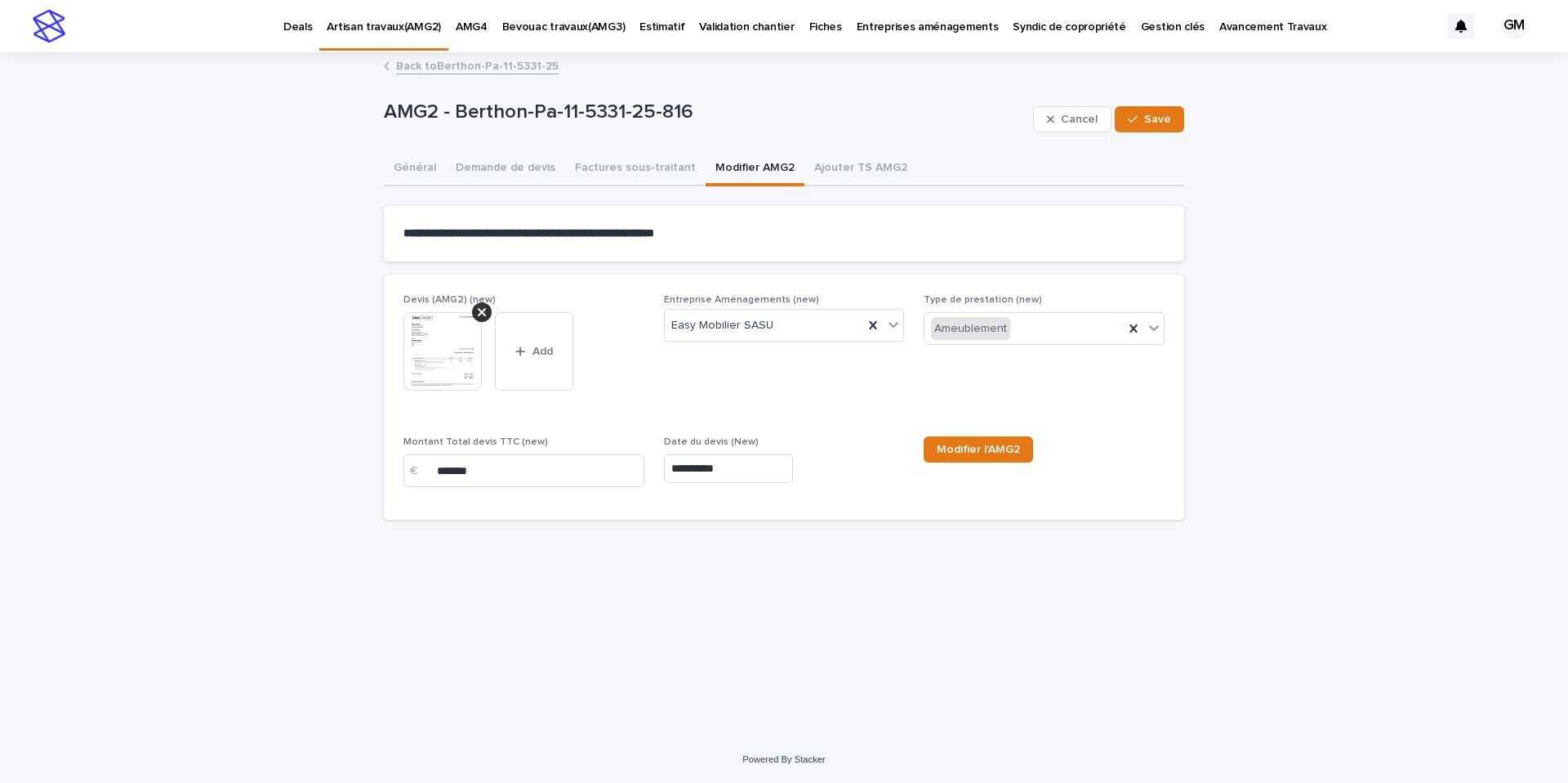
click at [484, 314] on icon at bounding box center [481, 311] width 8 height 8
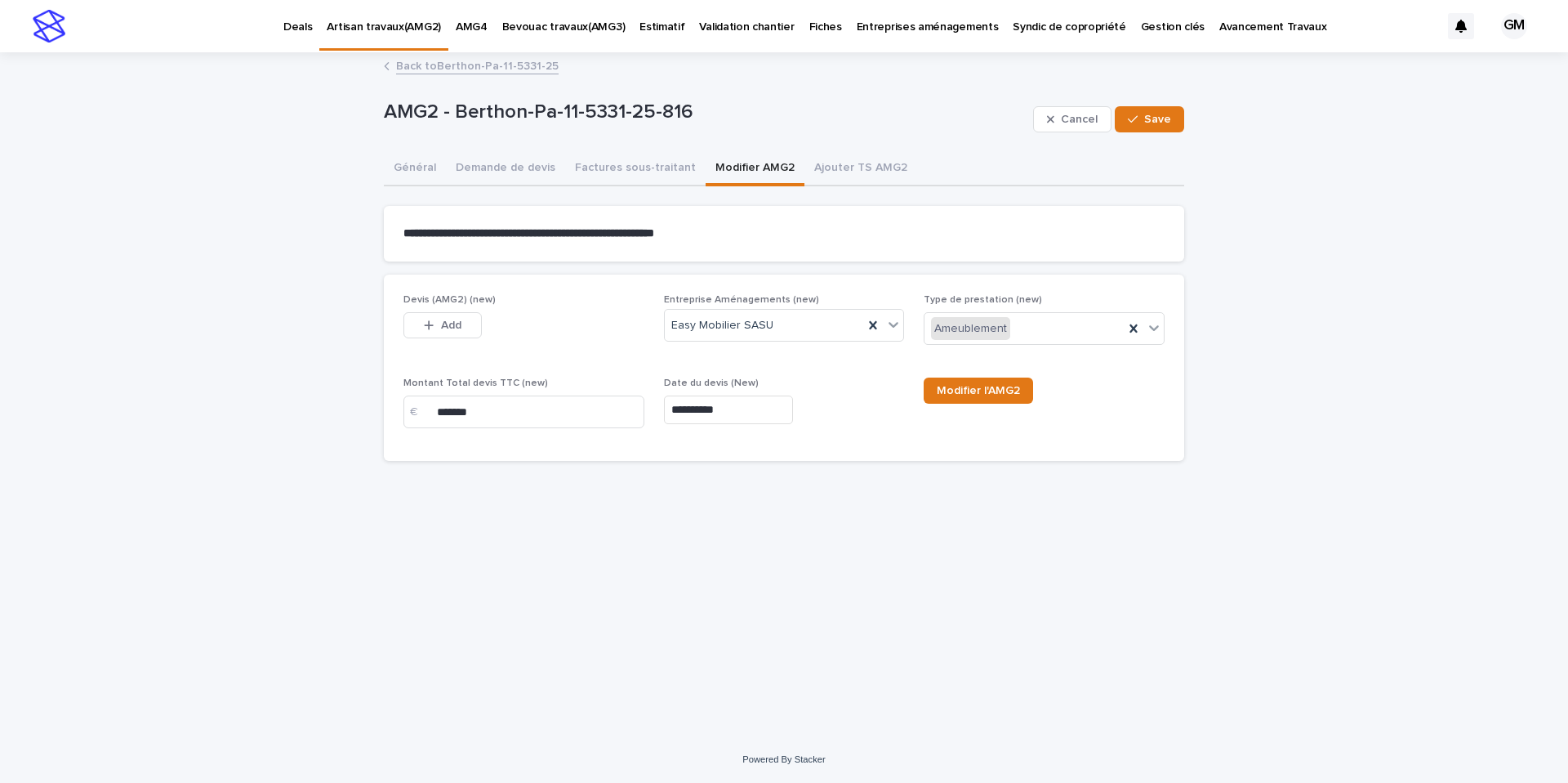
click at [444, 341] on div "Add" at bounding box center [443, 329] width 78 height 33
click at [449, 322] on span "Add" at bounding box center [450, 325] width 20 height 11
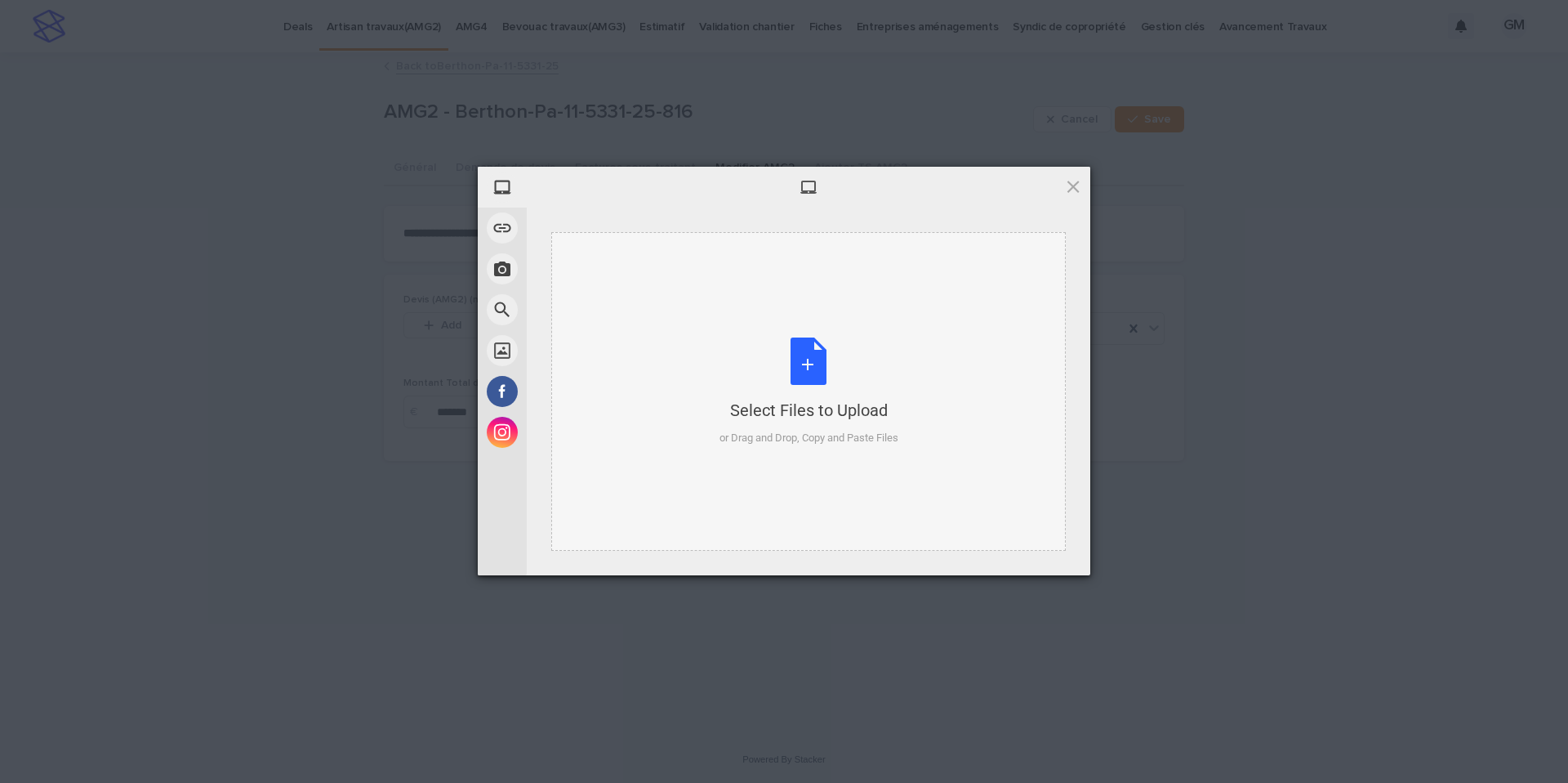
click at [831, 371] on div "Select Files to Upload or Drag and Drop, Copy and Paste Files" at bounding box center [809, 392] width 179 height 109
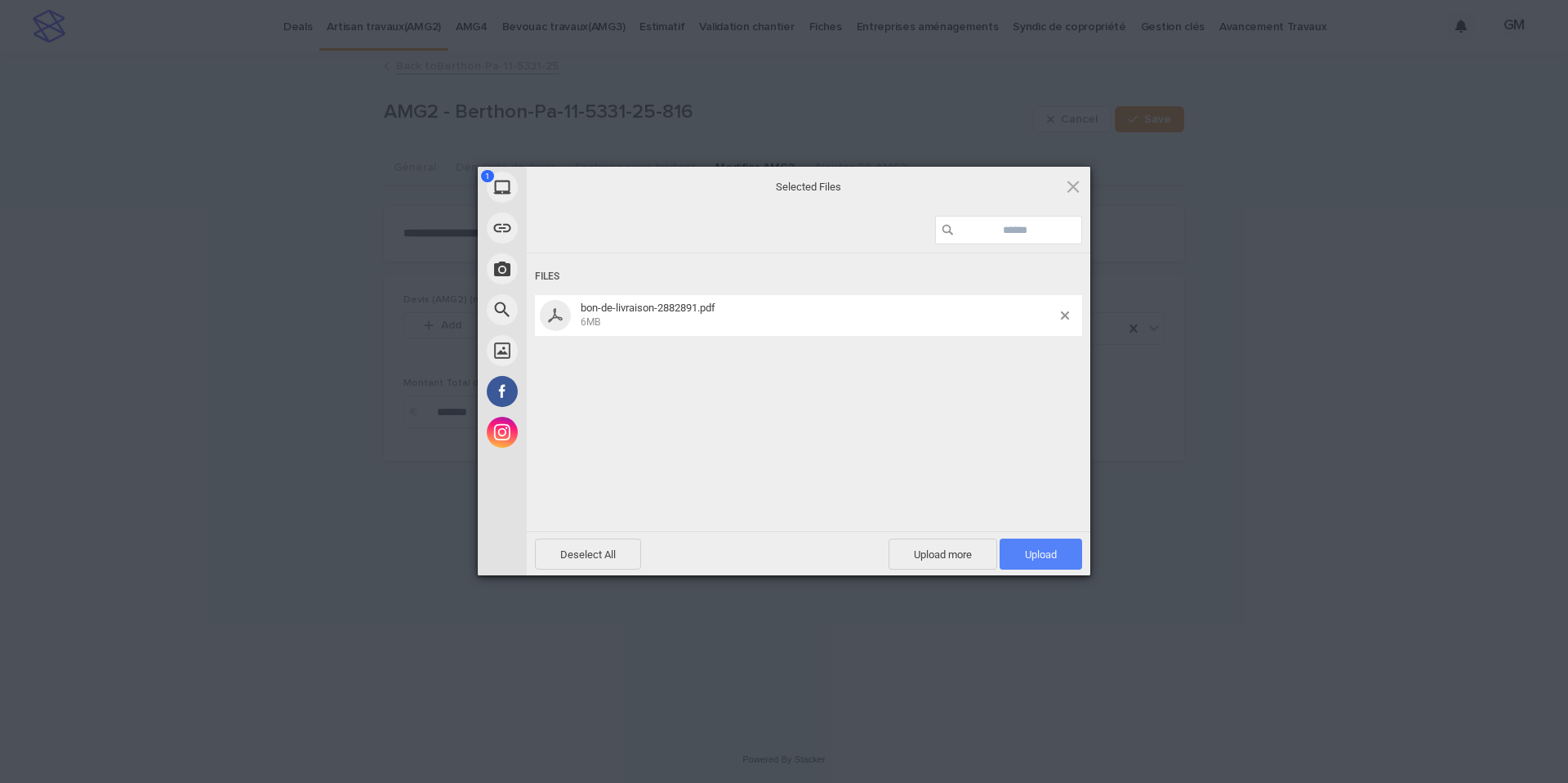
click at [1066, 553] on span "Upload 1" at bounding box center [1041, 554] width 83 height 31
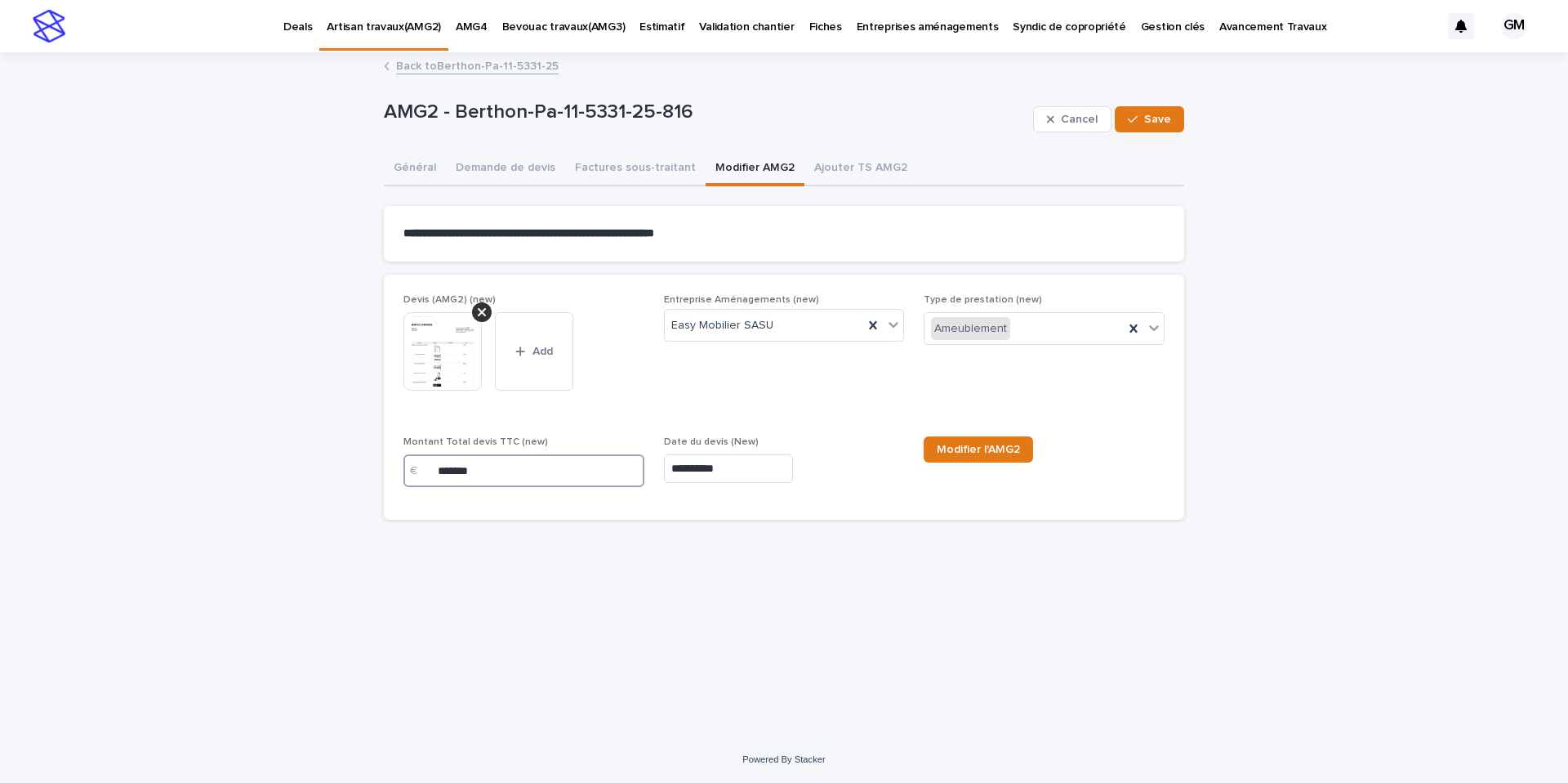
drag, startPoint x: 491, startPoint y: 469, endPoint x: 392, endPoint y: 466, distance: 99.0
click at [393, 466] on div "**********" at bounding box center [784, 398] width 800 height 246
type input "*******"
click at [449, 355] on img at bounding box center [443, 351] width 78 height 78
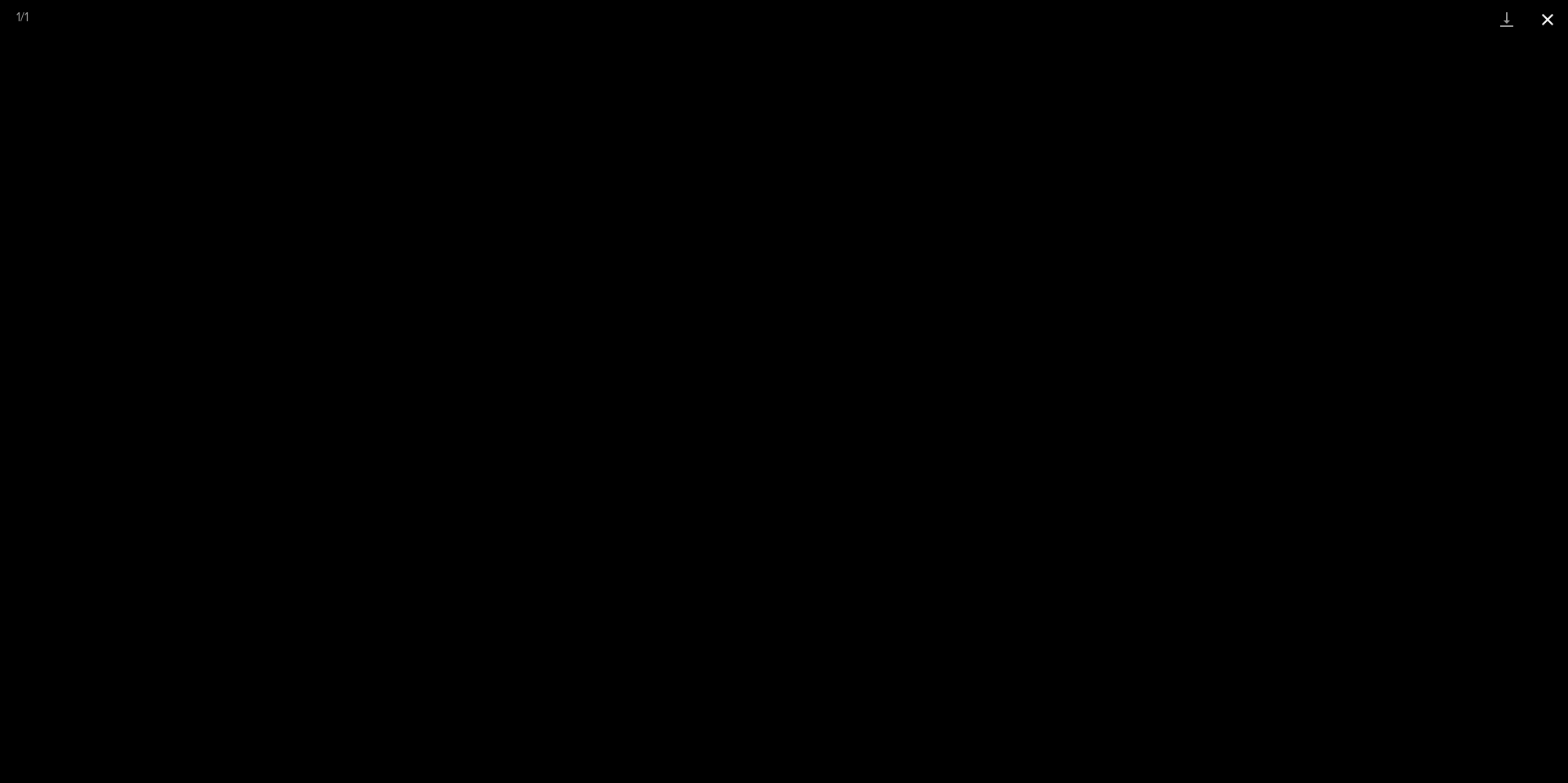
click at [1550, 27] on button "Close gallery" at bounding box center [1547, 19] width 41 height 38
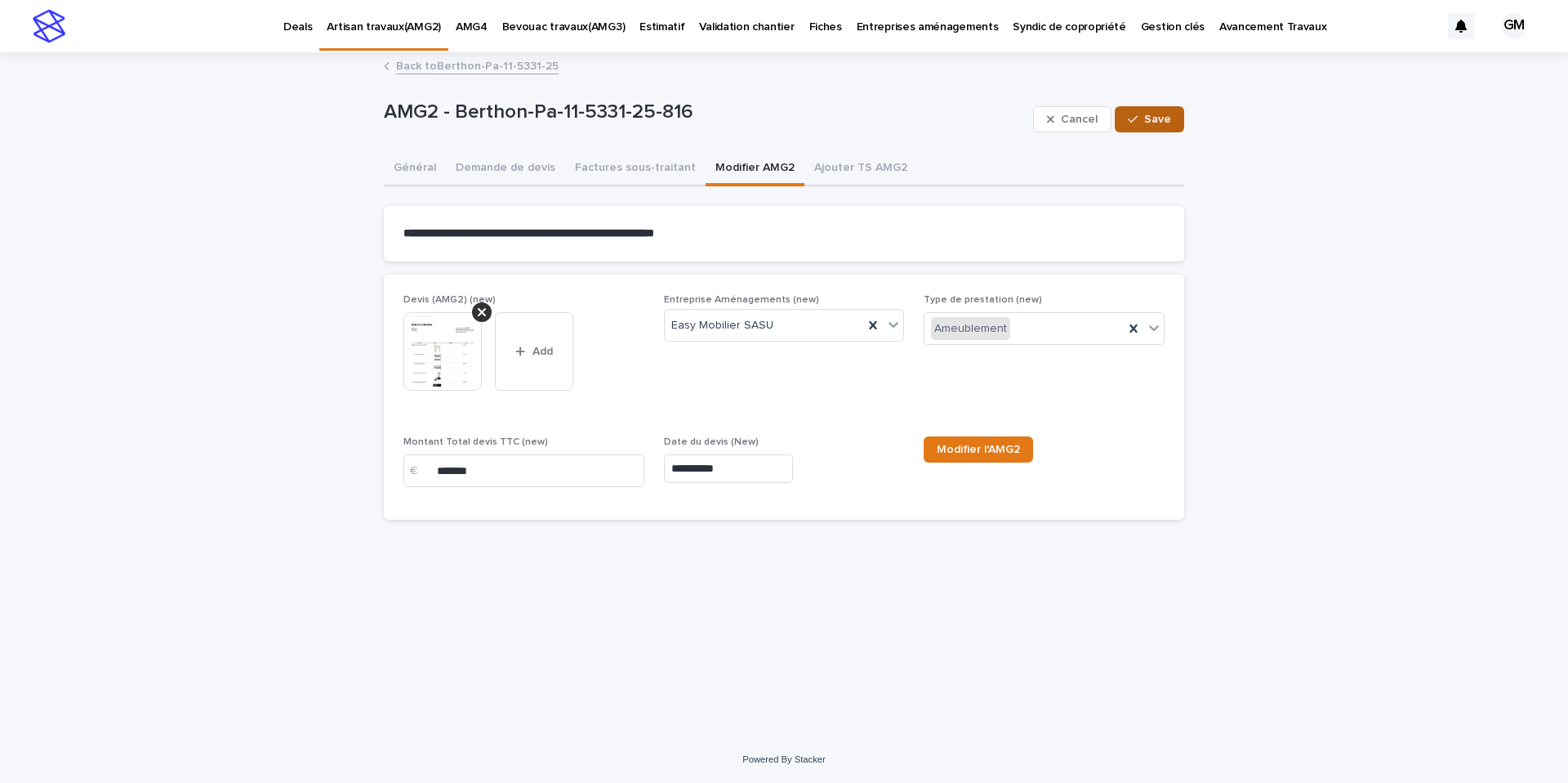
click at [1170, 124] on span "Save" at bounding box center [1158, 119] width 27 height 11
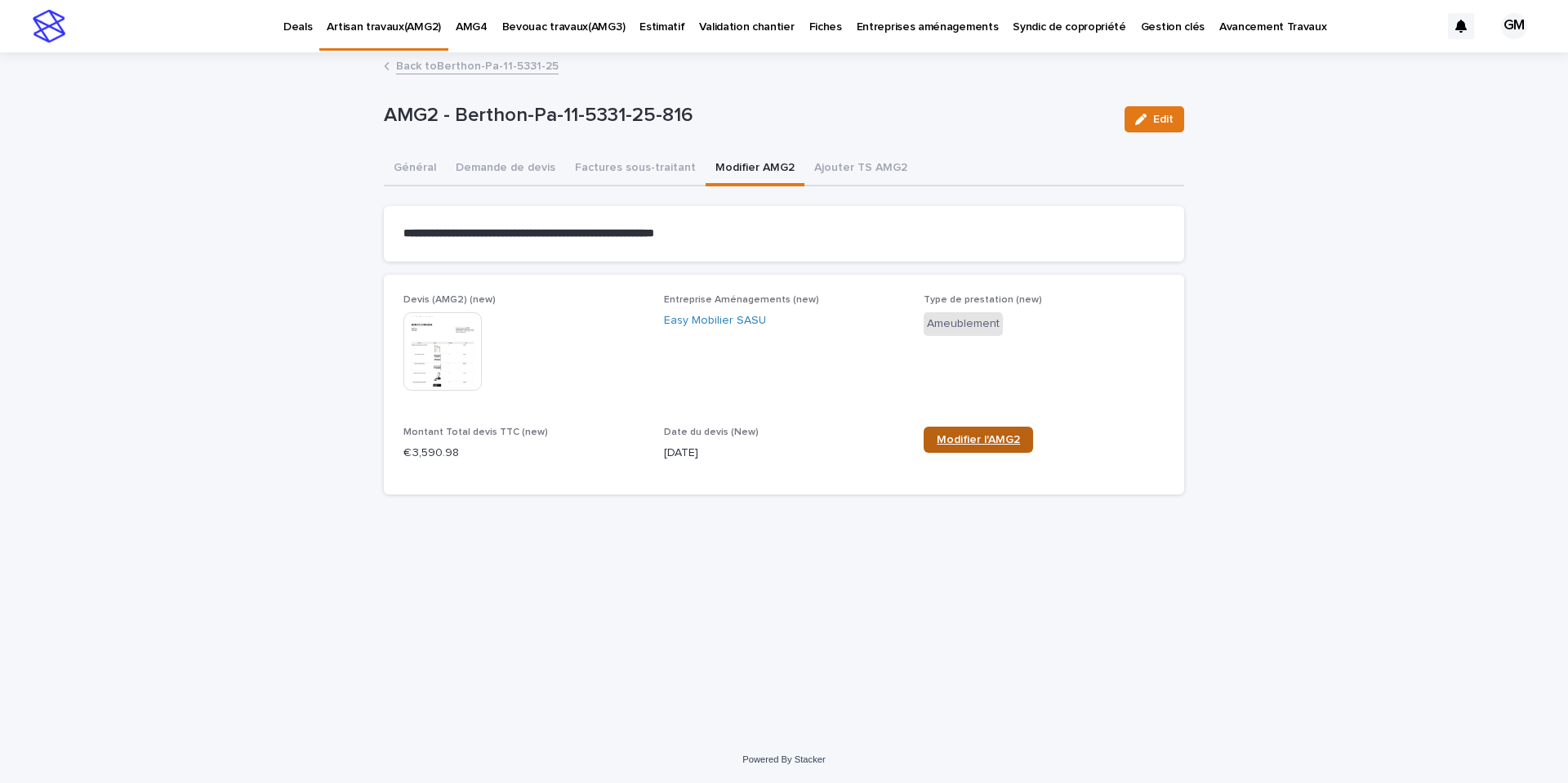
click at [976, 445] on link "Modifier l'AMG2" at bounding box center [978, 439] width 110 height 26
click at [503, 171] on button "Demande de devis" at bounding box center [505, 169] width 119 height 34
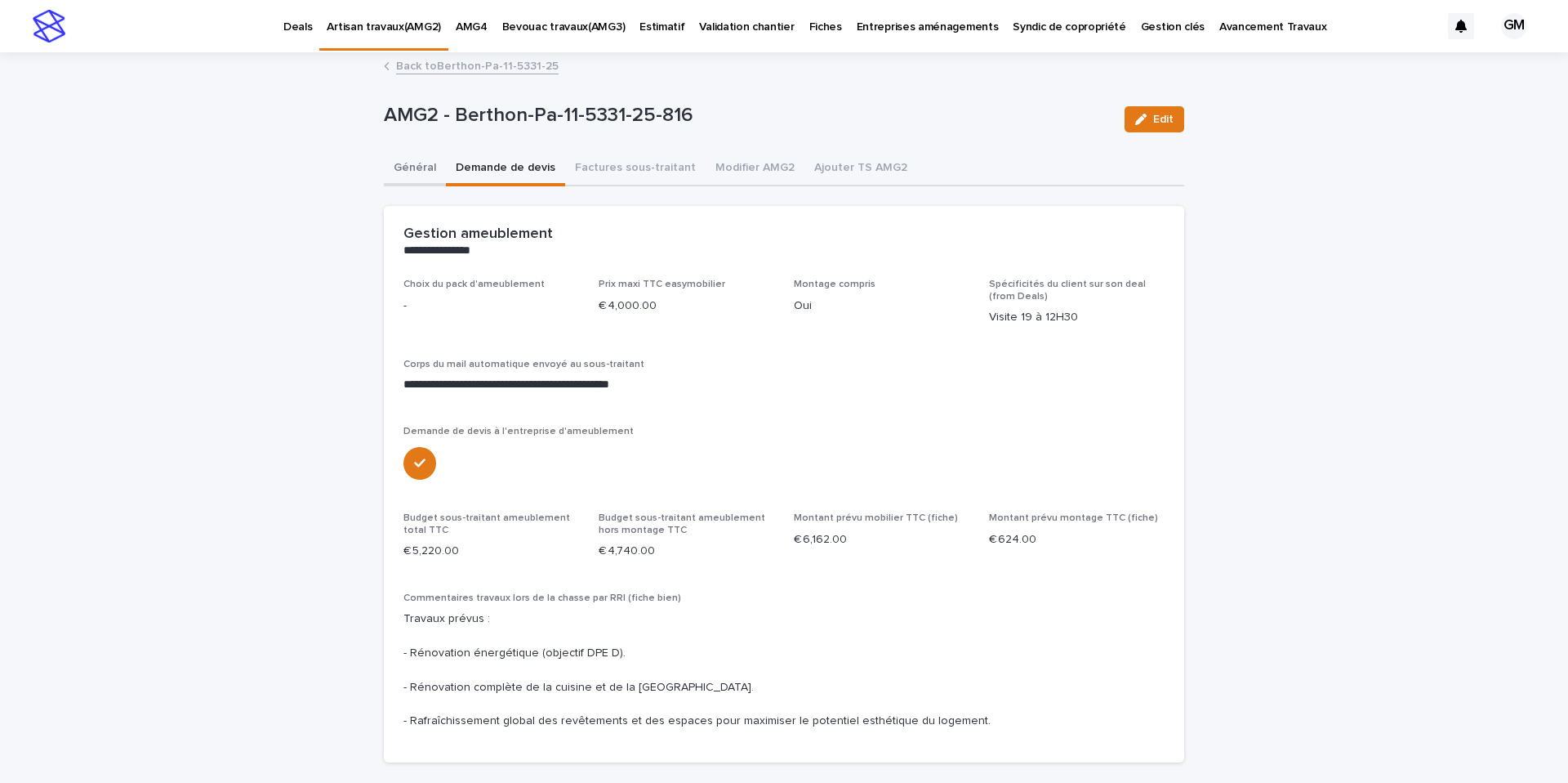
click at [431, 168] on button "Général" at bounding box center [414, 169] width 62 height 34
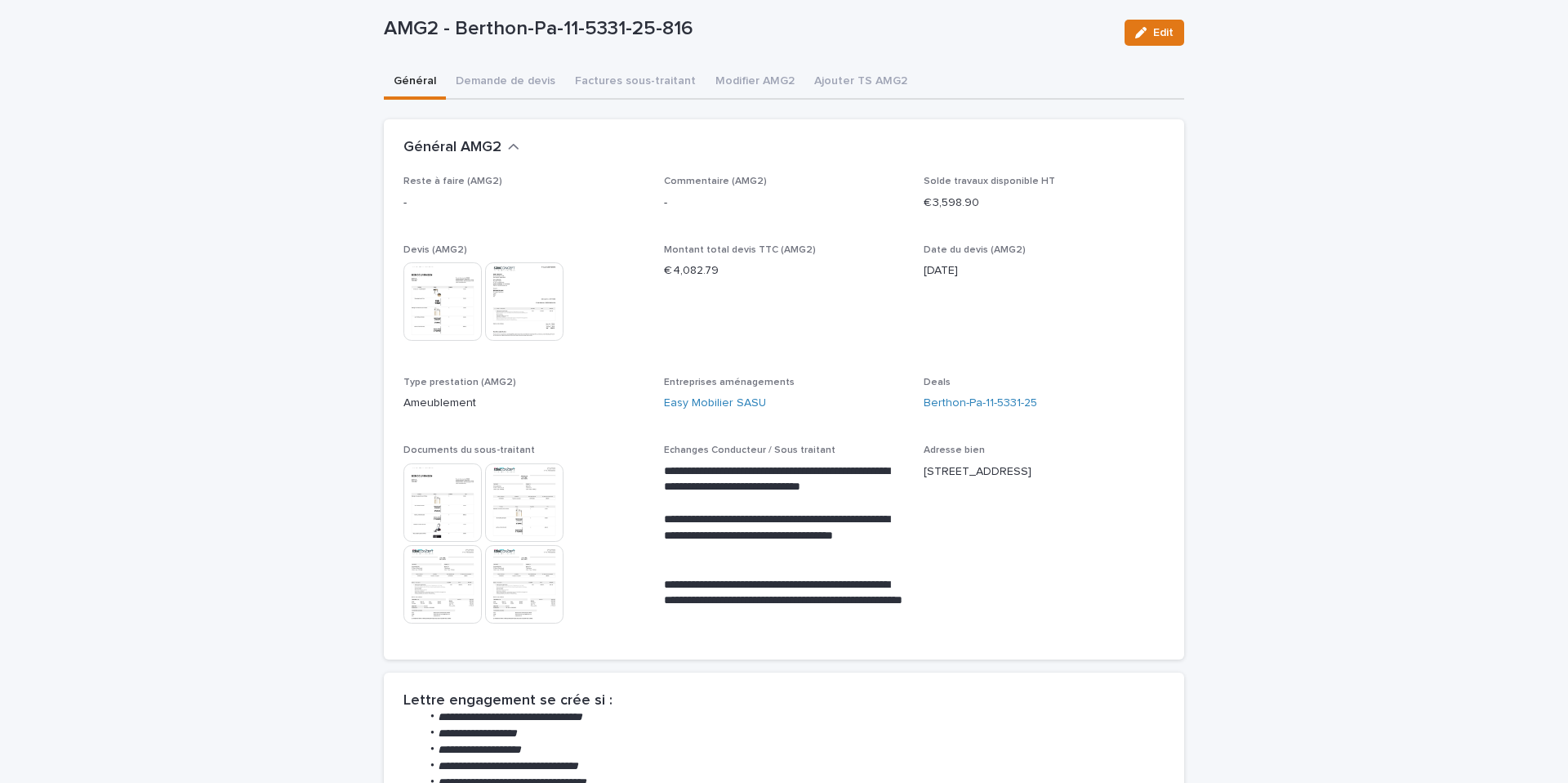
scroll to position [398, 0]
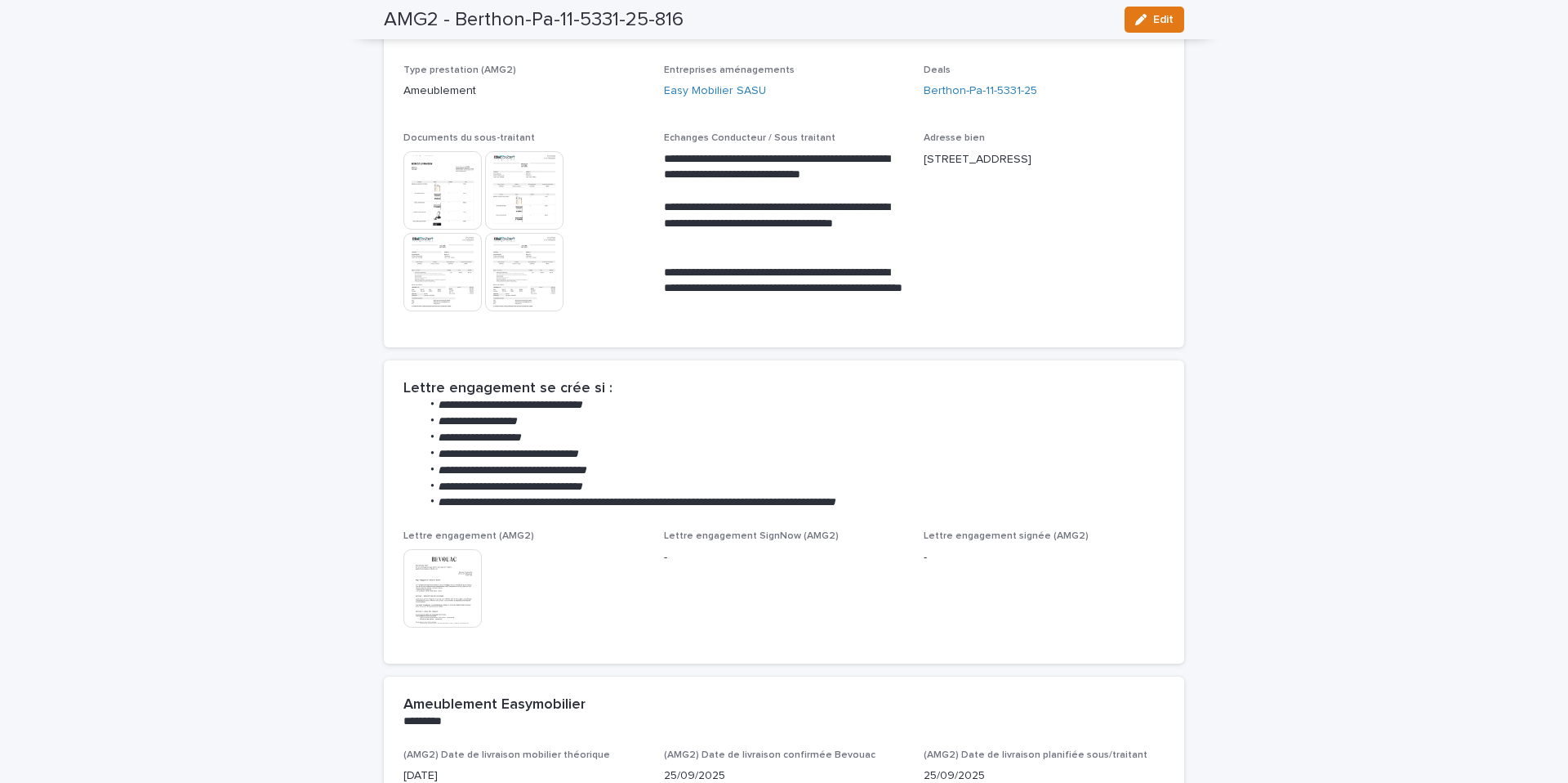
click at [451, 279] on img at bounding box center [443, 272] width 78 height 78
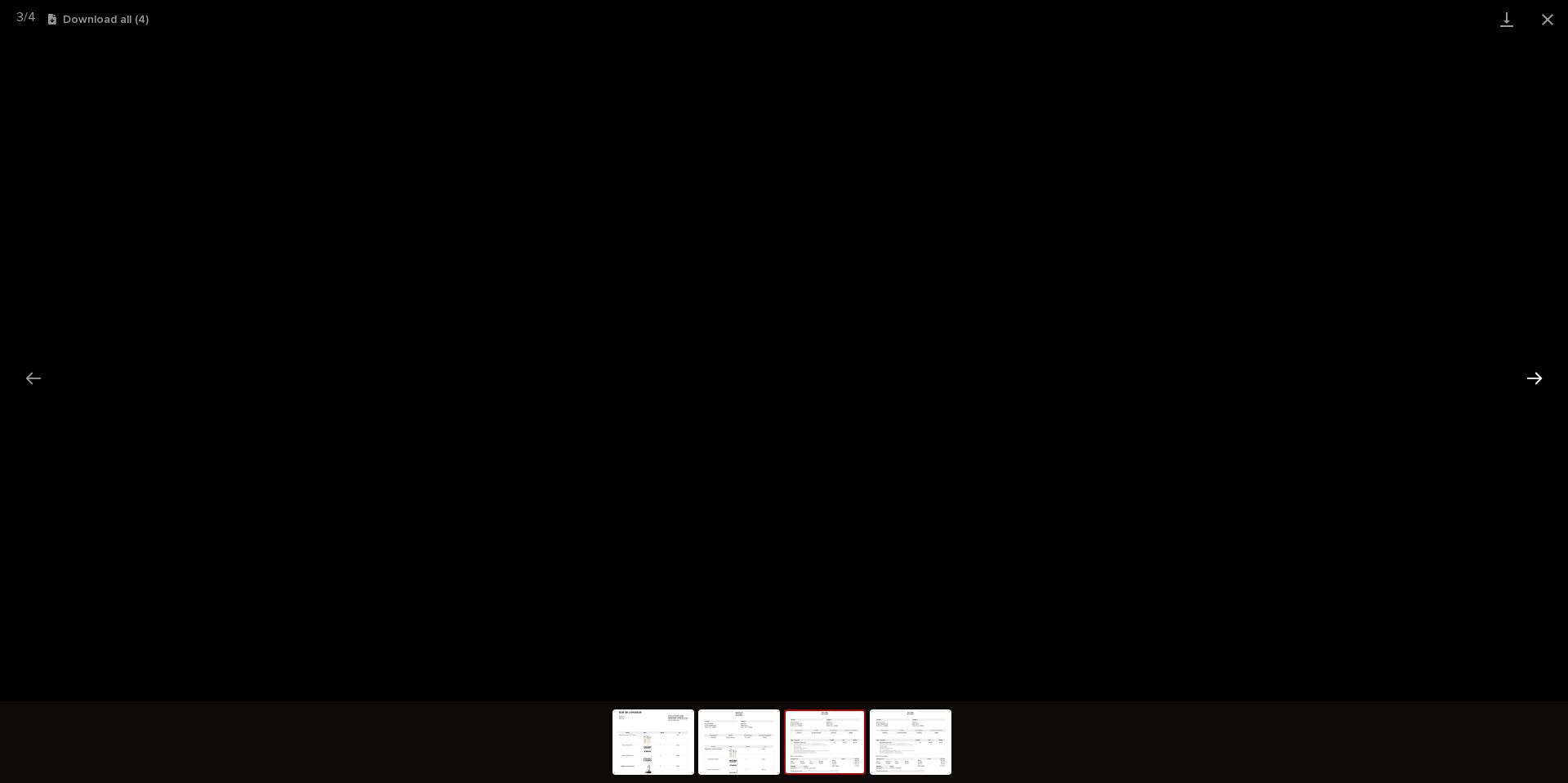
click at [1525, 380] on button "Next slide" at bounding box center [1534, 378] width 34 height 32
click at [1551, 22] on button "Close gallery" at bounding box center [1547, 19] width 41 height 38
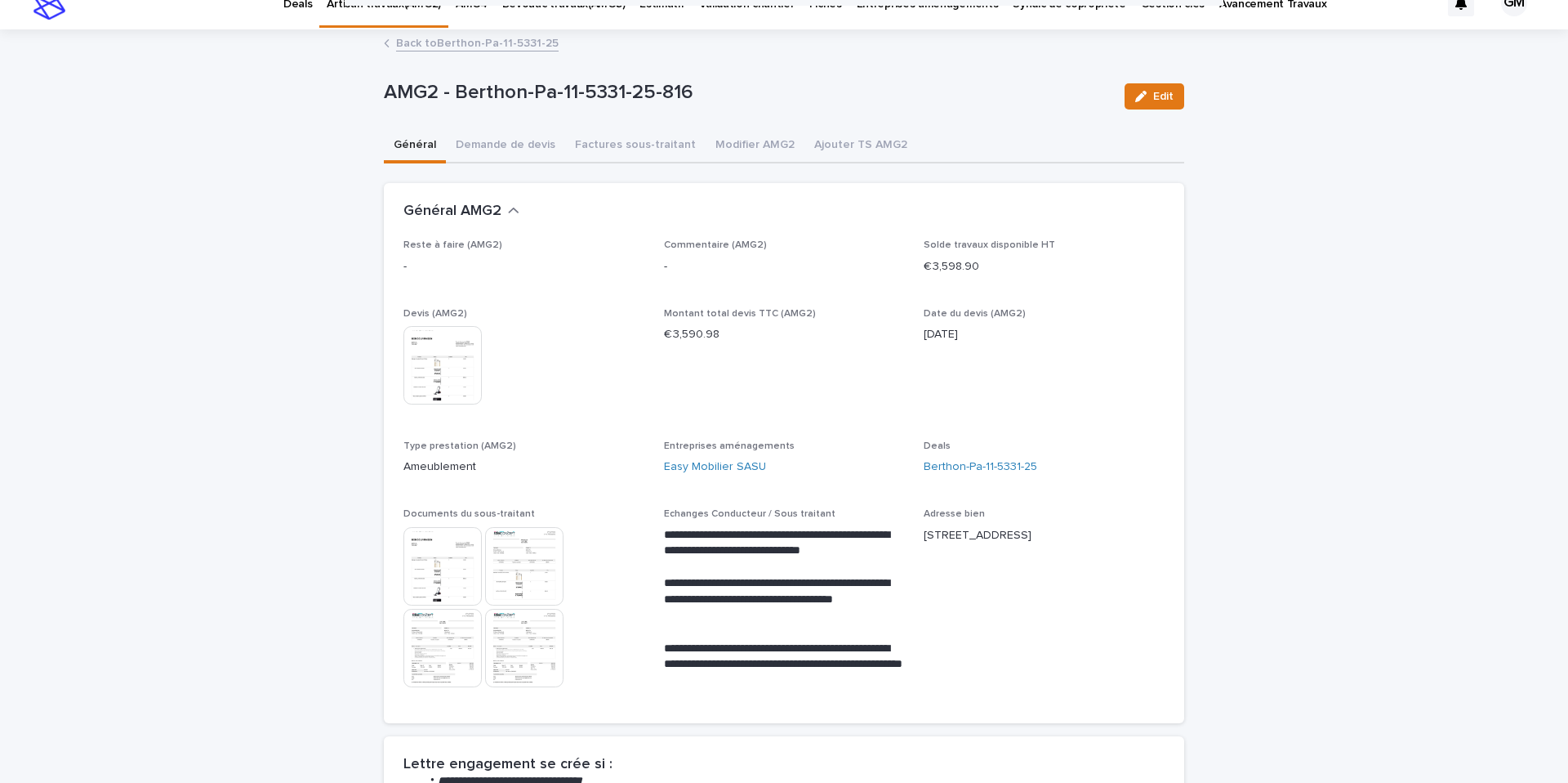
scroll to position [0, 0]
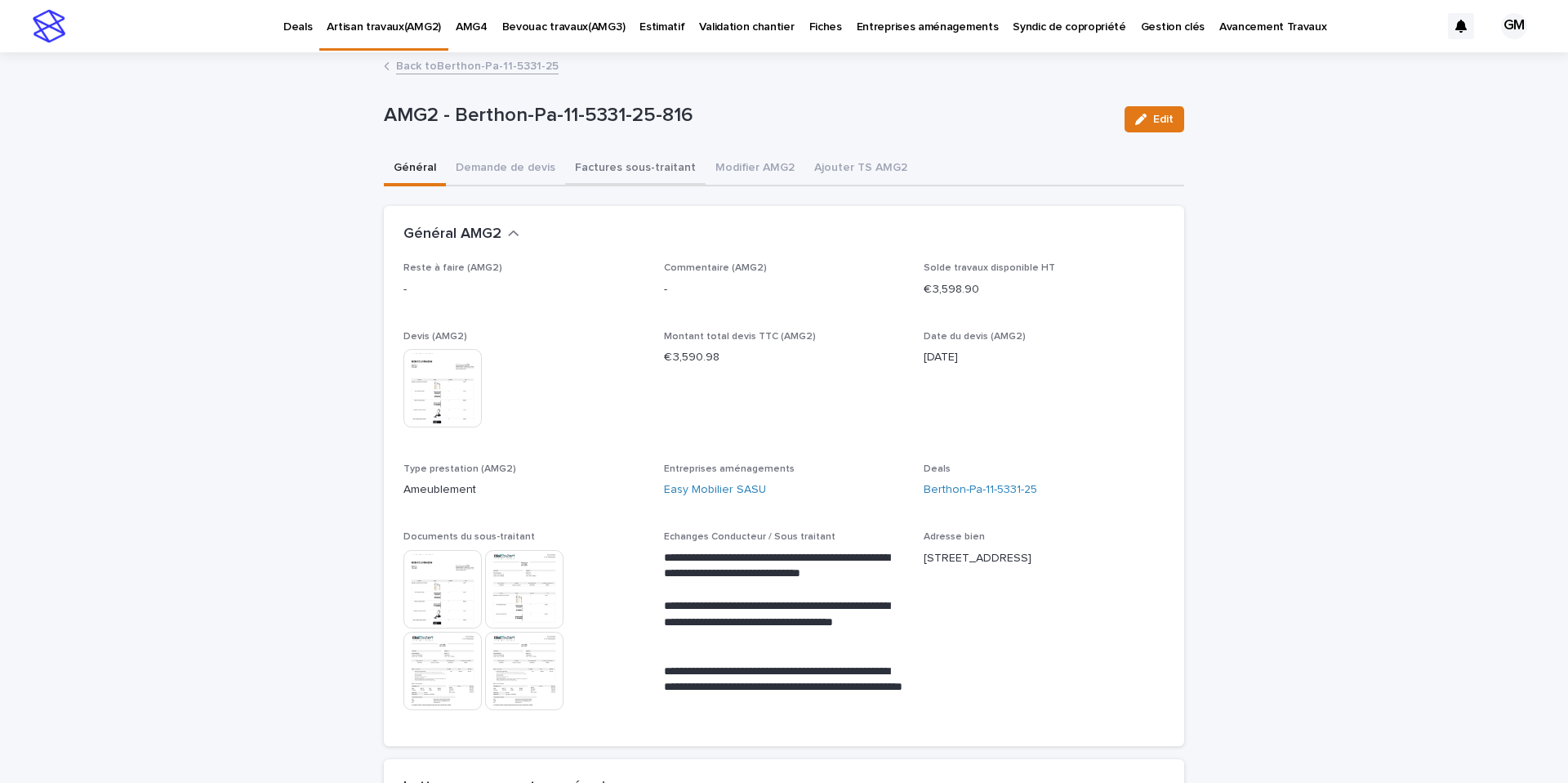
click at [642, 172] on button "Factures sous-traitant" at bounding box center [636, 169] width 141 height 34
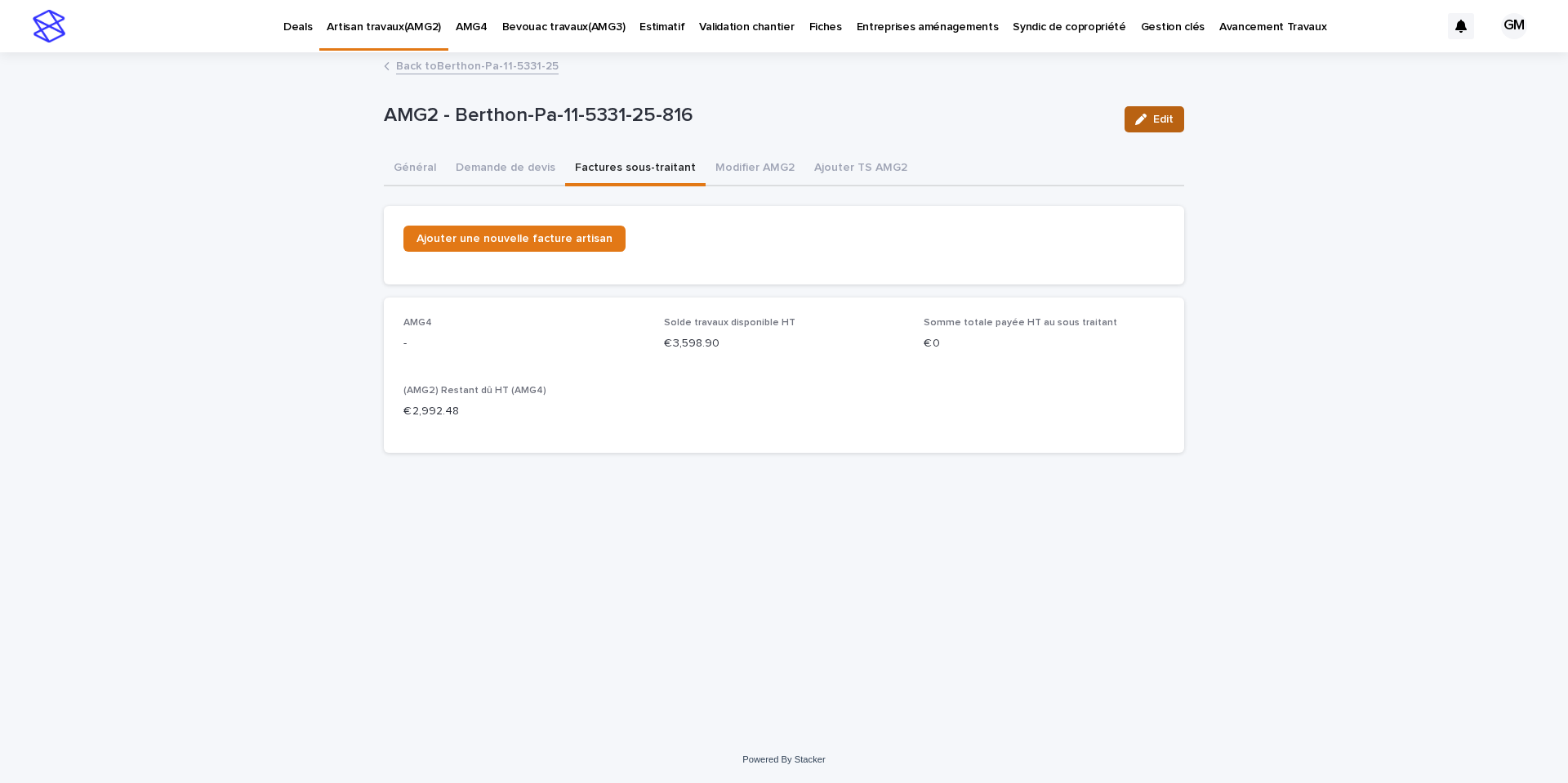
click at [1167, 124] on span "Edit" at bounding box center [1163, 119] width 20 height 11
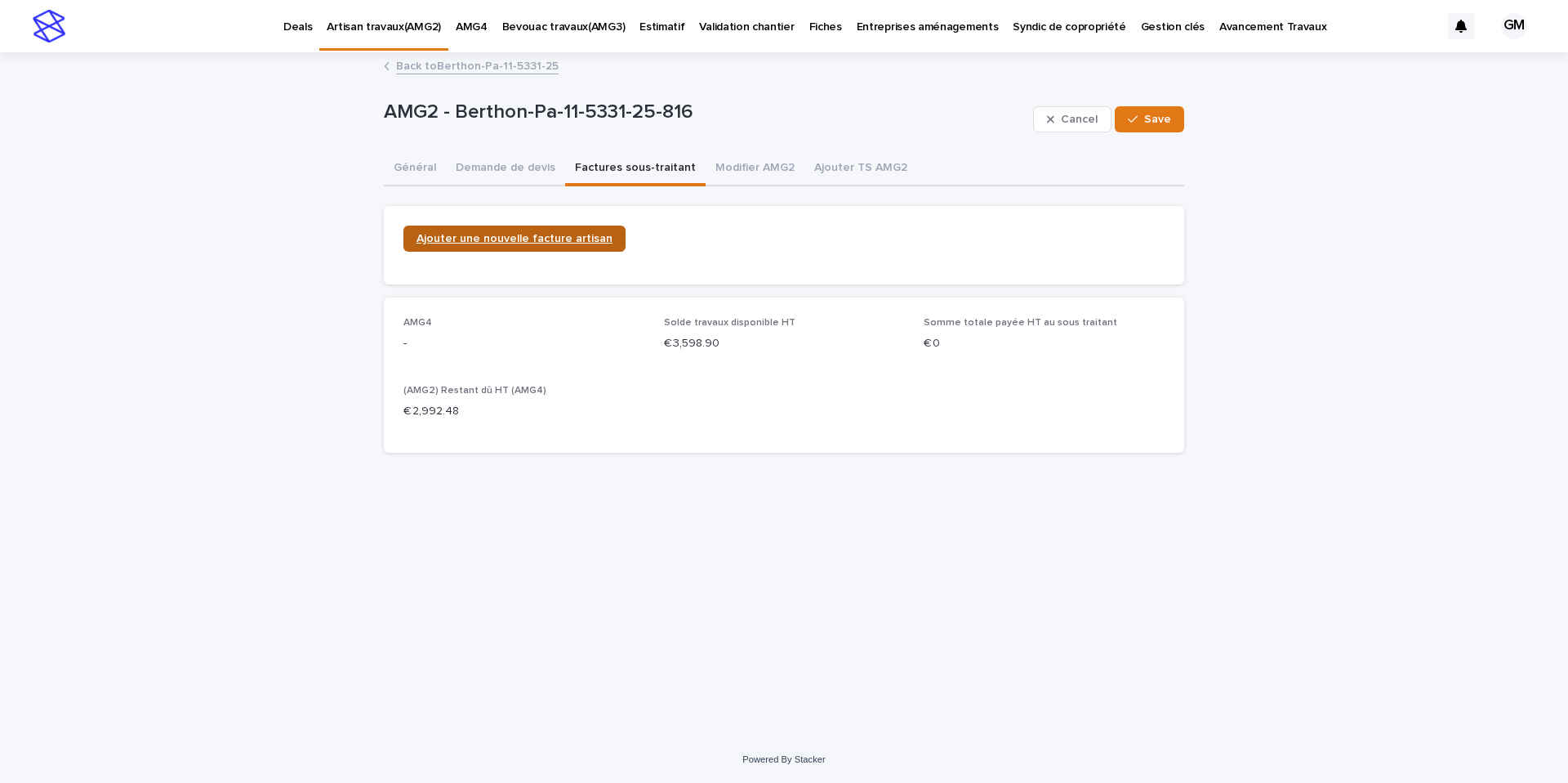
click at [506, 242] on span "Ajouter une nouvelle facture artisan" at bounding box center [514, 238] width 196 height 11
click at [525, 233] on span "Ajouter une nouvelle facture artisan" at bounding box center [514, 238] width 196 height 11
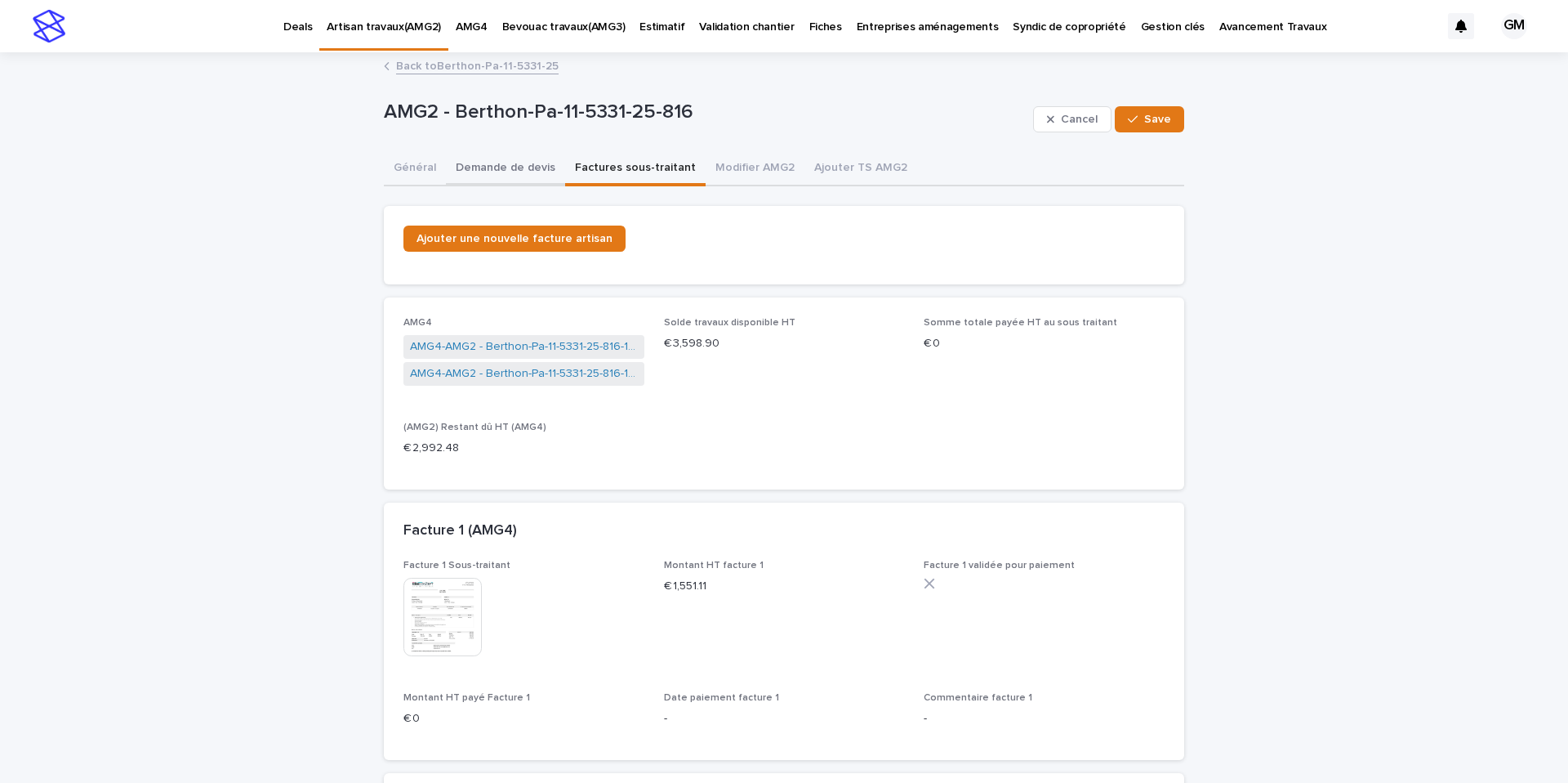
drag, startPoint x: 503, startPoint y: 166, endPoint x: 444, endPoint y: 165, distance: 59.0
click at [499, 166] on button "Demande de devis" at bounding box center [505, 169] width 119 height 34
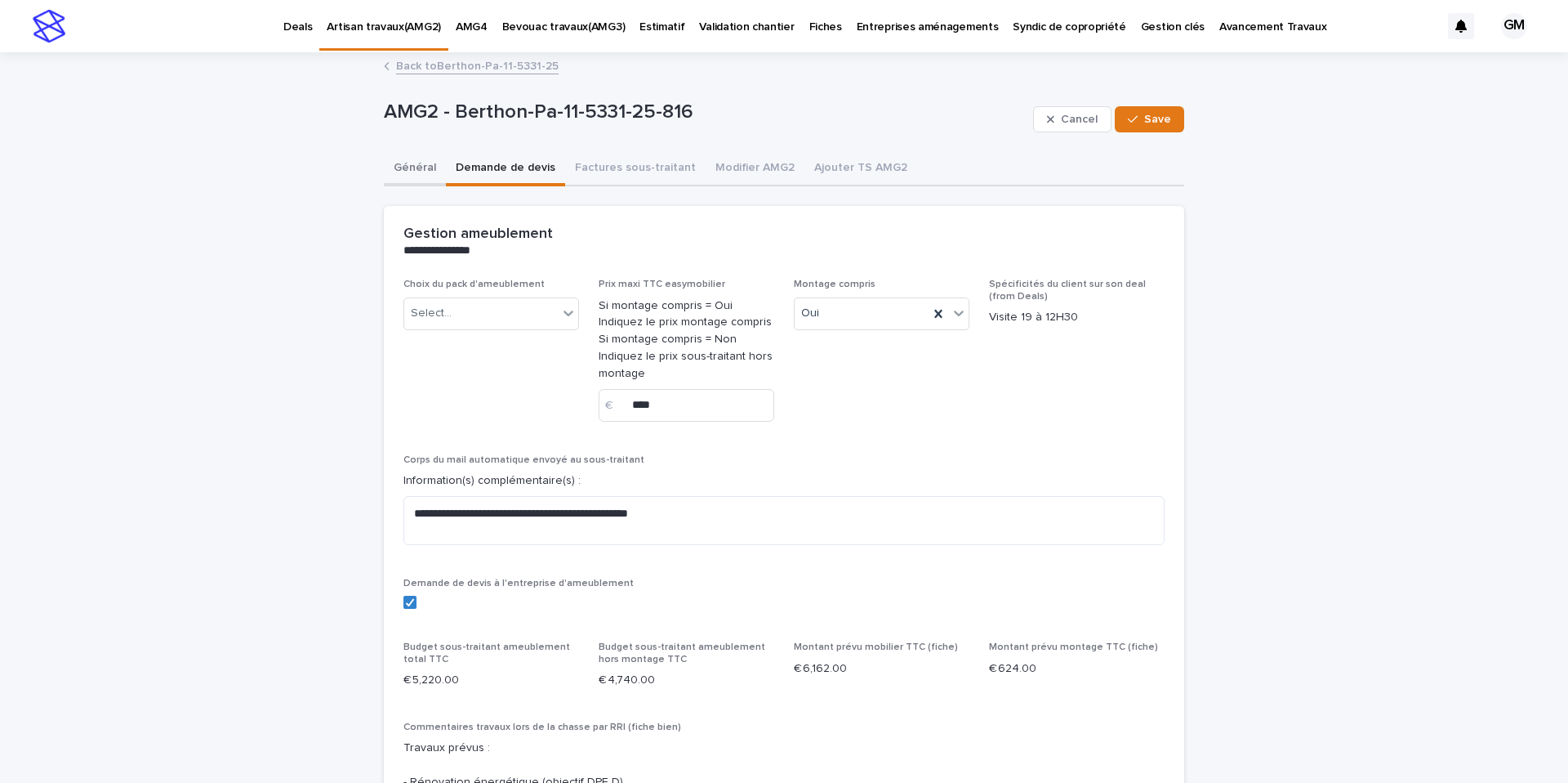
click at [423, 166] on button "Général" at bounding box center [414, 169] width 62 height 34
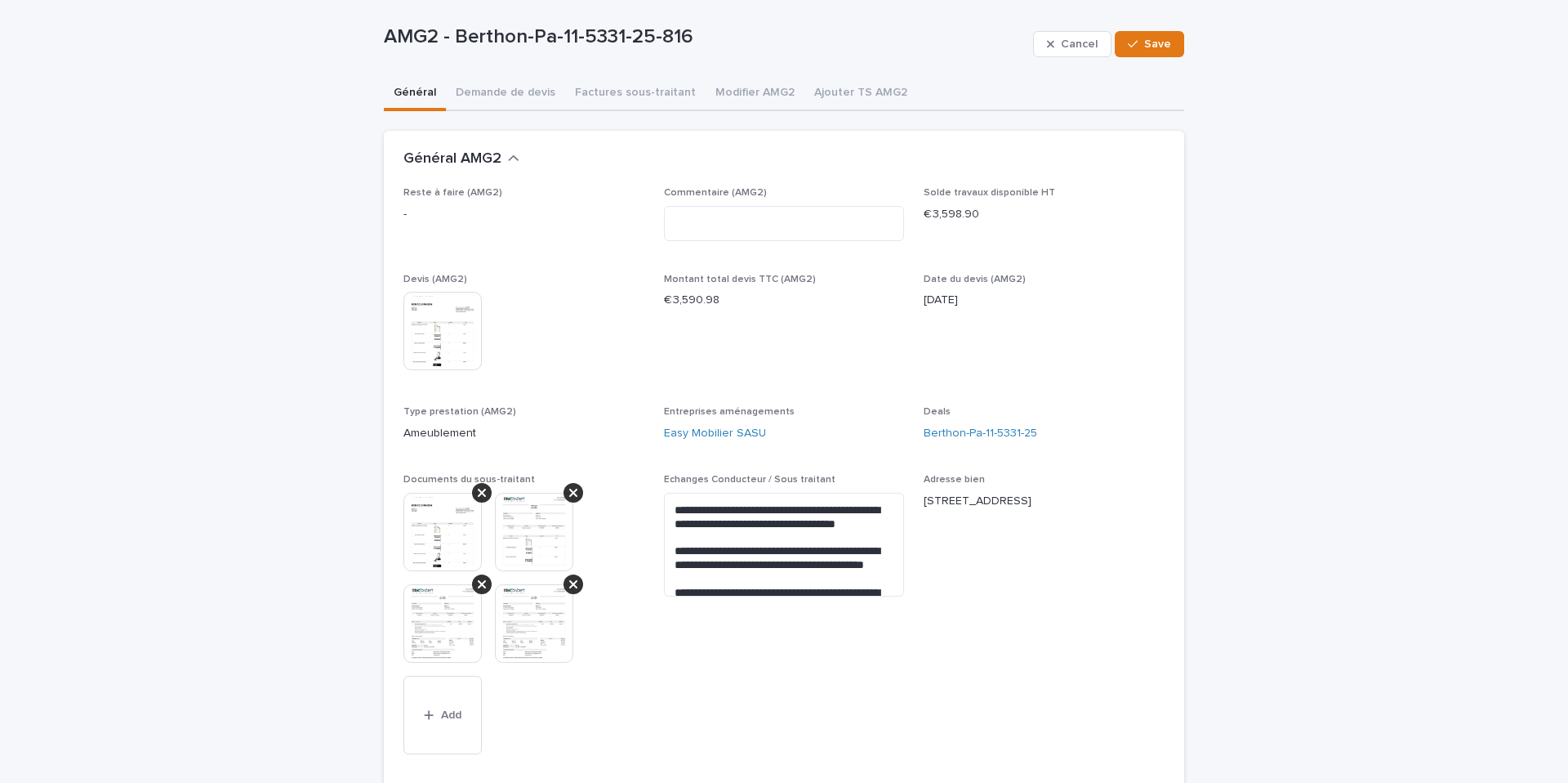
scroll to position [137, 0]
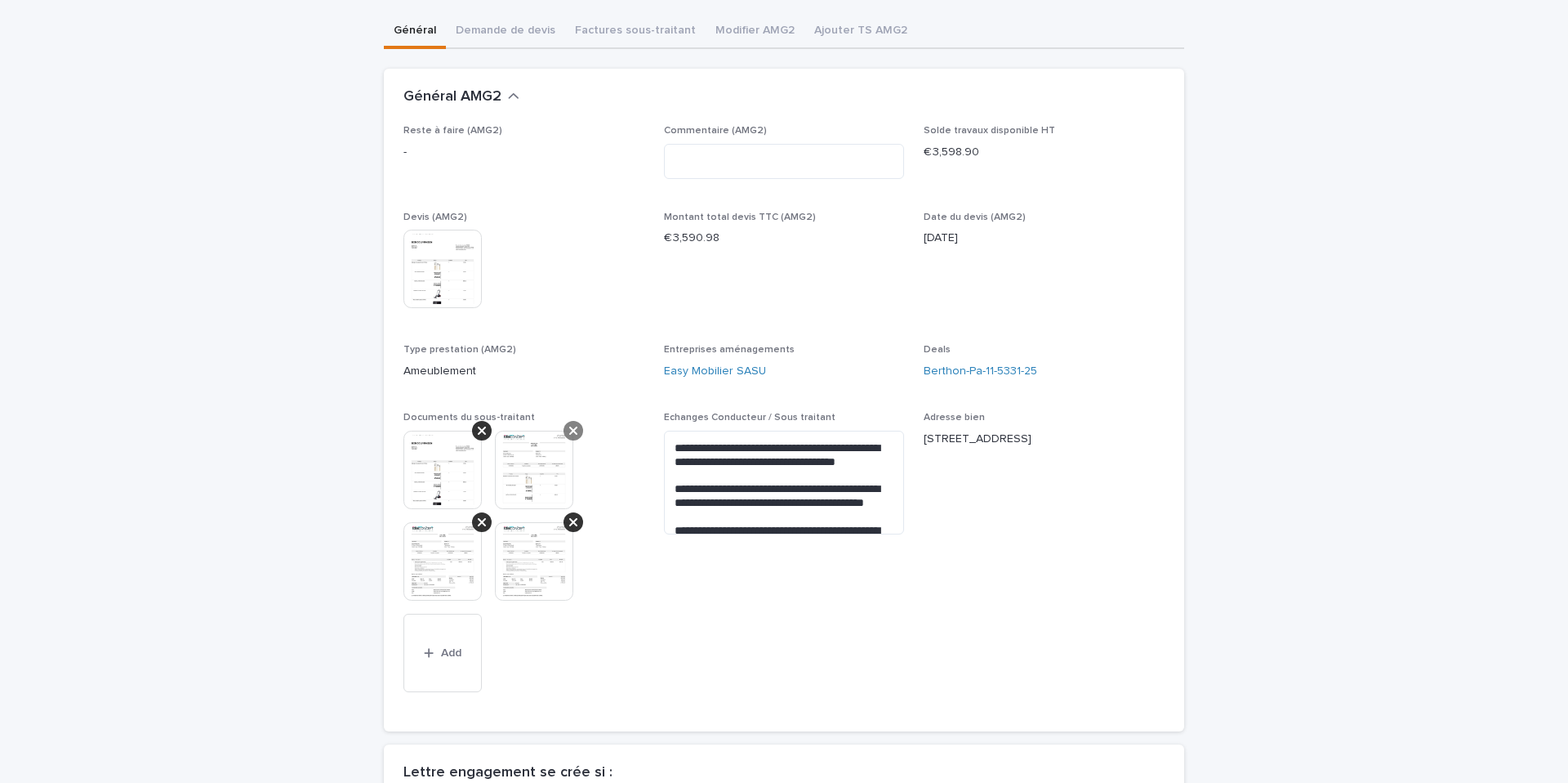
click at [486, 433] on div at bounding box center [482, 431] width 20 height 20
click at [485, 437] on div at bounding box center [482, 431] width 20 height 20
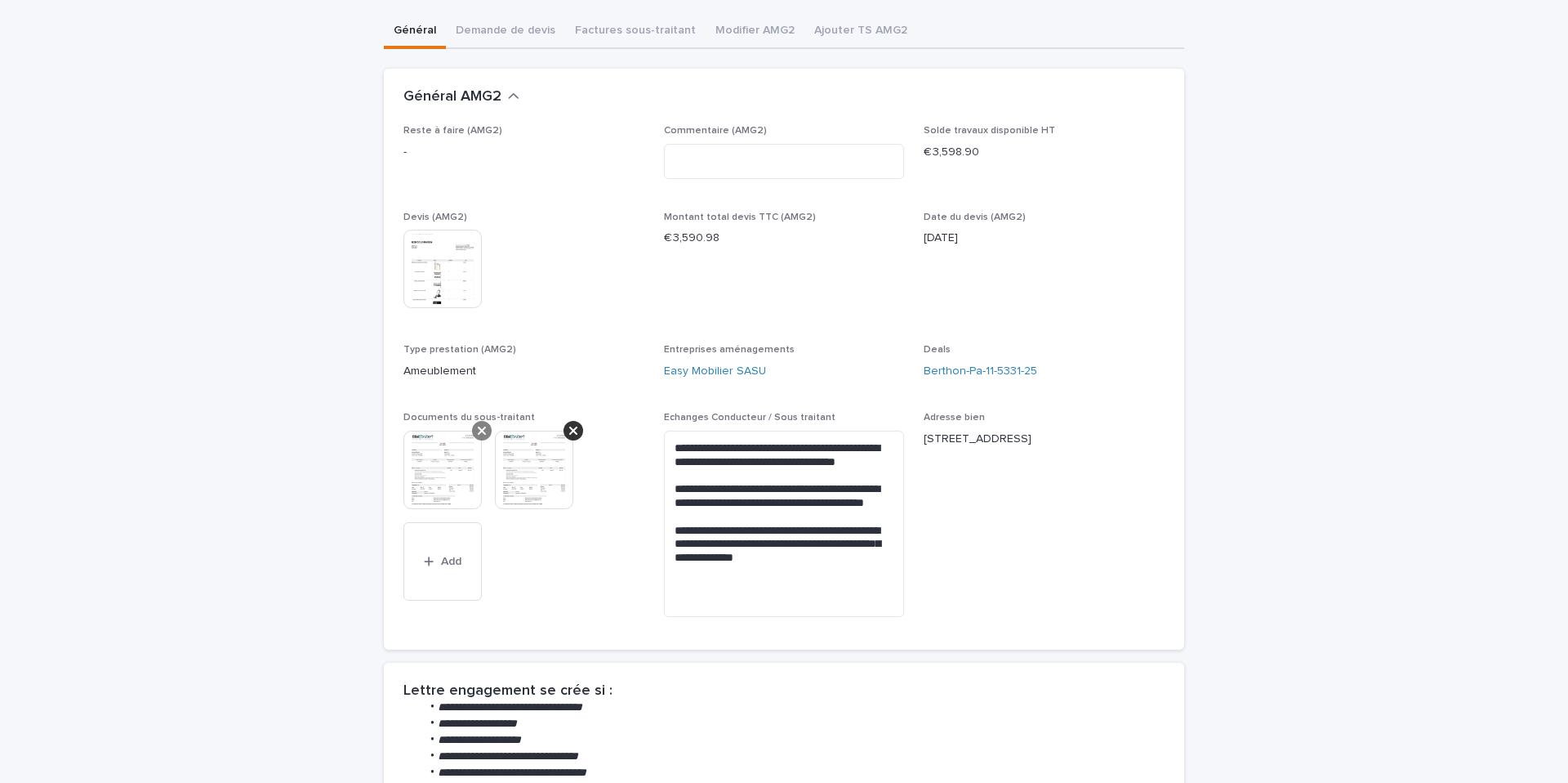
click at [484, 438] on div at bounding box center [482, 431] width 20 height 20
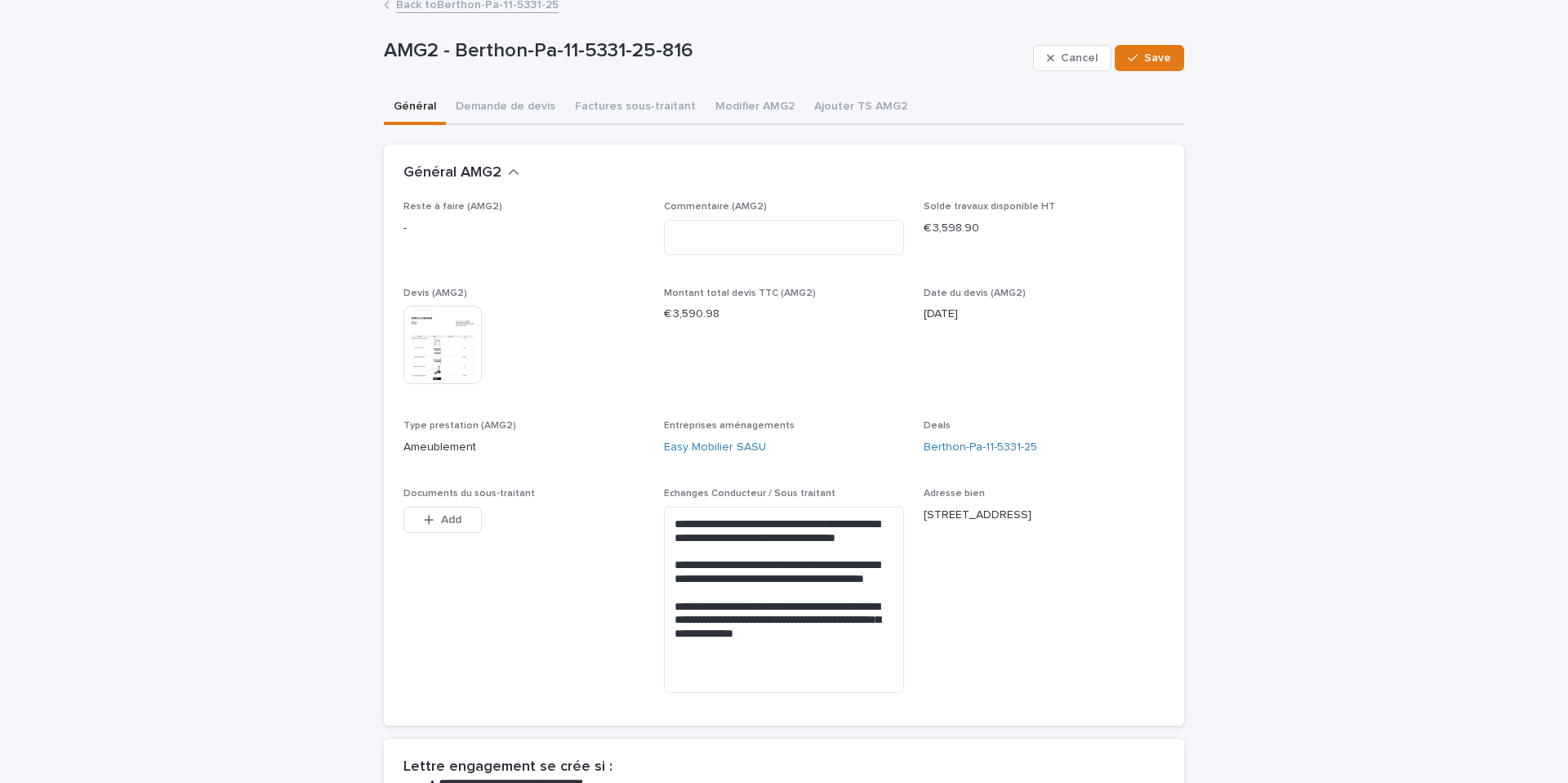
scroll to position [0, 0]
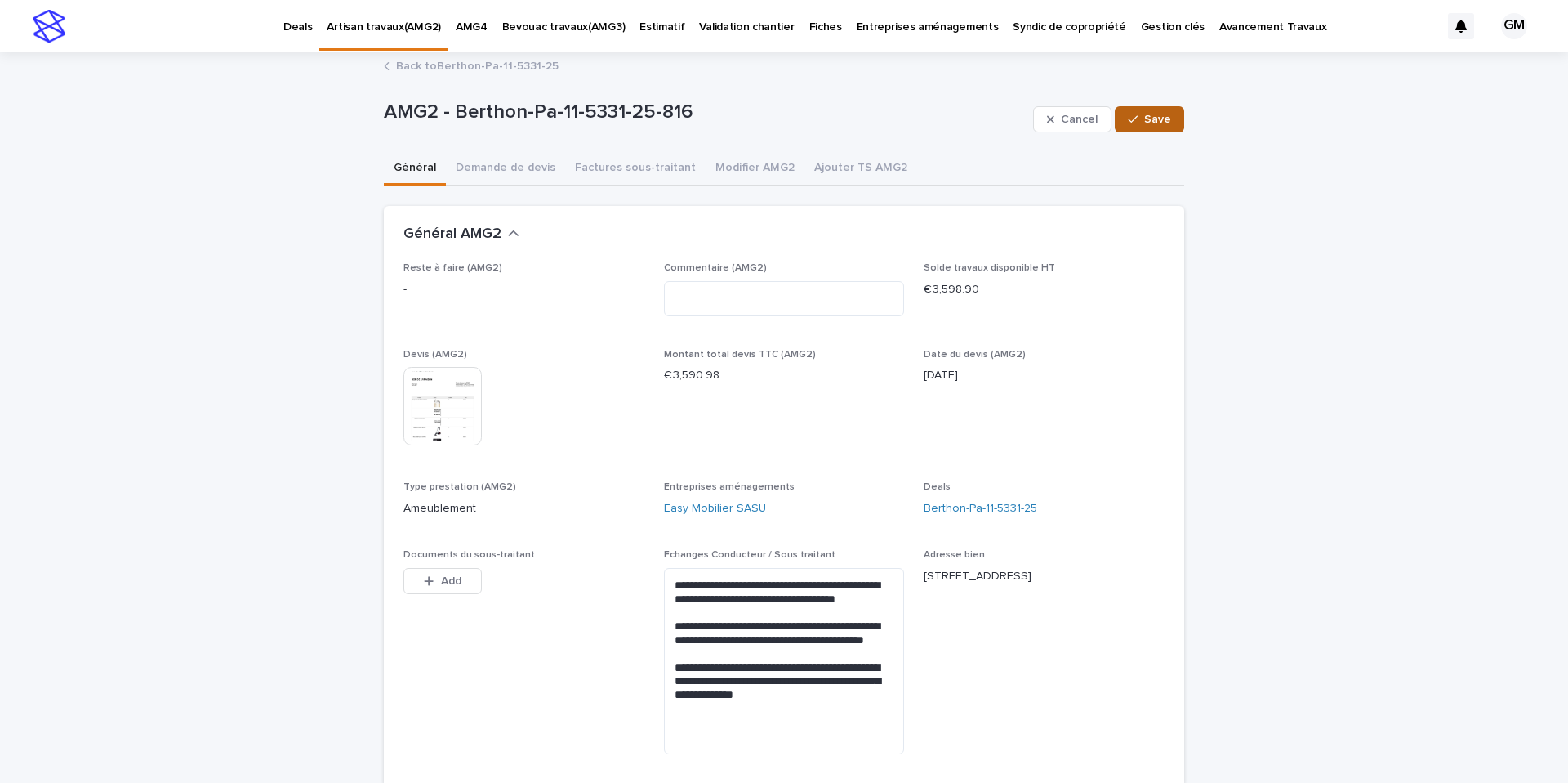
click at [1151, 128] on button "Save" at bounding box center [1150, 119] width 70 height 26
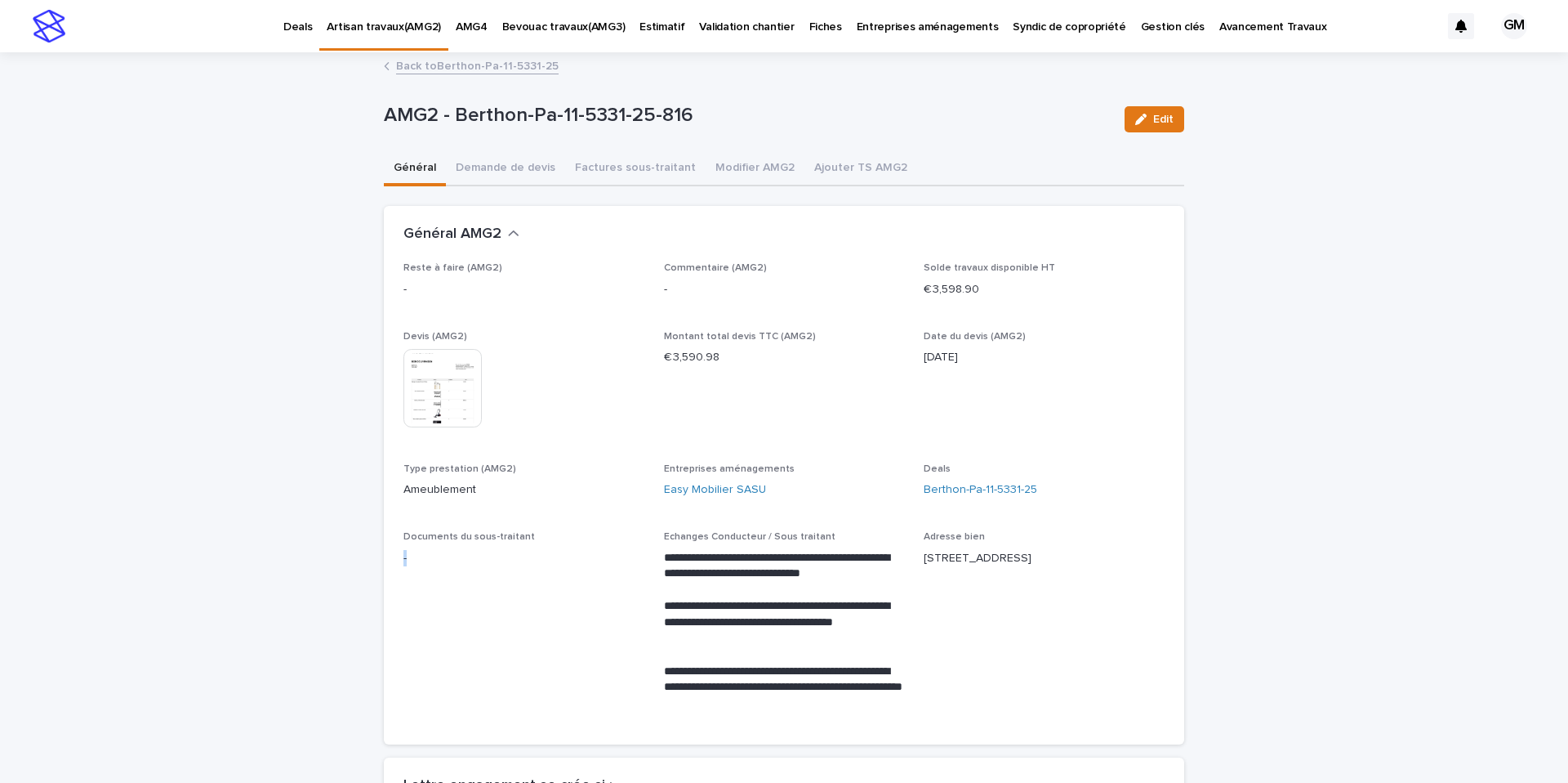
click at [457, 67] on link "Back to Berthon-Pa-11-5331-25" at bounding box center [477, 65] width 163 height 19
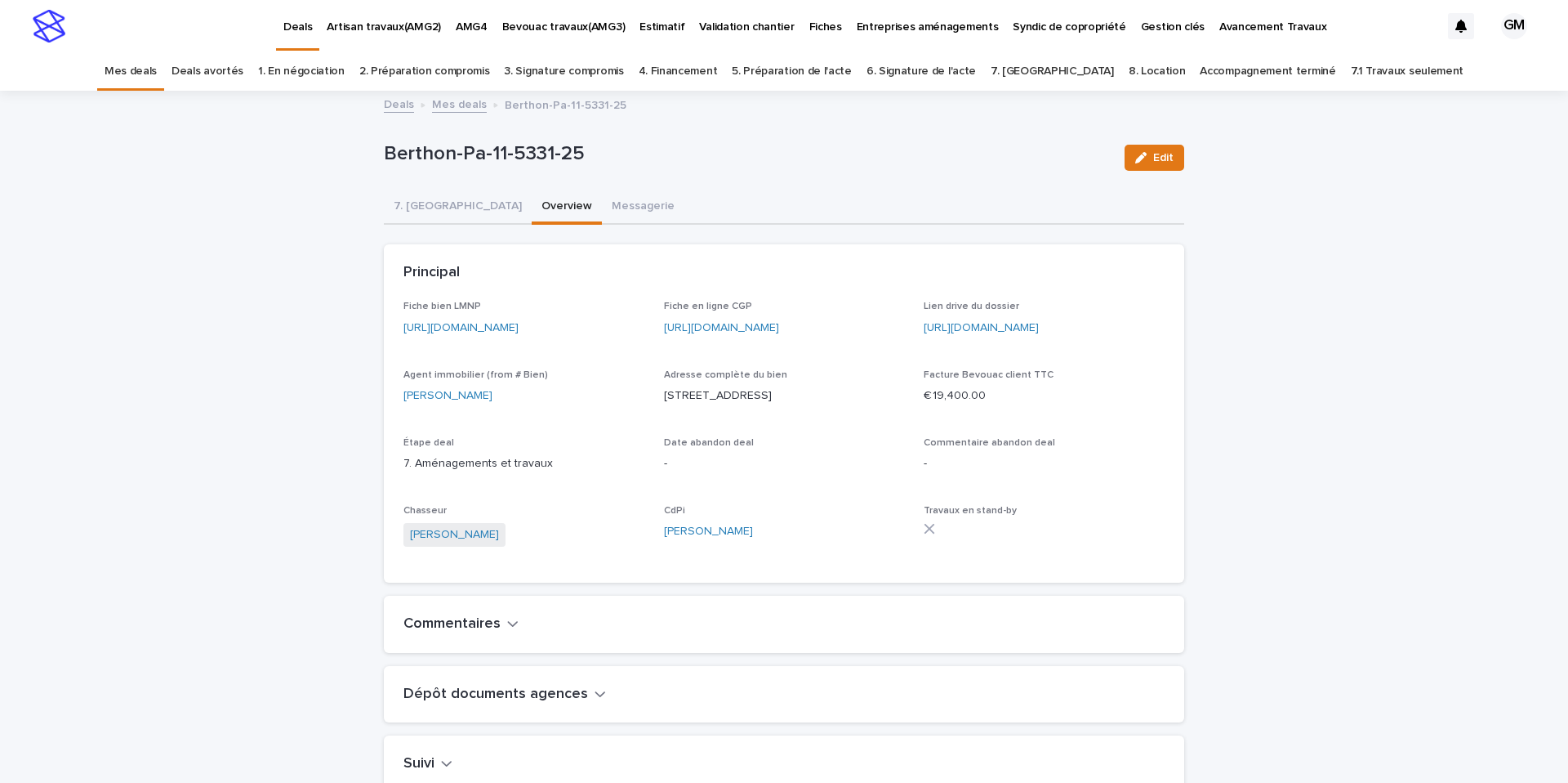
click at [457, 105] on link "Mes deals" at bounding box center [459, 104] width 55 height 19
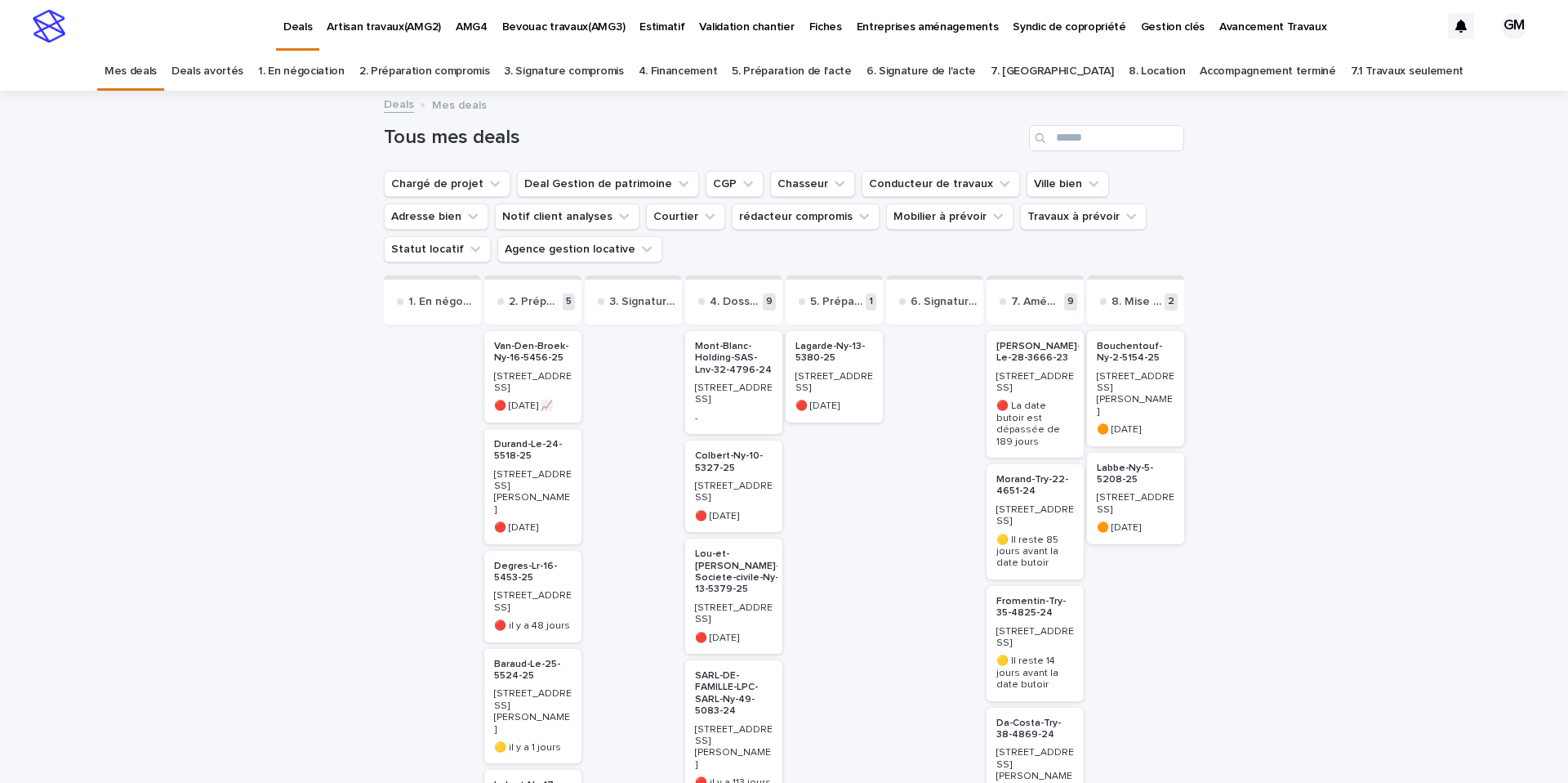
click at [1220, 77] on link "Accompagnement terminé" at bounding box center [1268, 71] width 136 height 38
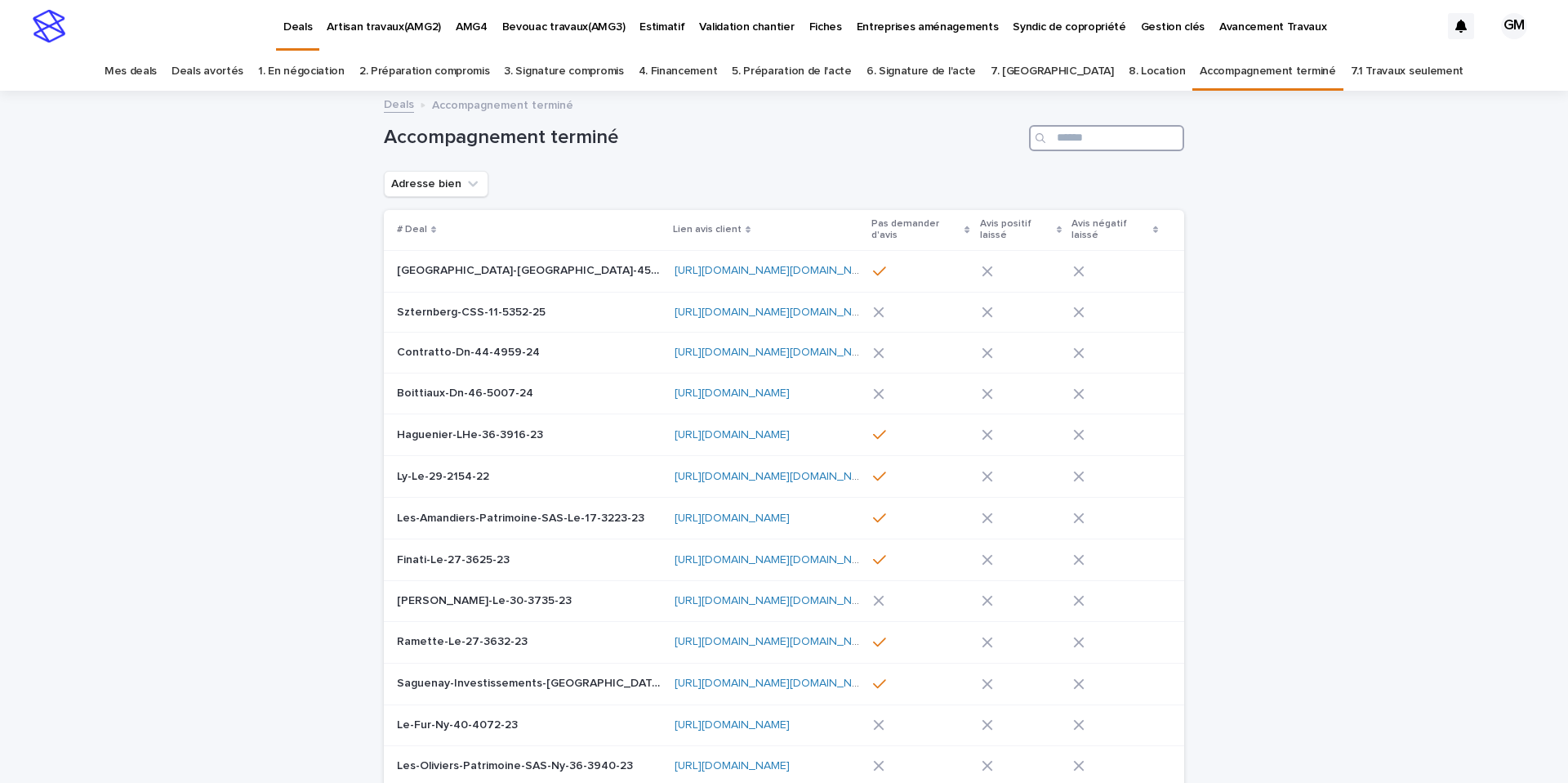
click at [1095, 142] on input "Search" at bounding box center [1106, 138] width 155 height 26
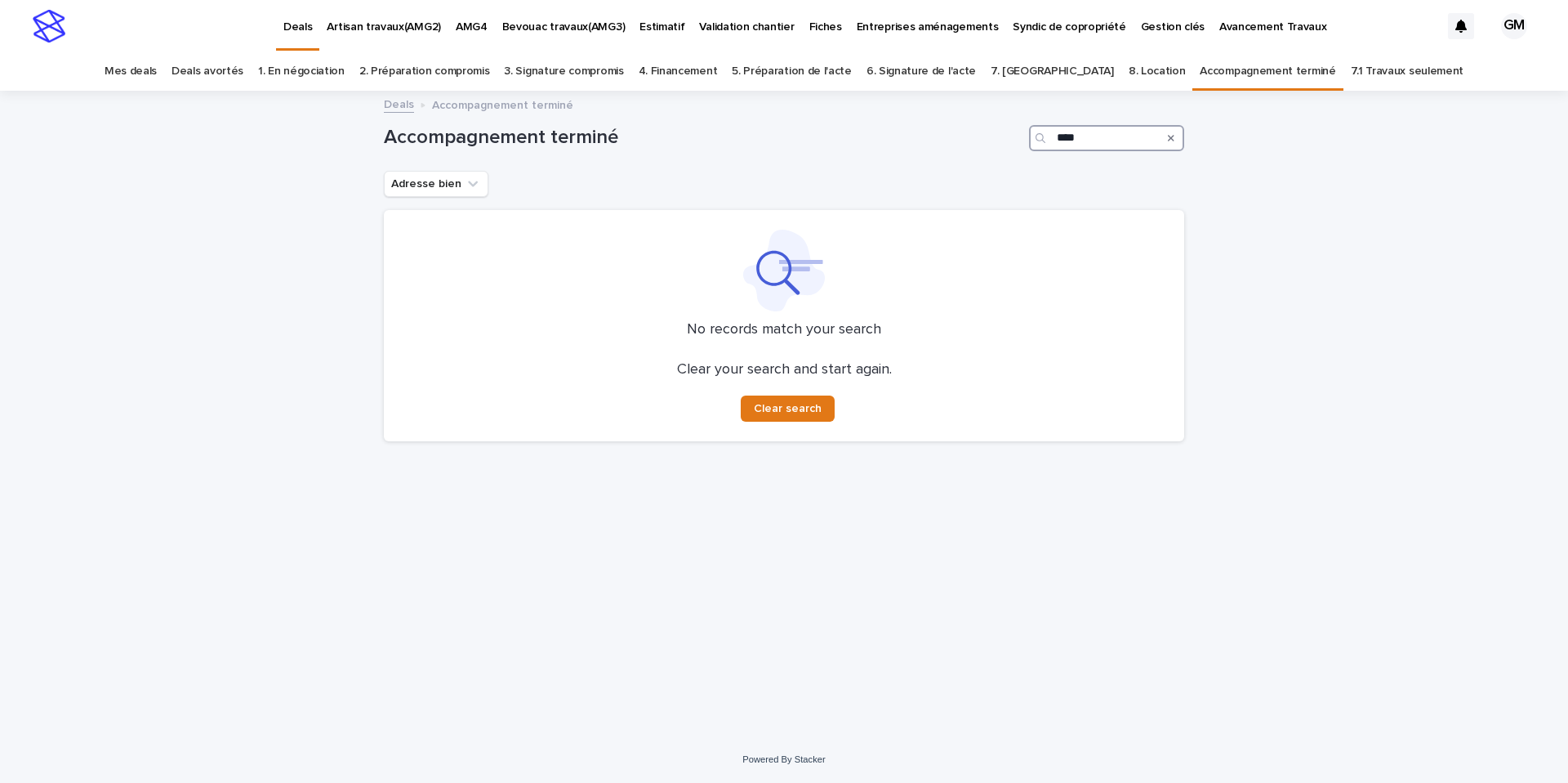
type input "****"
click at [1170, 142] on icon "Search" at bounding box center [1171, 137] width 7 height 10
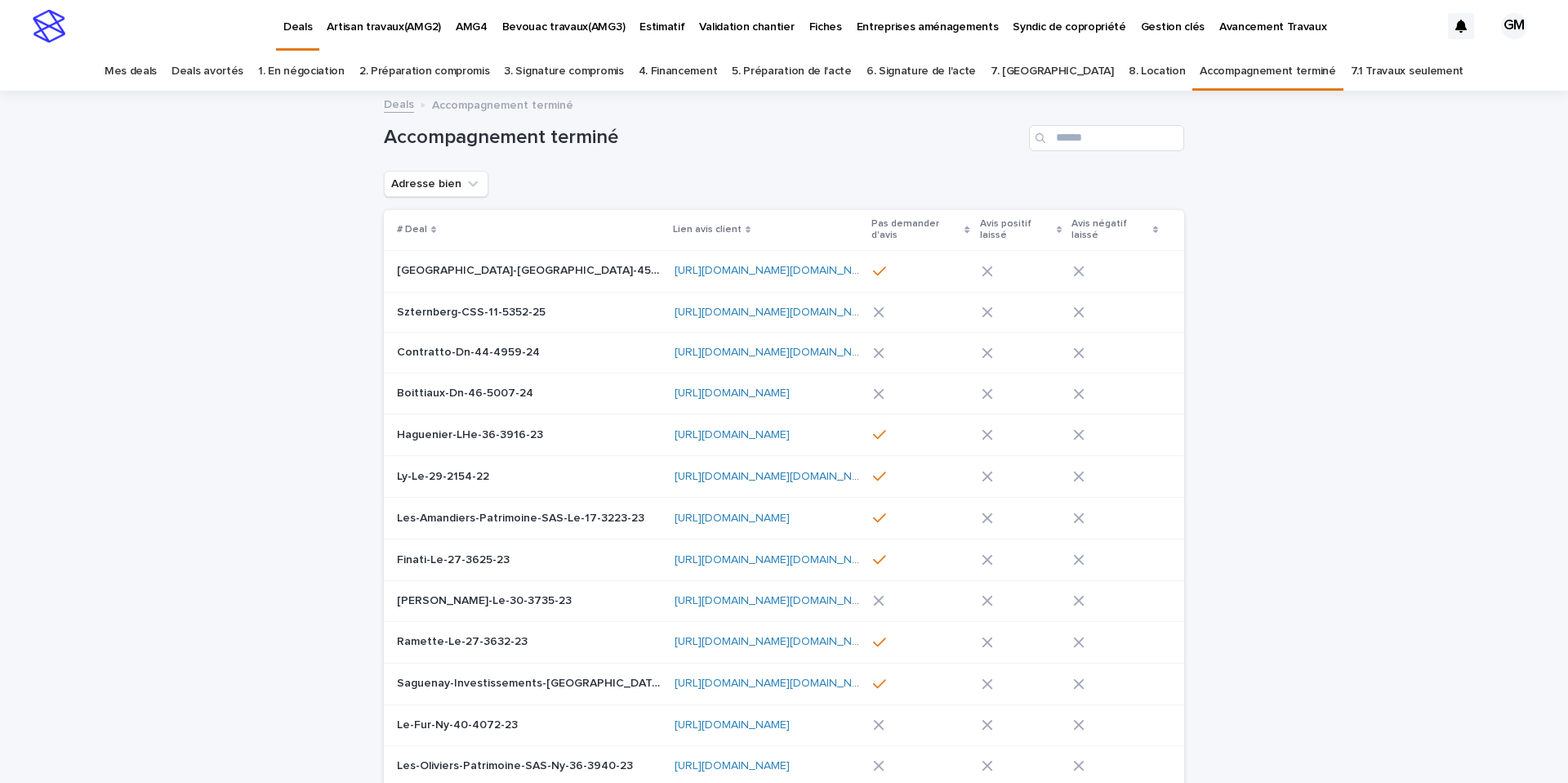
click at [1129, 74] on link "8. Location" at bounding box center [1158, 71] width 57 height 38
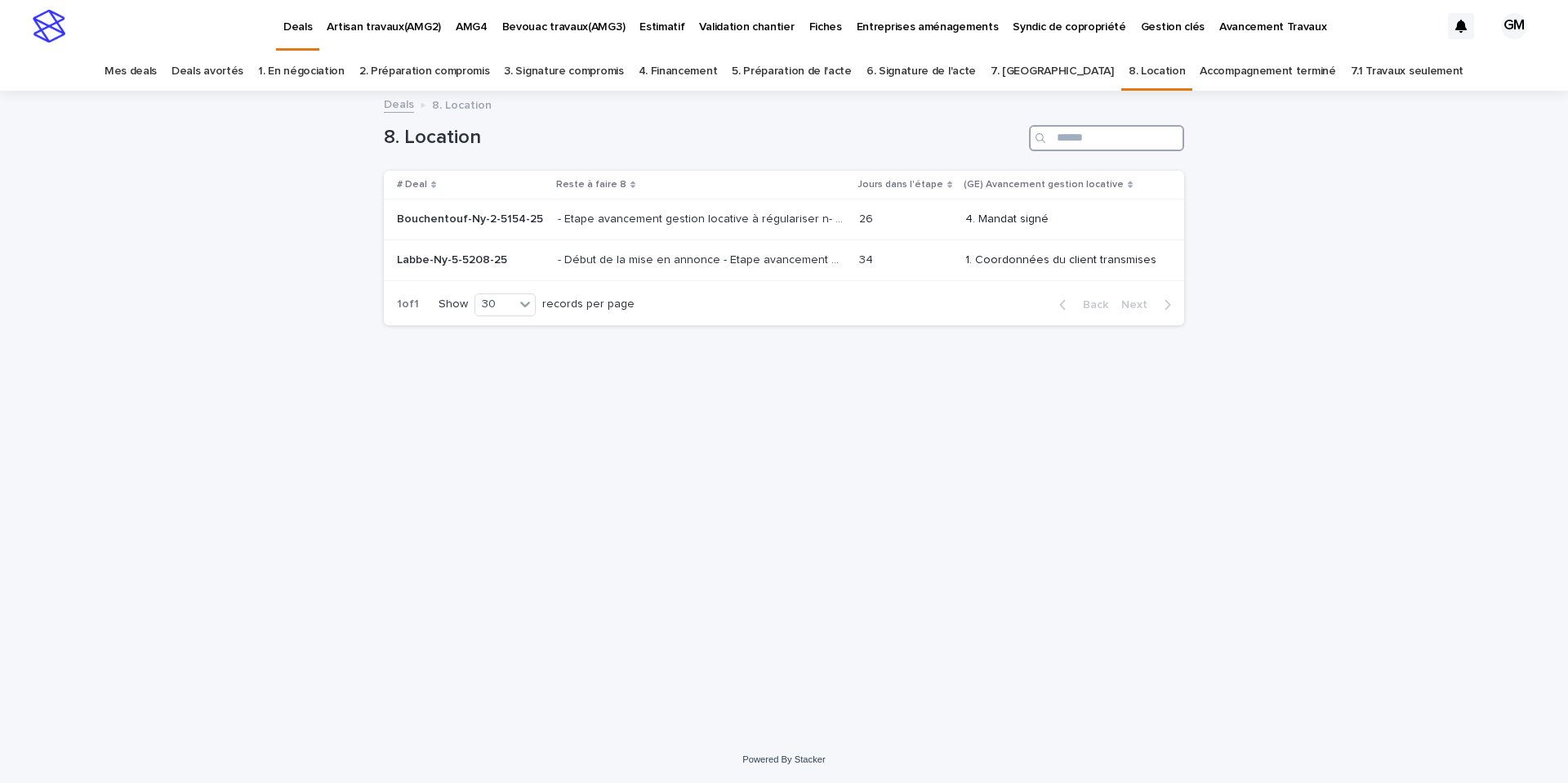
click at [1079, 132] on input "Search" at bounding box center [1106, 138] width 155 height 26
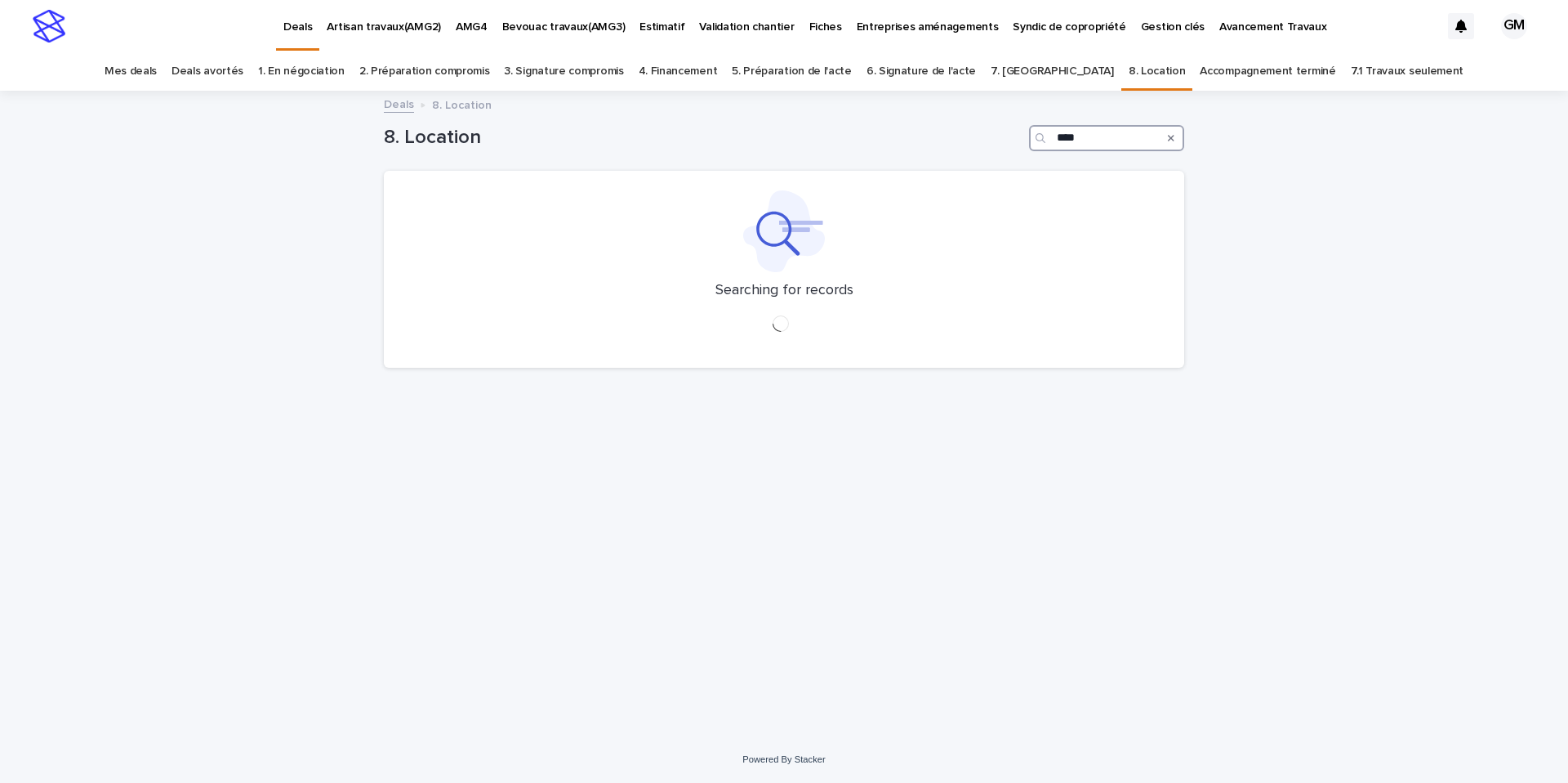
type input "****"
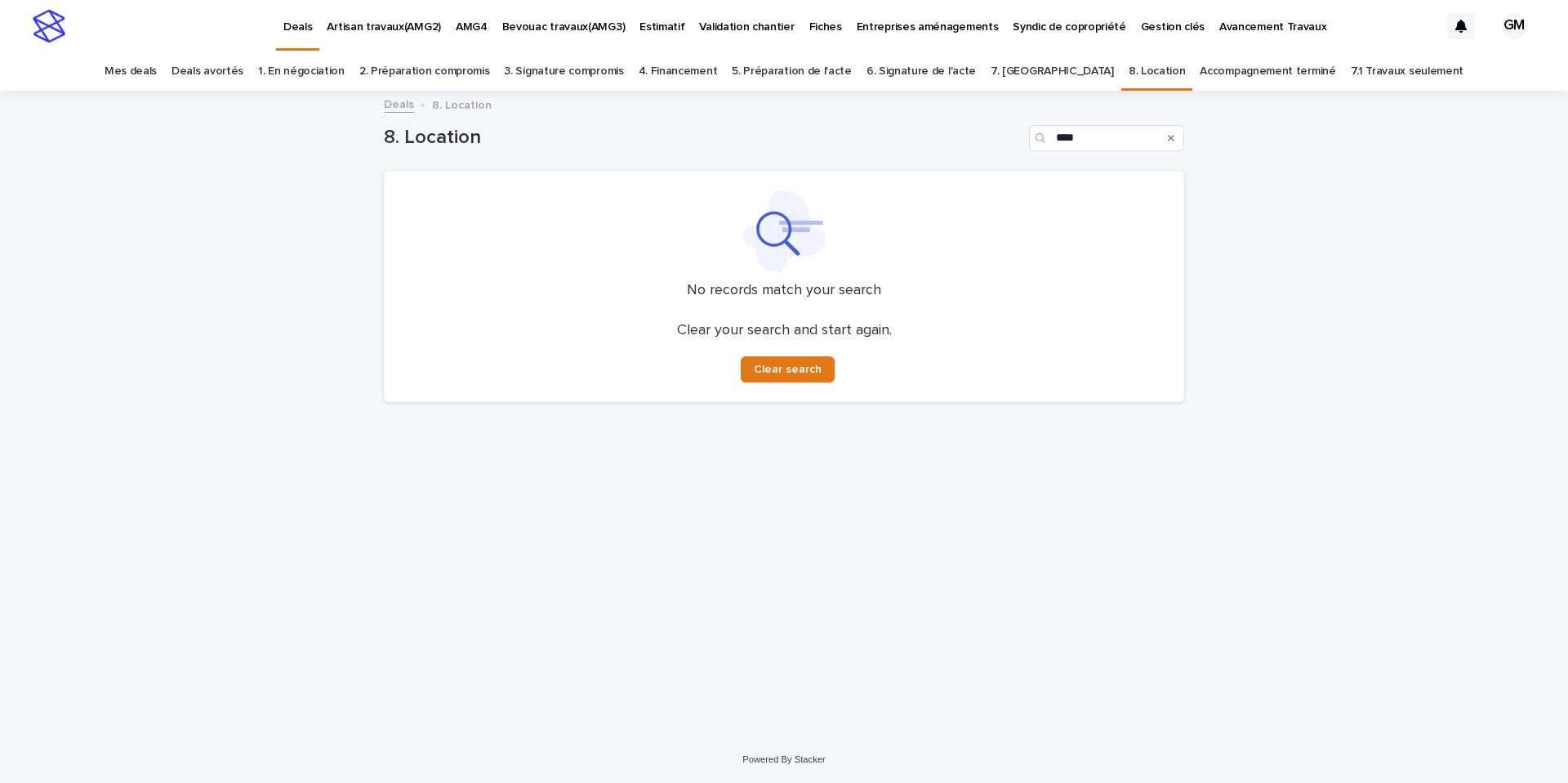
click at [1175, 137] on div "Search" at bounding box center [1171, 138] width 26 height 26
click at [1174, 139] on icon "Search" at bounding box center [1171, 137] width 7 height 10
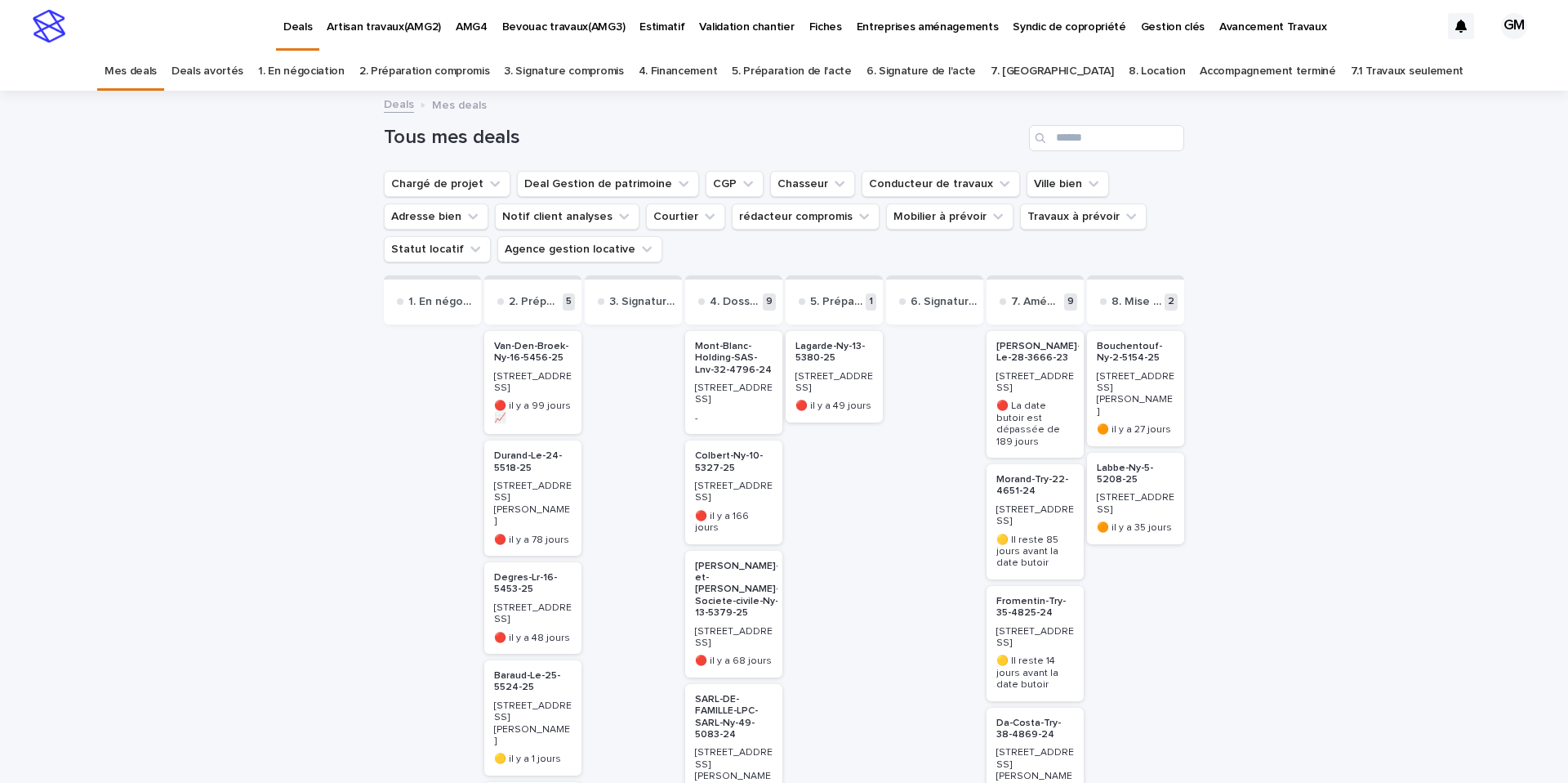
scroll to position [106, 0]
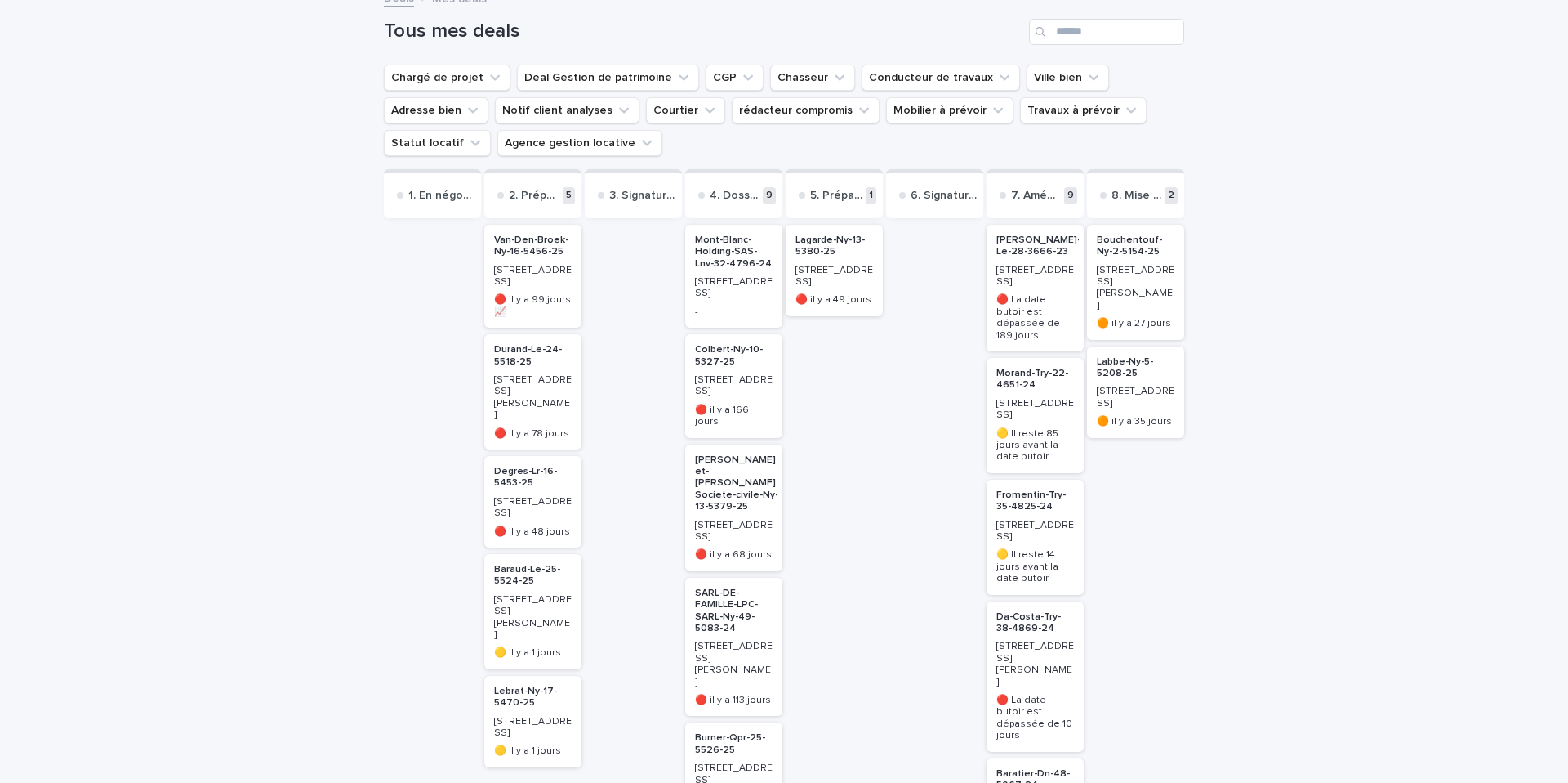
click at [1114, 236] on p "Bouchentouf-Ny-2-5154-25" at bounding box center [1135, 246] width 77 height 23
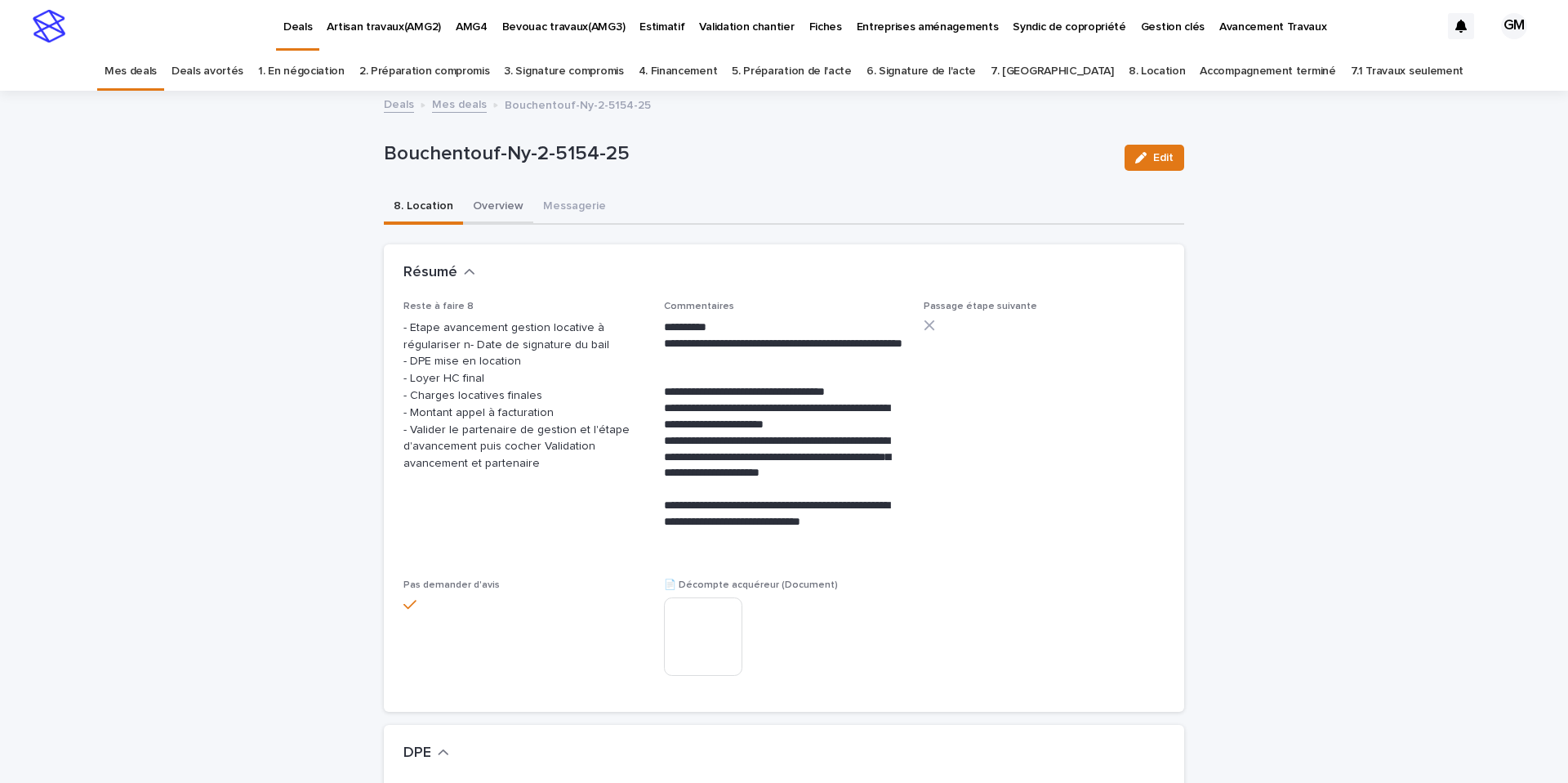
click at [495, 210] on button "Overview" at bounding box center [498, 207] width 70 height 34
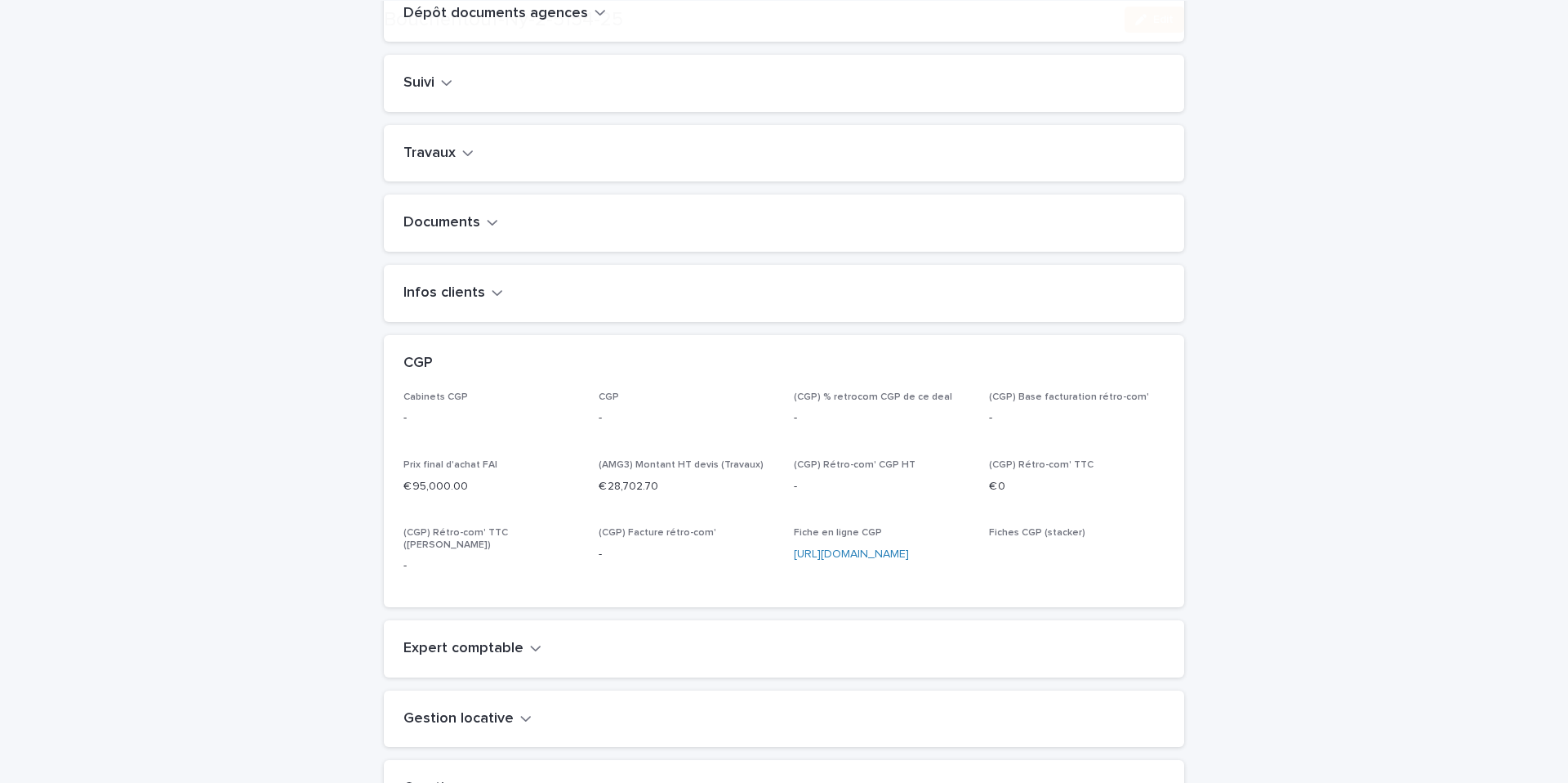
scroll to position [741, 0]
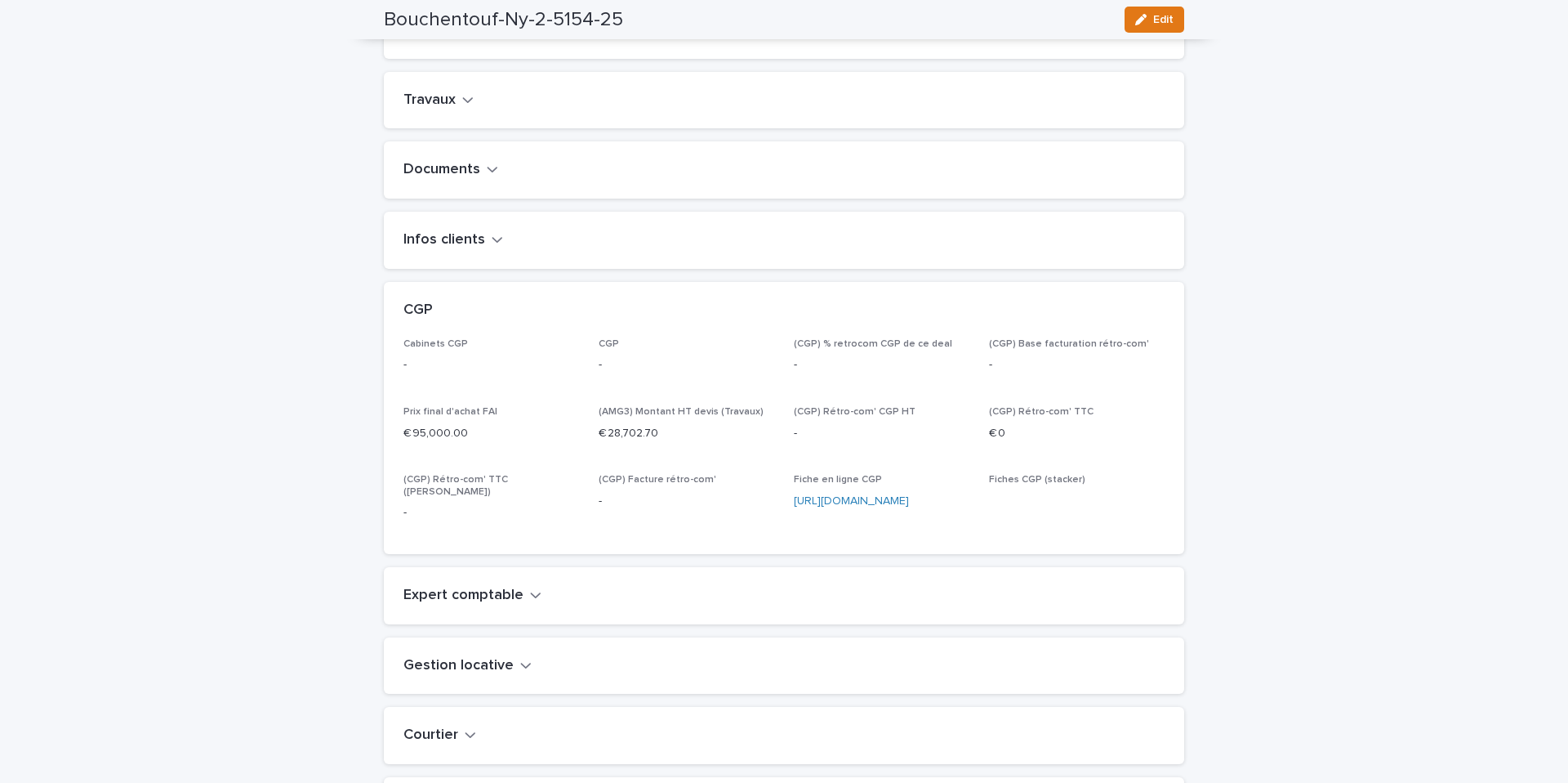
click at [444, 110] on h2 "Travaux" at bounding box center [430, 100] width 52 height 18
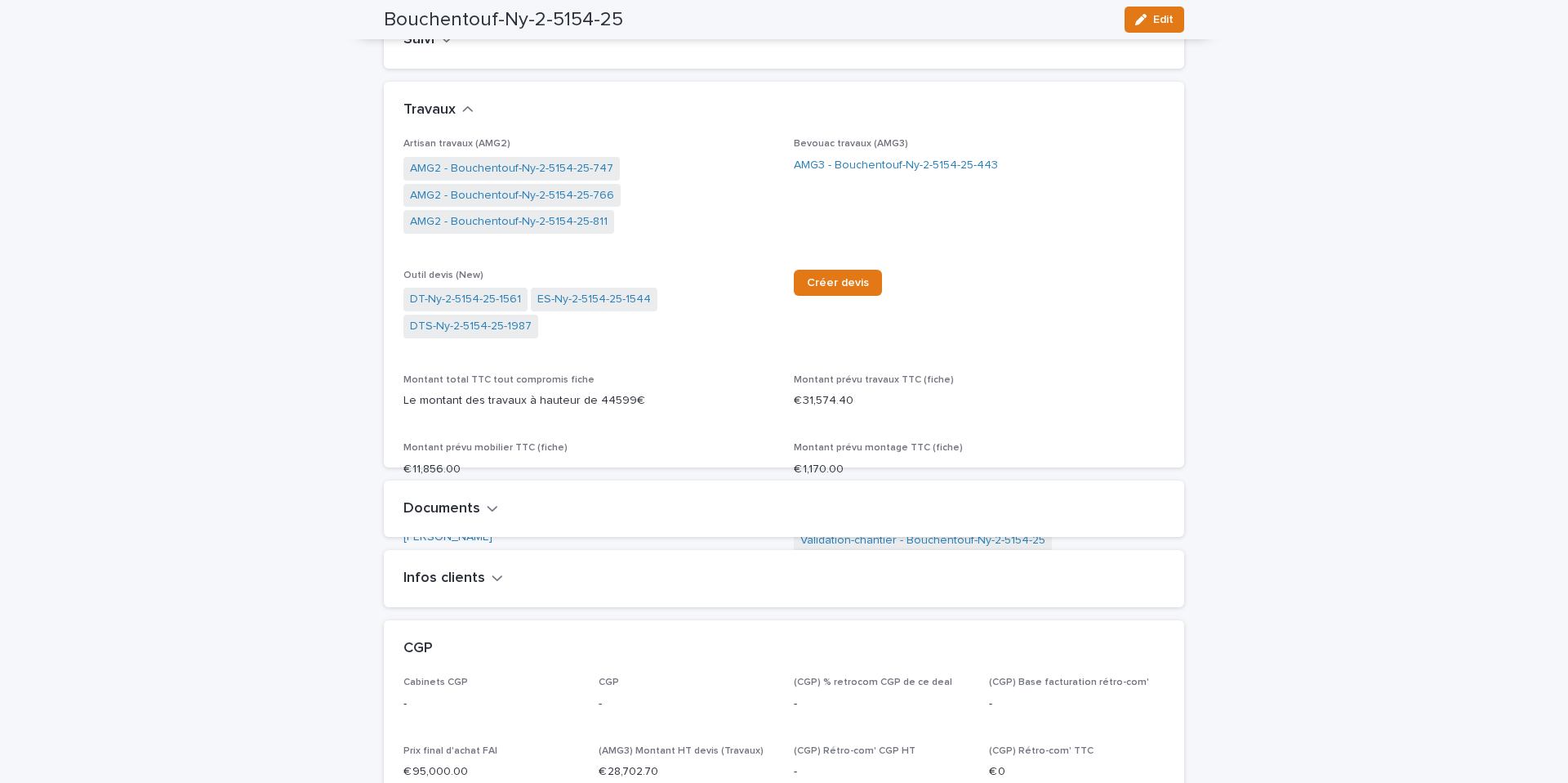
scroll to position [780, 0]
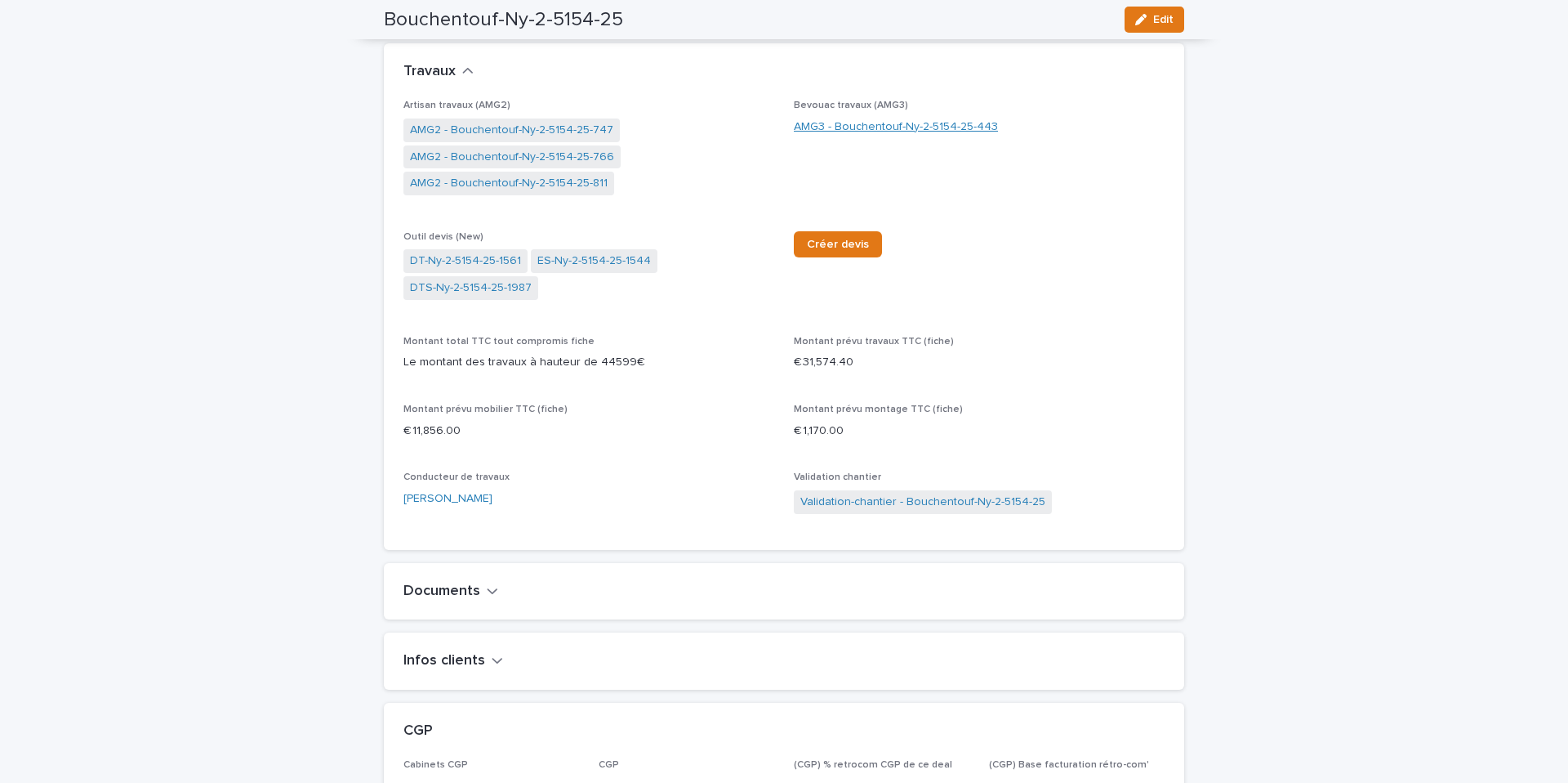
click at [822, 136] on link "AMG3 - Bouchentouf-Ny-2-5154-25-443" at bounding box center [896, 127] width 204 height 17
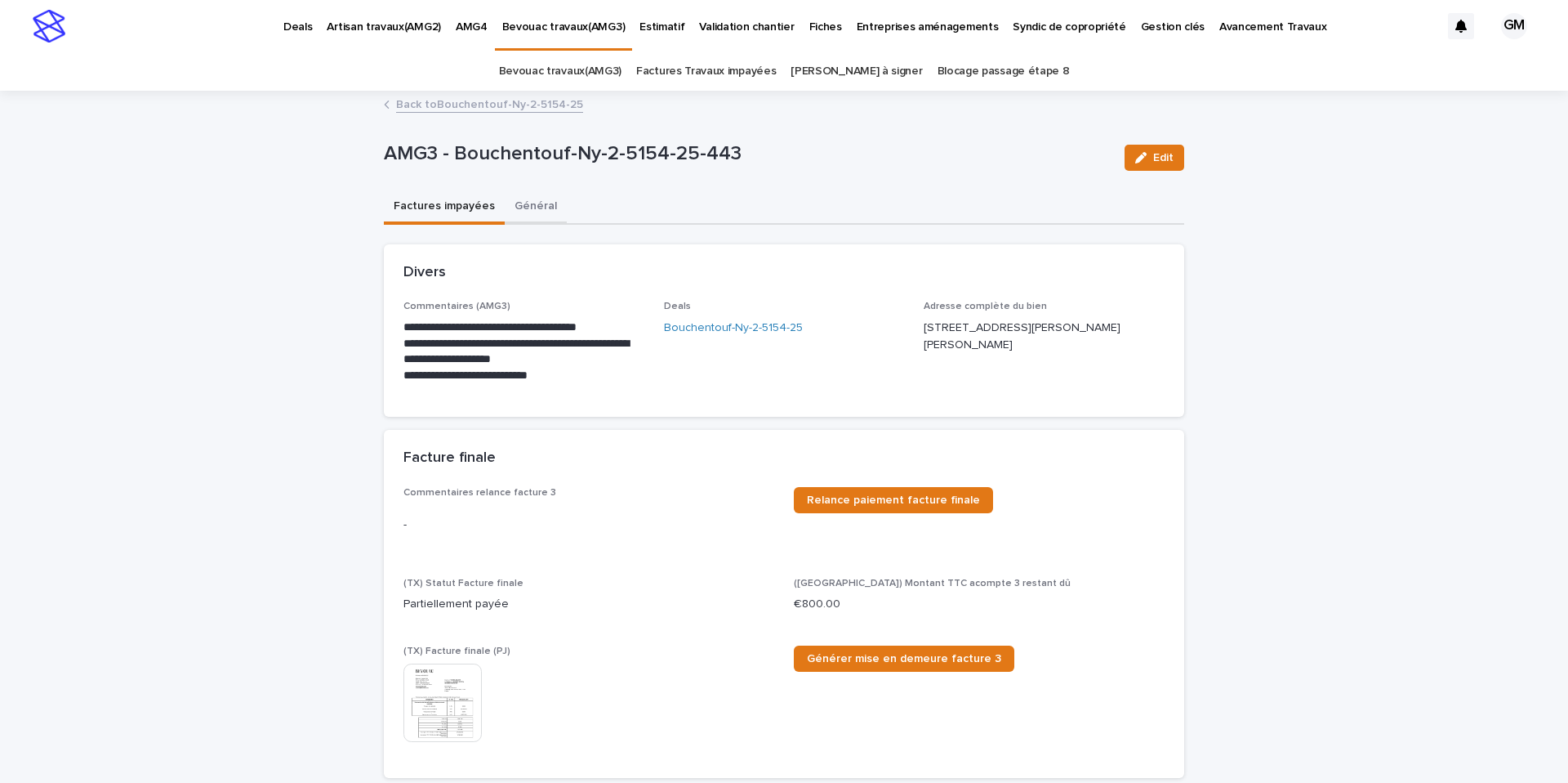
click at [534, 211] on button "Général" at bounding box center [535, 207] width 62 height 34
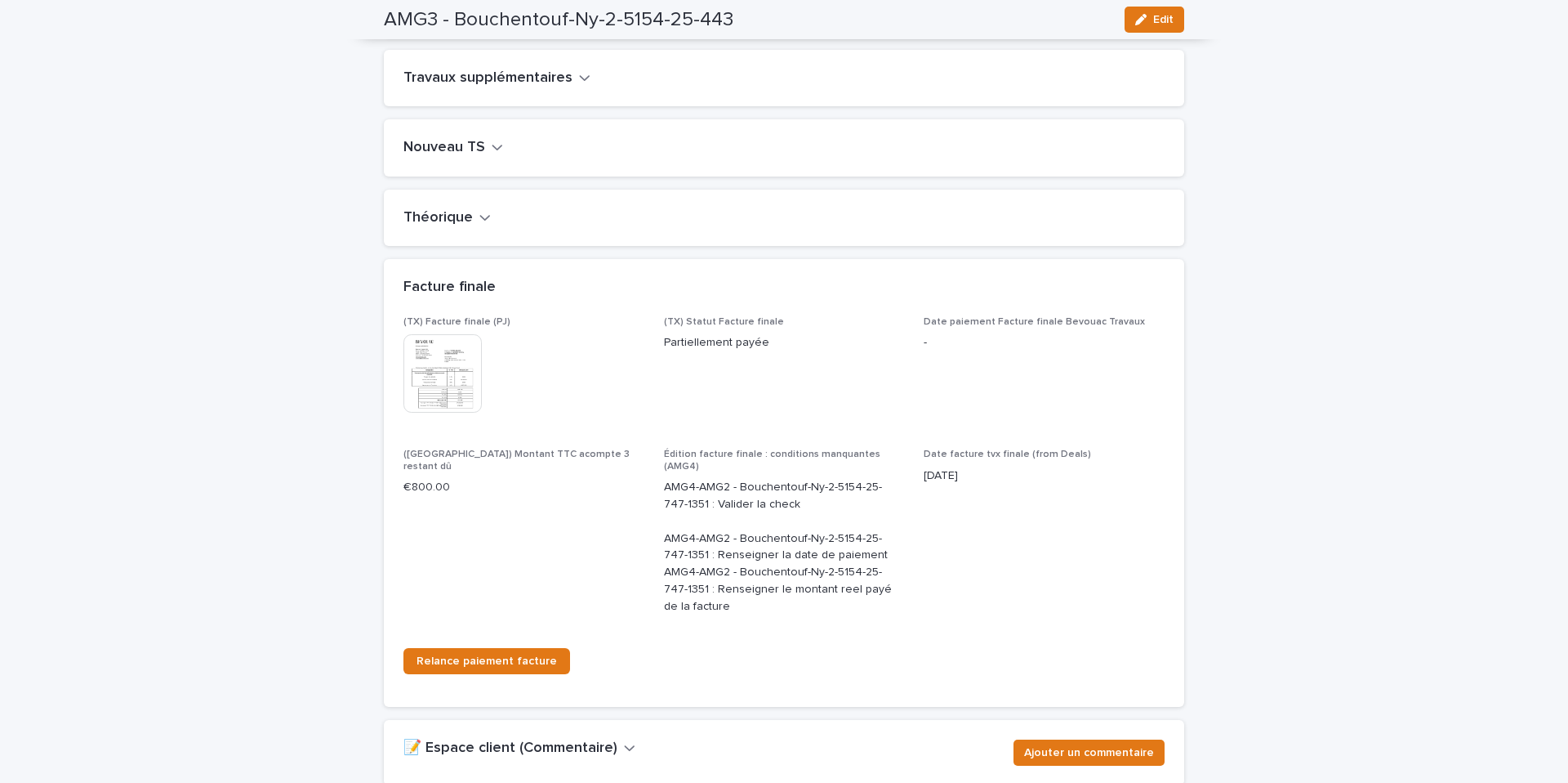
scroll to position [2077, 0]
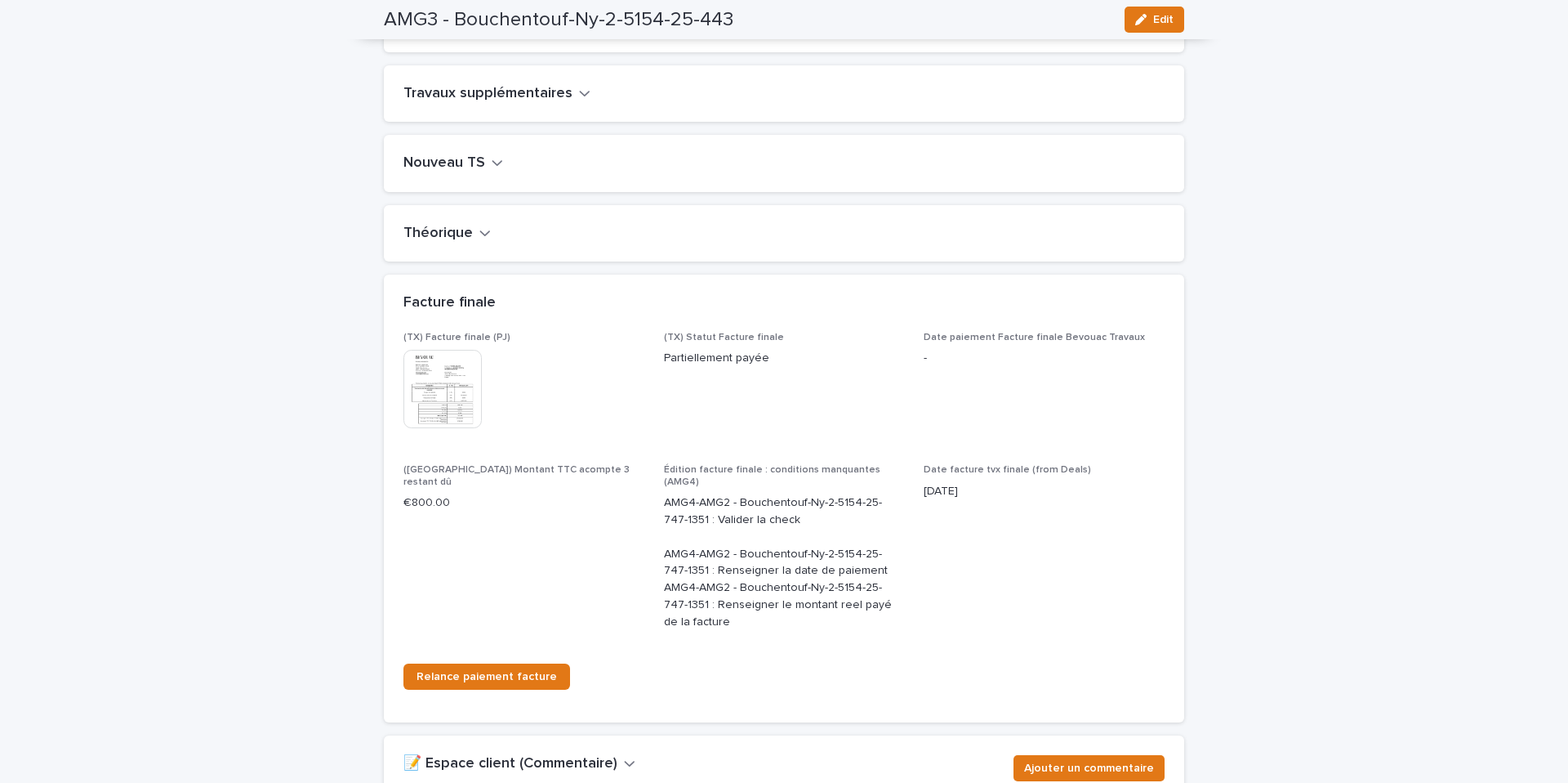
click at [465, 378] on img at bounding box center [443, 389] width 78 height 78
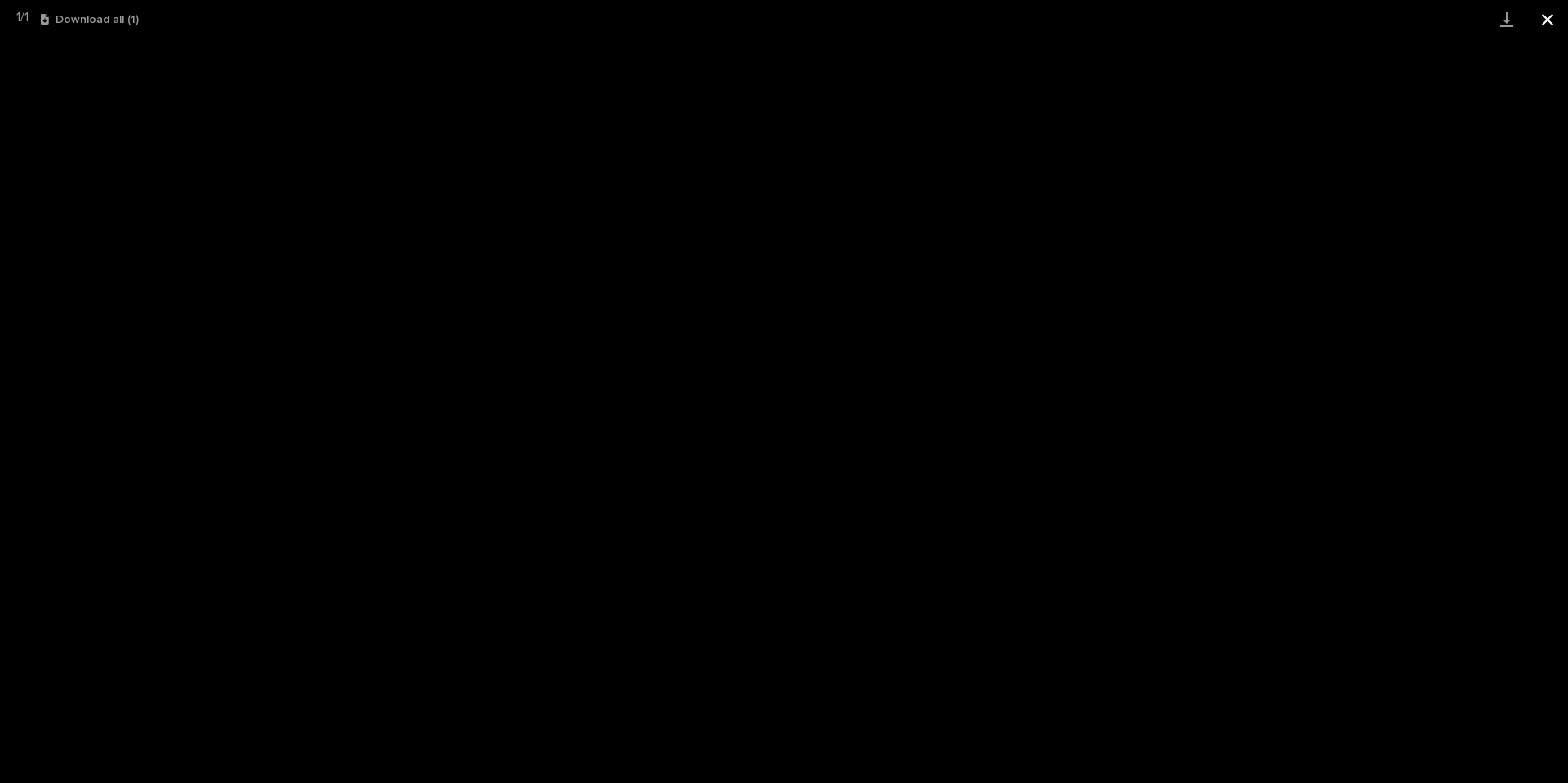
click at [1543, 22] on button "Close gallery" at bounding box center [1547, 19] width 41 height 38
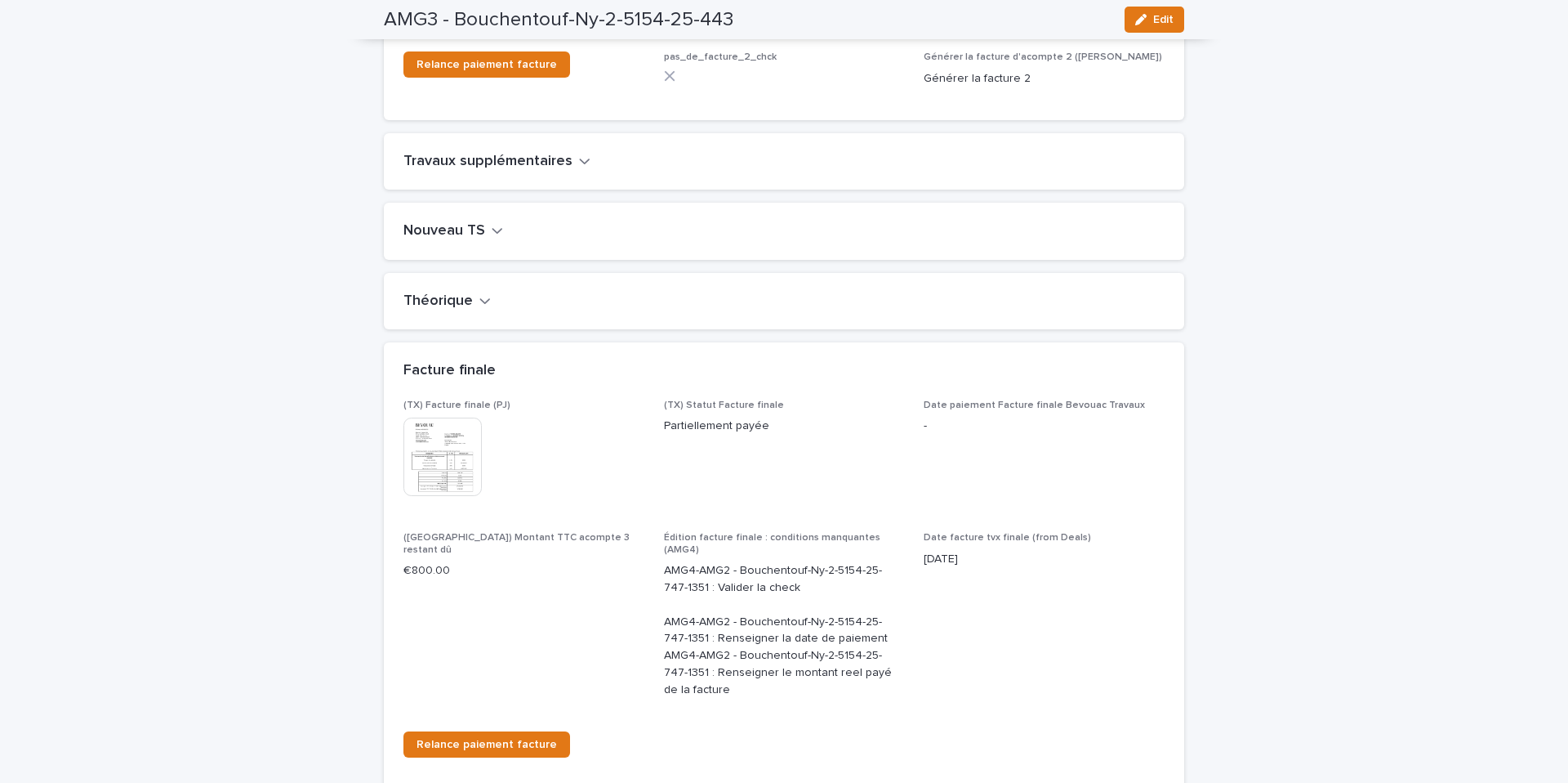
scroll to position [2127, 0]
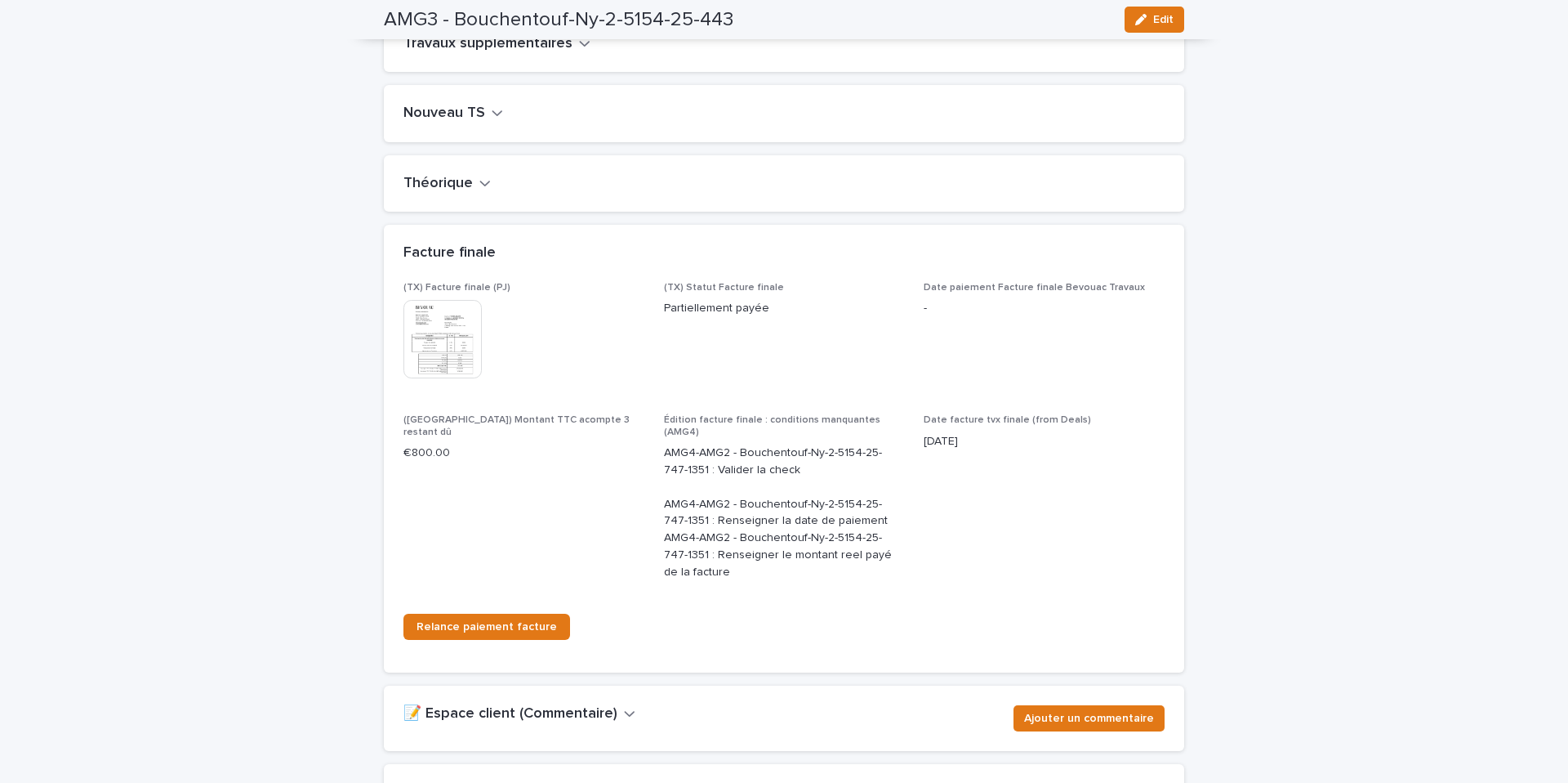
click at [491, 105] on icon "button" at bounding box center [497, 112] width 11 height 15
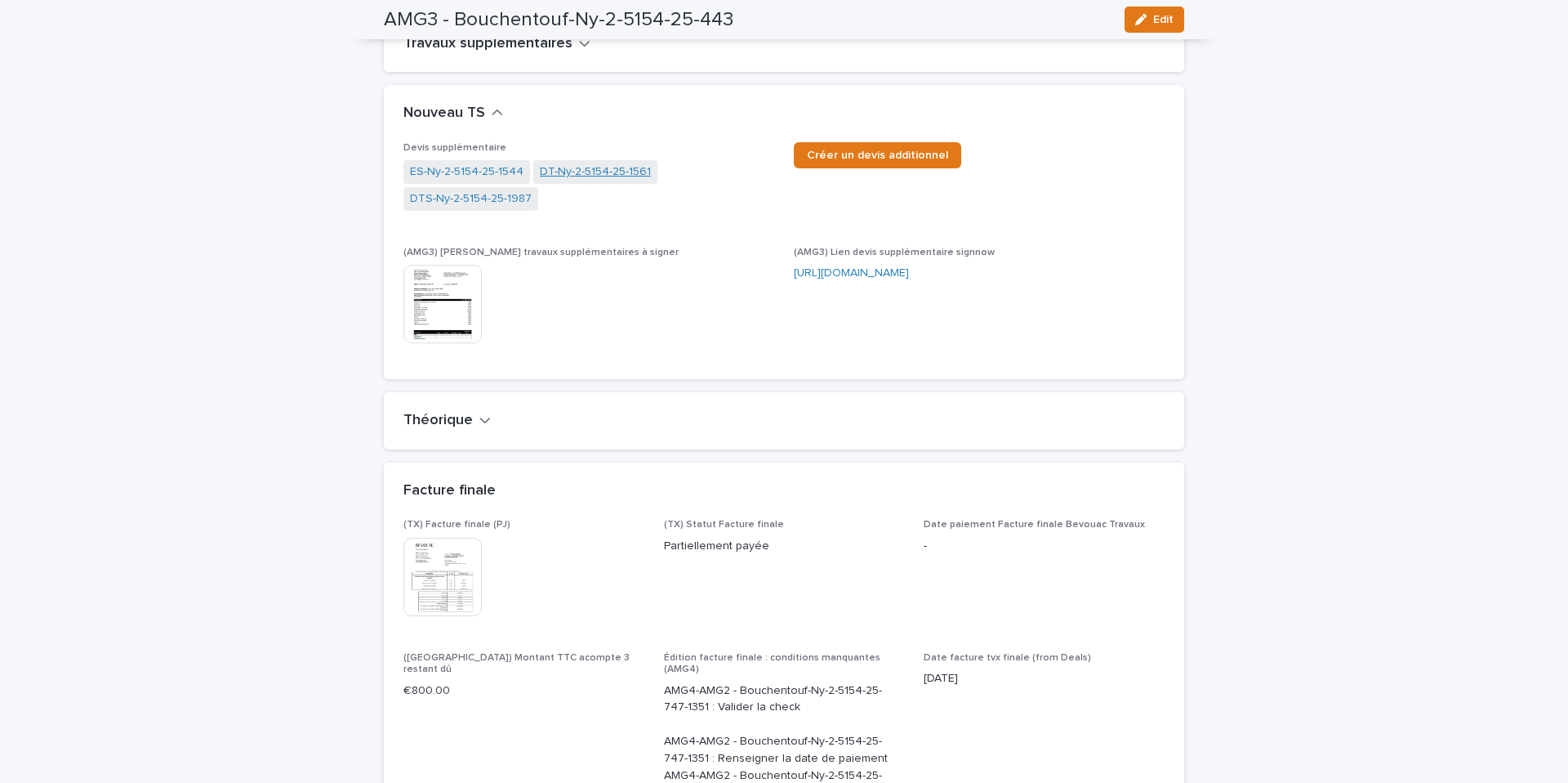
scroll to position [2135, 0]
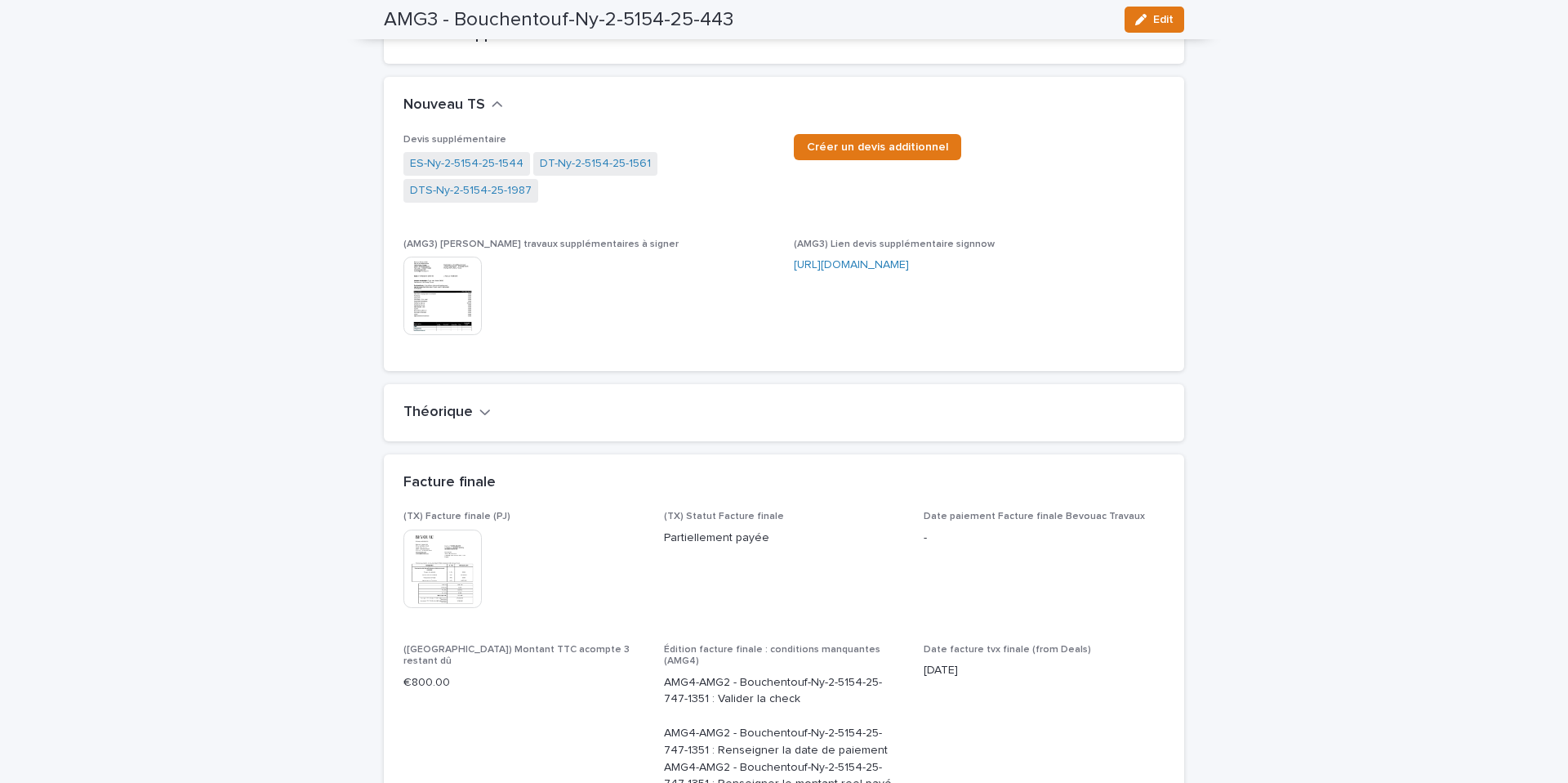
click at [430, 284] on img at bounding box center [443, 296] width 78 height 78
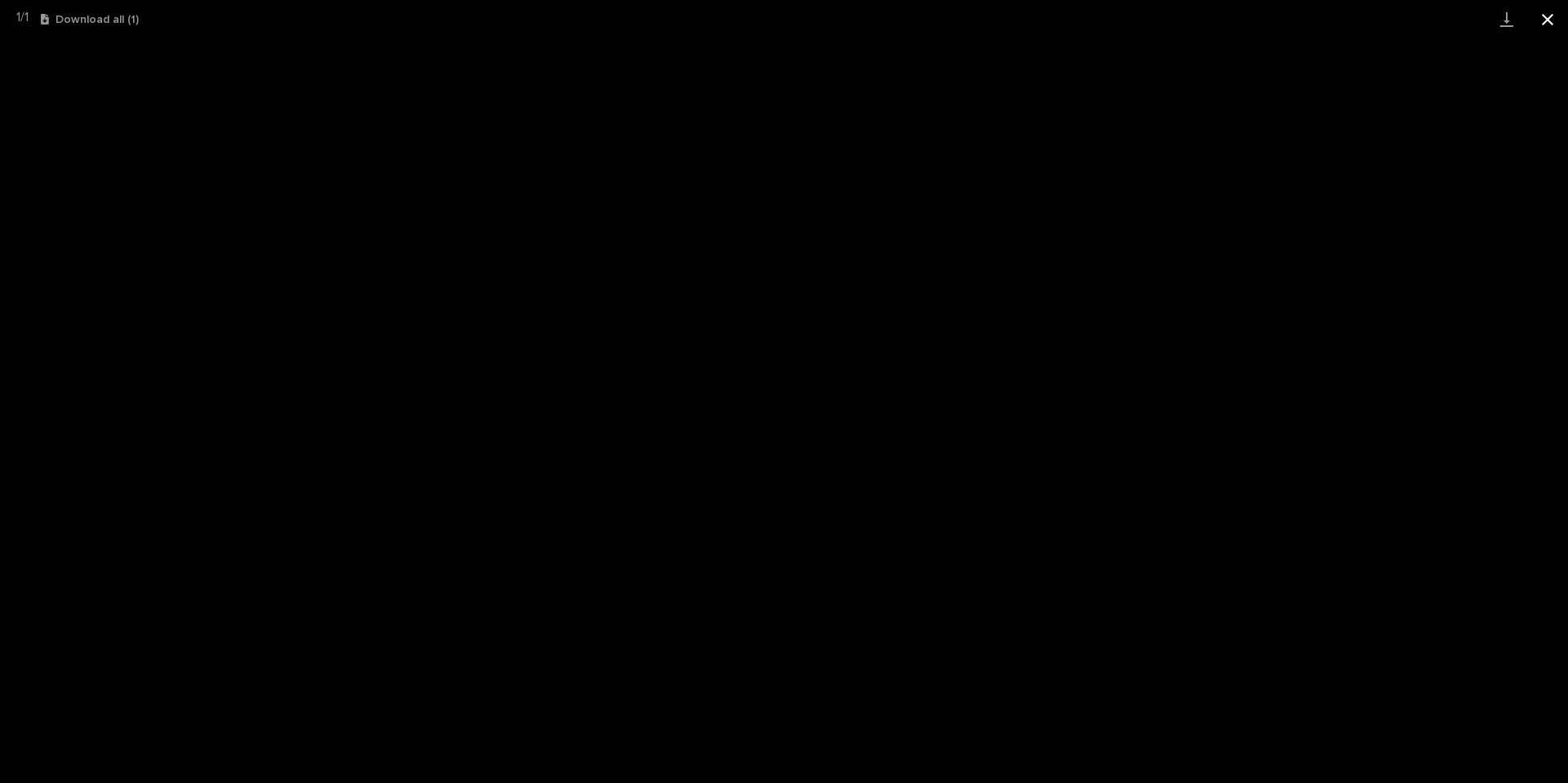
click at [1545, 13] on button "Close gallery" at bounding box center [1547, 19] width 41 height 38
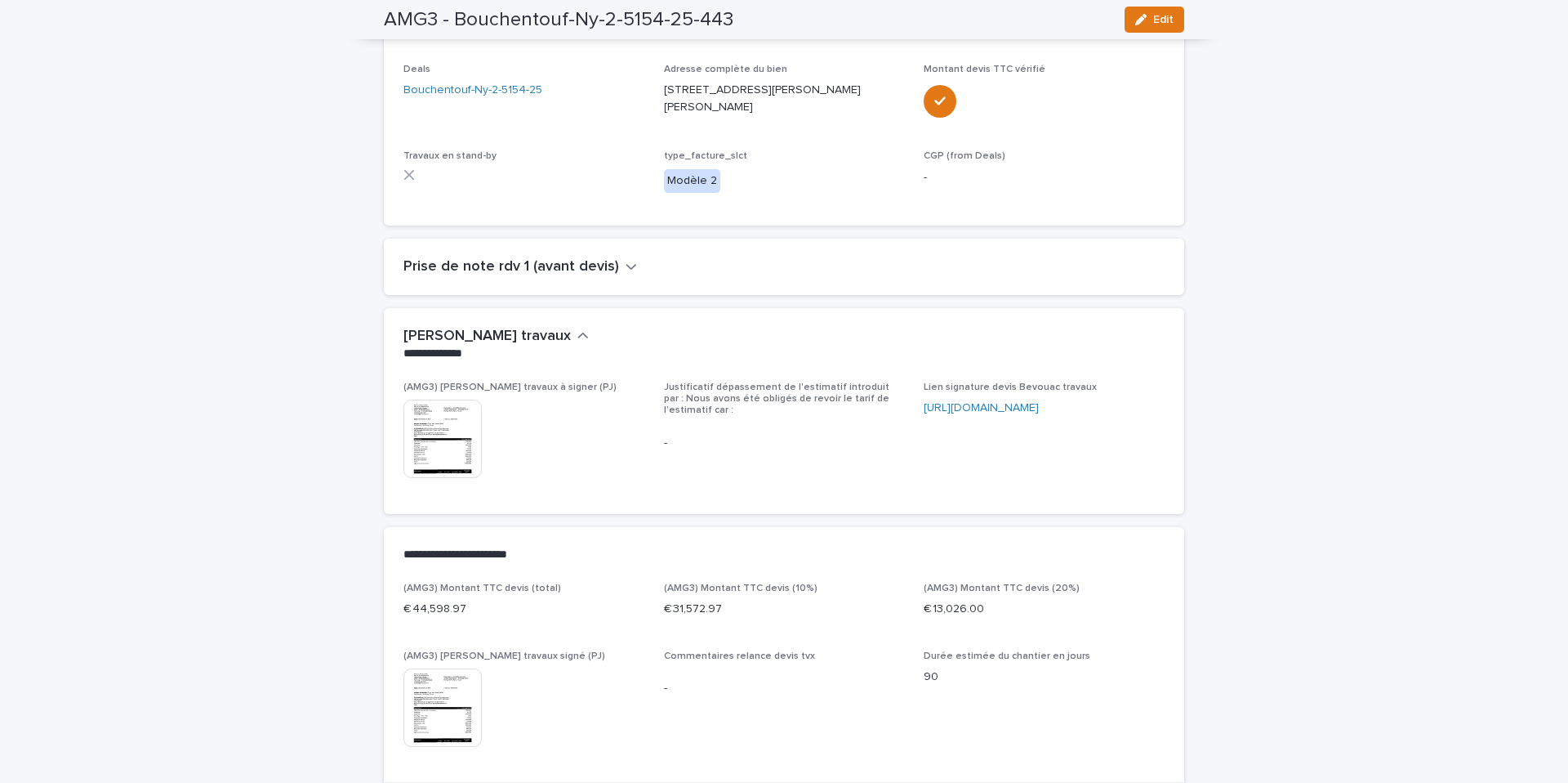
scroll to position [43, 0]
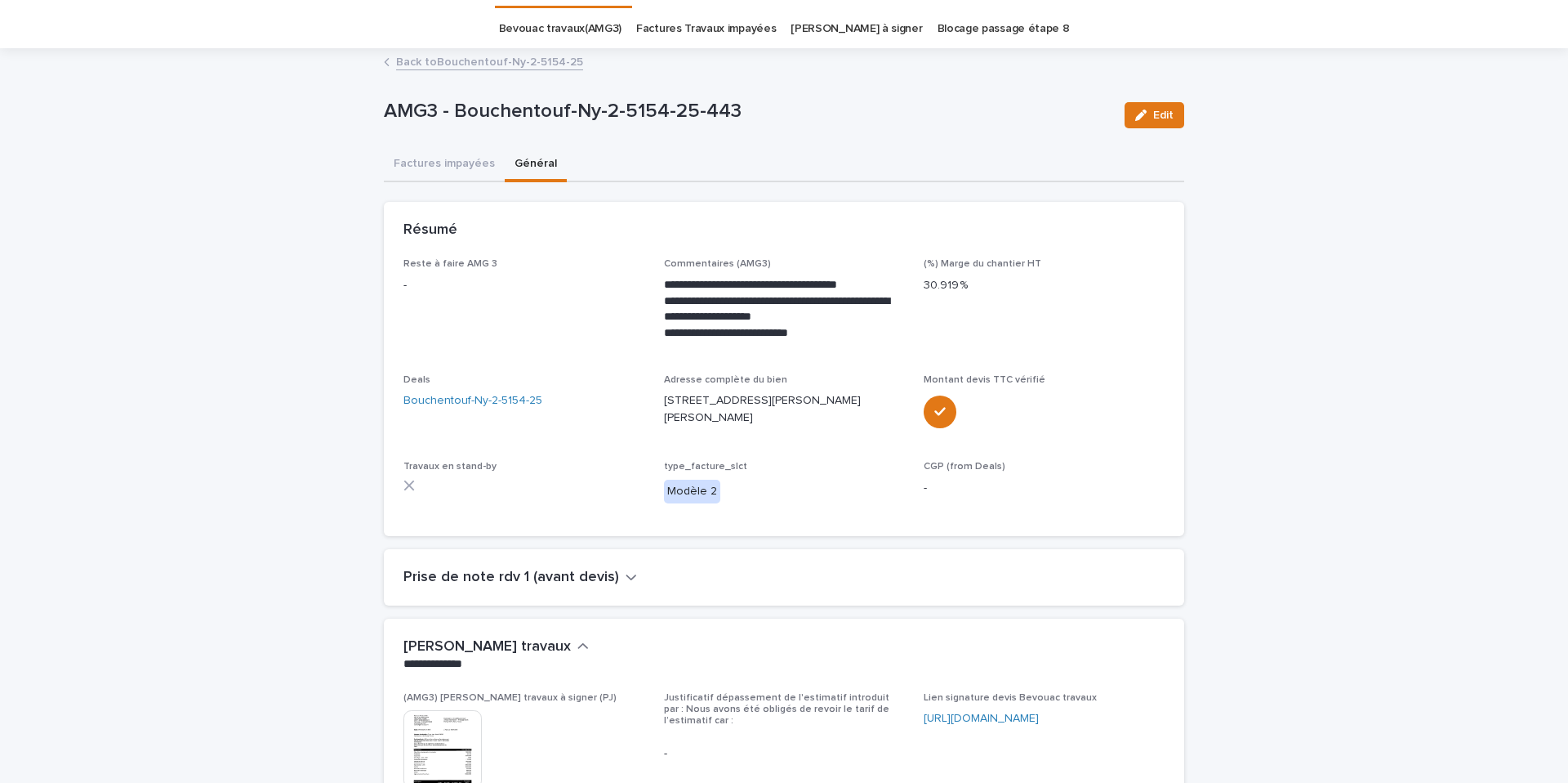
click at [457, 66] on link "Back to Bouchentouf-Ny-2-5154-25" at bounding box center [490, 61] width 187 height 19
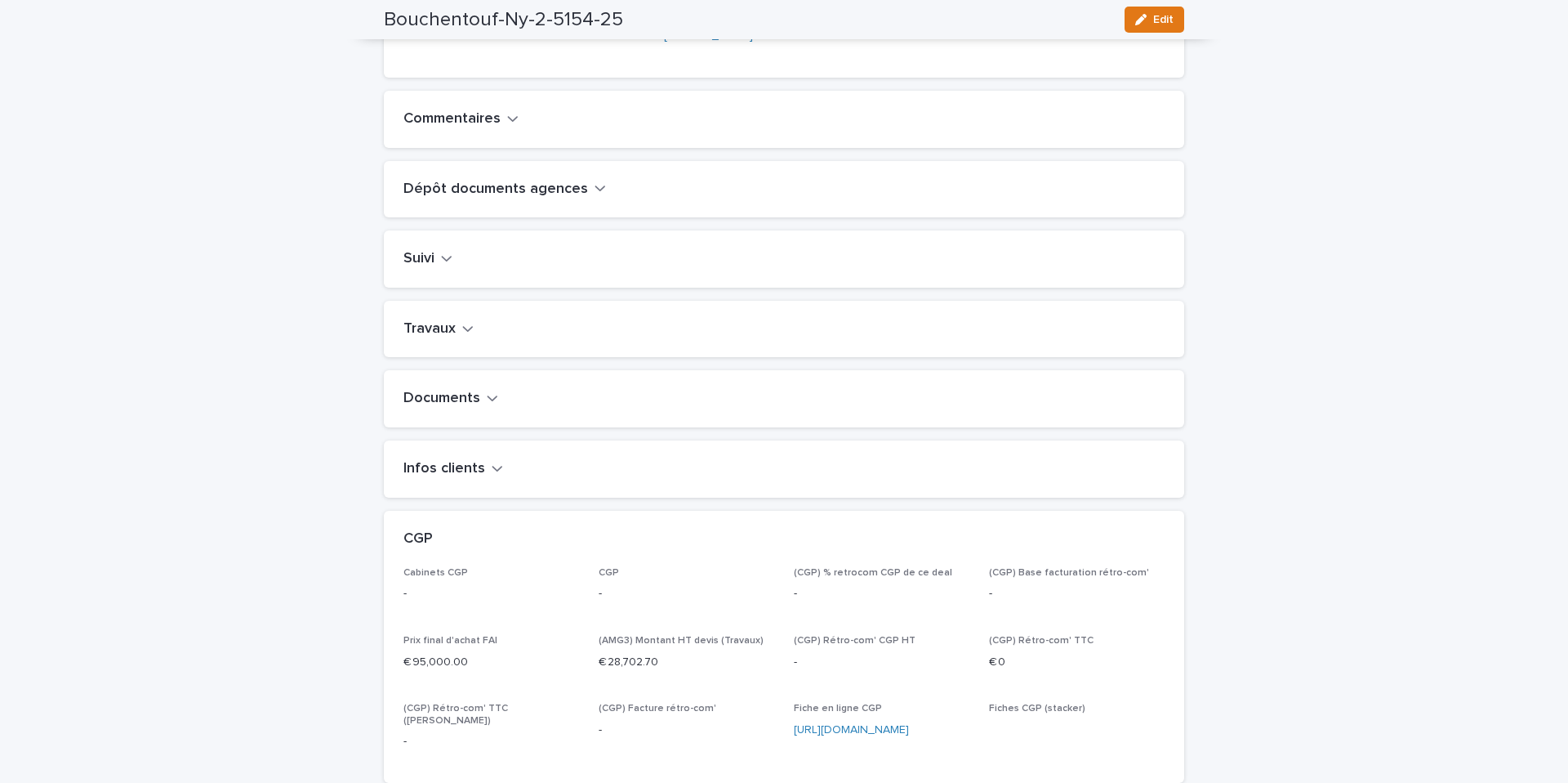
scroll to position [458, 0]
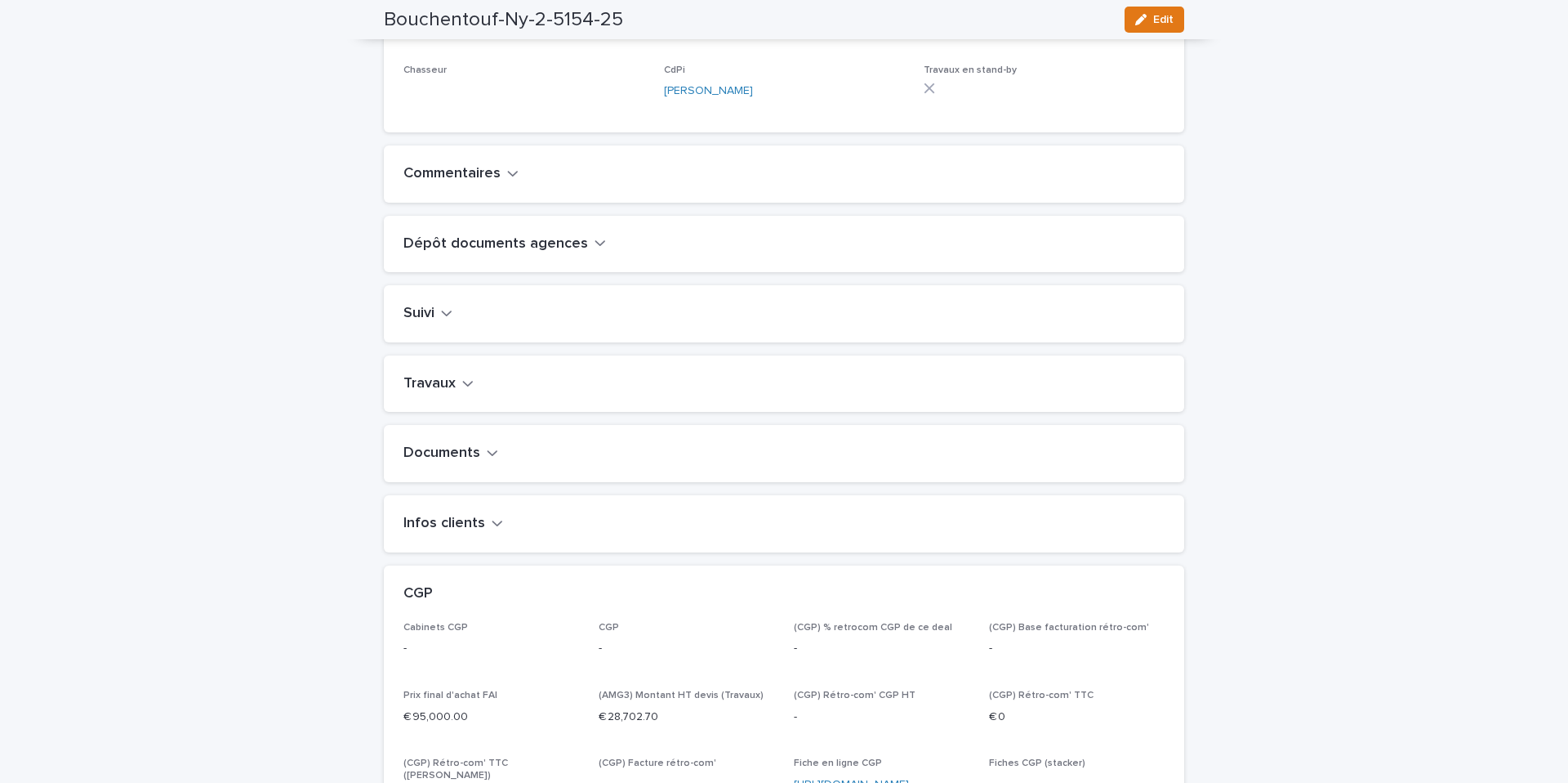
click at [463, 391] on icon "button" at bounding box center [468, 383] width 11 height 15
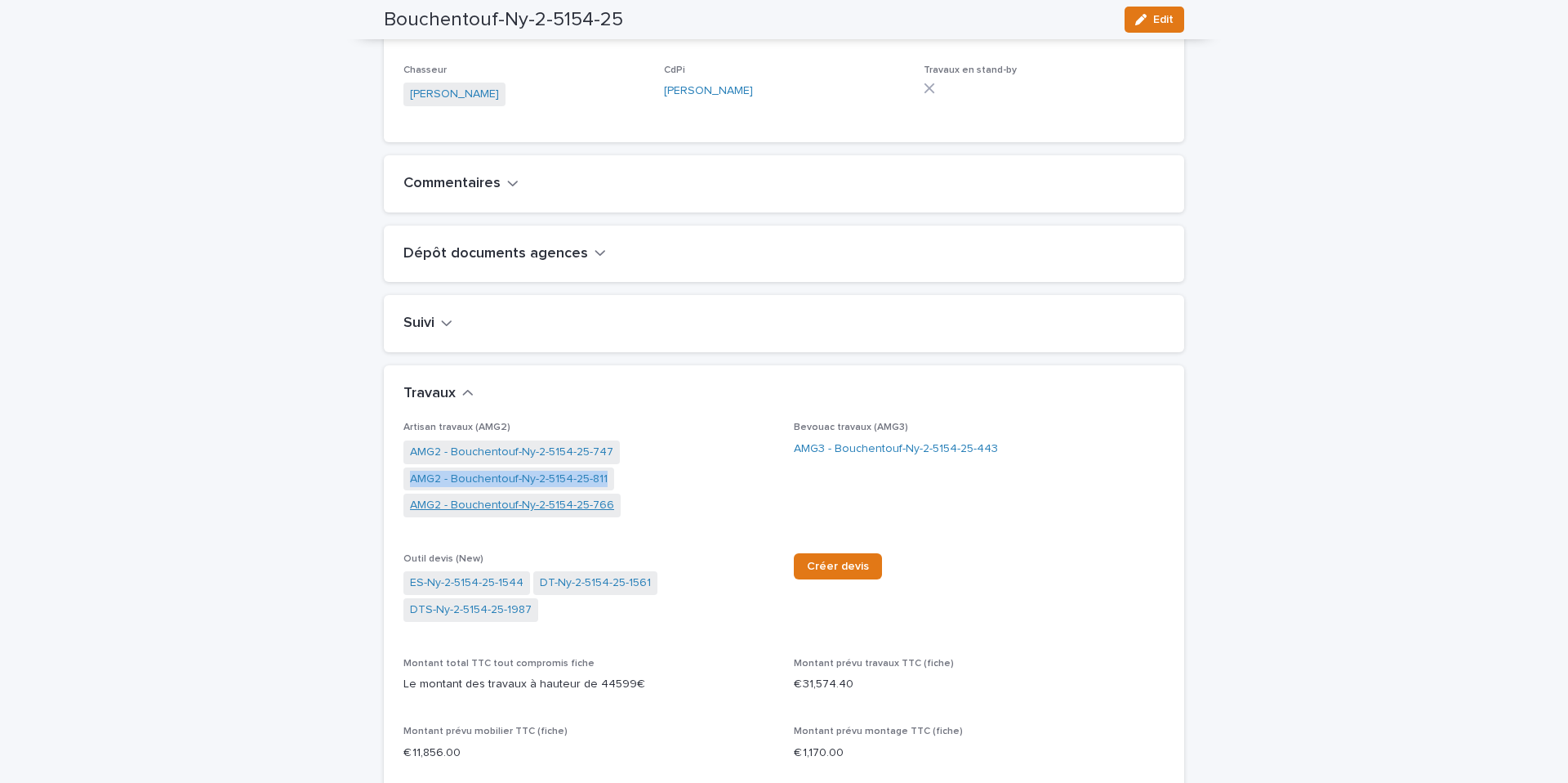
click at [505, 514] on link "AMG2 - Bouchentouf-Ny-2-5154-25-766" at bounding box center [511, 505] width 204 height 17
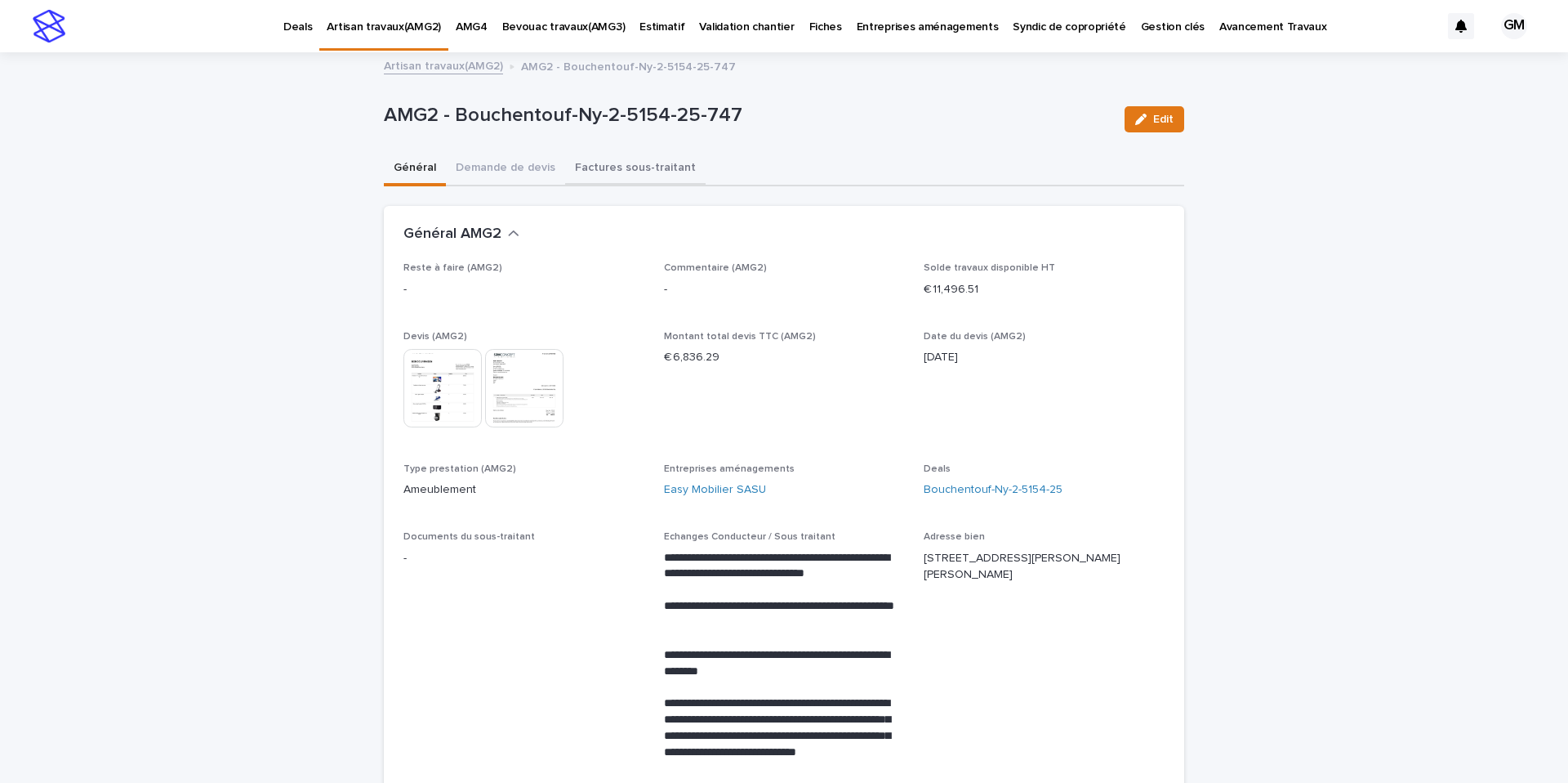
click at [588, 167] on button "Factures sous-traitant" at bounding box center [636, 169] width 141 height 34
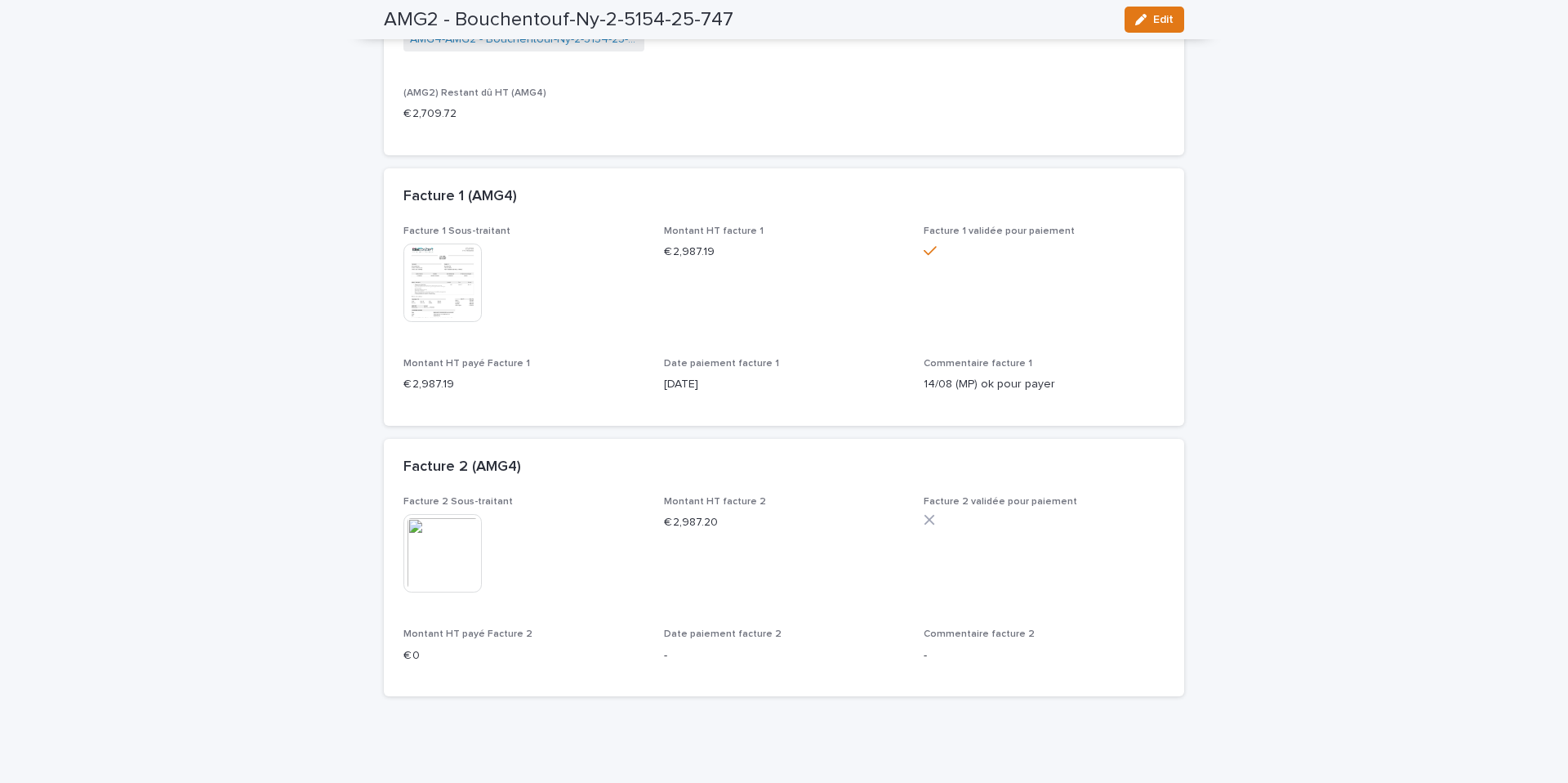
scroll to position [25, 0]
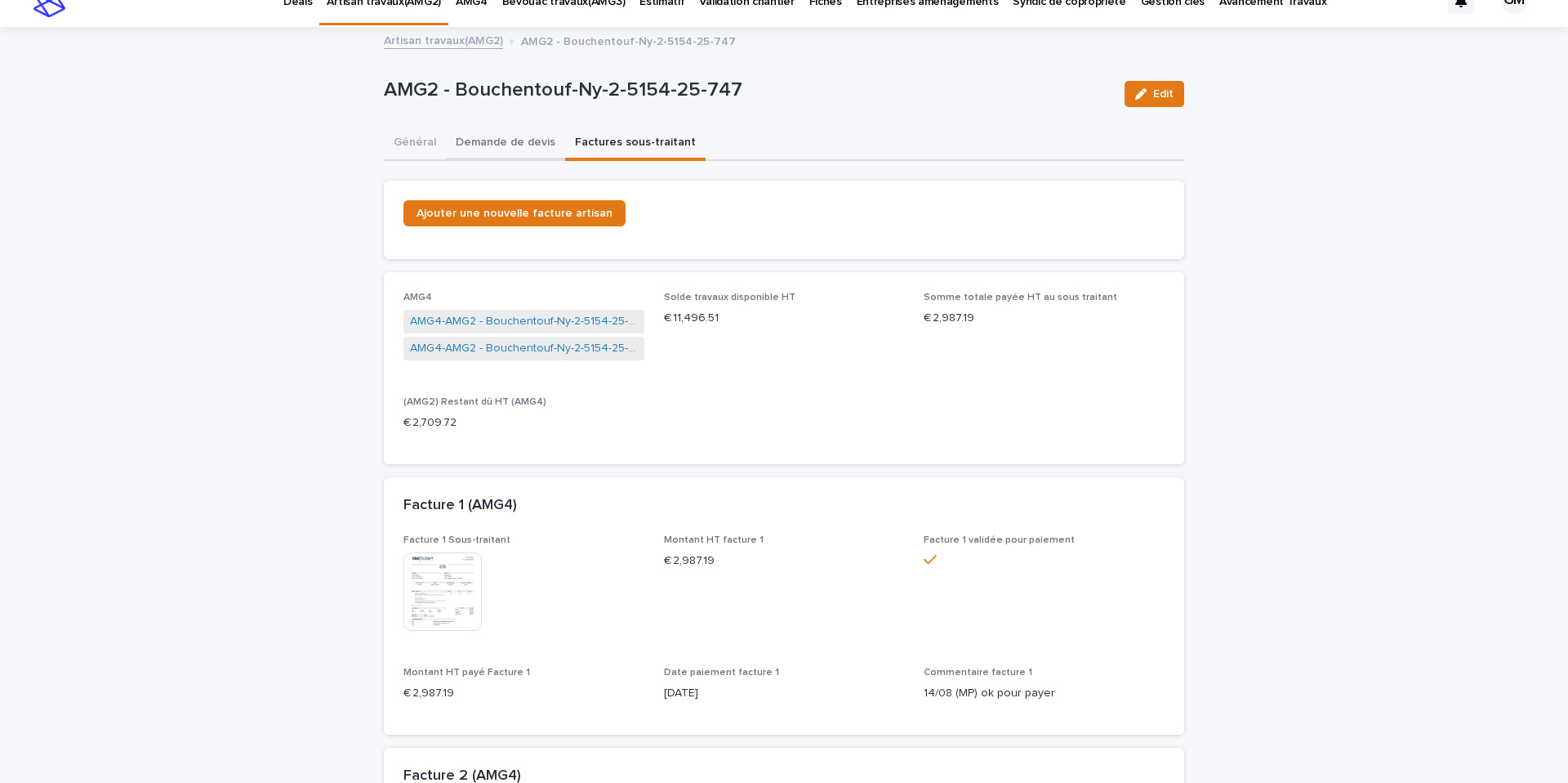
drag, startPoint x: 498, startPoint y: 147, endPoint x: 490, endPoint y: 151, distance: 8.9
click at [498, 147] on button "Demande de devis" at bounding box center [505, 144] width 119 height 34
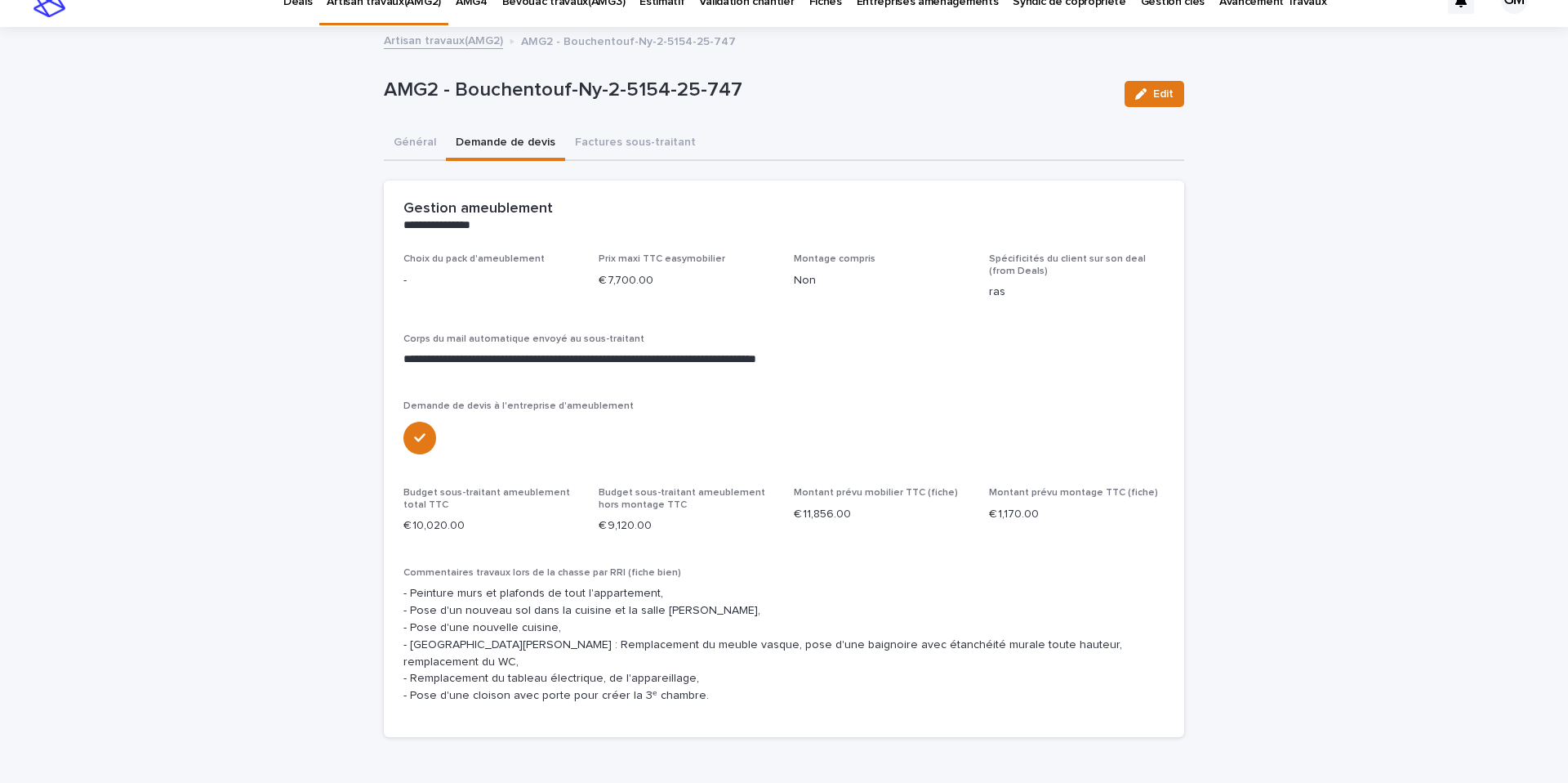
click at [592, 135] on button "Factures sous-traitant" at bounding box center [636, 144] width 141 height 34
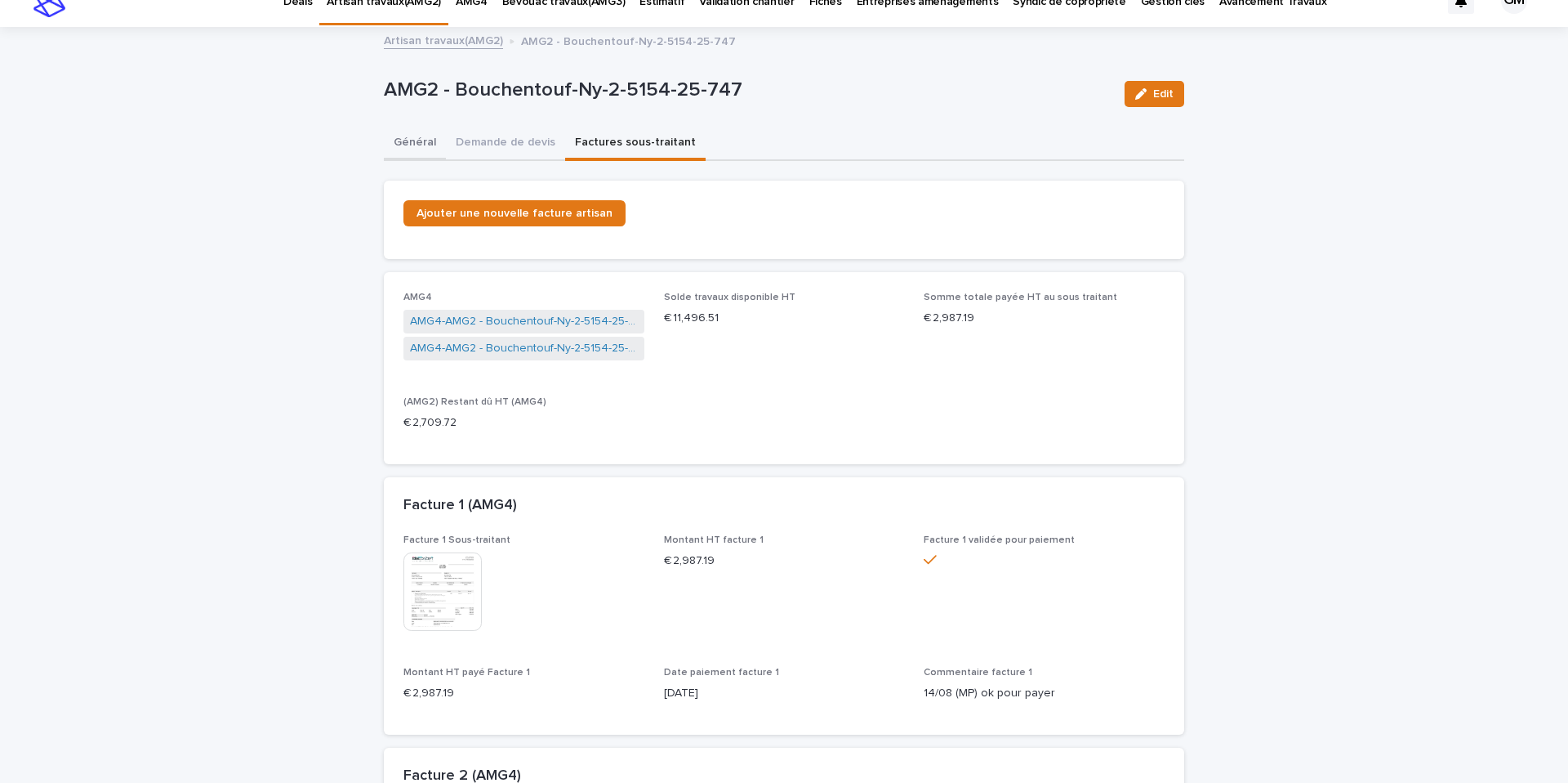
click at [423, 140] on button "Général" at bounding box center [414, 144] width 62 height 34
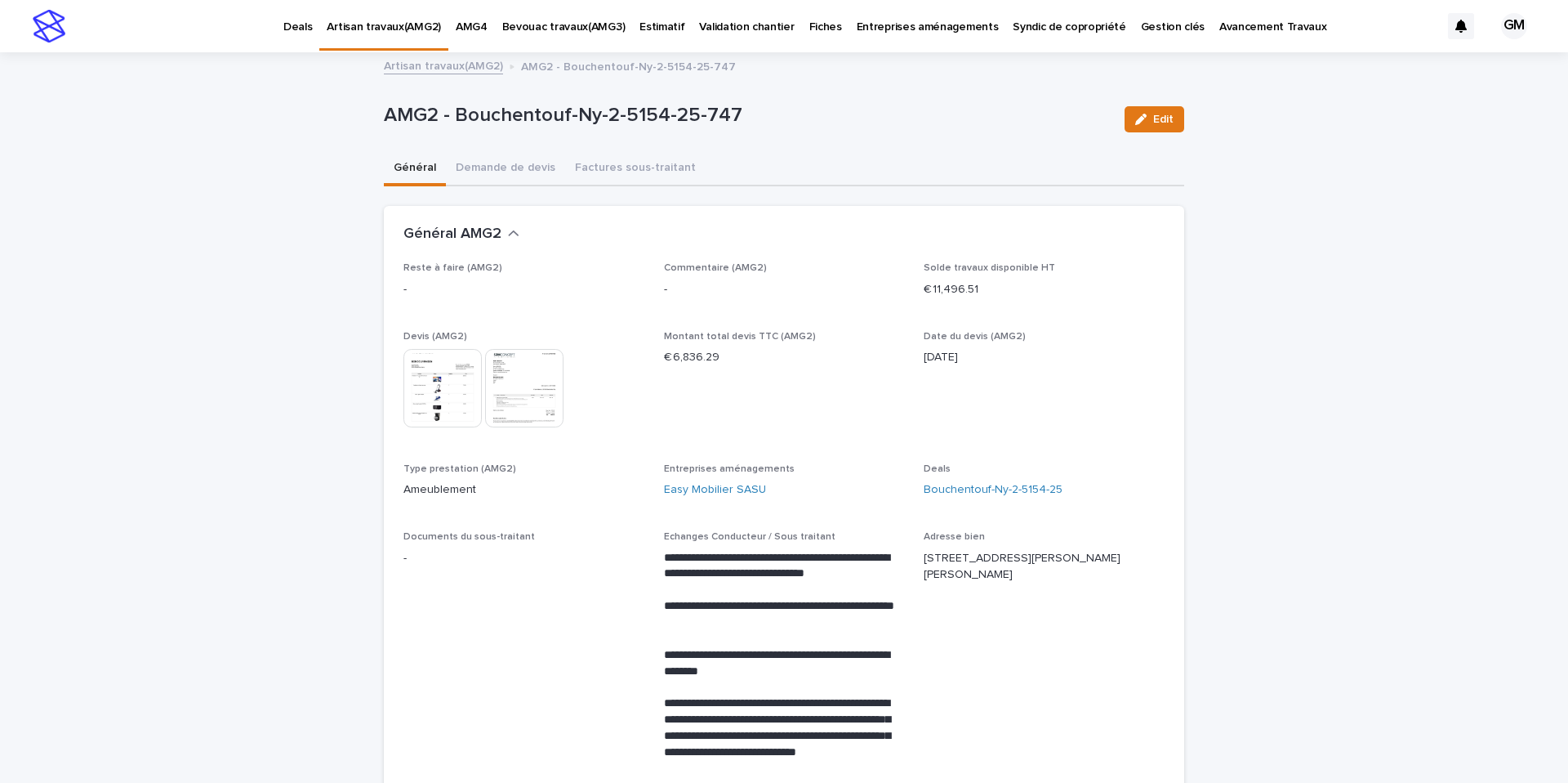
click at [457, 64] on link "Artisan travaux(AMG2)" at bounding box center [443, 65] width 119 height 19
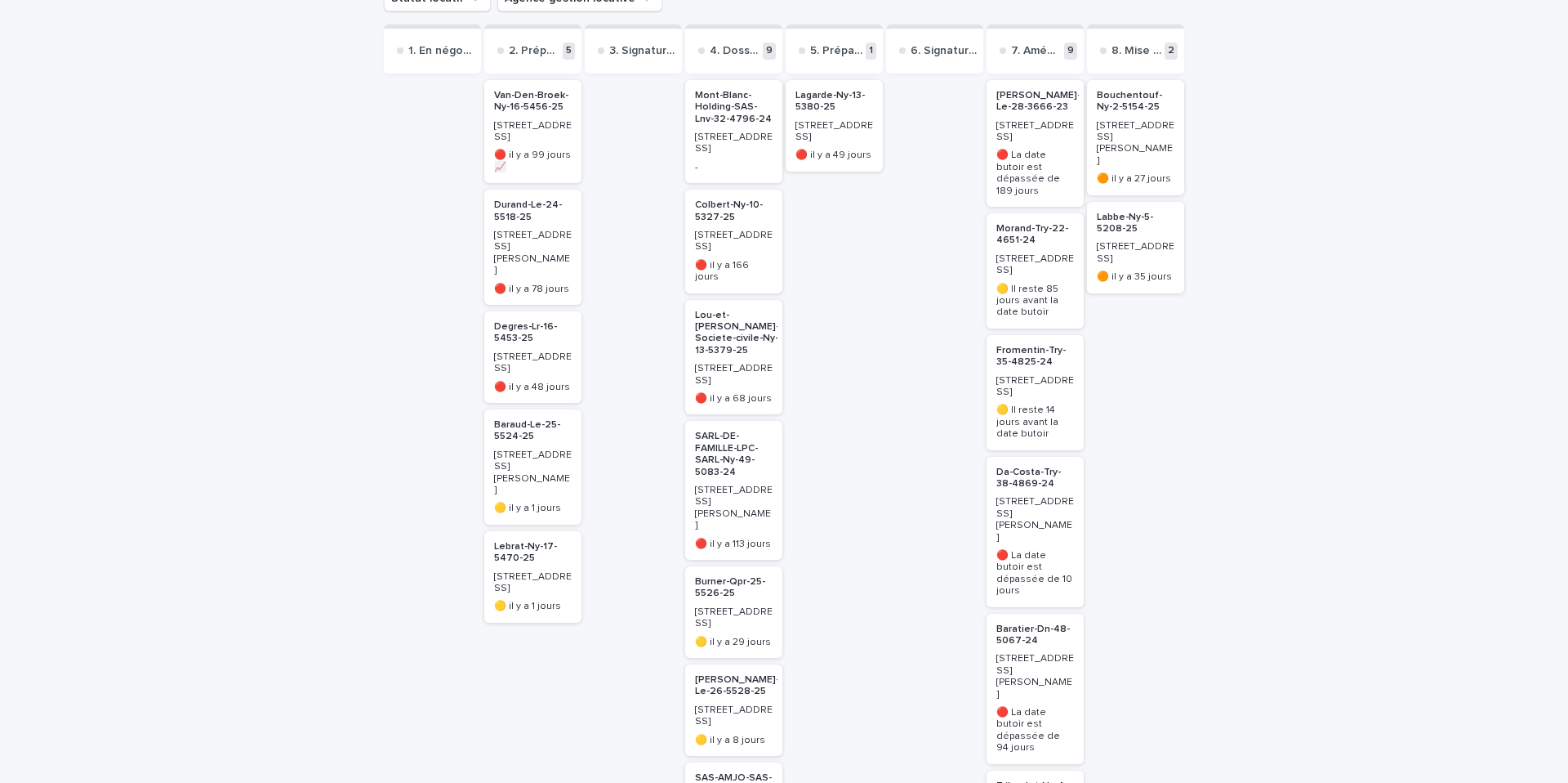
scroll to position [238, 0]
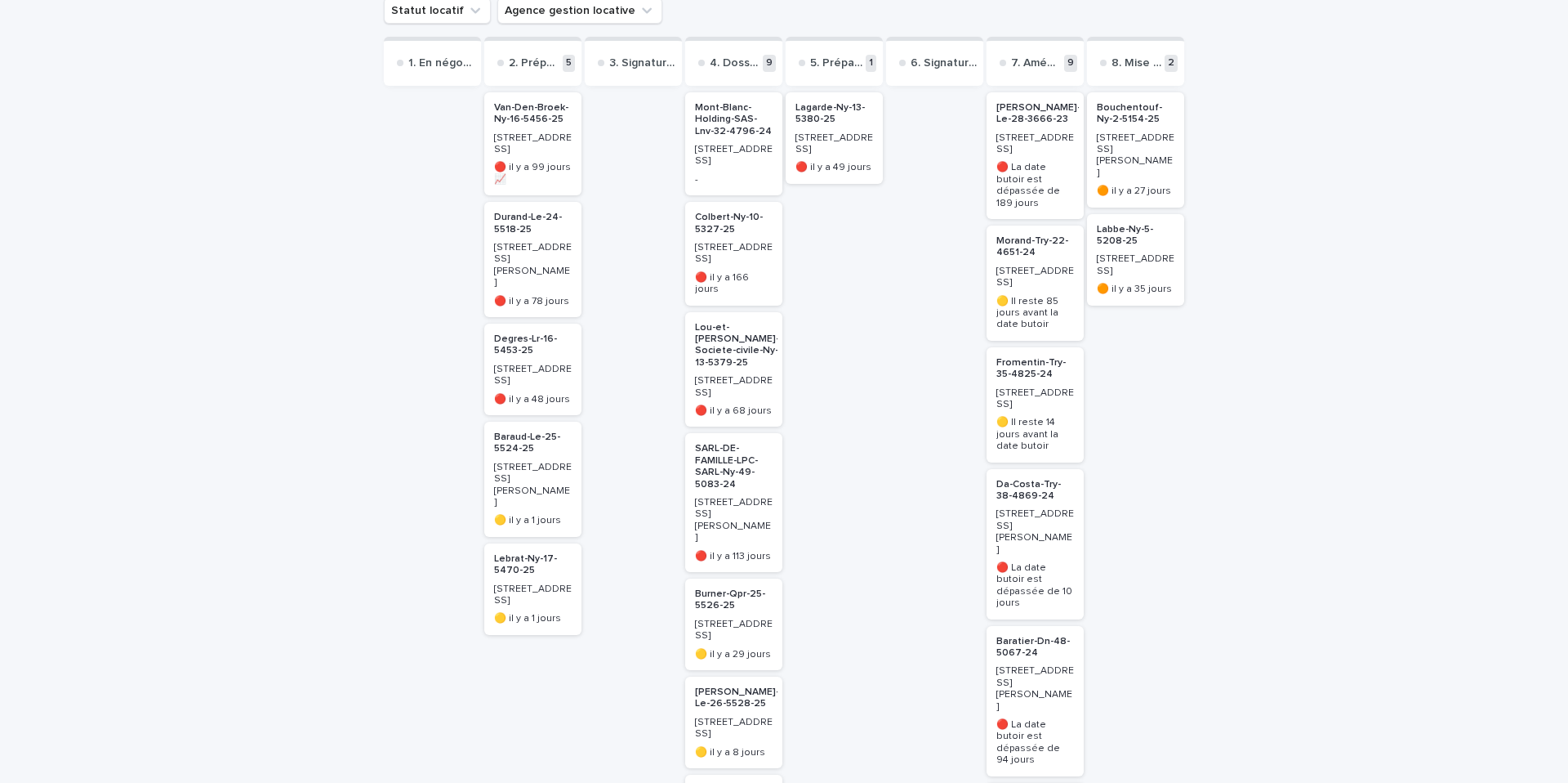
click at [1113, 113] on p "Bouchentouf-Ny-2-5154-25" at bounding box center [1135, 113] width 77 height 23
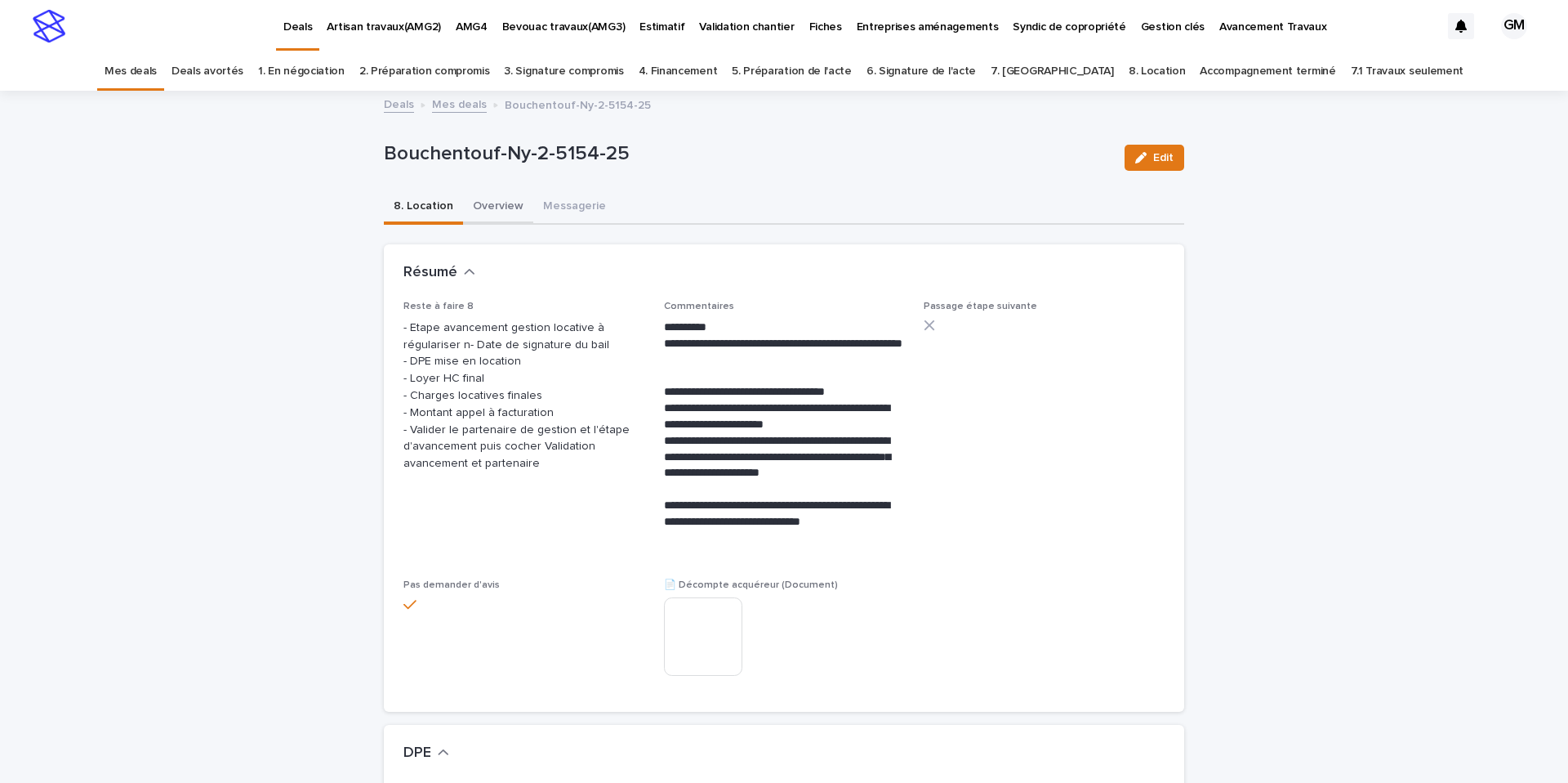
click at [514, 206] on button "Overview" at bounding box center [498, 207] width 70 height 34
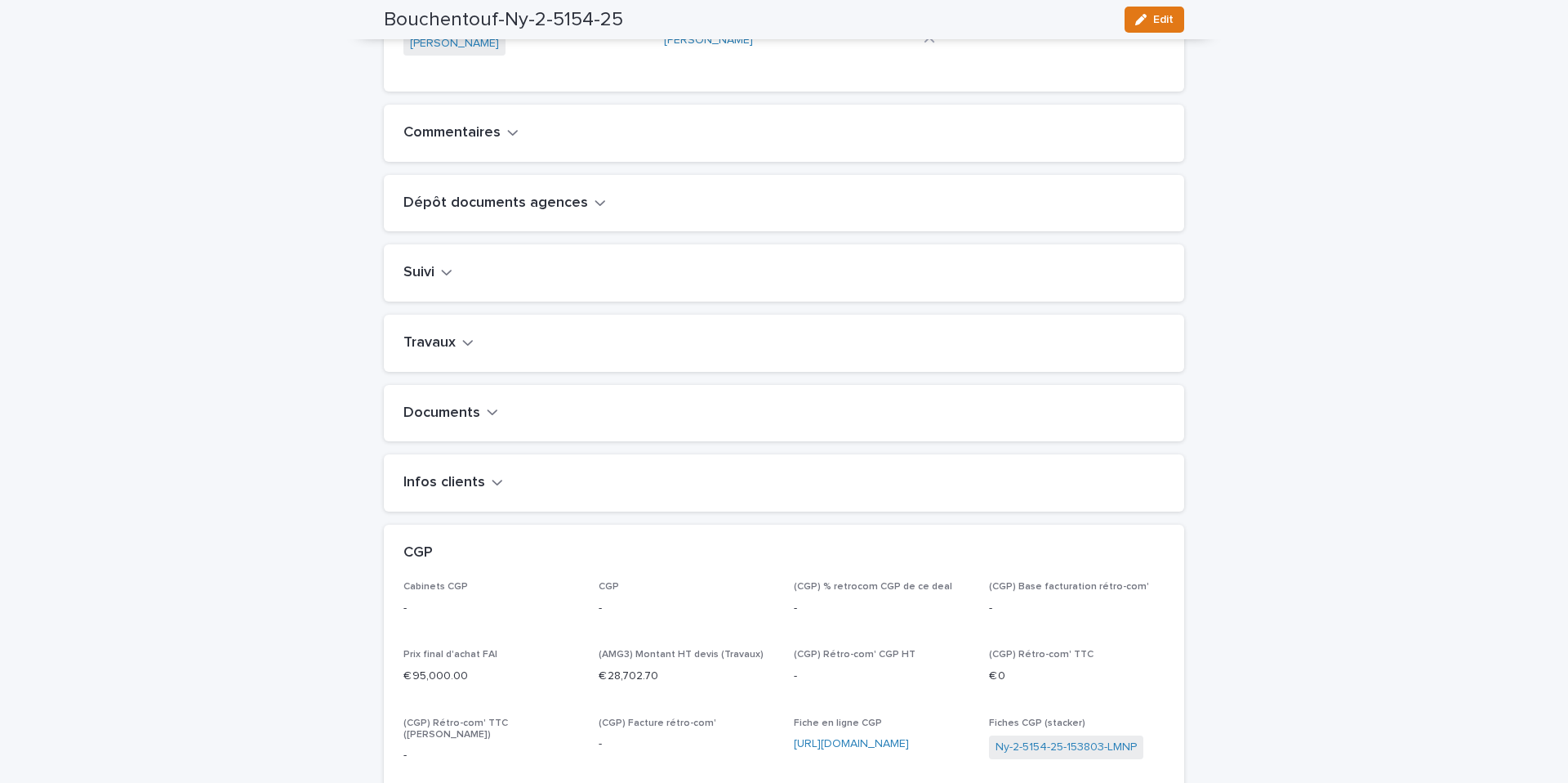
scroll to position [526, 0]
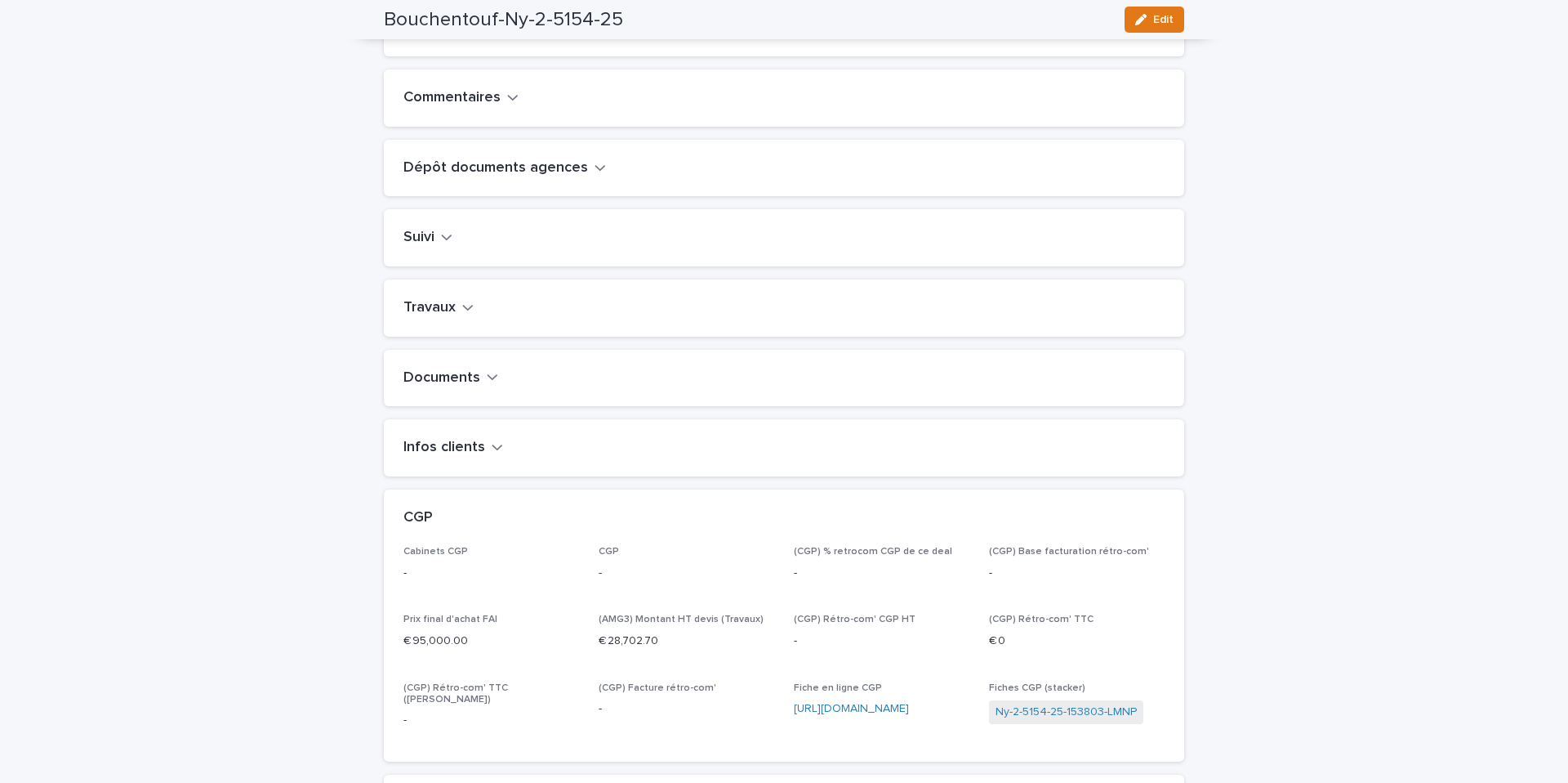
click at [437, 317] on h2 "Travaux" at bounding box center [430, 308] width 52 height 18
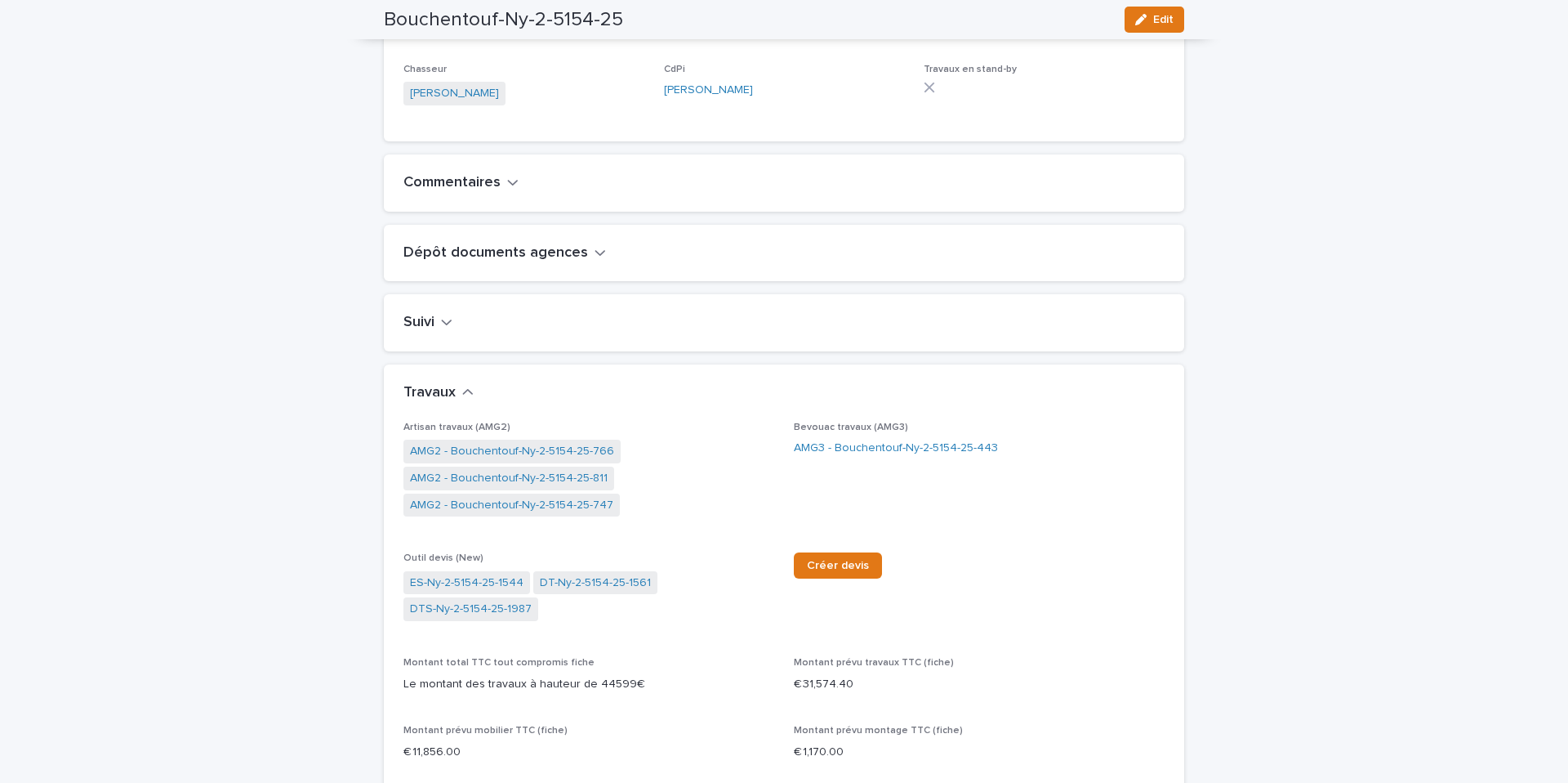
scroll to position [517, 0]
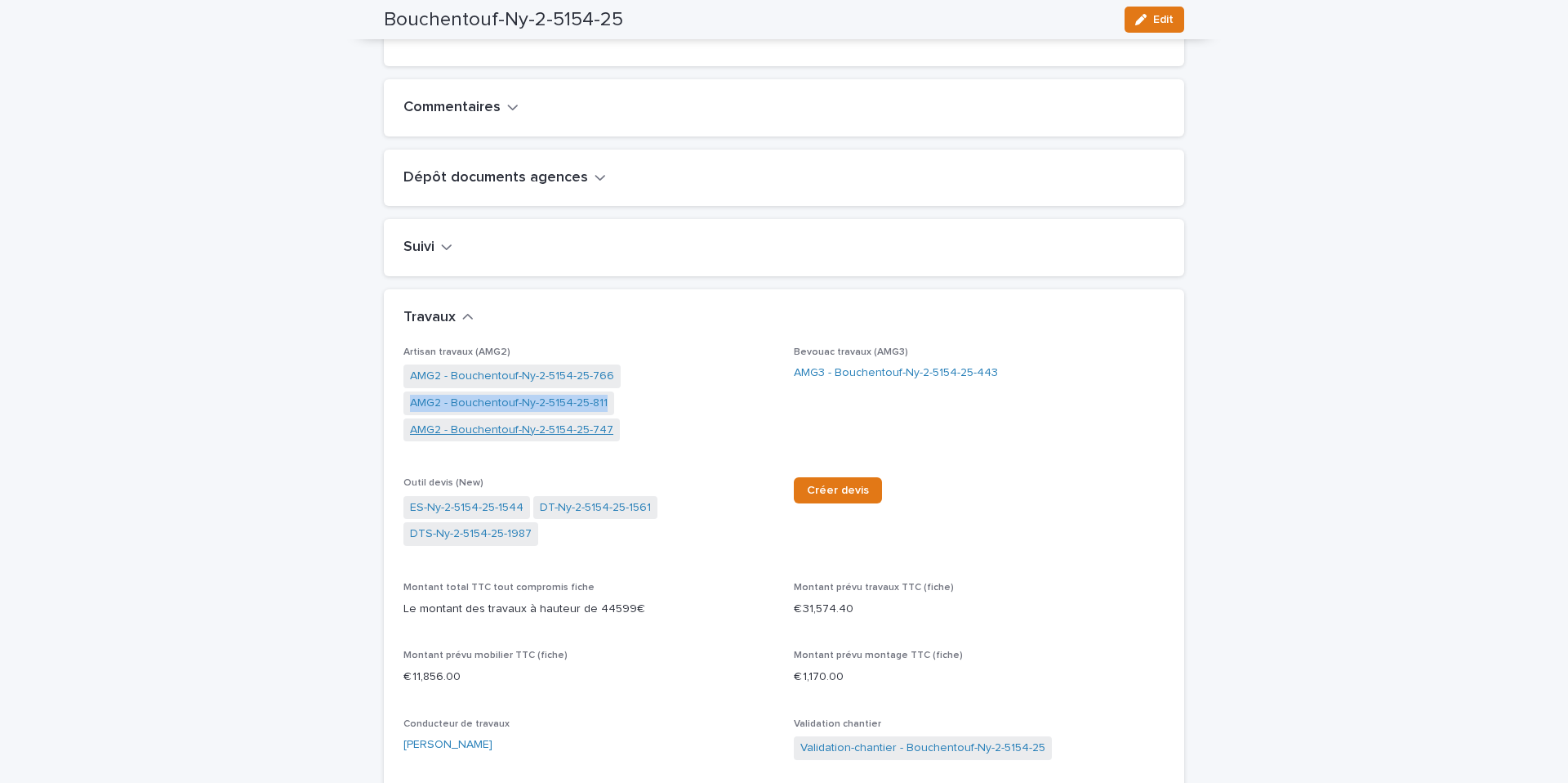
click at [479, 438] on link "AMG2 - Bouchentouf-Ny-2-5154-25-747" at bounding box center [511, 431] width 204 height 17
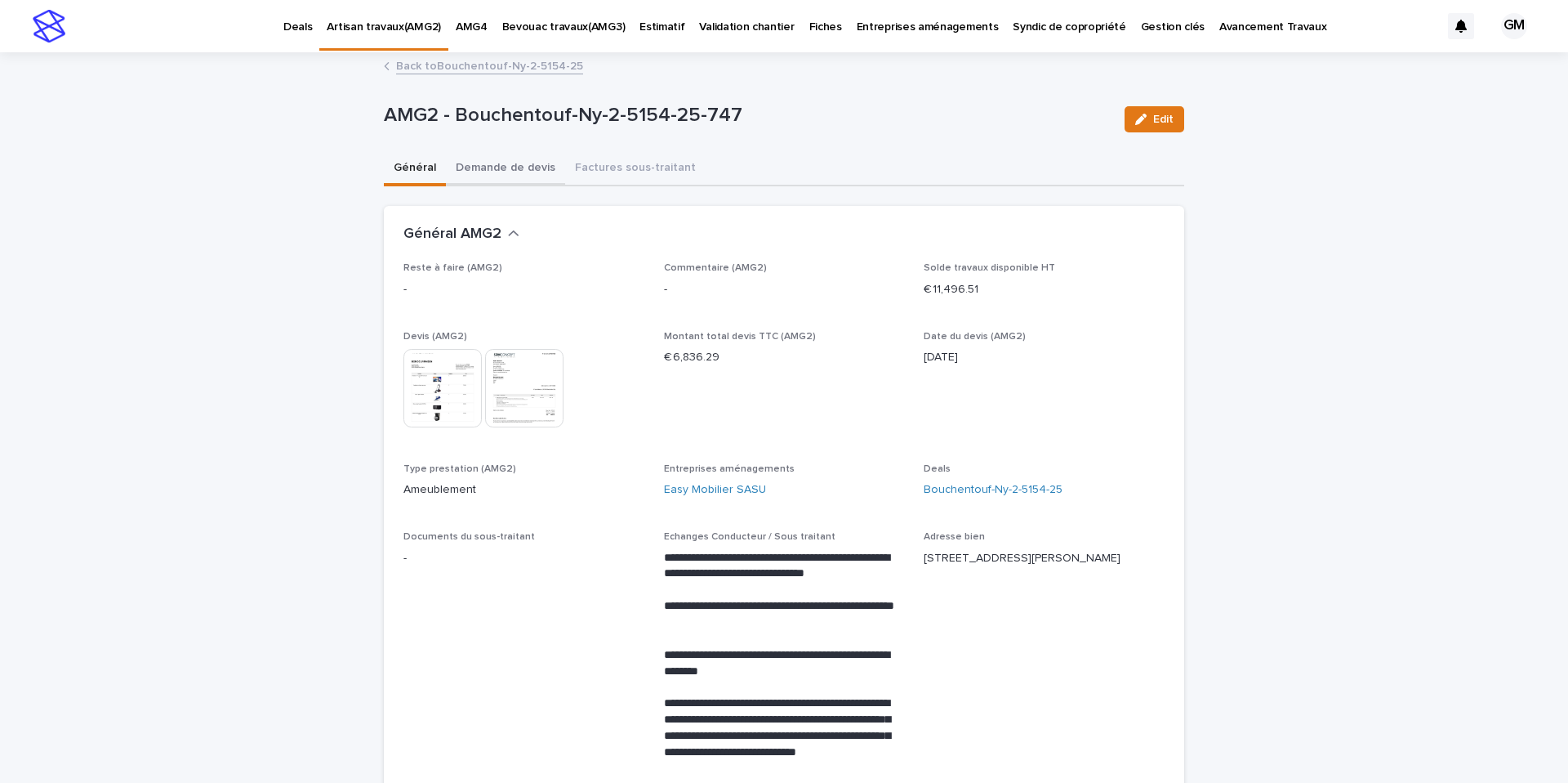
click at [510, 166] on button "Demande de devis" at bounding box center [505, 169] width 119 height 34
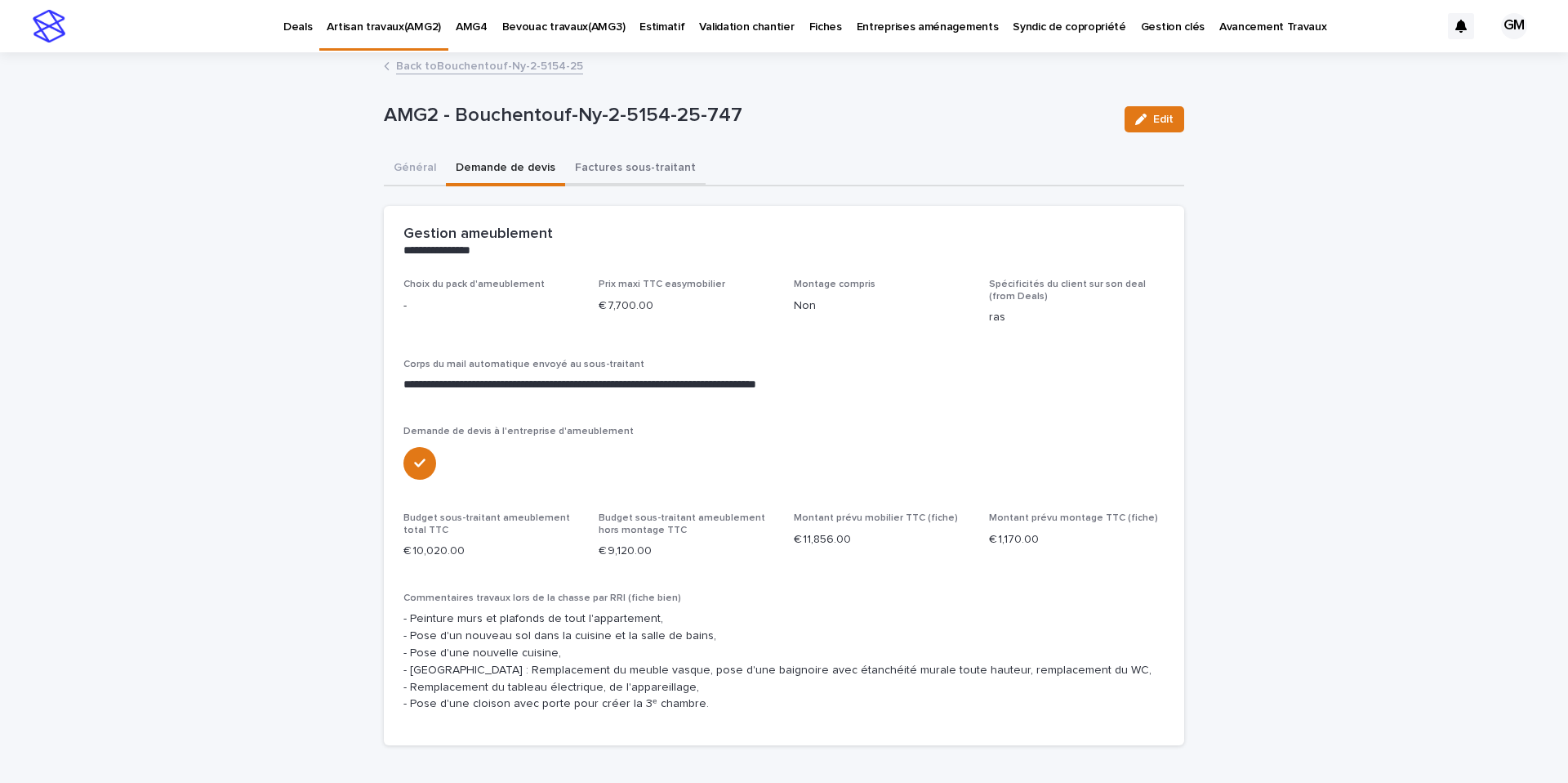
click at [600, 167] on button "Factures sous-traitant" at bounding box center [636, 169] width 141 height 34
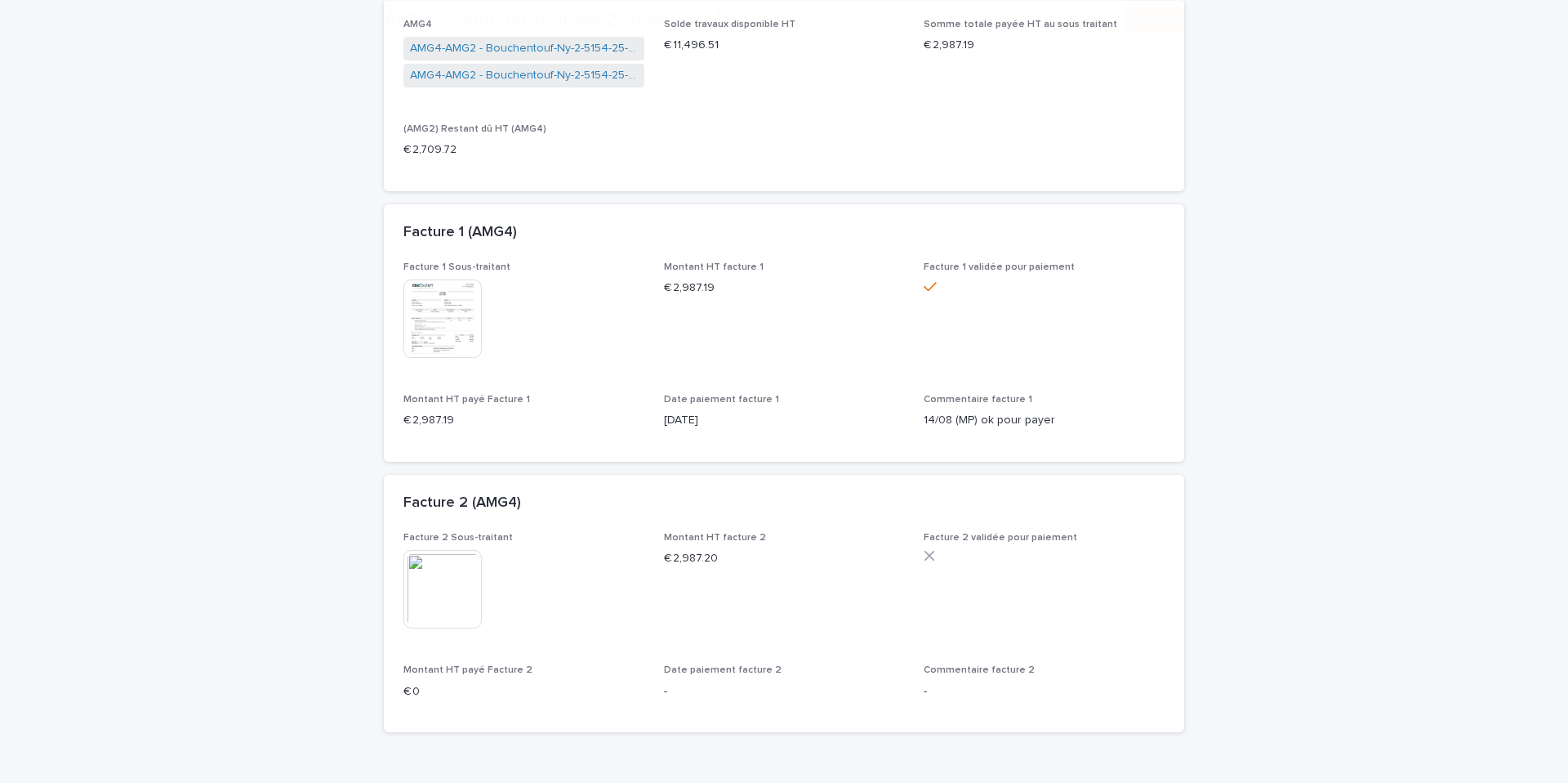
scroll to position [339, 0]
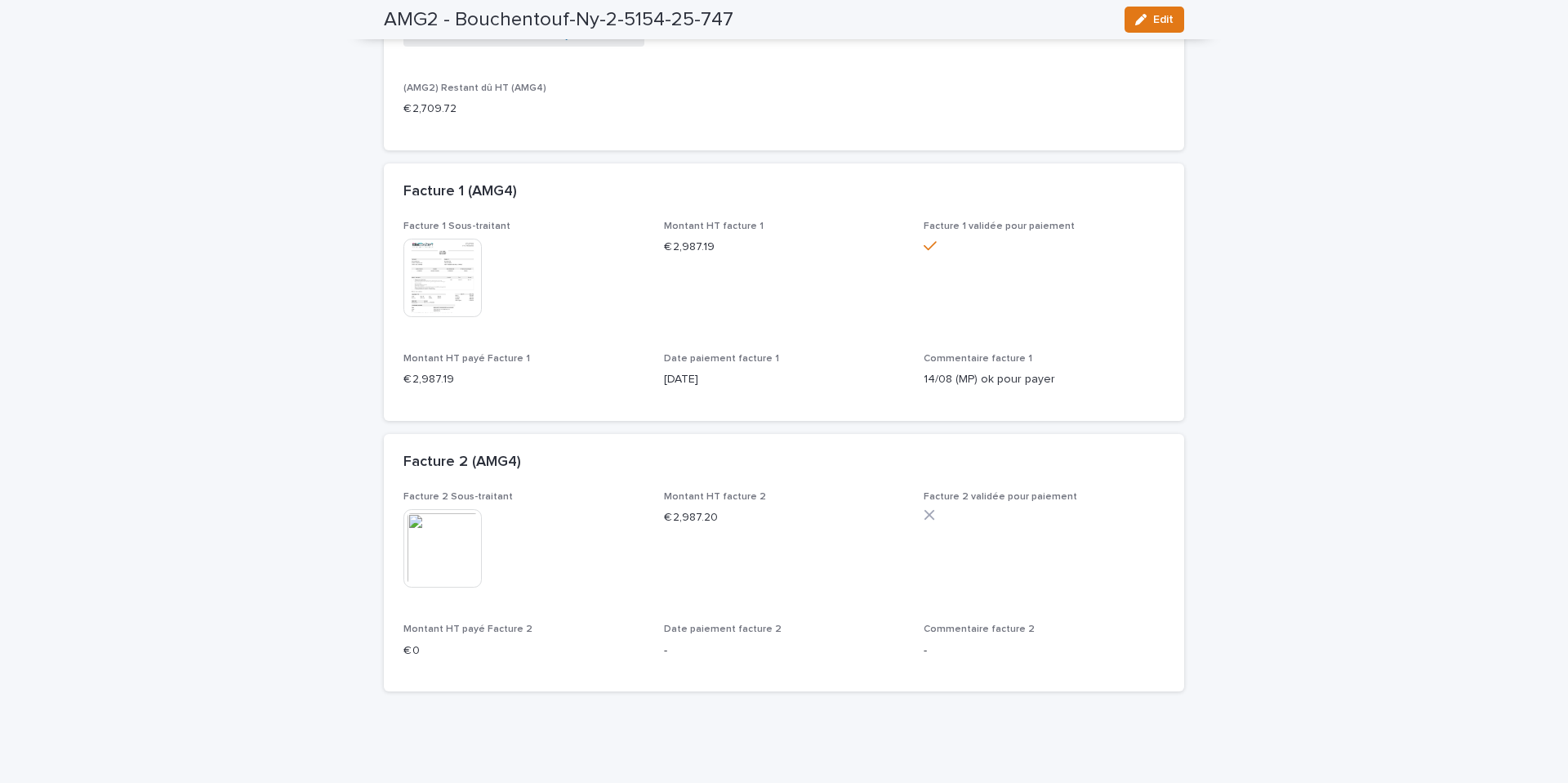
click at [459, 288] on img at bounding box center [443, 278] width 78 height 78
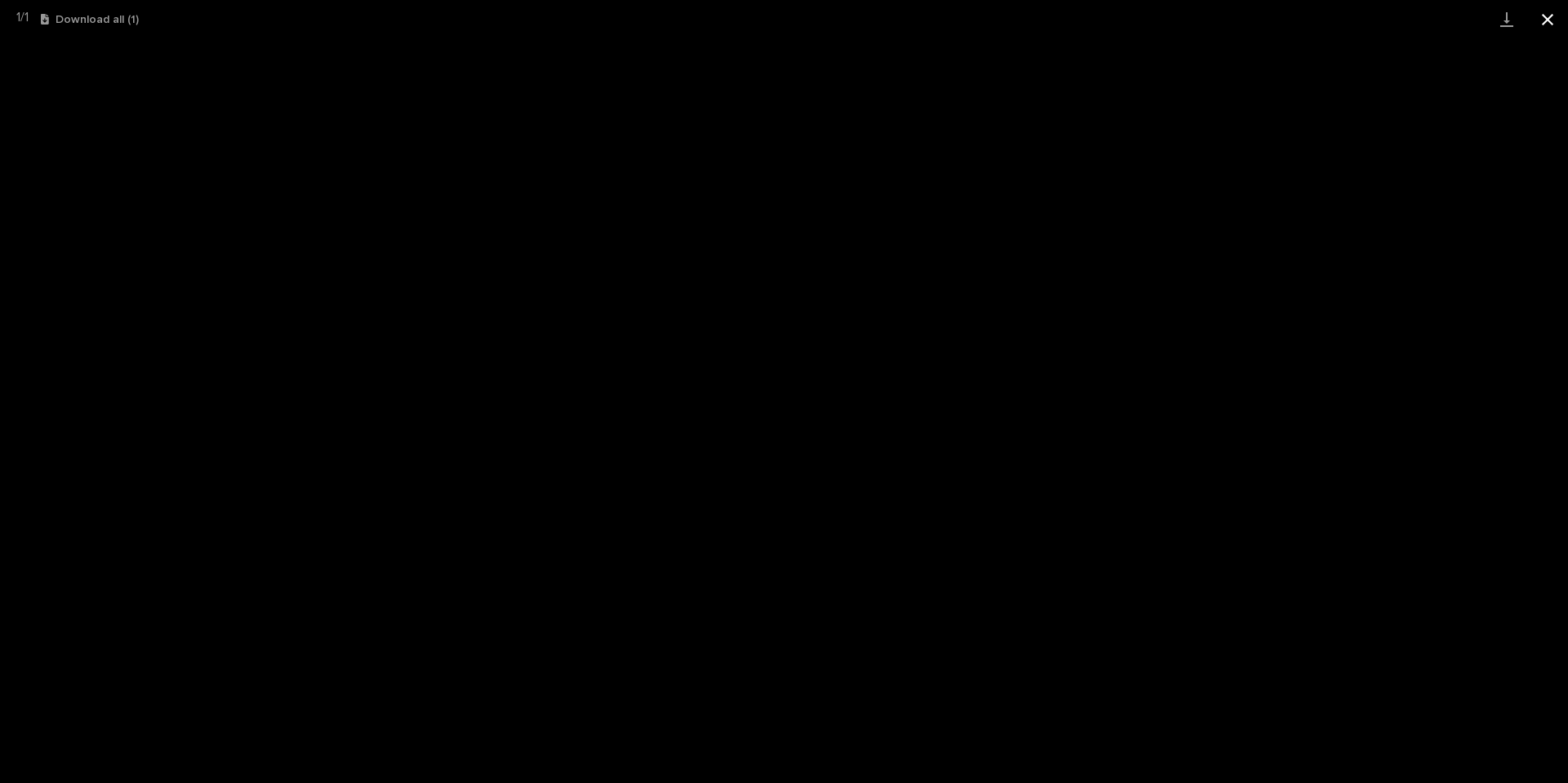
click at [1553, 29] on button "Close gallery" at bounding box center [1547, 19] width 41 height 38
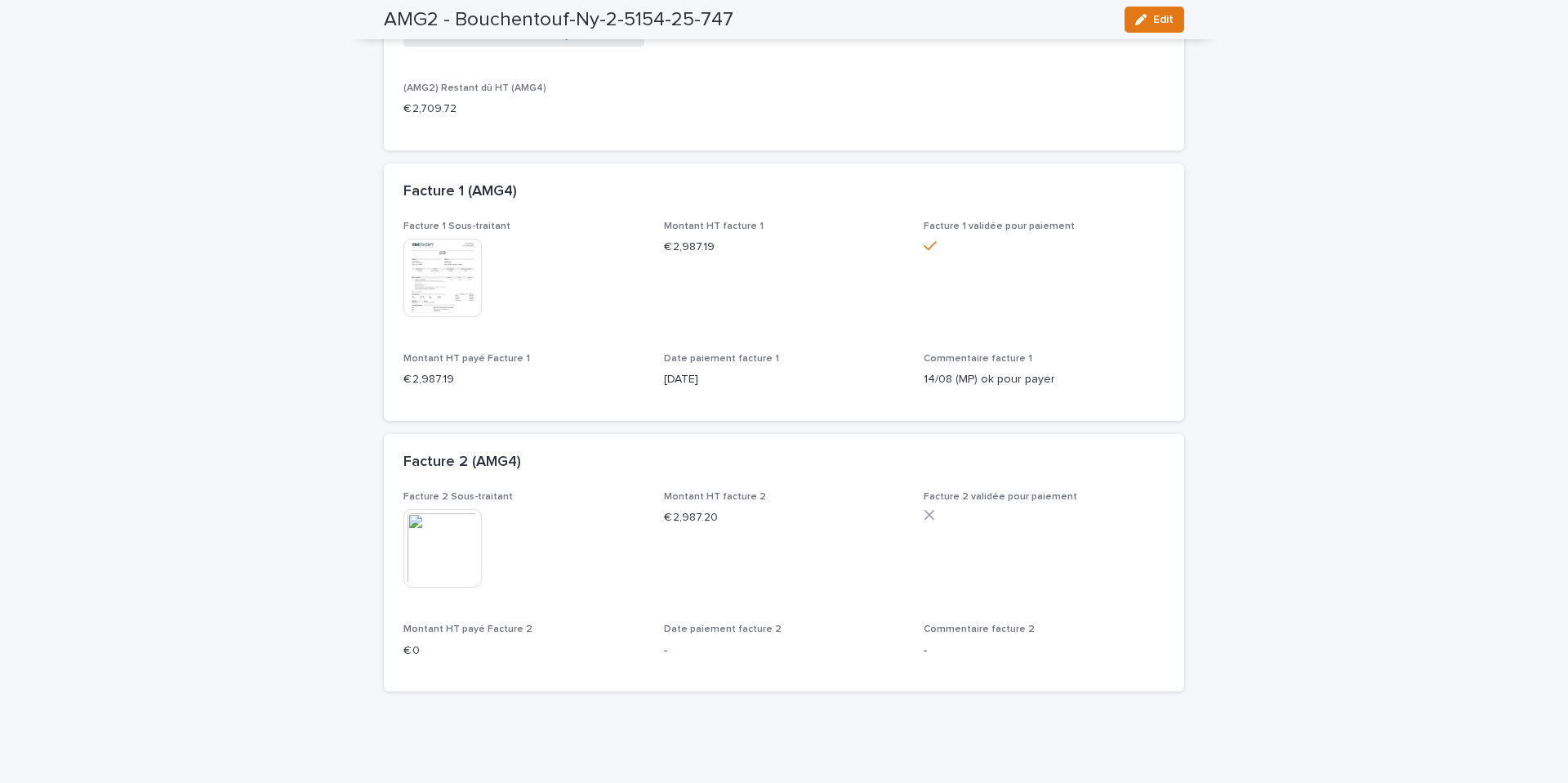
click at [428, 561] on img at bounding box center [443, 548] width 78 height 78
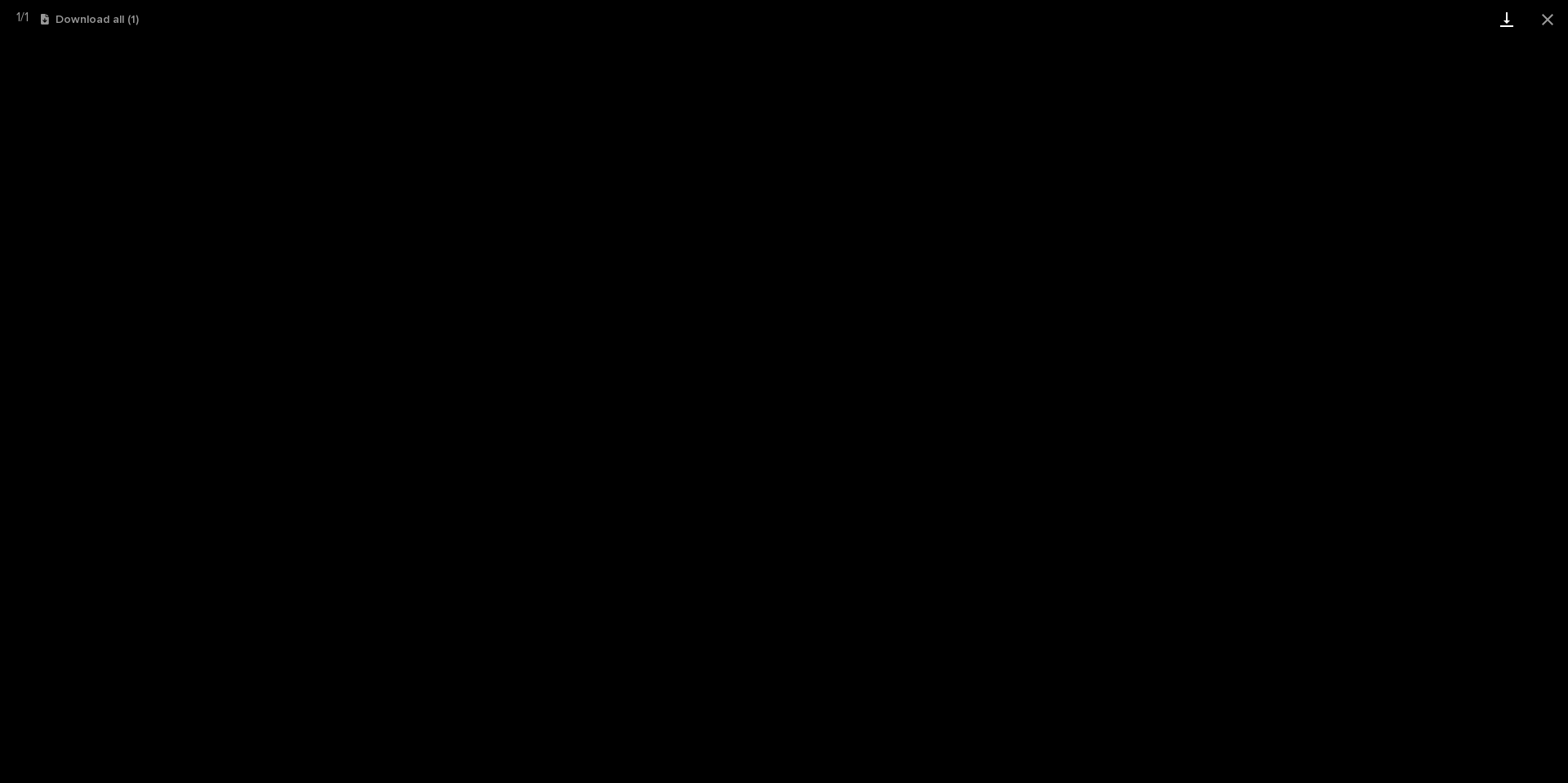
drag, startPoint x: 1544, startPoint y: 21, endPoint x: 1526, endPoint y: 34, distance: 22.2
click at [1544, 21] on button "Close gallery" at bounding box center [1547, 19] width 41 height 38
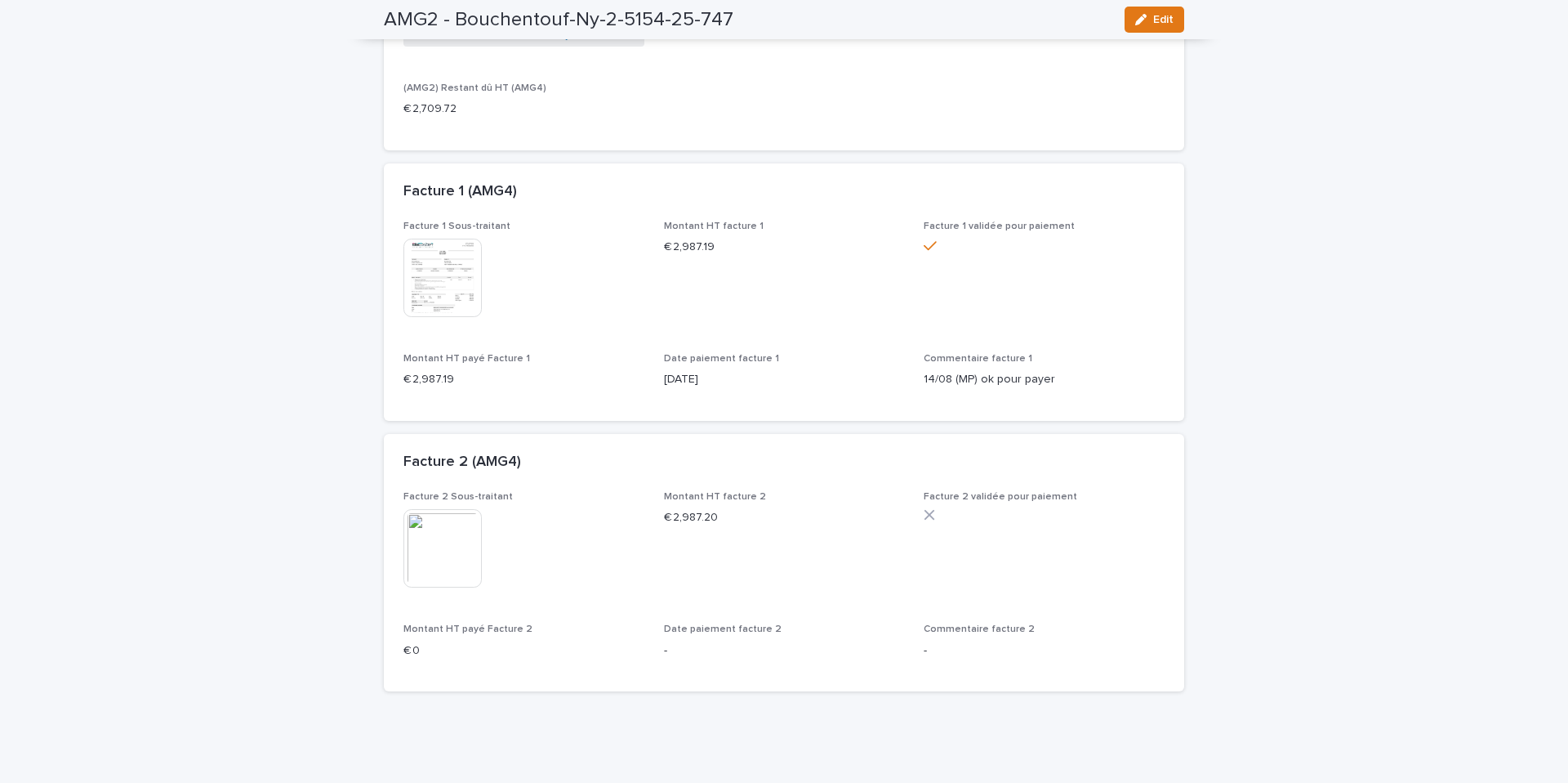
click at [451, 277] on img at bounding box center [443, 278] width 78 height 78
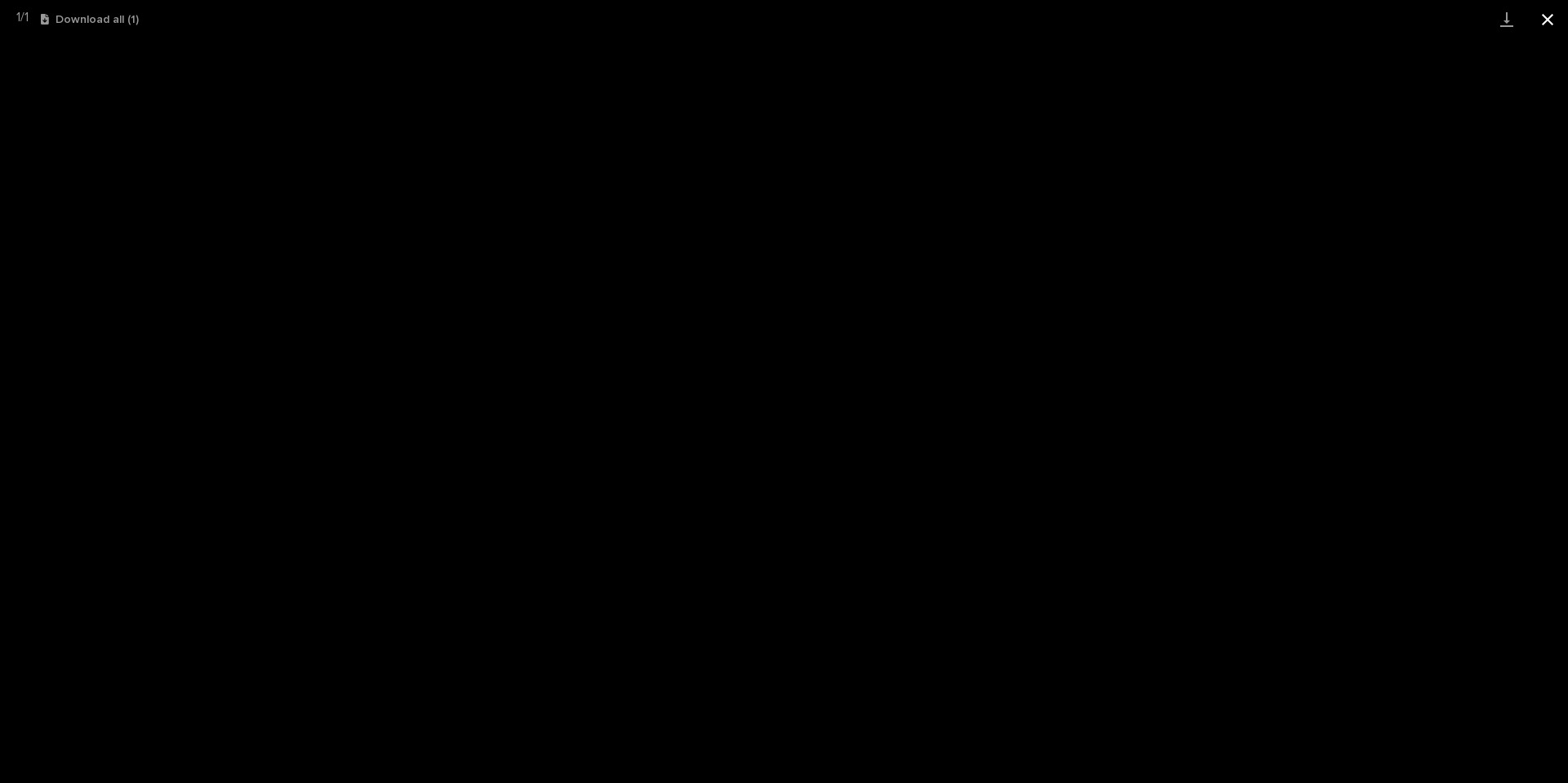
drag, startPoint x: 1555, startPoint y: 27, endPoint x: 1532, endPoint y: 31, distance: 23.3
click at [1555, 27] on button "Close gallery" at bounding box center [1547, 19] width 41 height 38
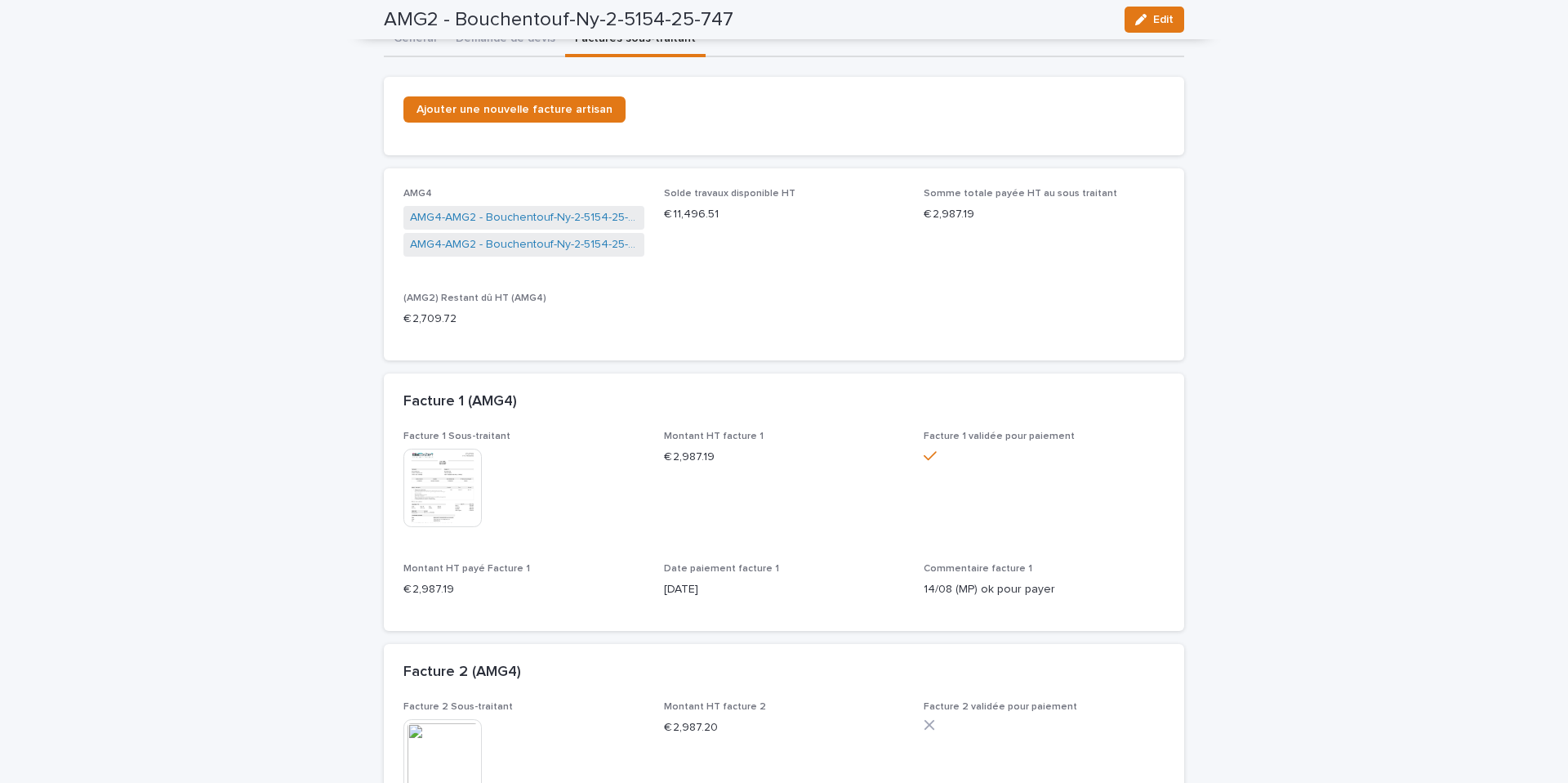
scroll to position [74, 0]
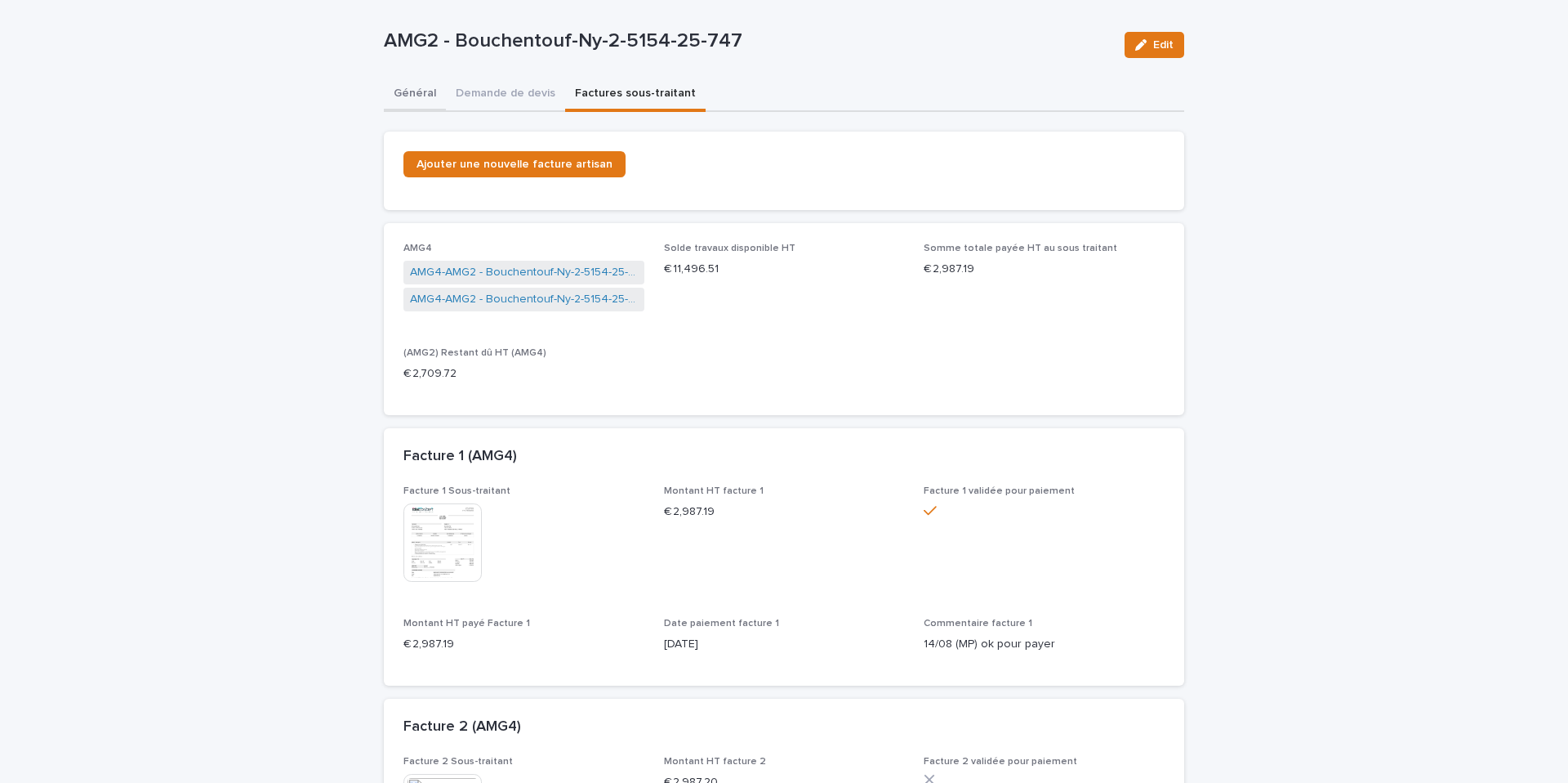
click at [422, 95] on button "Général" at bounding box center [414, 94] width 62 height 34
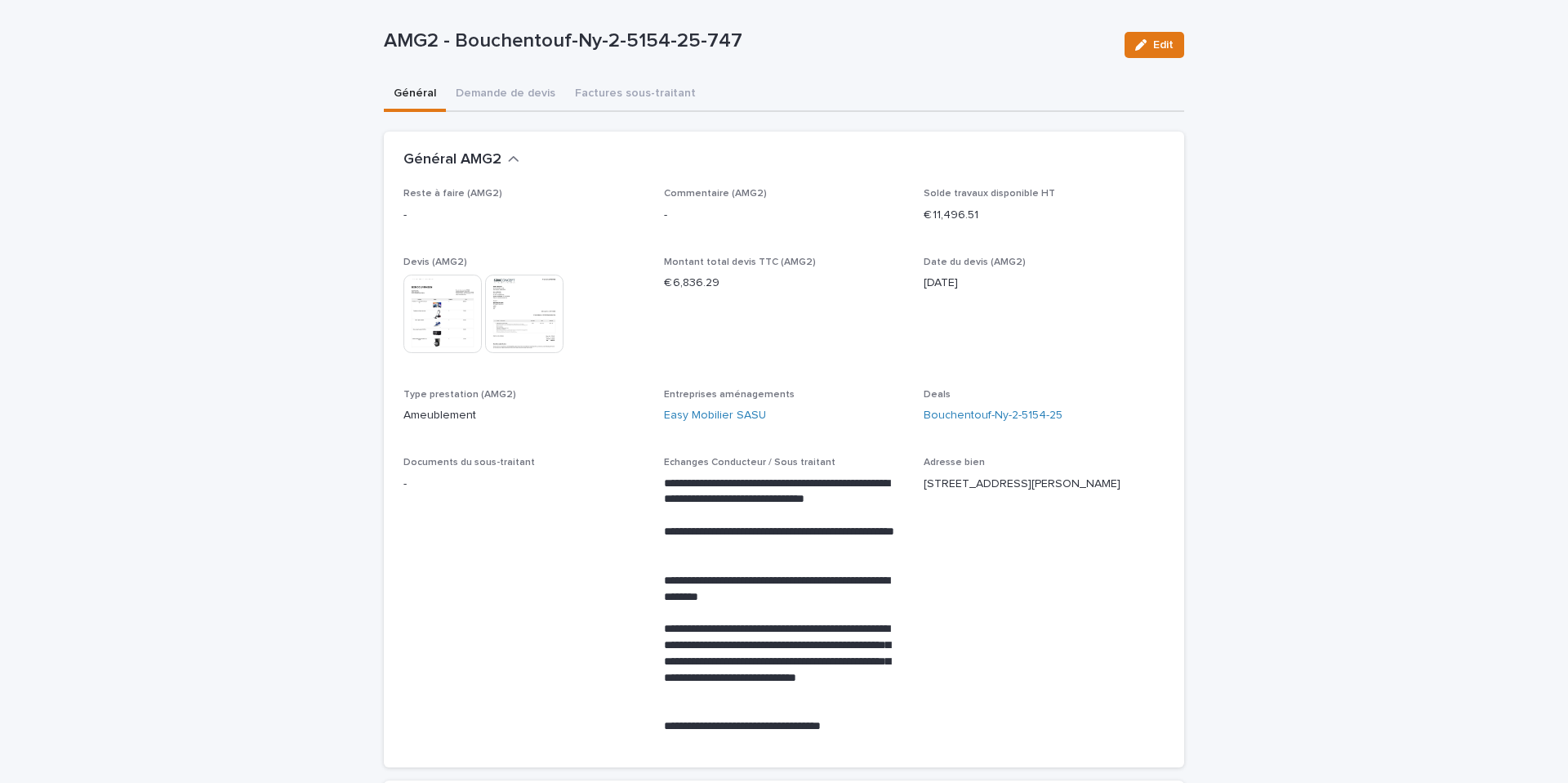
click at [446, 329] on img at bounding box center [443, 314] width 78 height 78
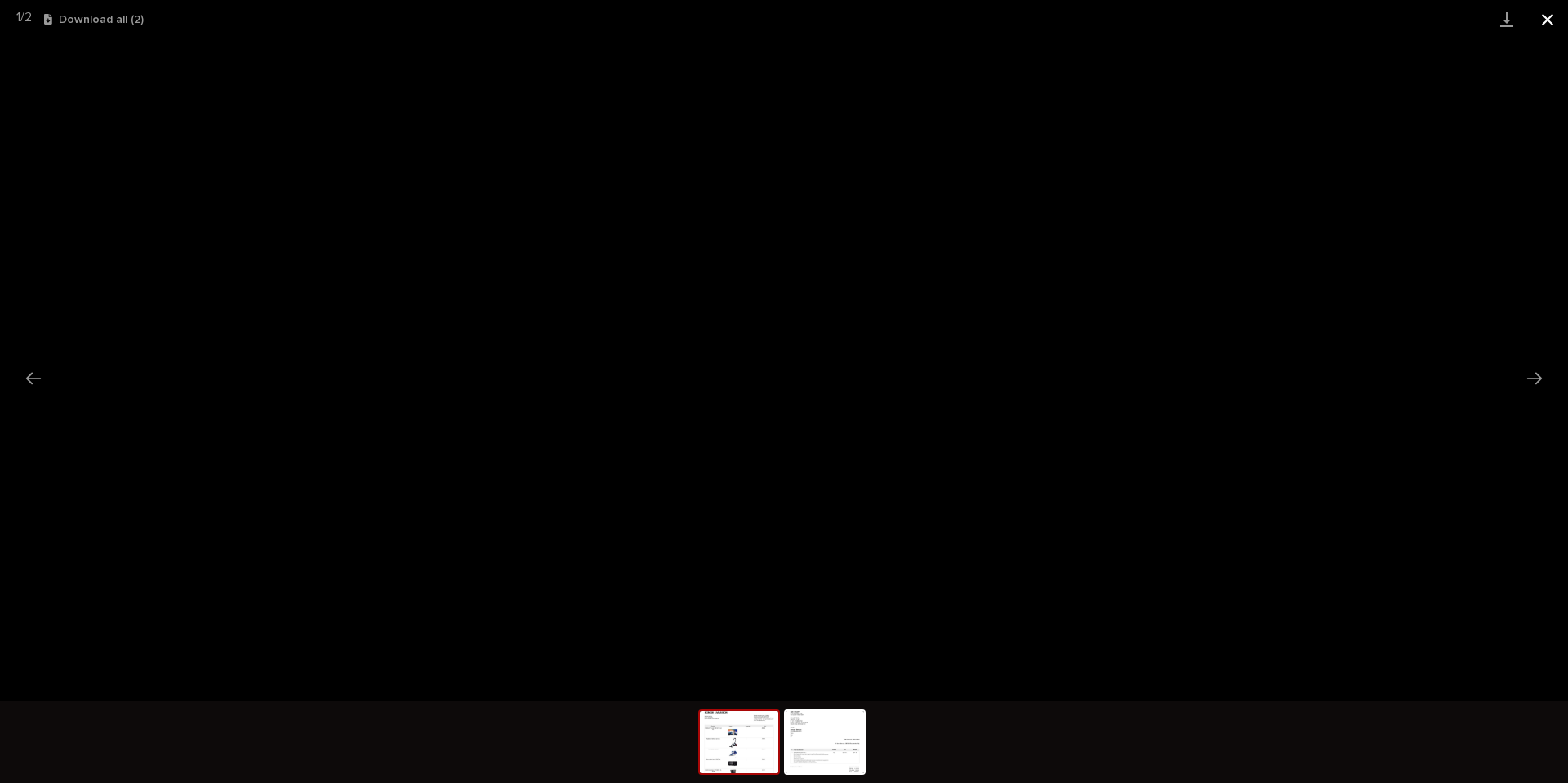
click at [1555, 20] on button "Close gallery" at bounding box center [1547, 19] width 41 height 38
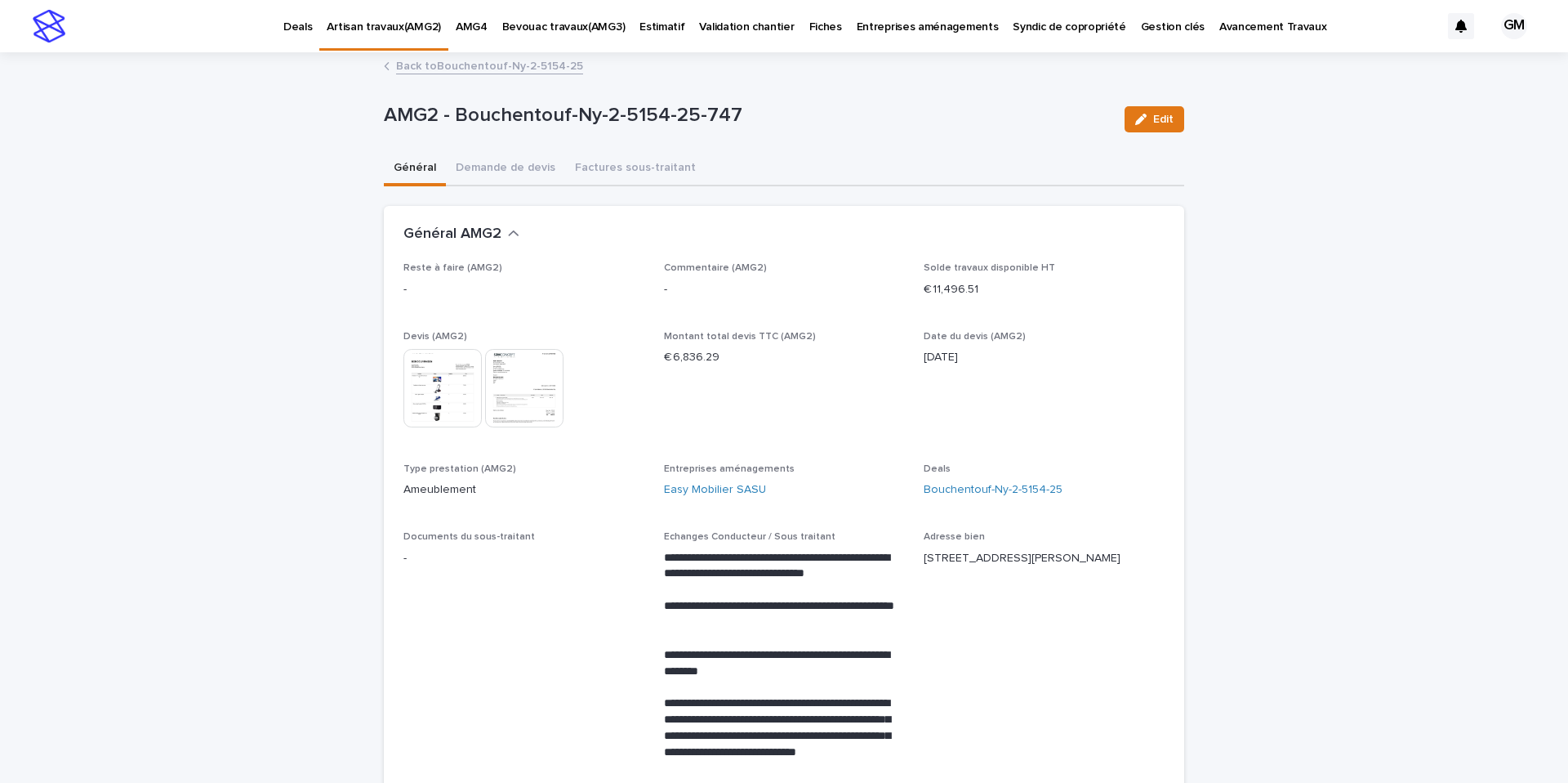
click at [505, 390] on img at bounding box center [524, 388] width 78 height 78
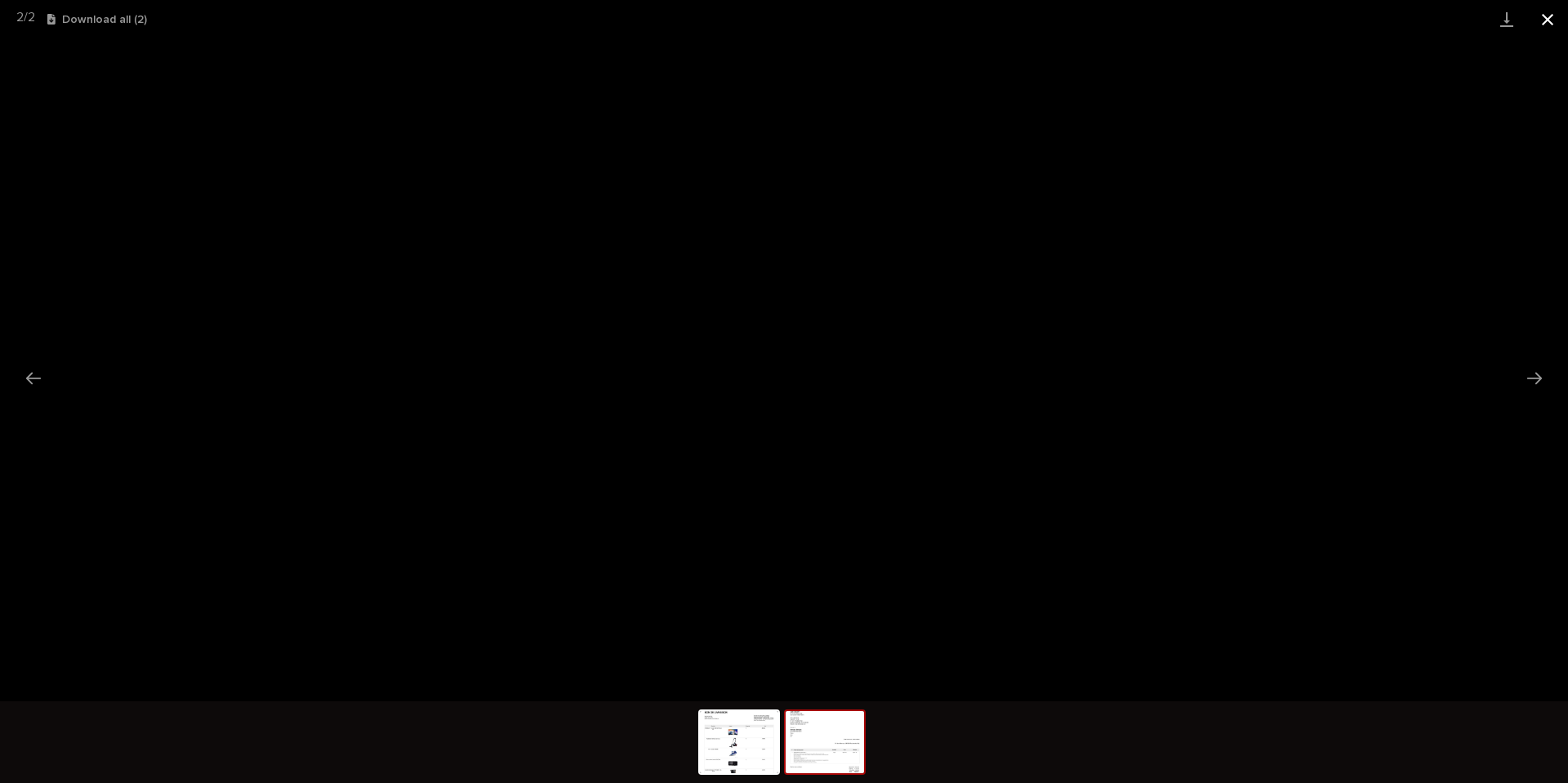
click at [1548, 25] on button "Close gallery" at bounding box center [1547, 19] width 41 height 38
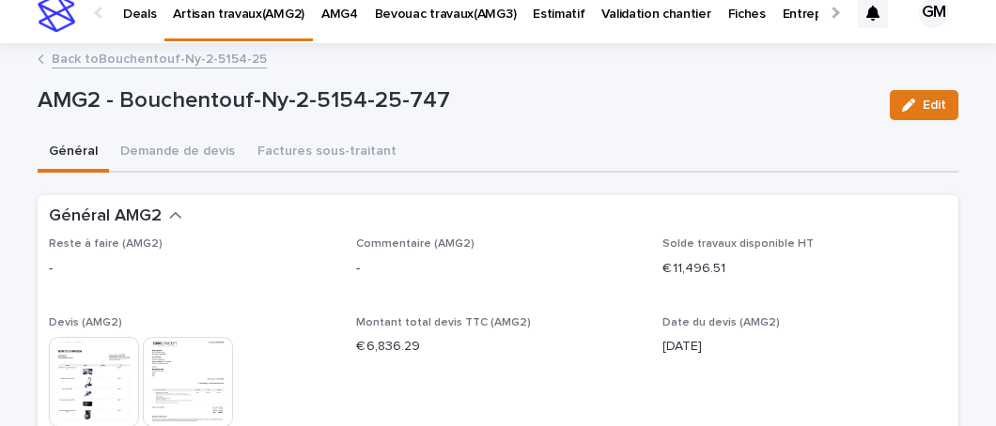
scroll to position [17, 0]
